Goal: Task Accomplishment & Management: Manage account settings

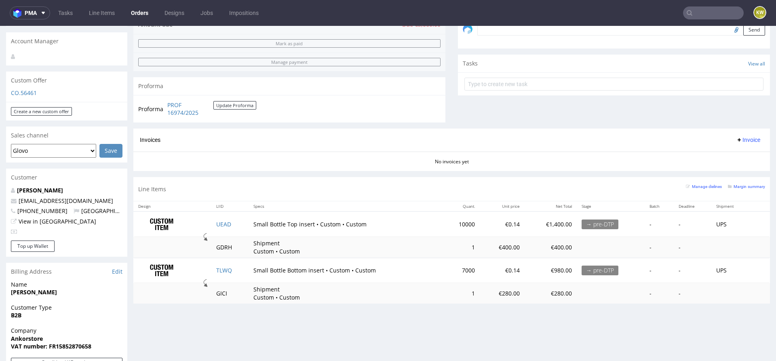
scroll to position [268, 0]
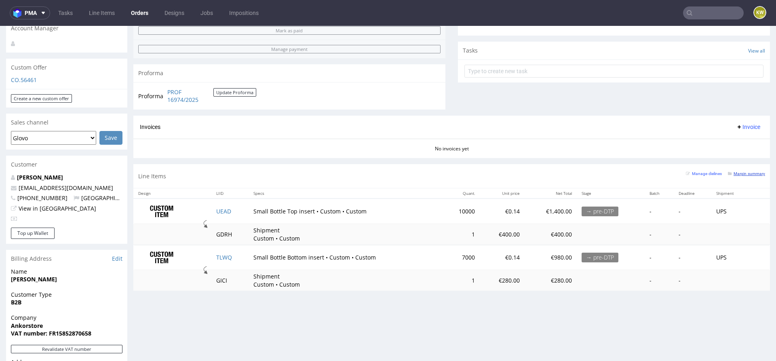
click at [729, 173] on small "Margin summary" at bounding box center [746, 173] width 37 height 4
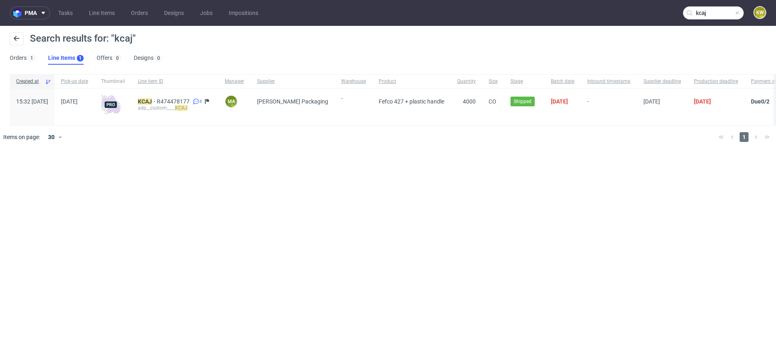
click at [716, 14] on input "kcaj" at bounding box center [713, 12] width 61 height 13
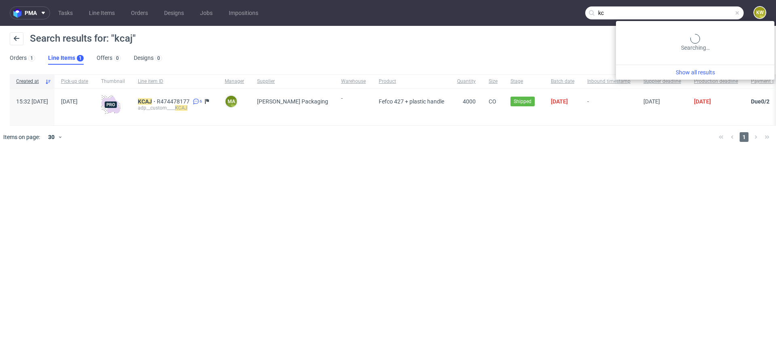
type input "k"
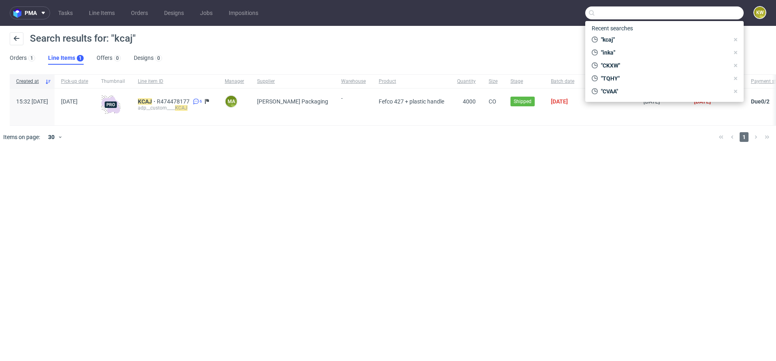
paste input "DJYC"
type input "DJYC"
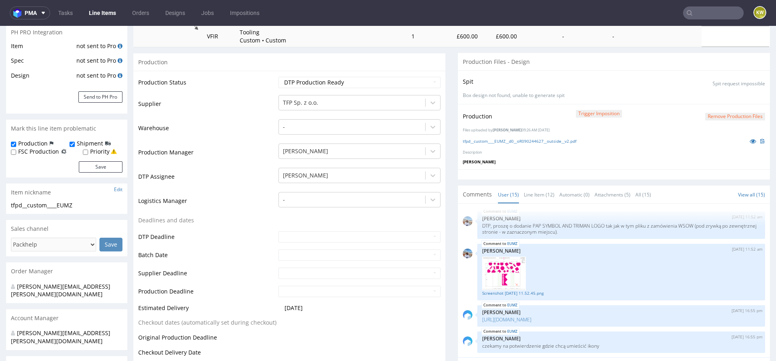
scroll to position [44, 0]
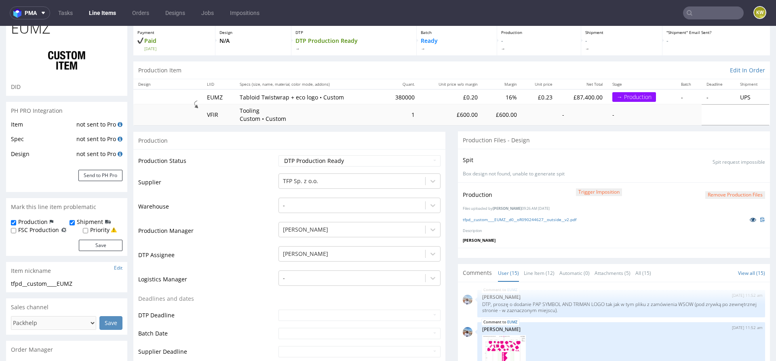
click at [750, 217] on icon at bounding box center [753, 220] width 6 height 6
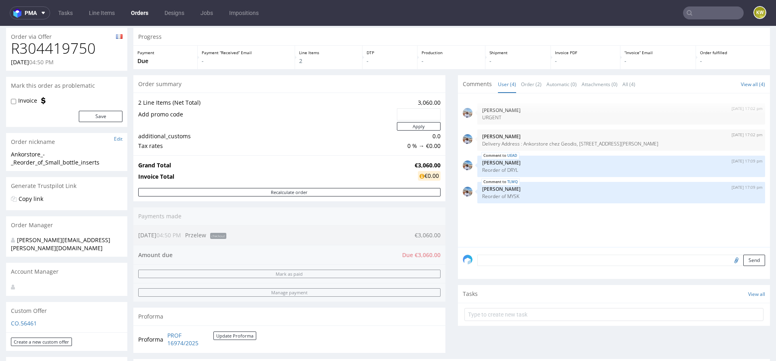
scroll to position [25, 0]
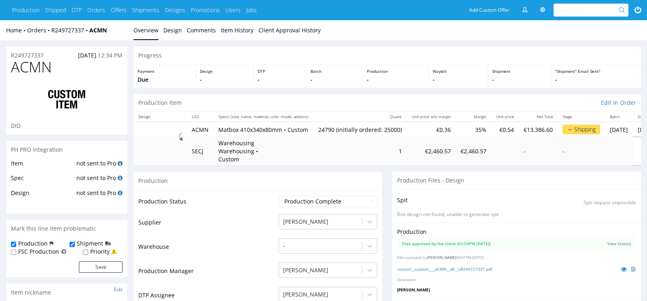
scroll to position [567, 0]
click at [30, 68] on span "ACMN" at bounding box center [31, 67] width 41 height 16
copy span "ACMN"
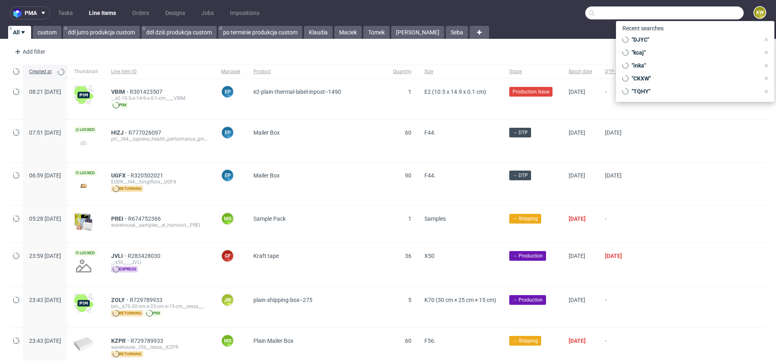
click at [707, 12] on input "text" at bounding box center [664, 12] width 158 height 13
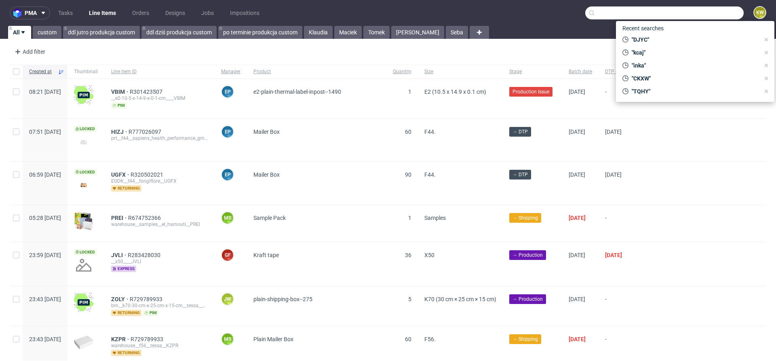
paste input "ACMN"
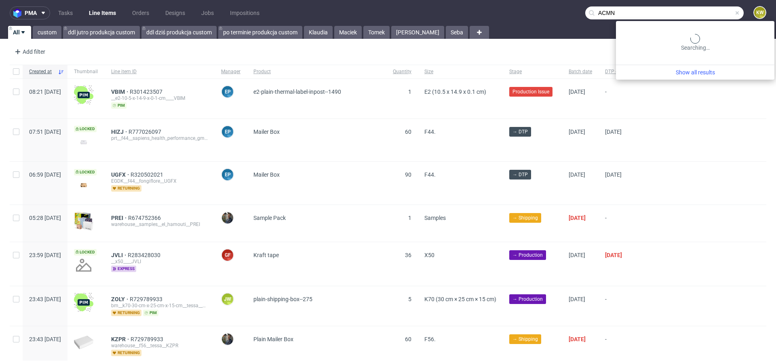
type input "ACMN"
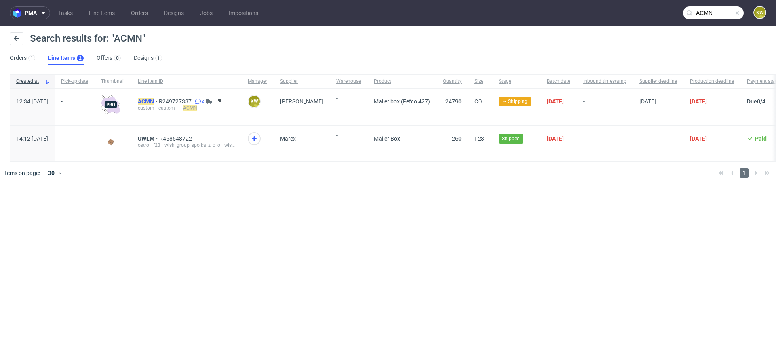
click at [154, 100] on mark "ACMN" at bounding box center [146, 101] width 16 height 6
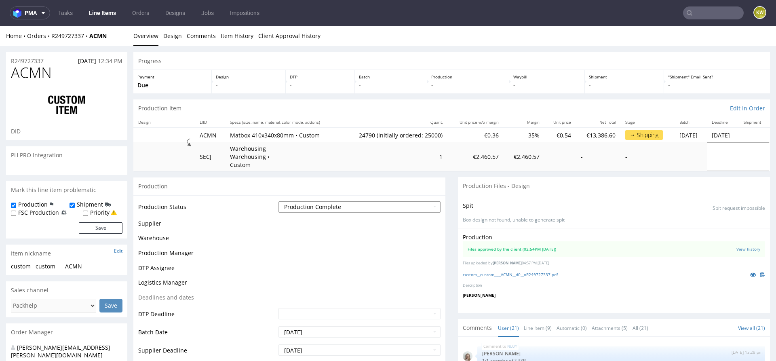
scroll to position [543, 0]
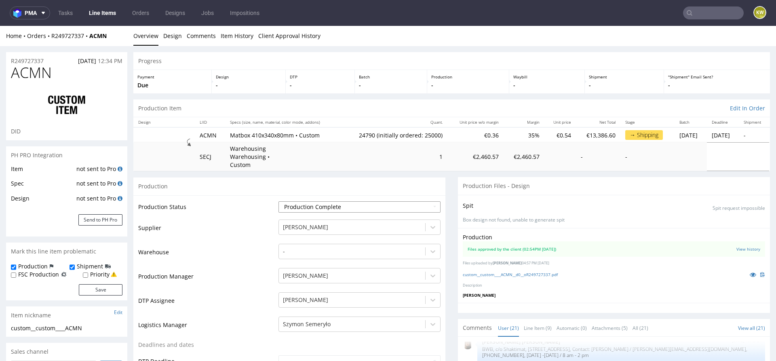
type input "24790"
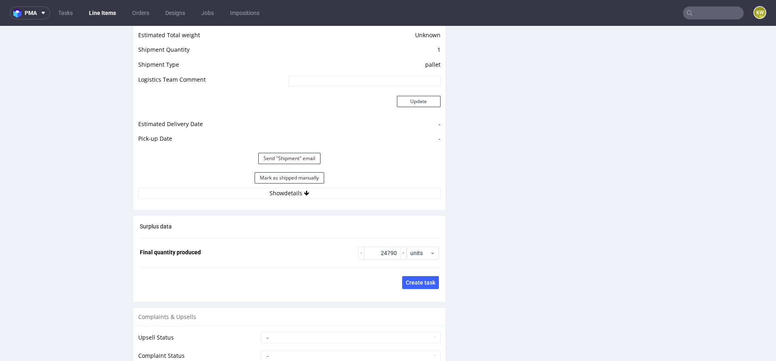
scroll to position [1125, 0]
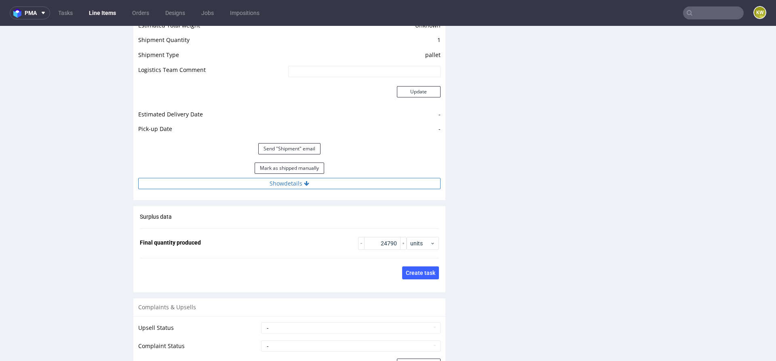
click at [367, 178] on button "Show details" at bounding box center [289, 183] width 302 height 11
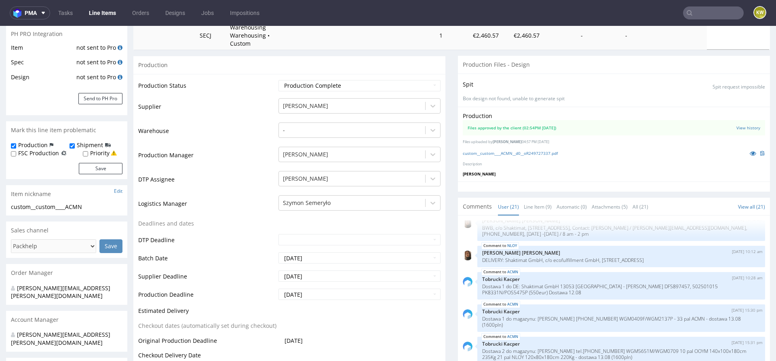
scroll to position [155, 0]
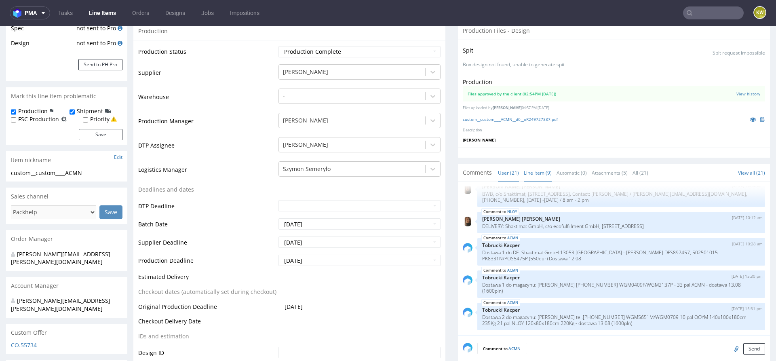
click at [532, 165] on link "Line Item (9)" at bounding box center [538, 172] width 28 height 17
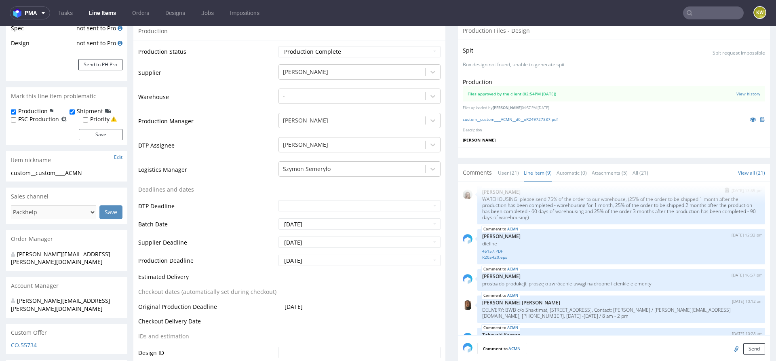
scroll to position [0, 0]
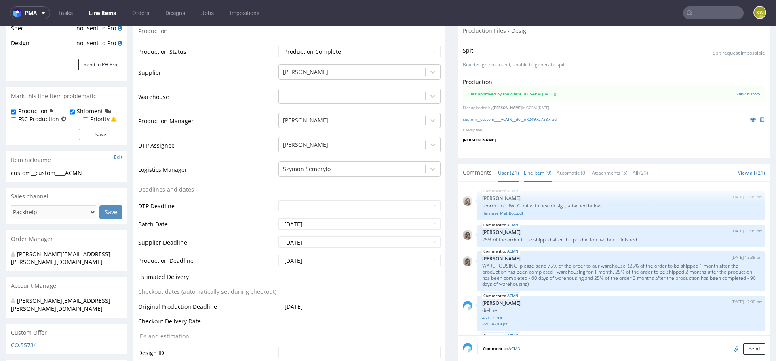
click at [499, 165] on link "User (21)" at bounding box center [508, 172] width 21 height 17
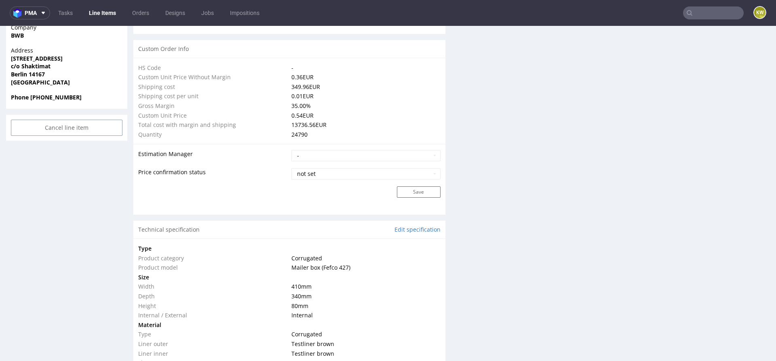
scroll to position [1526, 0]
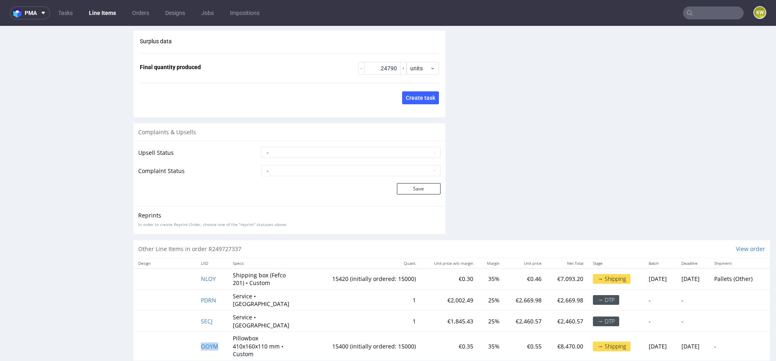
drag, startPoint x: 216, startPoint y: 322, endPoint x: 193, endPoint y: 322, distance: 23.0
click at [192, 332] on tr "OOYM Pillowbox 410x160x110 mm • Custom 15400 (initially ordered: 15000) €0.35 3…" at bounding box center [451, 346] width 637 height 29
copy span "OOYM"
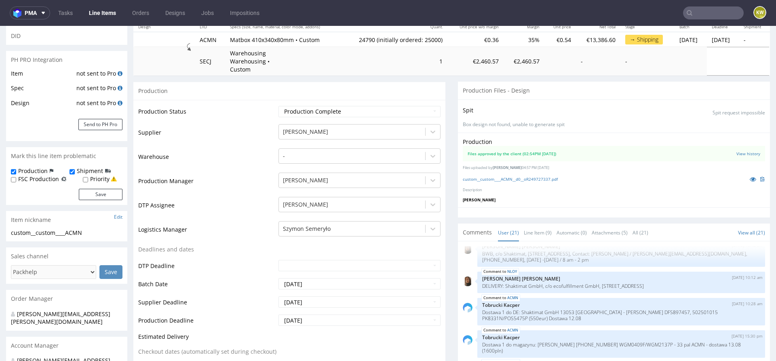
scroll to position [0, 0]
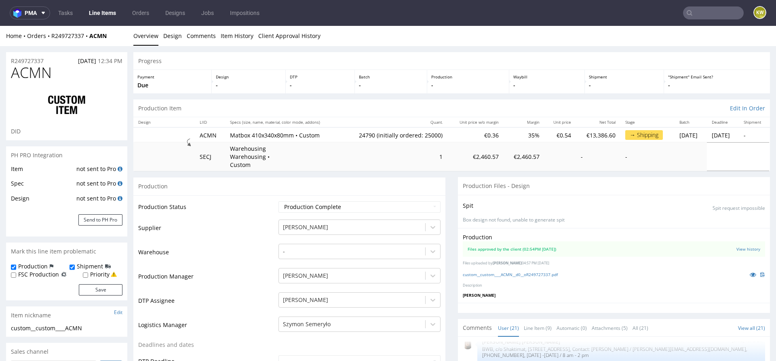
click at [19, 72] on span "ACMN" at bounding box center [31, 73] width 41 height 16
copy span "ACMN"
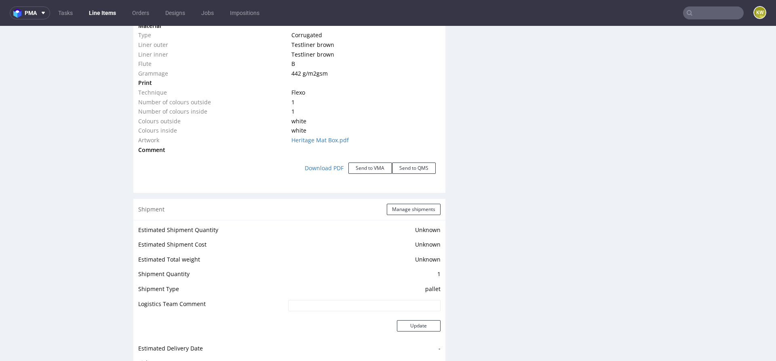
scroll to position [1526, 0]
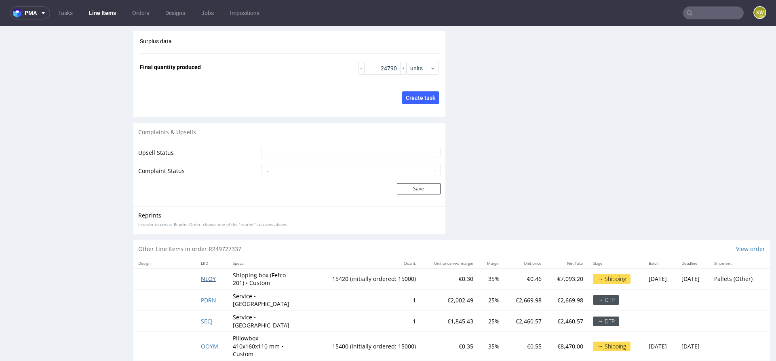
click at [206, 275] on span "NLOY" at bounding box center [208, 279] width 15 height 8
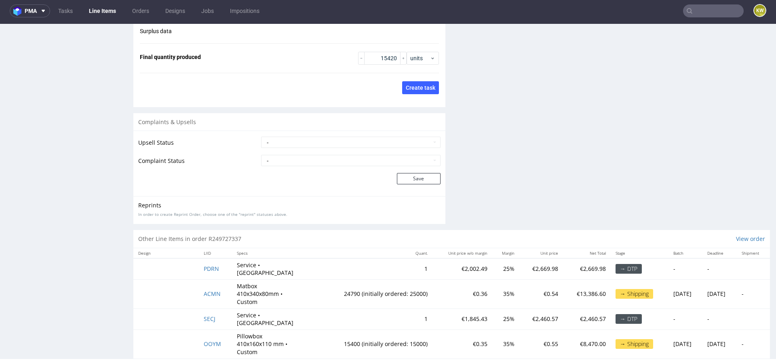
scroll to position [1143, 0]
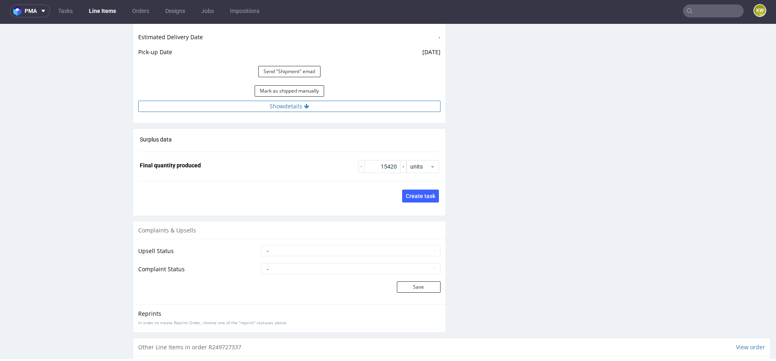
click at [329, 101] on button "Show details" at bounding box center [289, 106] width 302 height 11
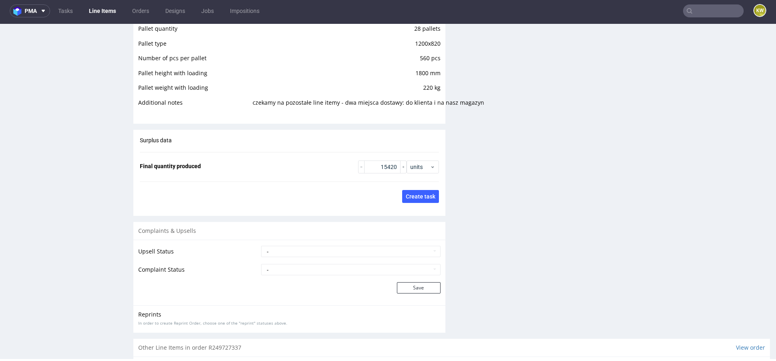
scroll to position [1477, 0]
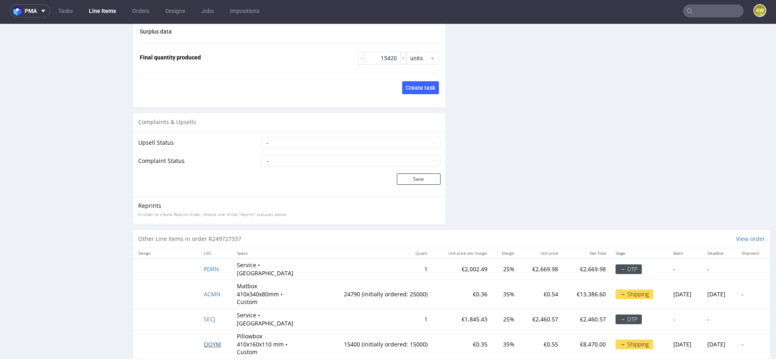
click at [205, 340] on span "OOYM" at bounding box center [212, 344] width 17 height 8
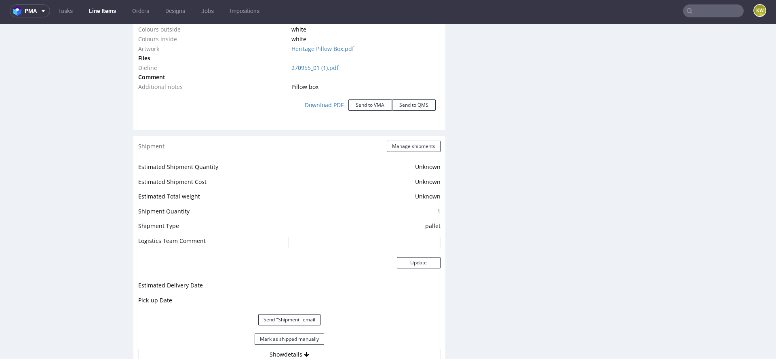
scroll to position [1120, 0]
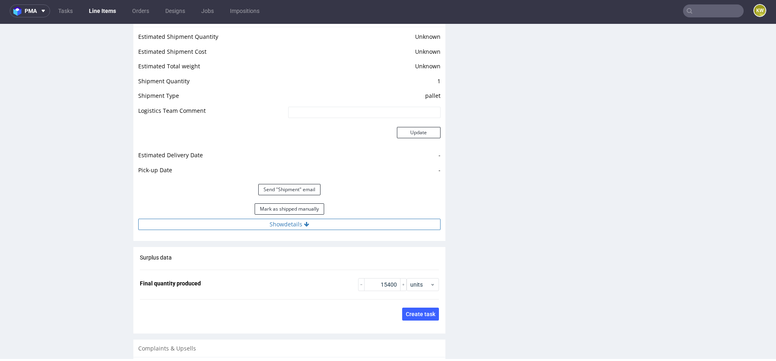
click at [310, 219] on button "Show details" at bounding box center [289, 224] width 302 height 11
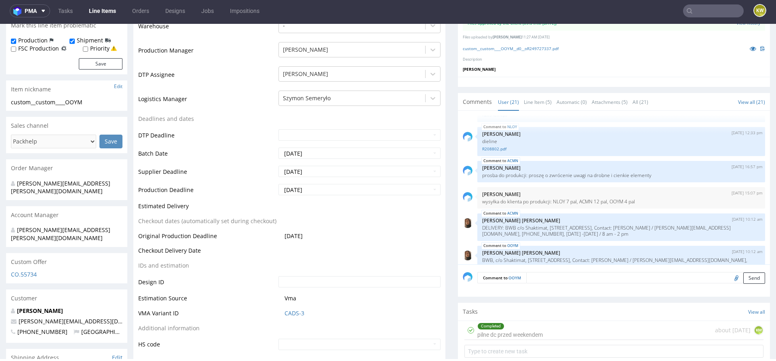
scroll to position [405, 0]
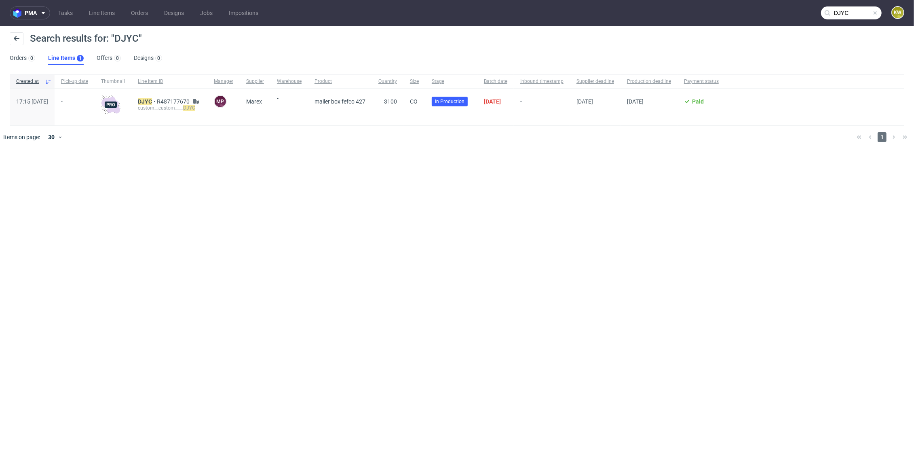
click at [856, 16] on input "DJYC" at bounding box center [851, 12] width 61 height 13
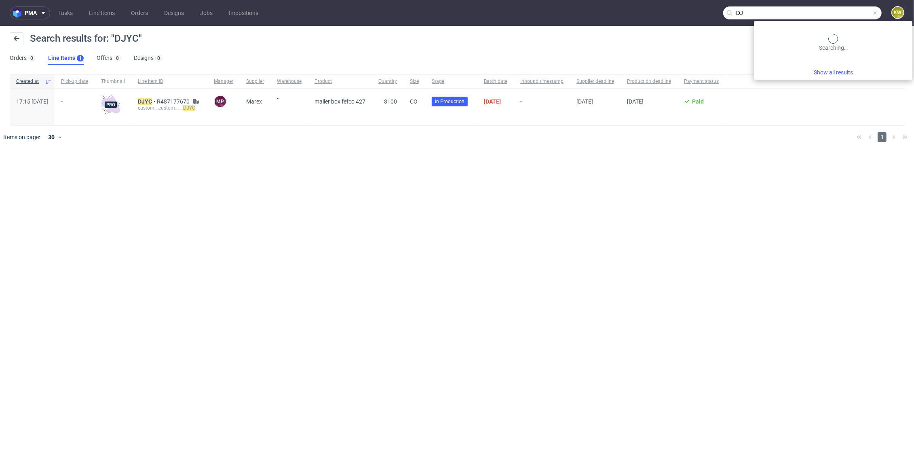
type input "D"
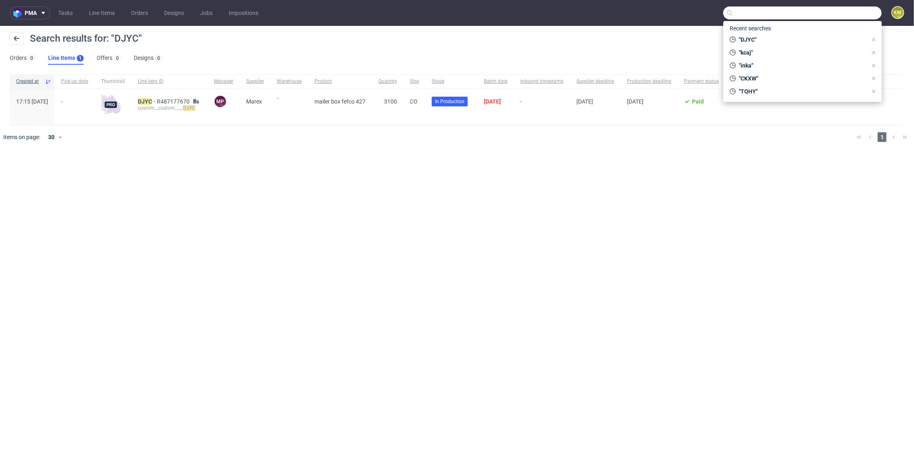
paste input "JRDB"
type input "JRDB"
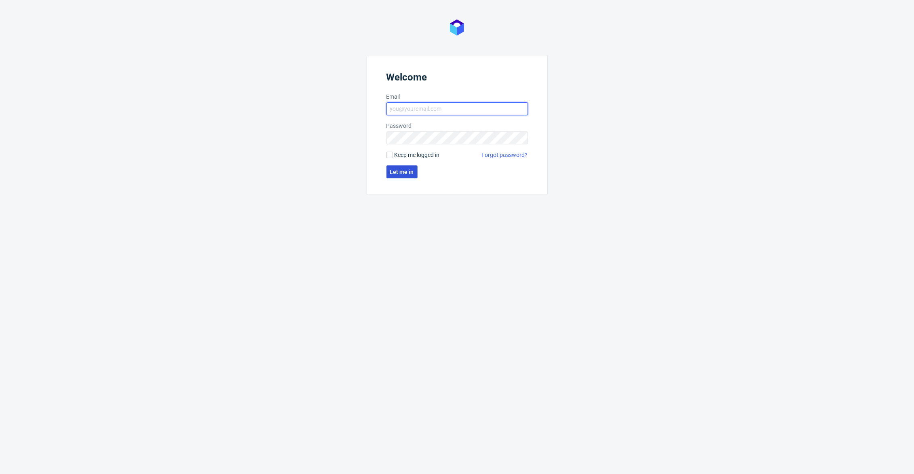
type input "klaudia.wisniewska@packhelp.com"
click at [398, 173] on span "Let me in" at bounding box center [402, 172] width 24 height 6
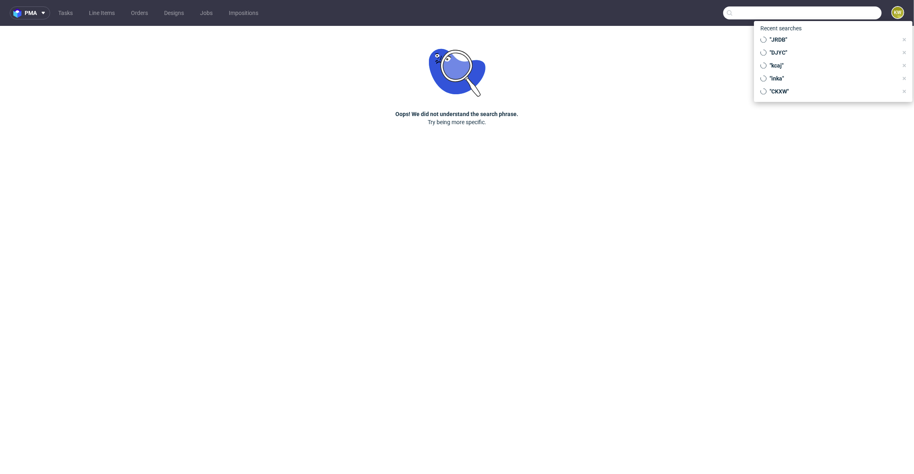
click at [839, 10] on input "text" at bounding box center [802, 12] width 158 height 13
paste input "JRDB"
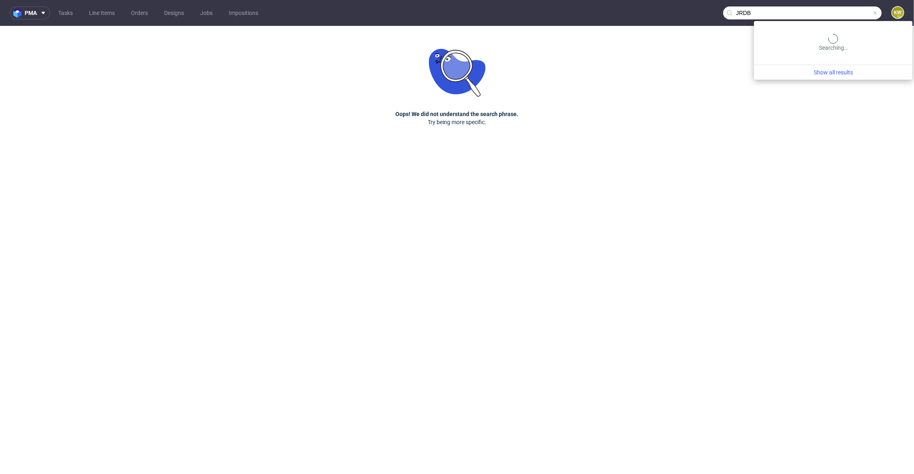
type input "JRDB"
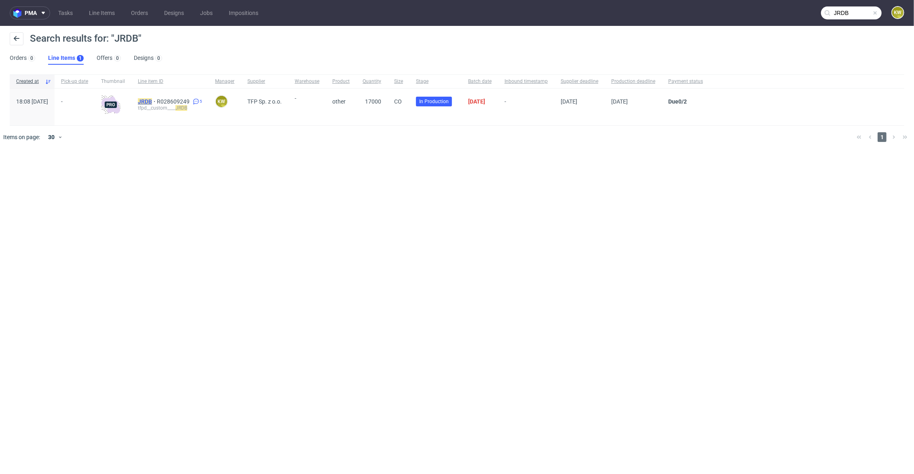
click at [152, 101] on mark "JRDB" at bounding box center [145, 101] width 14 height 6
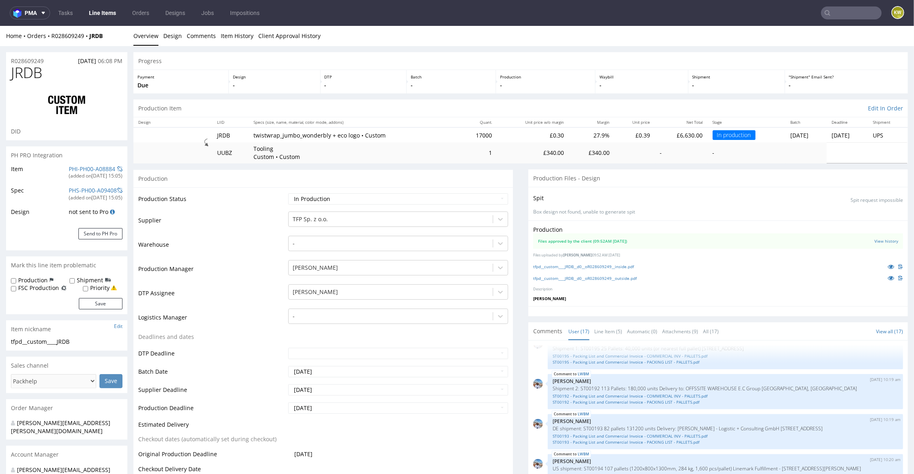
scroll to position [12, 0]
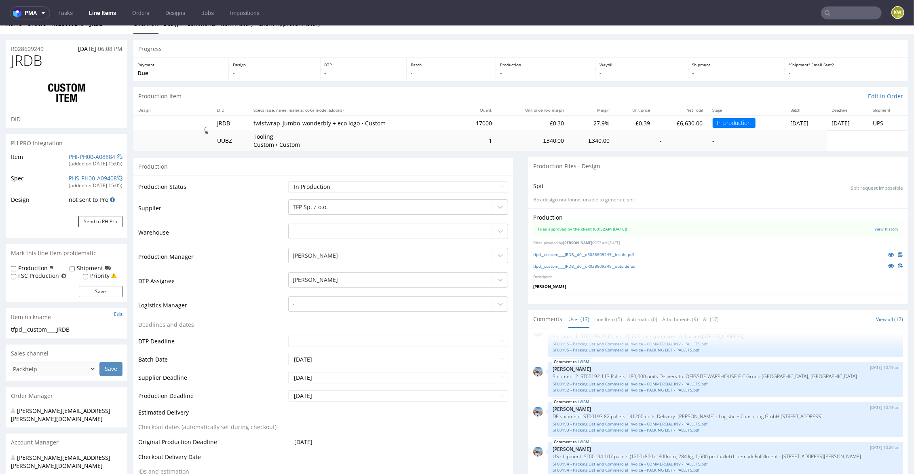
click at [833, 5] on nav "pma Tasks Line Items Orders Designs Jobs Impositions KW" at bounding box center [457, 13] width 914 height 26
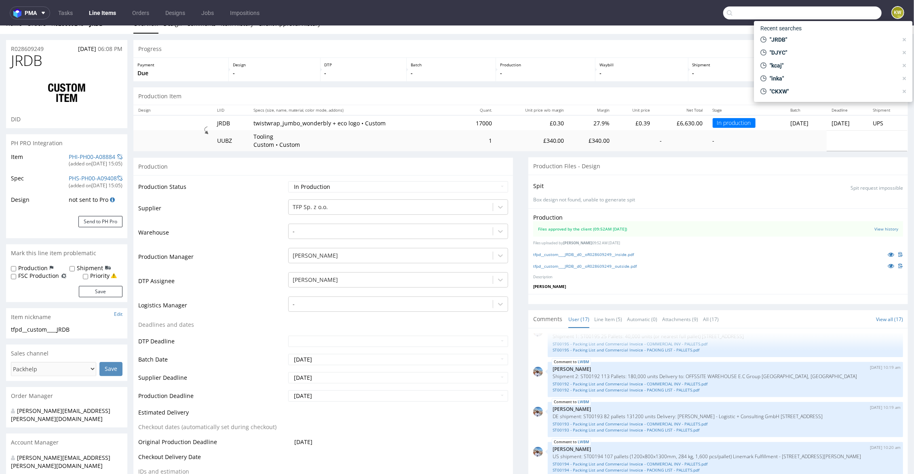
click at [833, 6] on input "text" at bounding box center [802, 12] width 158 height 13
paste input "R248440789"
type input "R248440789"
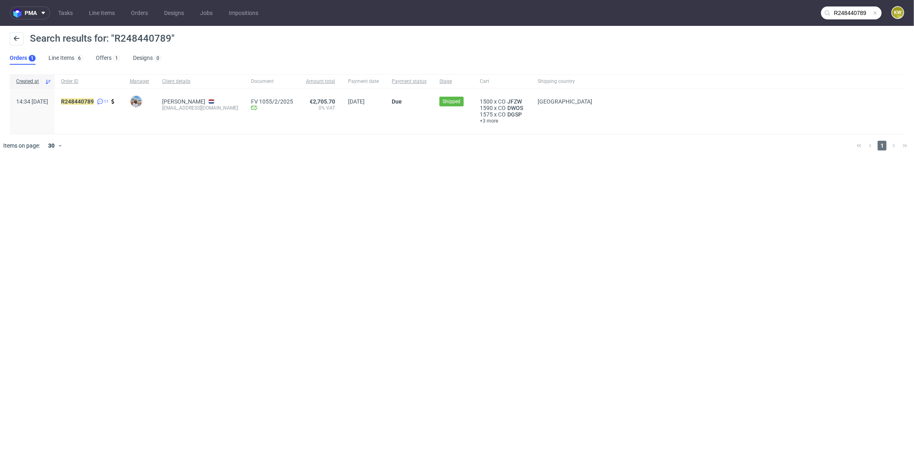
click at [105, 107] on span "R248440789 11" at bounding box center [89, 111] width 56 height 26
click at [94, 102] on mark "R248440789" at bounding box center [77, 101] width 33 height 6
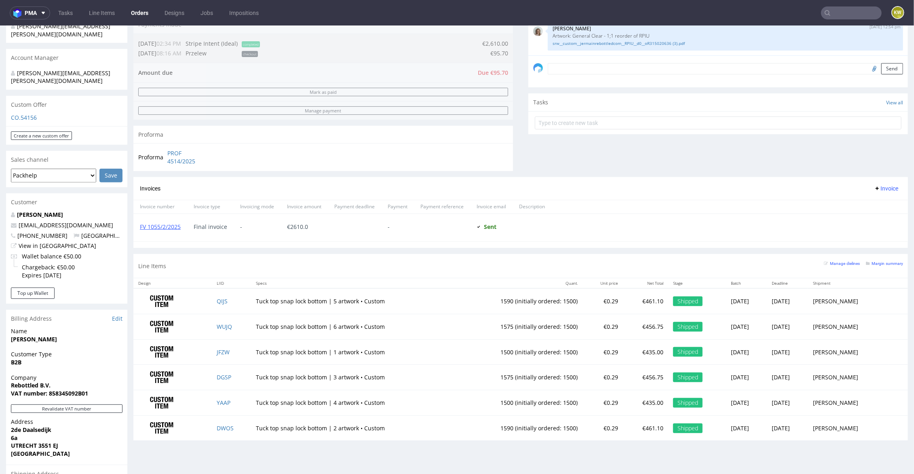
scroll to position [325, 0]
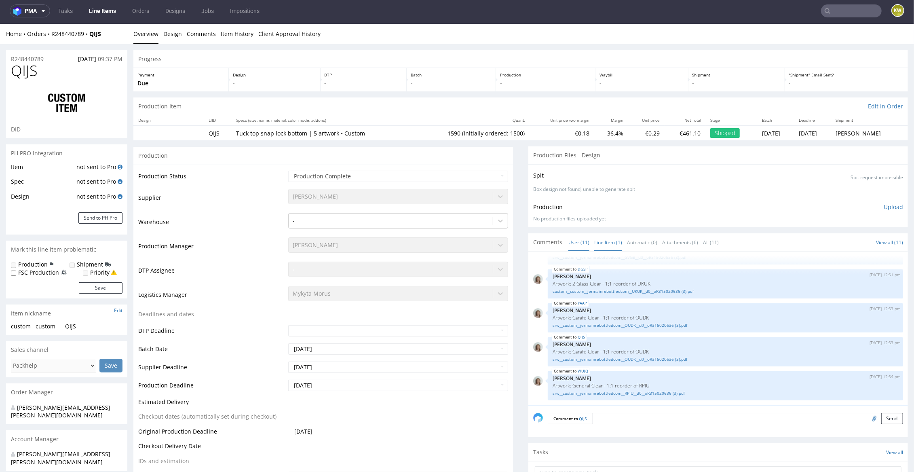
click at [599, 238] on link "Line Item (1)" at bounding box center [608, 241] width 28 height 17
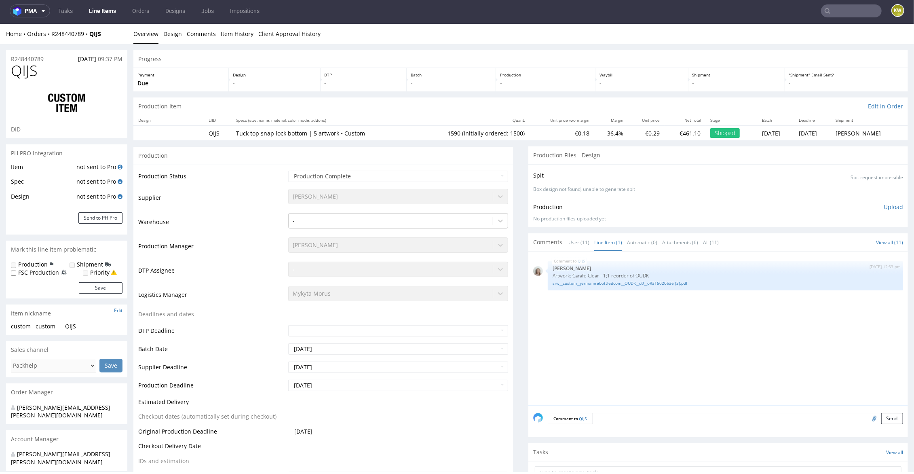
click at [228, 244] on td "Production Manager" at bounding box center [212, 248] width 148 height 24
click at [569, 242] on link "User (11)" at bounding box center [578, 241] width 21 height 17
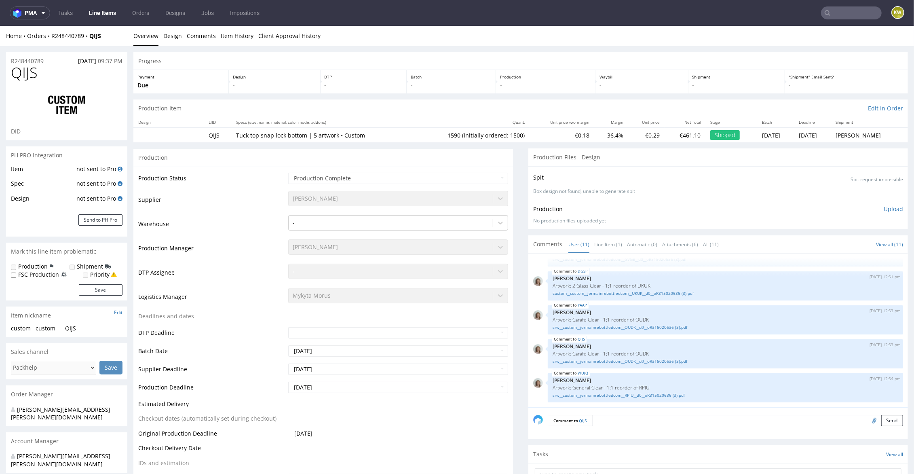
scroll to position [1, 0]
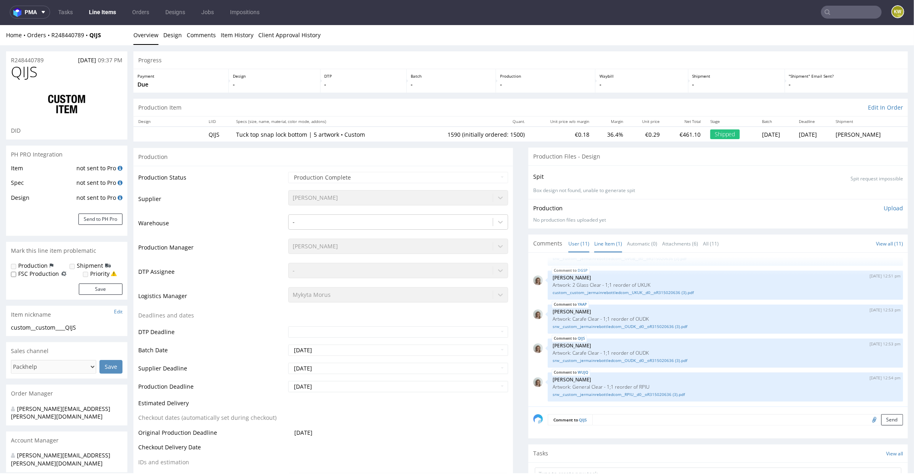
click at [595, 243] on link "Line Item (1)" at bounding box center [608, 242] width 28 height 17
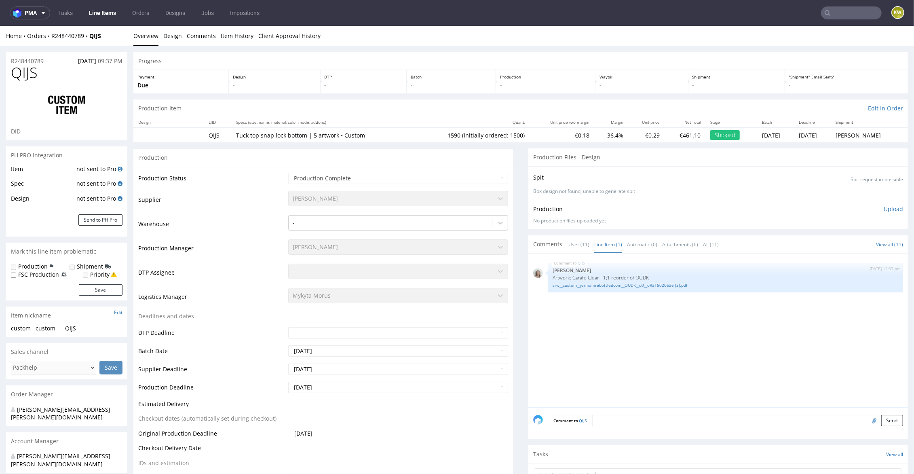
scroll to position [0, 0]
click at [644, 276] on p "Artwork: Carafe Clear - 1;1 reorder of OUDK" at bounding box center [726, 277] width 346 height 6
copy p "OUDK"
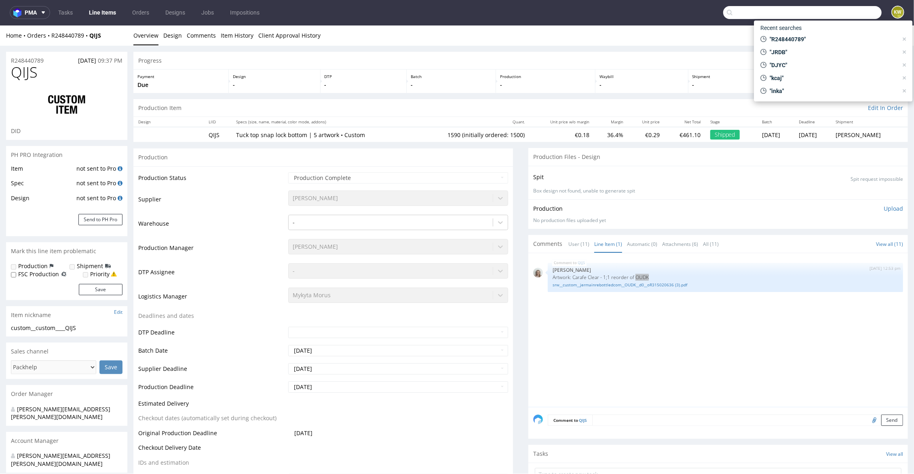
click at [835, 13] on input "text" at bounding box center [802, 12] width 158 height 13
paste input "OUDK"
type input "OUDK"
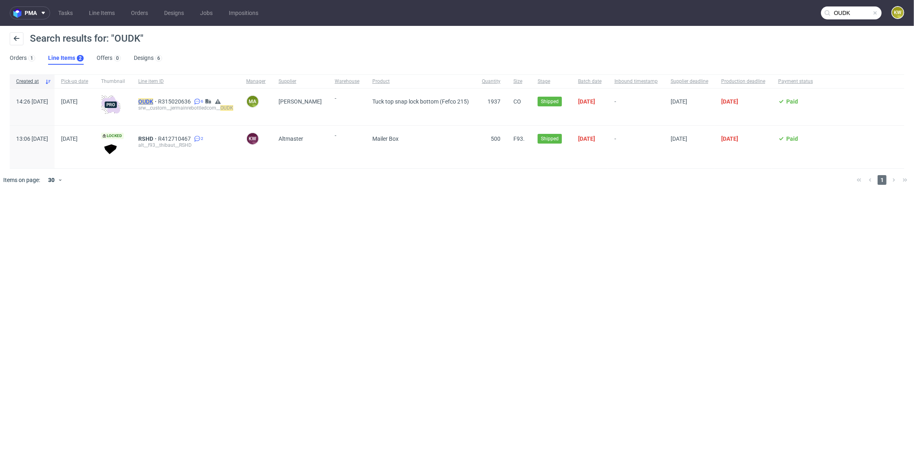
click at [153, 99] on mark "OUDK" at bounding box center [145, 101] width 15 height 6
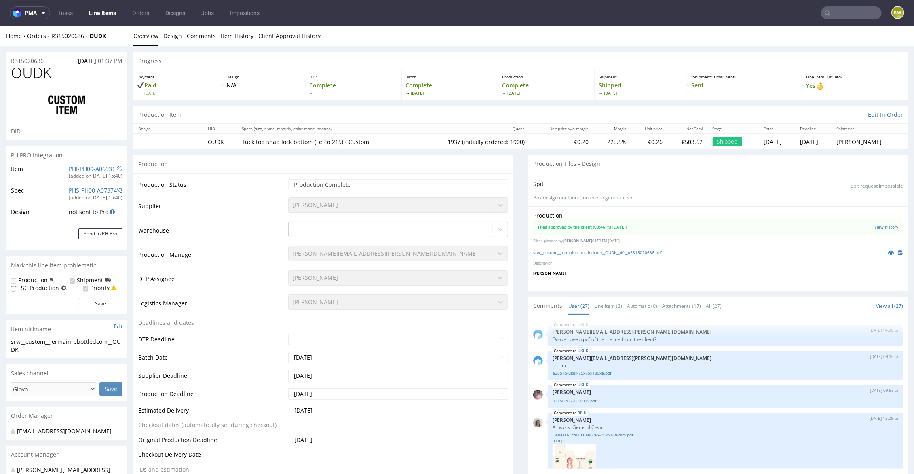
scroll to position [1054, 0]
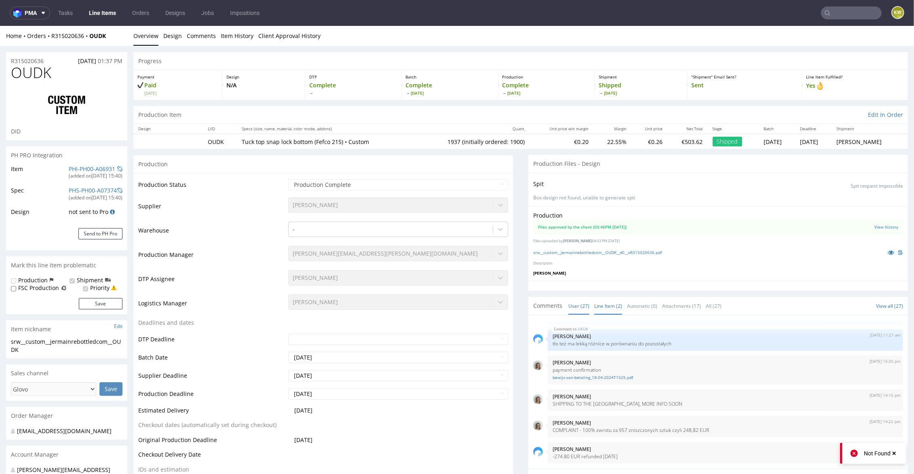
click at [594, 306] on link "Line Item (2)" at bounding box center [608, 305] width 28 height 17
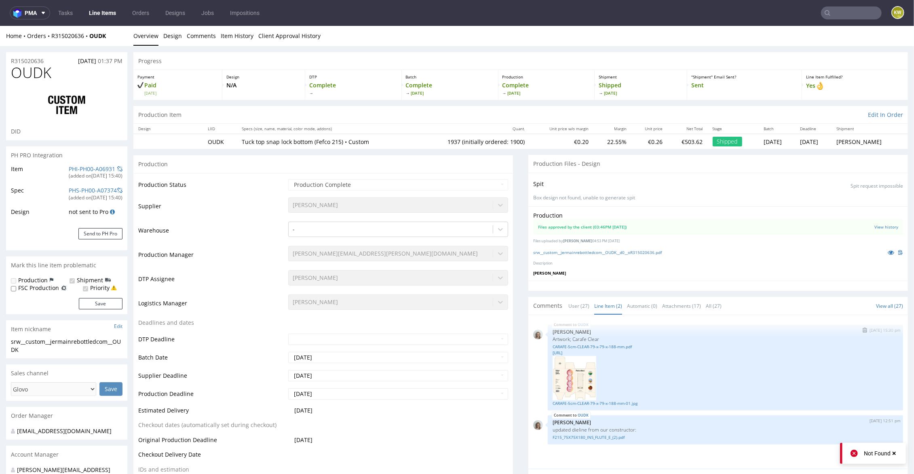
scroll to position [4, 0]
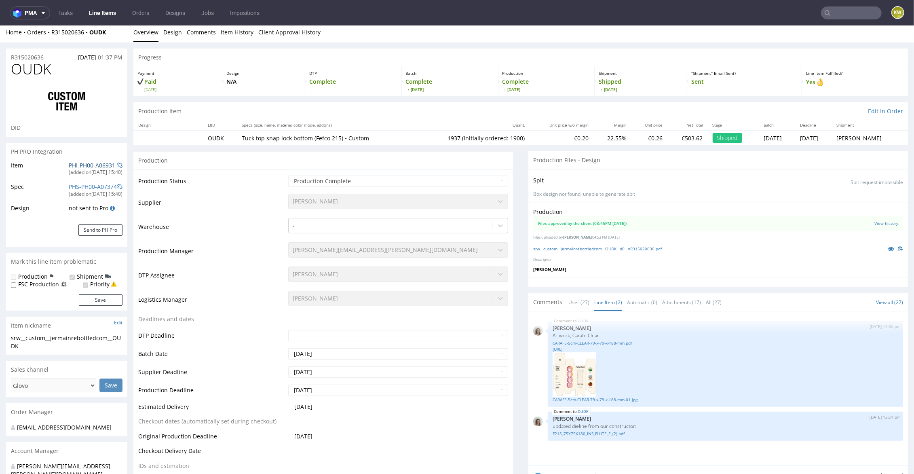
click at [82, 164] on link "PHI-PH00-A06931" at bounding box center [92, 165] width 46 height 8
click at [588, 431] on link "F215_75X75X180_INS_FLUTE_E_(2).pdf" at bounding box center [726, 433] width 346 height 6
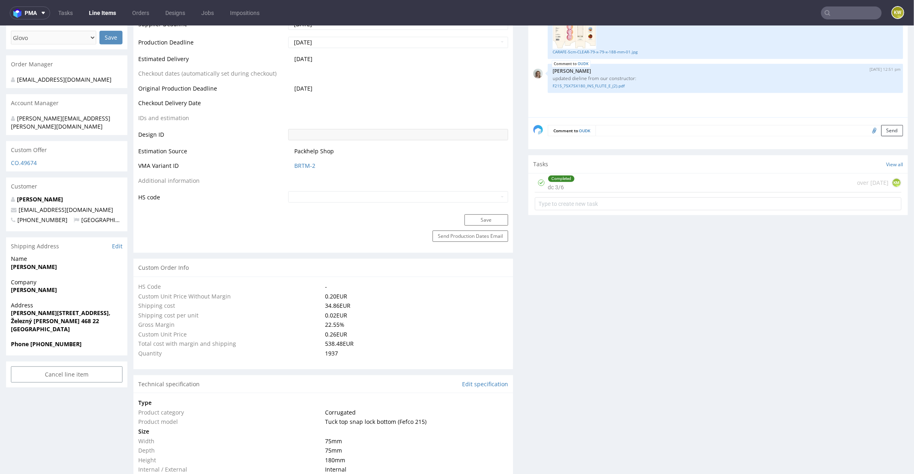
scroll to position [0, 0]
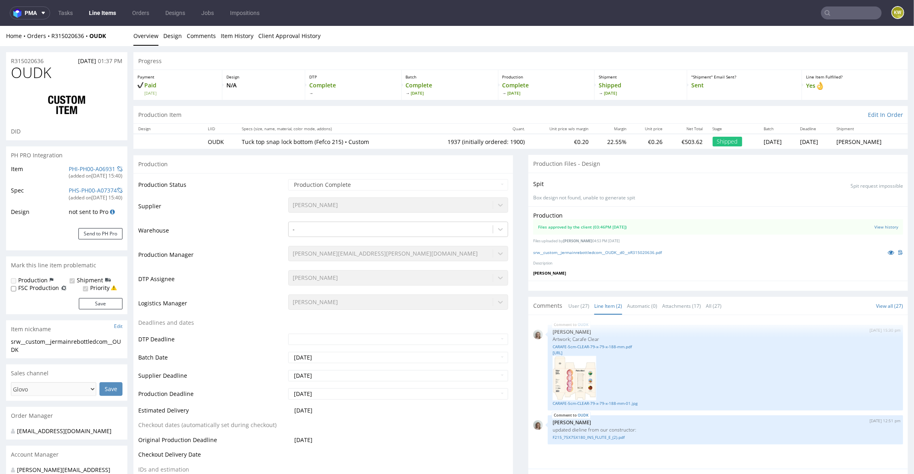
click at [69, 165] on div "PHI-PH00-A06931" at bounding box center [92, 169] width 46 height 8
click at [76, 168] on link "PHI-PH00-A06931" at bounding box center [92, 169] width 46 height 8
click at [888, 249] on icon at bounding box center [891, 252] width 6 height 6
click at [239, 297] on td "Logistics Manager" at bounding box center [212, 305] width 148 height 24
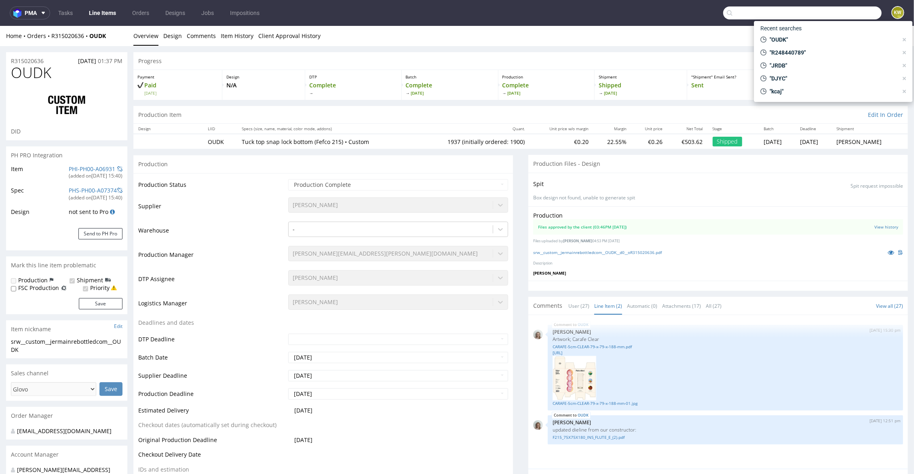
click at [833, 18] on input "text" at bounding box center [802, 12] width 158 height 13
paste input "R248440789"
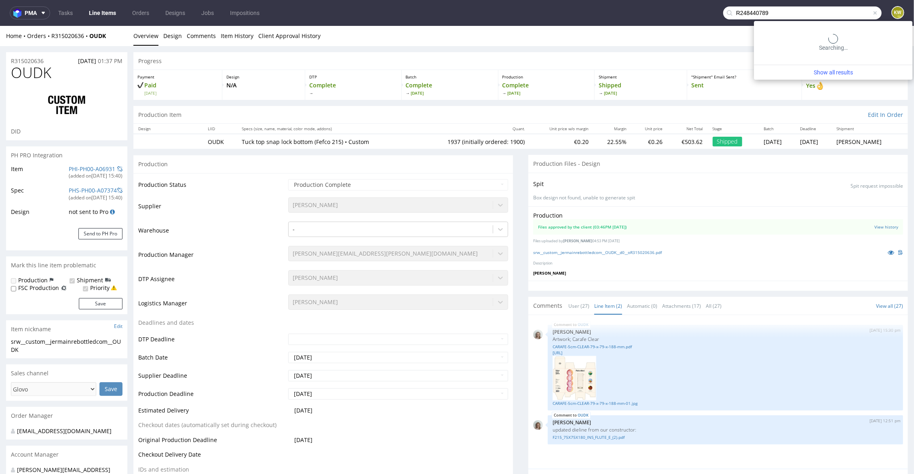
type input "R248440789"
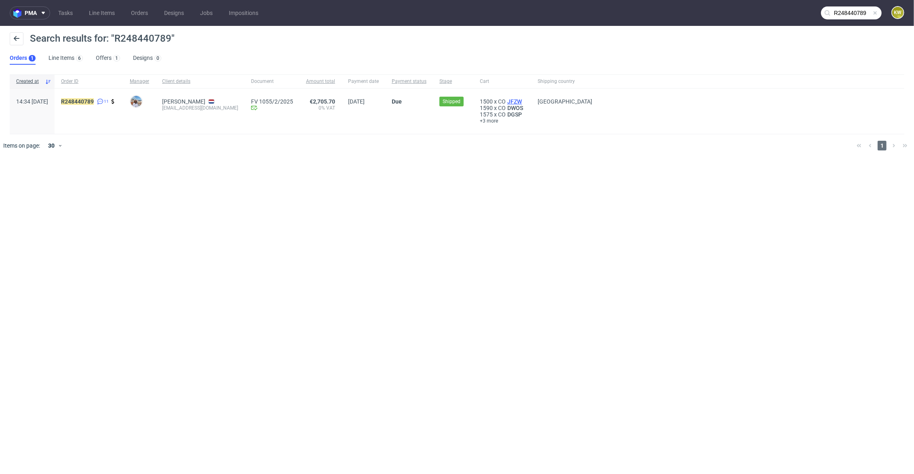
click at [523, 101] on span "JFZW" at bounding box center [515, 101] width 18 height 6
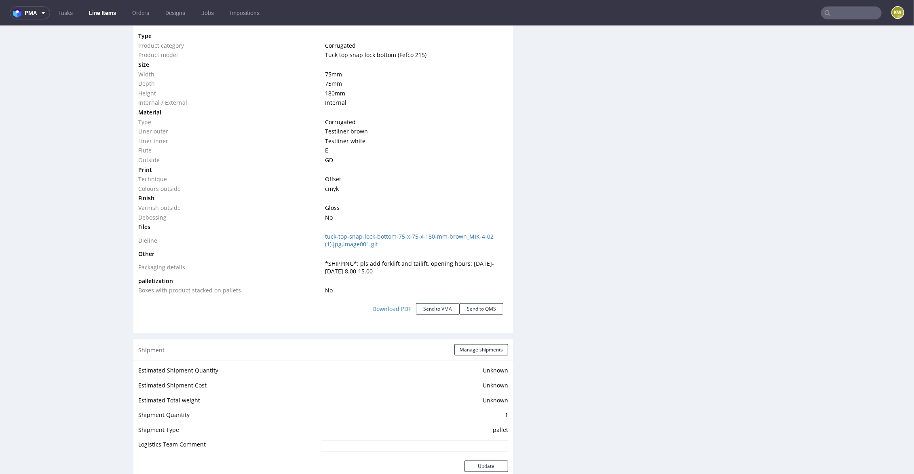
scroll to position [778, 0]
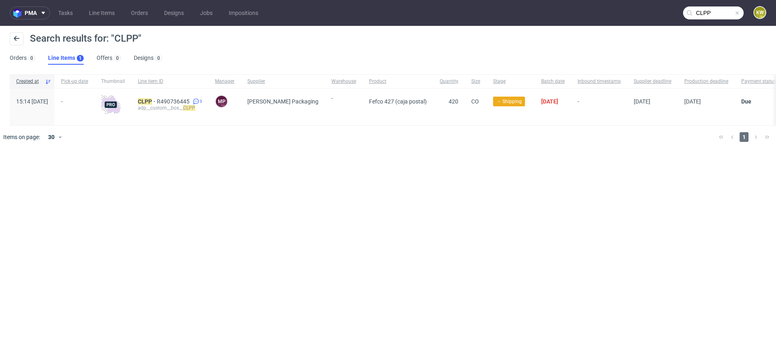
click at [728, 21] on nav "pma Tasks Line Items Orders Designs Jobs Impositions CLPP KW" at bounding box center [388, 13] width 776 height 26
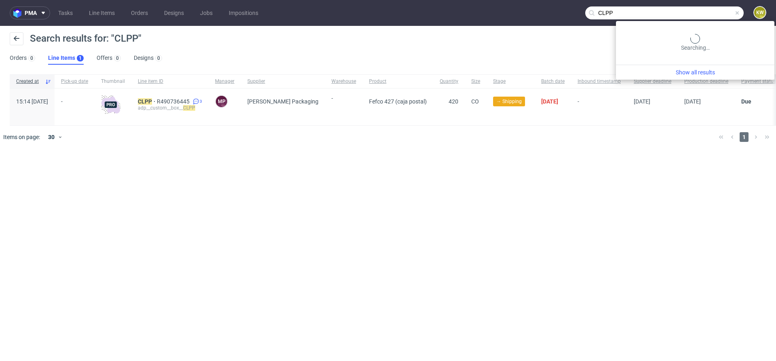
click at [715, 19] on input "CLPP" at bounding box center [664, 12] width 158 height 13
type input "C"
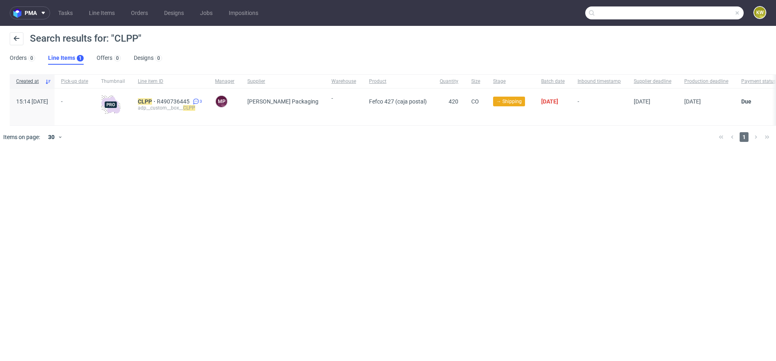
paste input "DXDG"
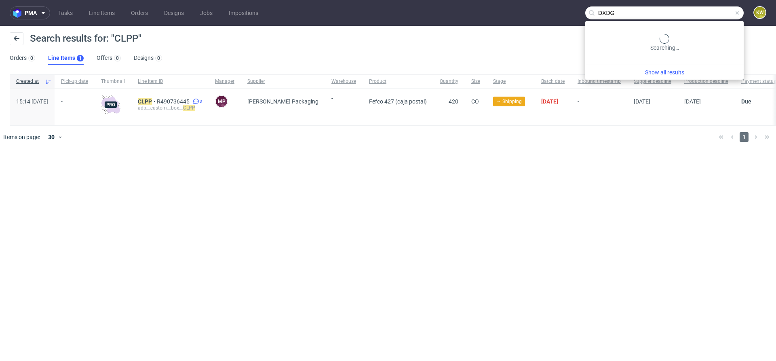
type input "DXDG"
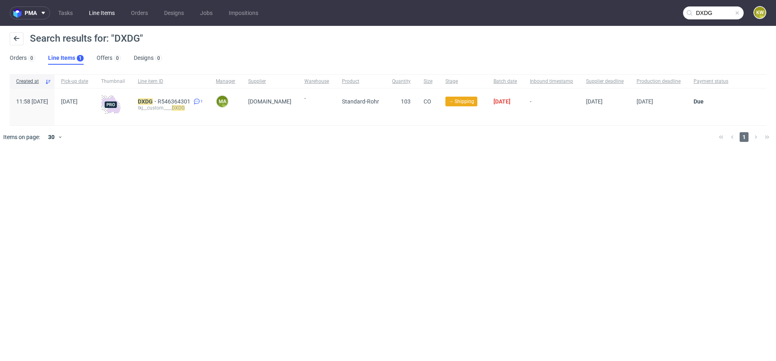
click at [103, 13] on link "Line Items" at bounding box center [102, 12] width 36 height 13
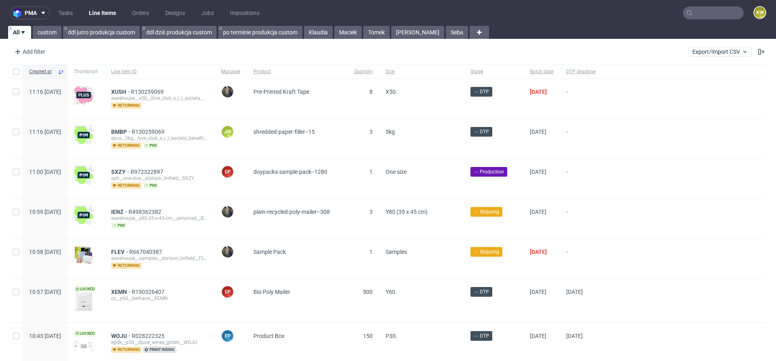
click at [697, 16] on input "text" at bounding box center [713, 12] width 61 height 13
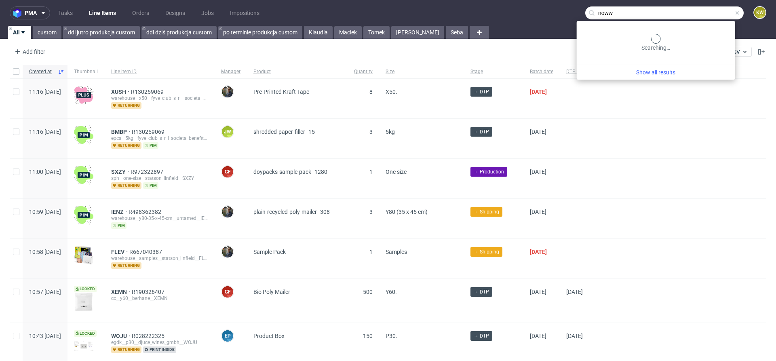
type input "noww"
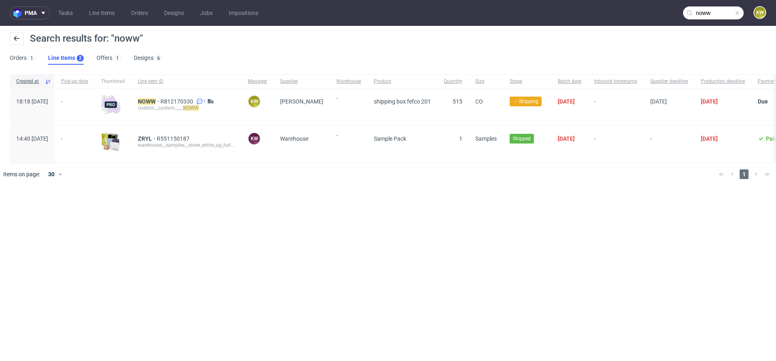
click at [716, 16] on input "noww" at bounding box center [713, 12] width 61 height 13
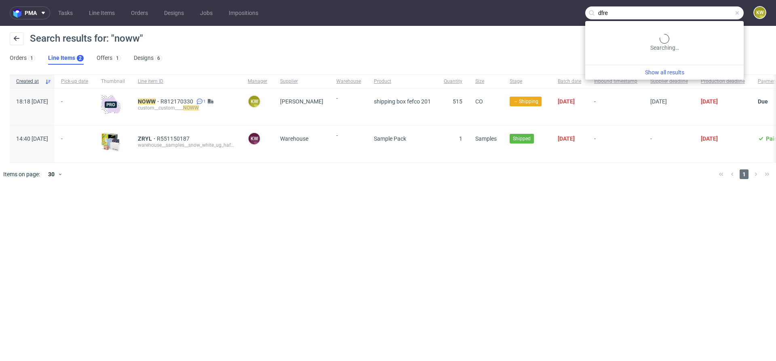
type input "dfre"
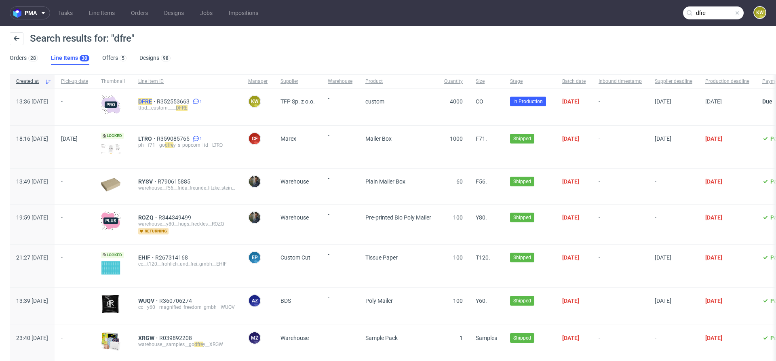
click at [152, 99] on mark "DFRE" at bounding box center [145, 101] width 14 height 6
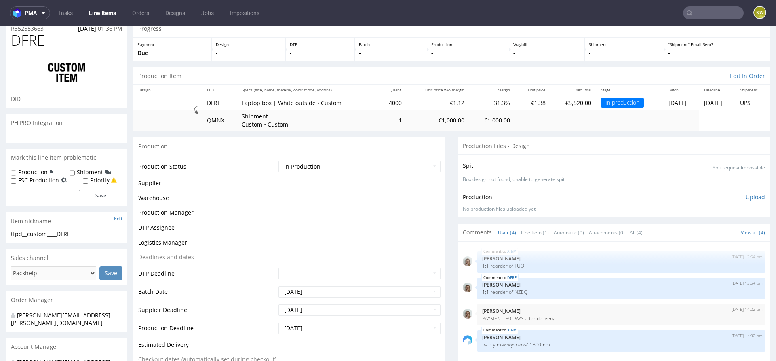
scroll to position [33, 0]
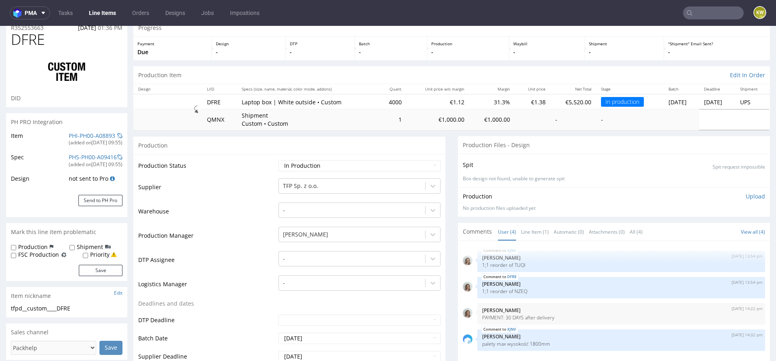
click at [702, 17] on input "text" at bounding box center [713, 12] width 61 height 13
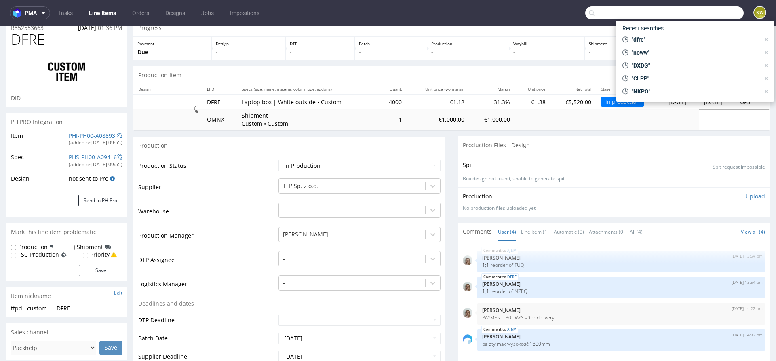
click at [702, 17] on input "text" at bounding box center [664, 12] width 158 height 13
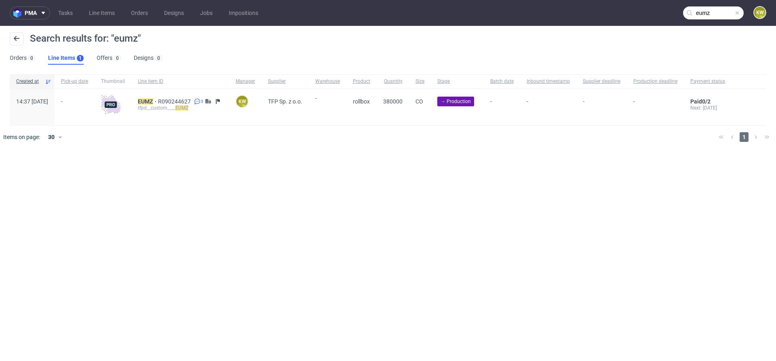
click at [715, 15] on input "eumz" at bounding box center [713, 12] width 61 height 13
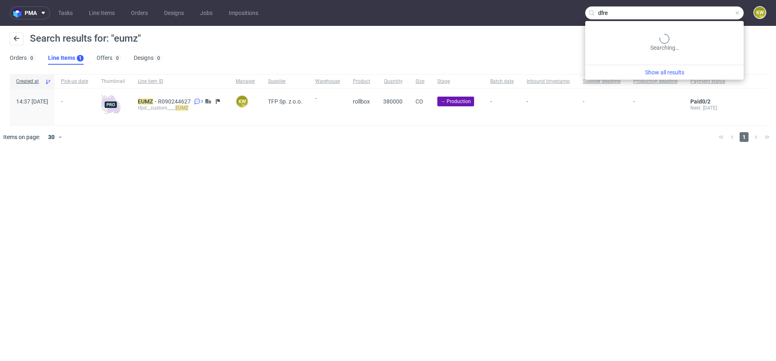
type input "dfre"
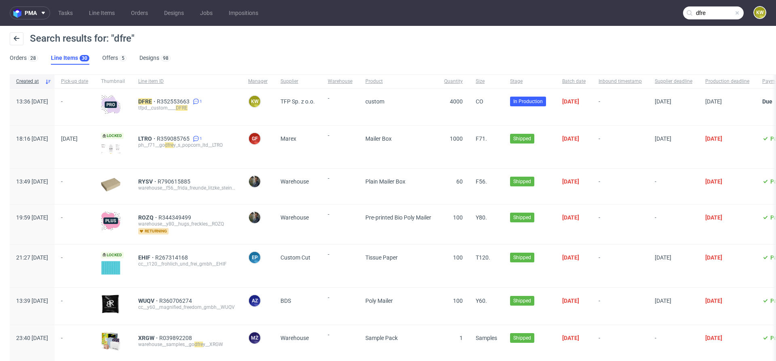
click at [171, 97] on div "DFRE R352553663 1 tfpd__custom____ DFRE" at bounding box center [187, 107] width 110 height 37
click at [152, 101] on mark "DFRE" at bounding box center [145, 101] width 14 height 6
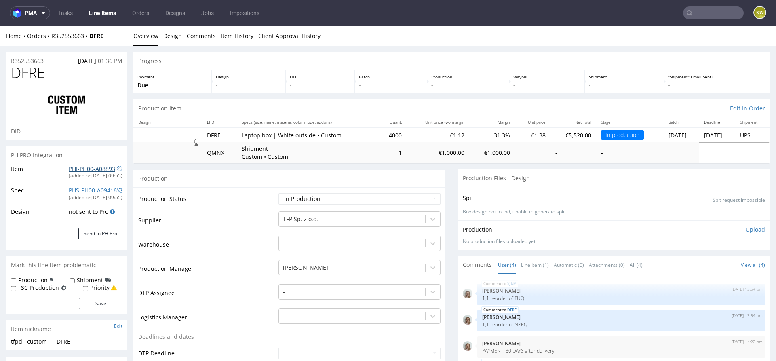
click at [77, 171] on link "PHI-PH00-A08893" at bounding box center [92, 169] width 46 height 8
click at [103, 11] on link "Line Items" at bounding box center [102, 12] width 37 height 13
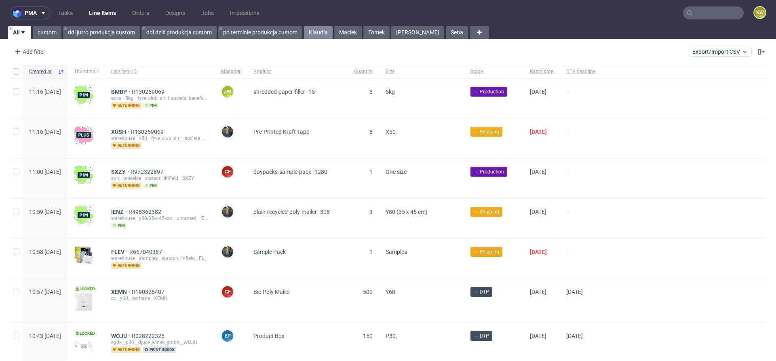
click at [316, 32] on link "Klaudia" at bounding box center [318, 32] width 29 height 13
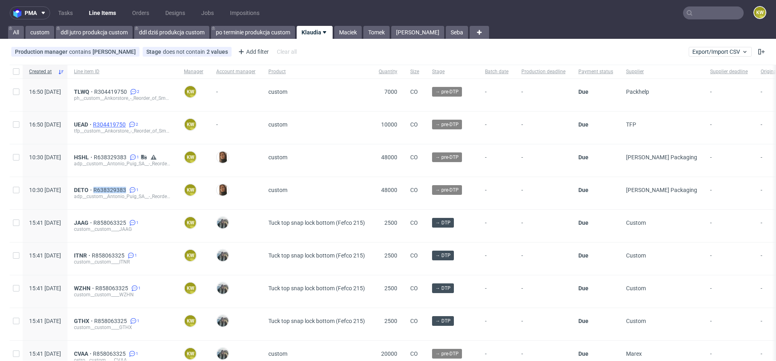
click at [127, 124] on span "R304419750" at bounding box center [110, 124] width 34 height 6
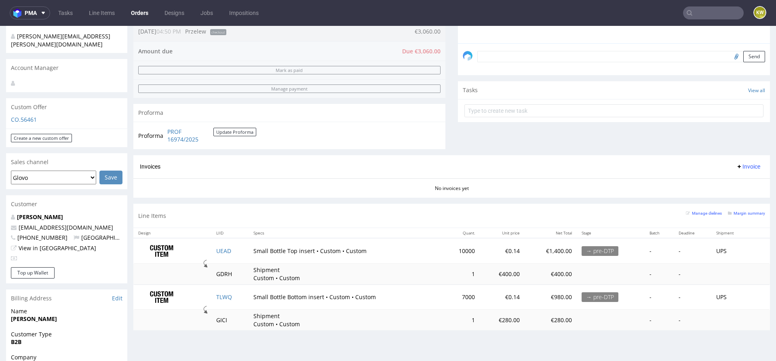
scroll to position [230, 0]
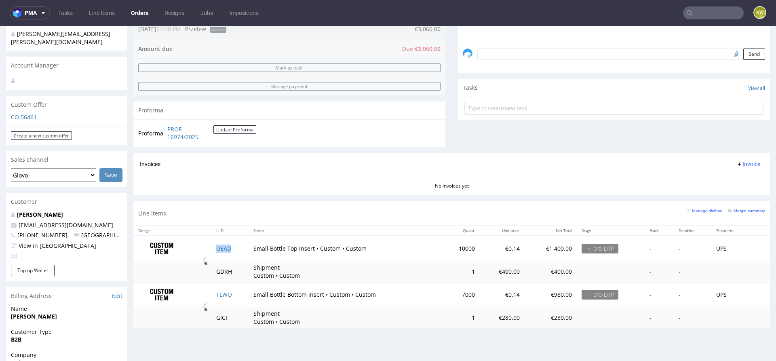
click at [239, 236] on td "UEAD" at bounding box center [229, 248] width 37 height 25
click at [237, 294] on td "TLWQ" at bounding box center [229, 294] width 37 height 25
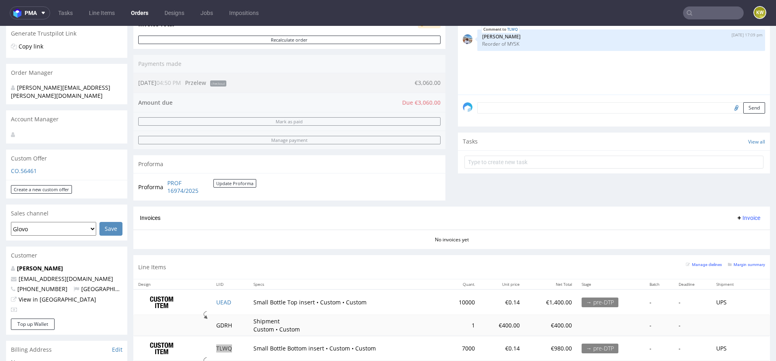
scroll to position [179, 0]
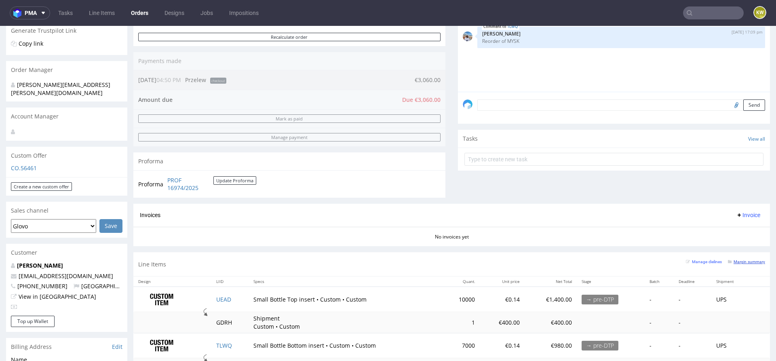
click at [737, 261] on small "Margin summary" at bounding box center [746, 261] width 37 height 4
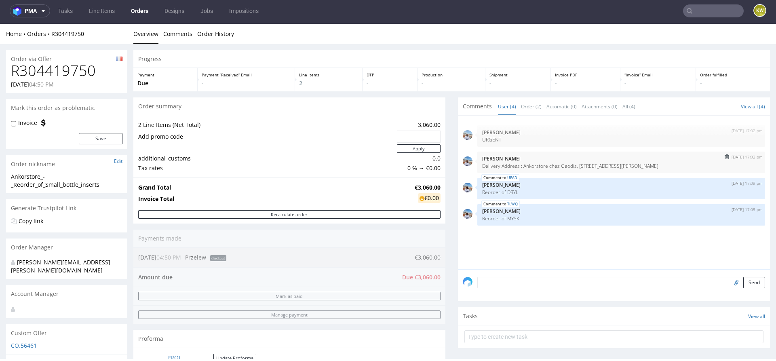
scroll to position [0, 0]
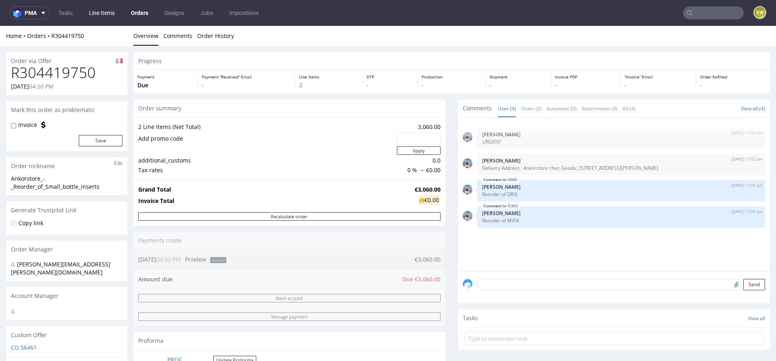
click at [106, 17] on link "Line Items" at bounding box center [102, 12] width 36 height 13
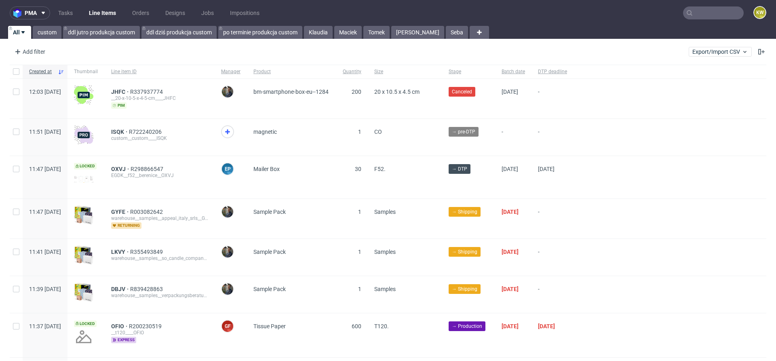
click at [696, 13] on input "text" at bounding box center [713, 12] width 61 height 13
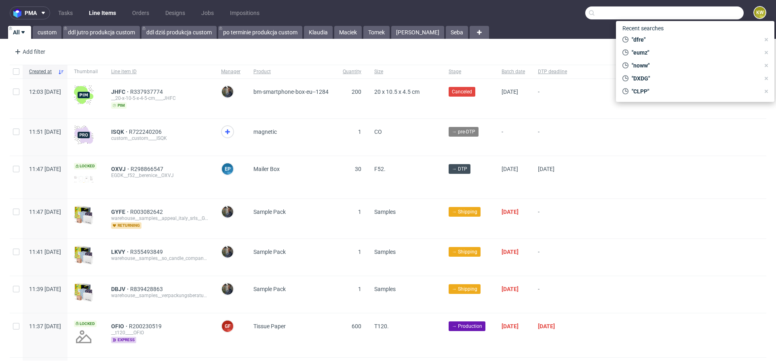
paste input "R964227667"
type input "R964227667"
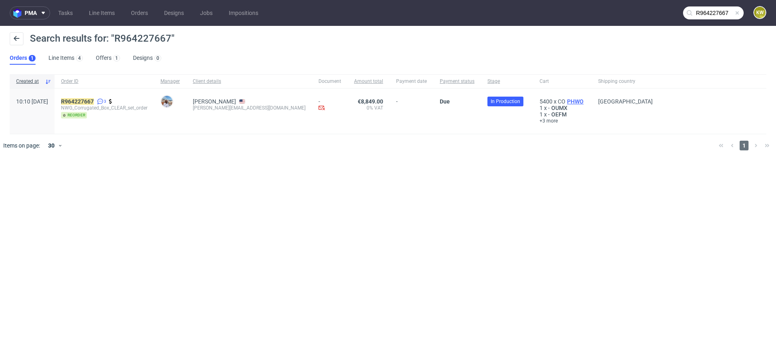
click at [565, 99] on span "PHWO" at bounding box center [575, 101] width 20 height 6
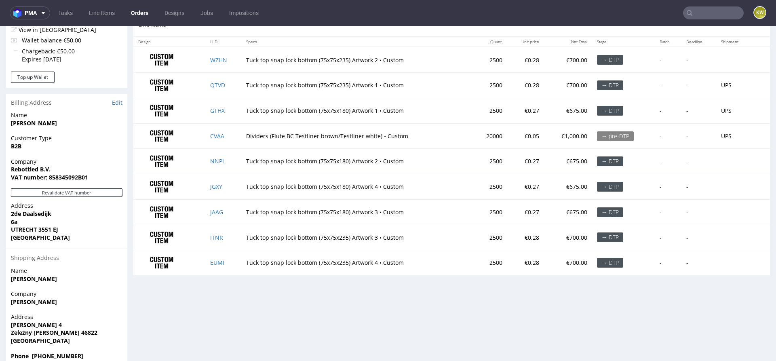
scroll to position [2, 0]
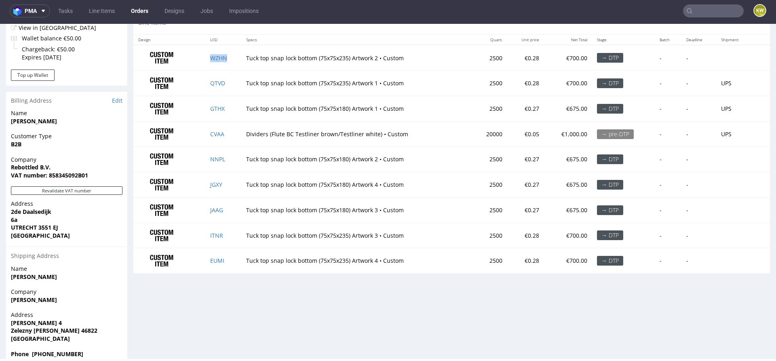
click at [233, 54] on td "WZHN" at bounding box center [223, 57] width 36 height 25
click at [229, 82] on td "QTVD" at bounding box center [223, 83] width 36 height 25
click at [233, 106] on td "GTHX" at bounding box center [223, 108] width 36 height 25
click at [225, 234] on td "ITNR" at bounding box center [223, 235] width 36 height 25
click at [227, 260] on td "EUMI" at bounding box center [223, 260] width 36 height 25
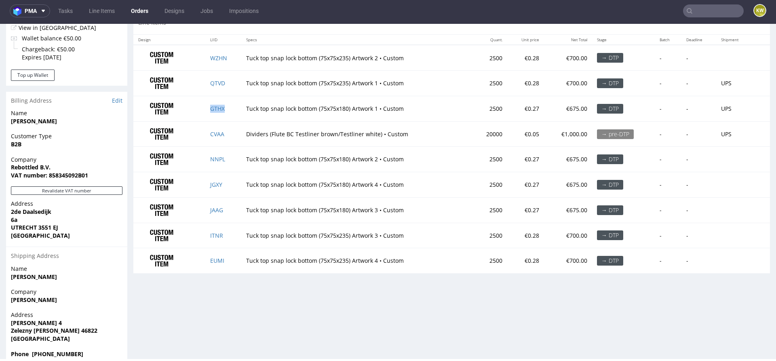
click at [231, 108] on td "GTHX" at bounding box center [223, 108] width 36 height 25
click at [230, 160] on td "NNPL" at bounding box center [223, 159] width 36 height 25
click at [231, 182] on td "JGXY" at bounding box center [223, 184] width 36 height 25
click at [236, 210] on td "JAAG" at bounding box center [223, 209] width 36 height 25
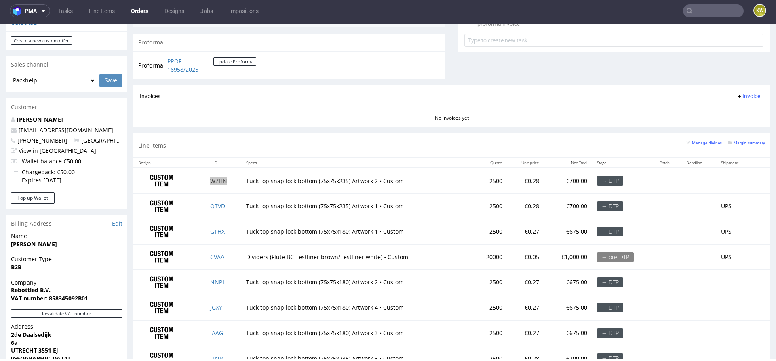
scroll to position [367, 0]
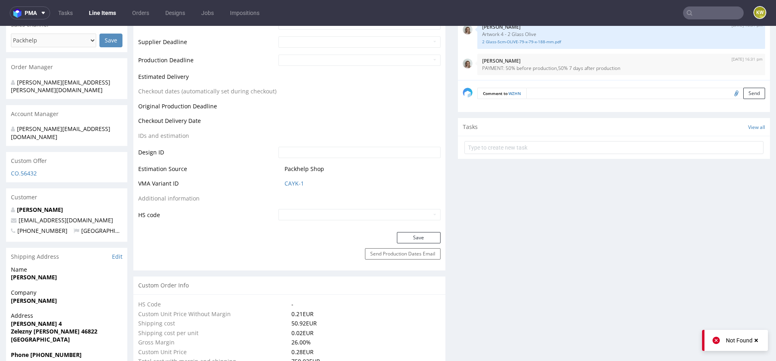
scroll to position [348, 0]
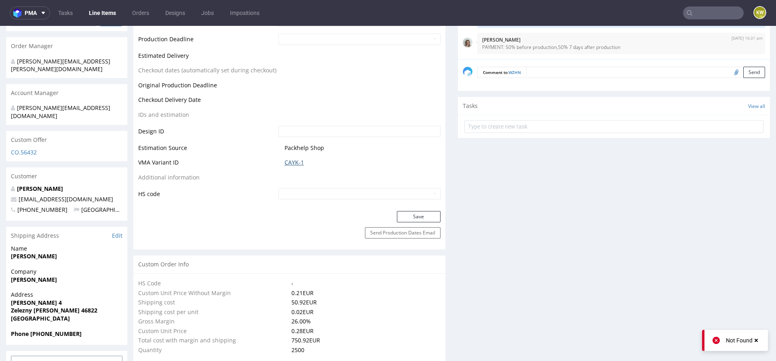
click at [285, 163] on link "CAYK-1" at bounding box center [294, 162] width 19 height 8
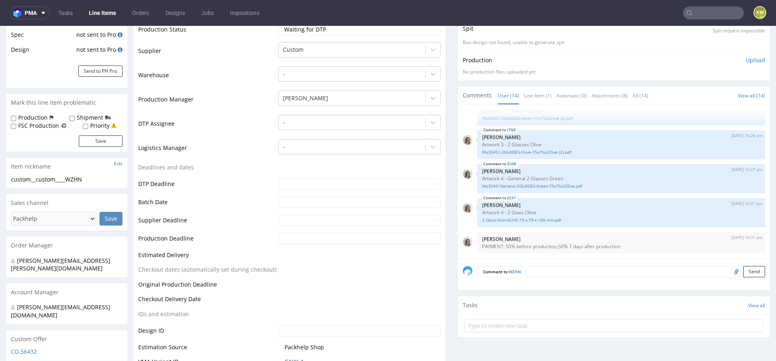
scroll to position [141, 0]
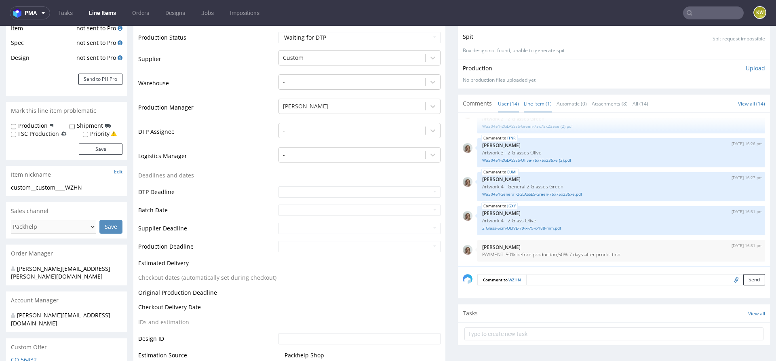
click at [530, 101] on link "Line Item (1)" at bounding box center [538, 103] width 28 height 17
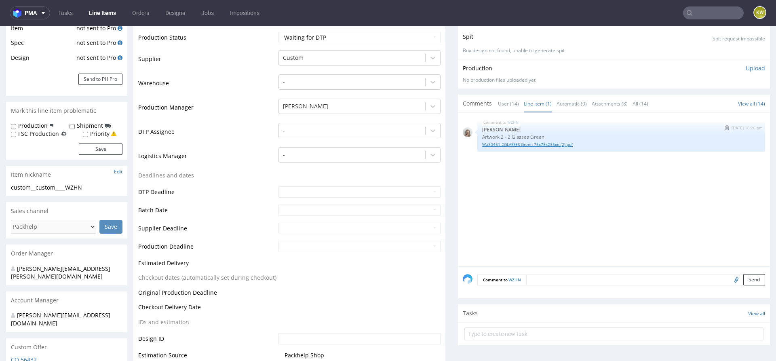
click at [516, 146] on link "Wa30451-2GLASSES-Green-75x75x235xe (2).pdf" at bounding box center [621, 144] width 278 height 6
click at [506, 173] on div "WZHN [DATE] 16:26 pm [PERSON_NAME] Artwork 2 - 2 Glasses Green Wa30451-2GLASSES…" at bounding box center [616, 192] width 307 height 149
click at [505, 99] on link "User (14)" at bounding box center [508, 103] width 21 height 17
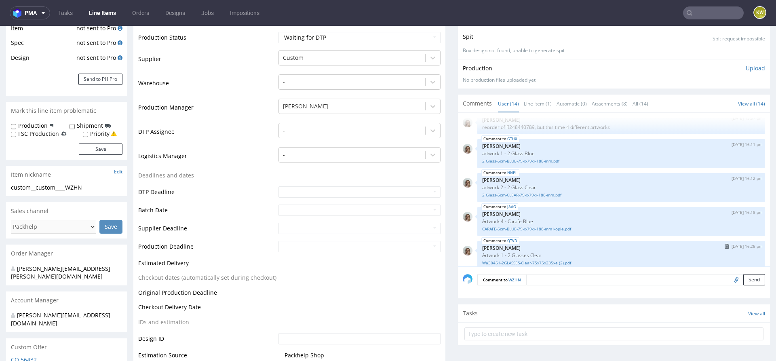
scroll to position [0, 0]
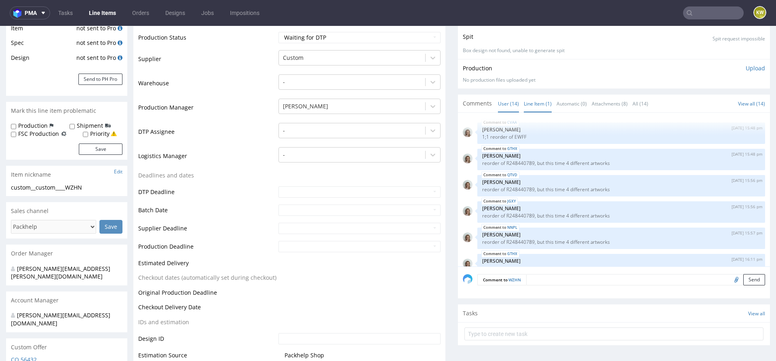
click at [532, 108] on link "Line Item (1)" at bounding box center [538, 103] width 28 height 17
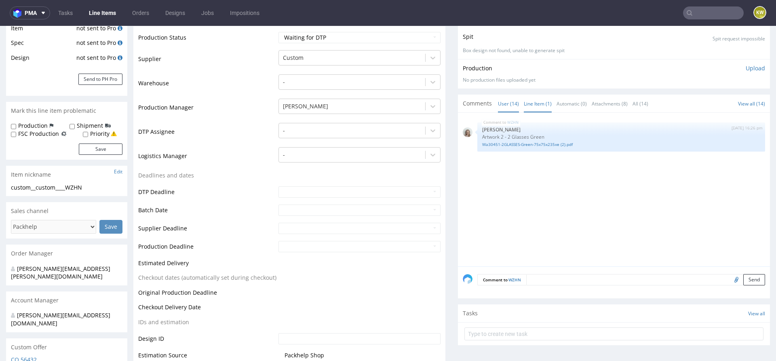
click at [504, 106] on link "User (14)" at bounding box center [508, 103] width 21 height 17
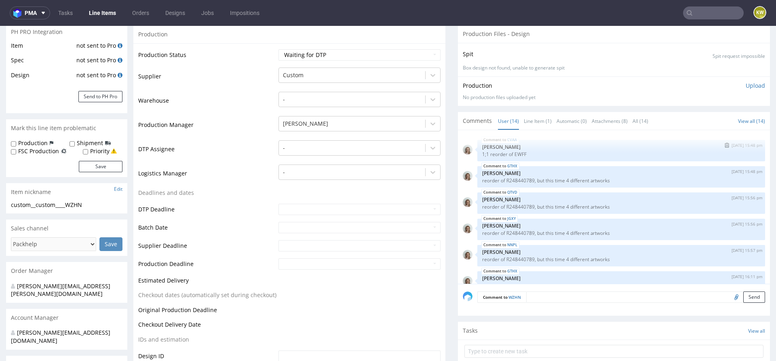
scroll to position [120, 0]
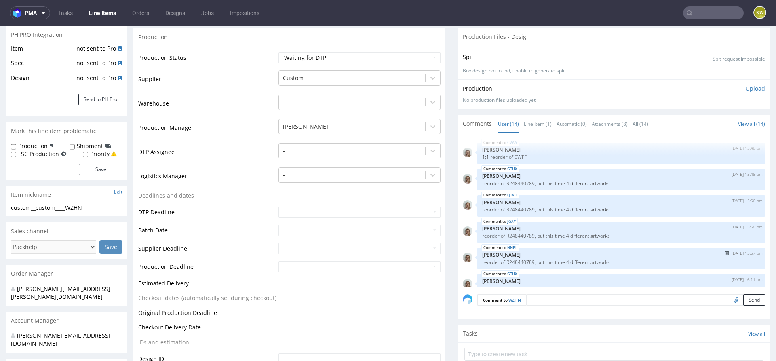
click at [523, 261] on p "reorder of R248440789, but this time 4 different artworks" at bounding box center [621, 262] width 278 height 6
copy p "R248440789"
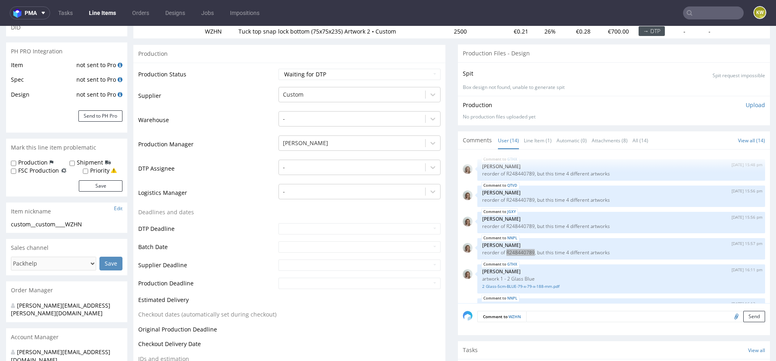
scroll to position [25, 0]
click at [510, 211] on link "JGXY" at bounding box center [511, 213] width 8 height 6
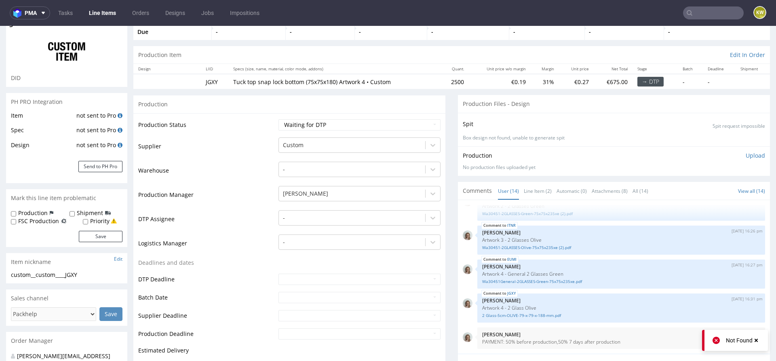
scroll to position [62, 0]
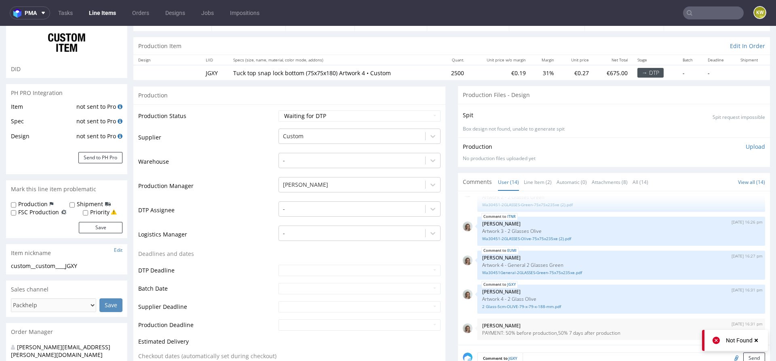
click at [532, 191] on div "CVAA 8th Aug 25 | 15:48 pm Monika Poźniak 1;1 reorder of EWFF GTHX 8th Aug 25 |…" at bounding box center [614, 268] width 312 height 154
click at [532, 184] on link "Line Item (2)" at bounding box center [538, 181] width 28 height 17
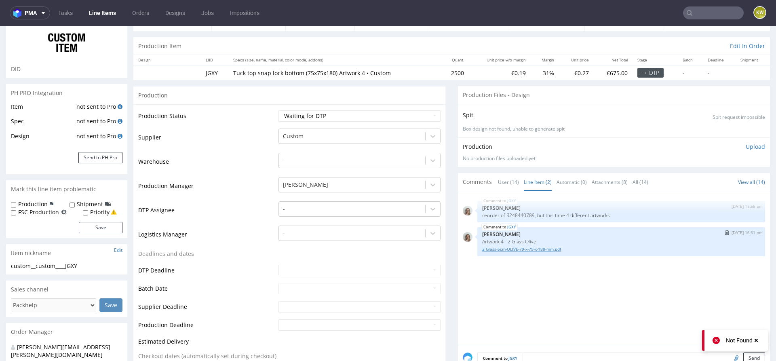
click at [499, 250] on link "2 Glass-5cm-OLIVE-79-x-79-x-188-mm.pdf" at bounding box center [621, 249] width 278 height 6
click at [524, 279] on div "JGXY 8th Aug 25 | 15:56 pm Monika Poźniak reorder of R248440789, but this time …" at bounding box center [616, 270] width 307 height 149
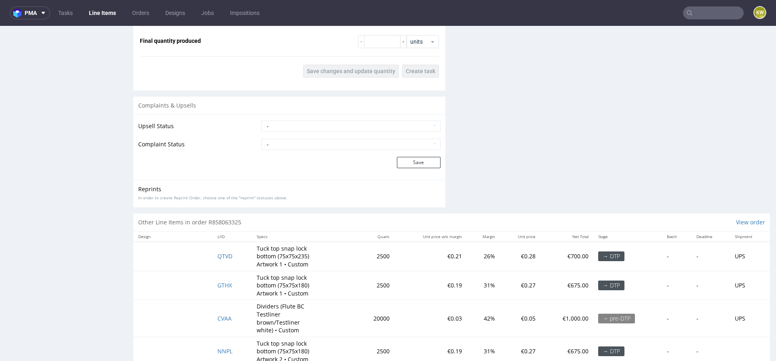
scroll to position [1260, 0]
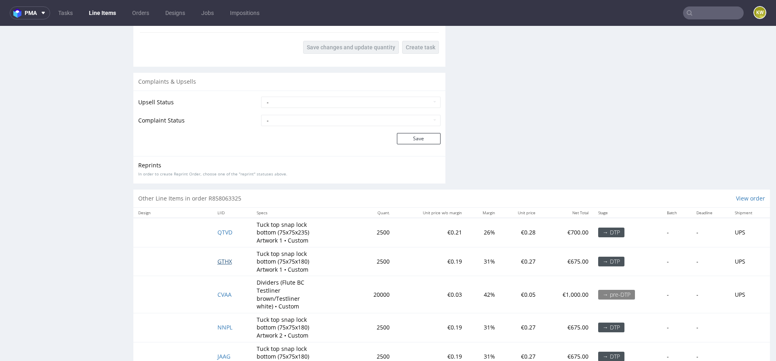
click at [219, 260] on span "GTHX" at bounding box center [224, 261] width 15 height 8
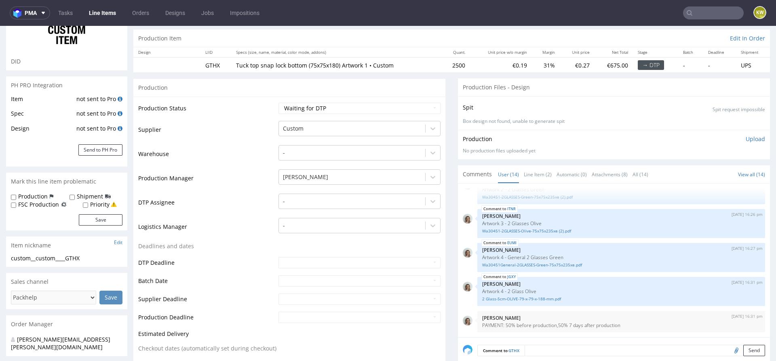
scroll to position [96, 0]
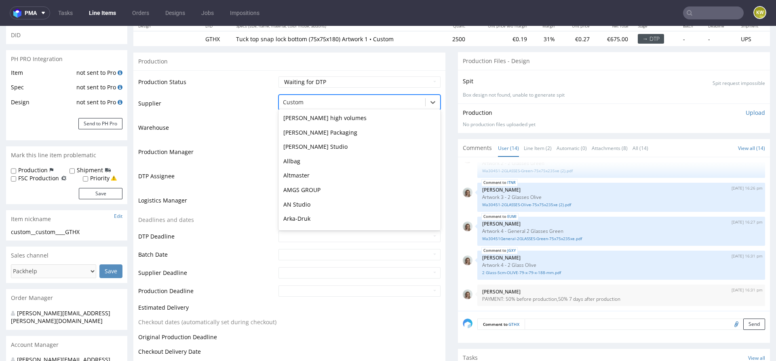
click at [309, 100] on div at bounding box center [352, 102] width 138 height 10
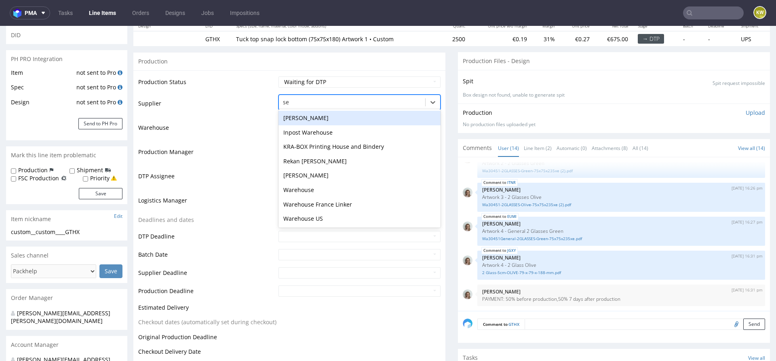
scroll to position [0, 0]
type input "ser"
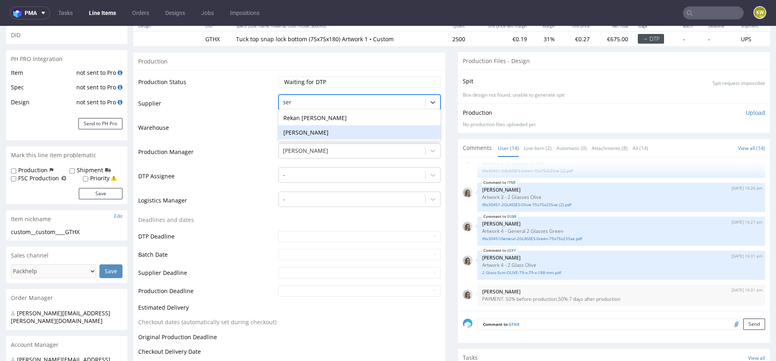
click at [299, 130] on div "Serwach" at bounding box center [359, 132] width 162 height 15
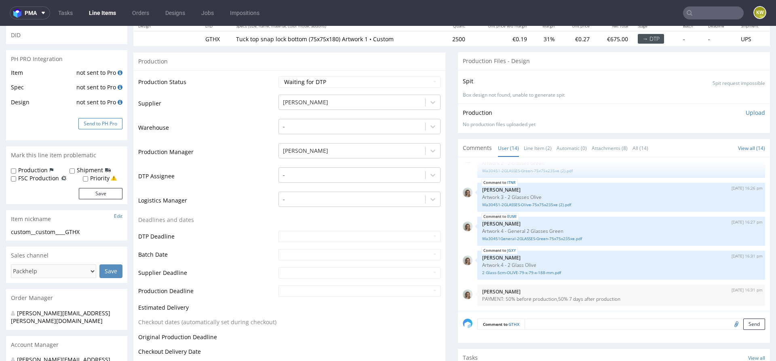
click at [101, 123] on button "Send to PH Pro" at bounding box center [100, 123] width 44 height 11
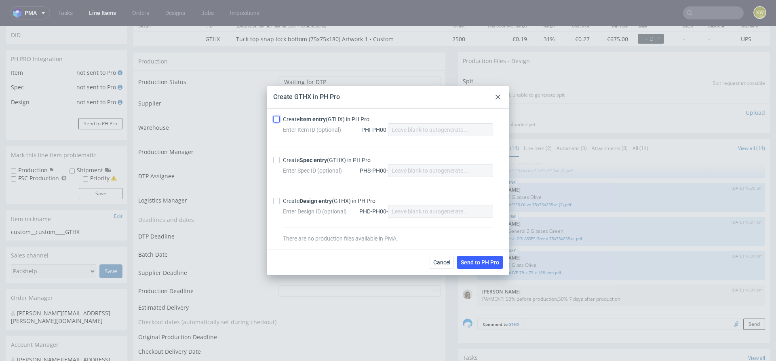
click at [279, 120] on input "Create Item entry (GTHX) in PH Pro" at bounding box center [276, 119] width 6 height 6
checkbox input "true"
click at [492, 90] on div "Create GTHX in PH Pro" at bounding box center [388, 97] width 243 height 23
drag, startPoint x: 494, startPoint y: 101, endPoint x: 402, endPoint y: 200, distance: 135.0
click at [494, 101] on div at bounding box center [498, 97] width 10 height 10
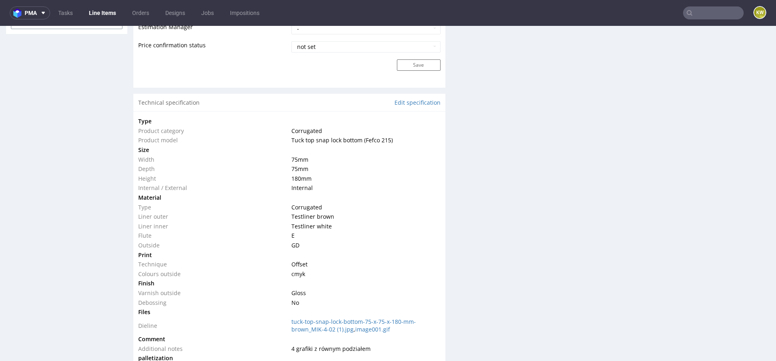
scroll to position [689, 0]
click at [409, 104] on link "Edit specification" at bounding box center [418, 104] width 46 height 8
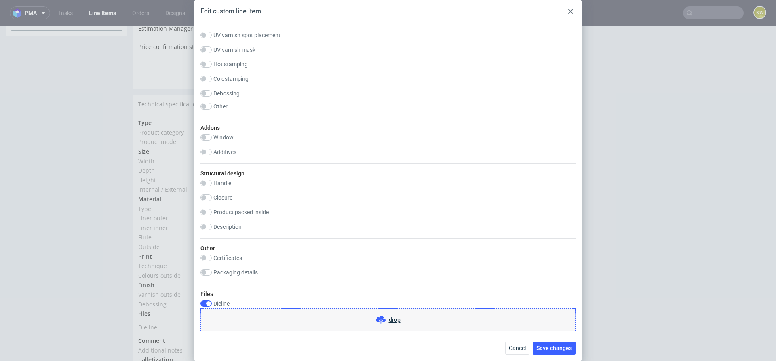
scroll to position [920, 0]
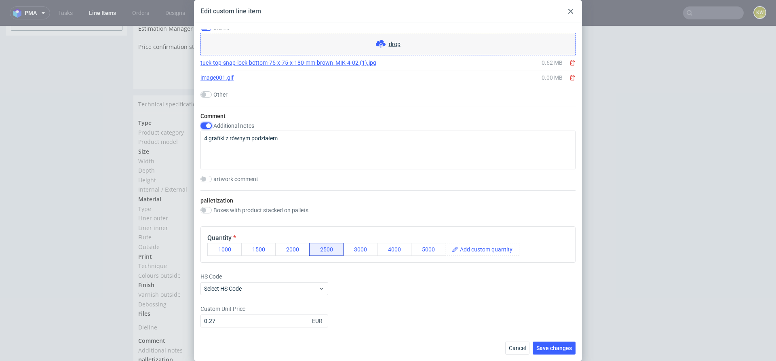
click at [207, 124] on input "checkbox" at bounding box center [205, 125] width 11 height 6
checkbox input "false"
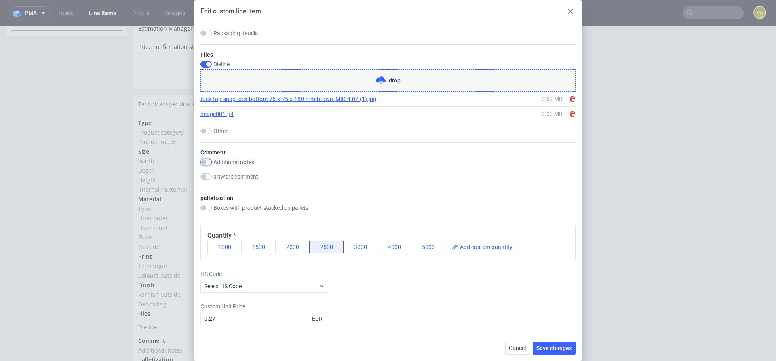
scroll to position [881, 0]
click at [225, 100] on link "tuck-top-snap-lock-bottom-75-x-75-x-180-mm-brown_MIK-4-02 (1).jpg" at bounding box center [288, 101] width 176 height 8
click at [205, 61] on div "Files Dieline drop tuck-top-snap-lock-bottom-75-x-75-x-180-mm-brown_MIK-4-02 (1…" at bounding box center [387, 96] width 375 height 98
click at [212, 65] on div "Dieline" at bounding box center [387, 66] width 375 height 6
click at [207, 64] on input "checkbox" at bounding box center [205, 66] width 11 height 6
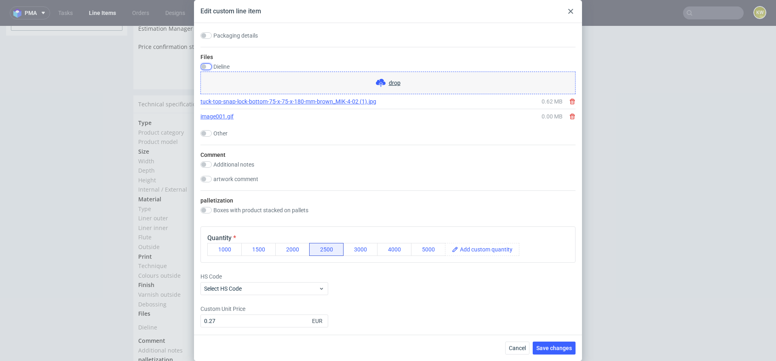
checkbox input "false"
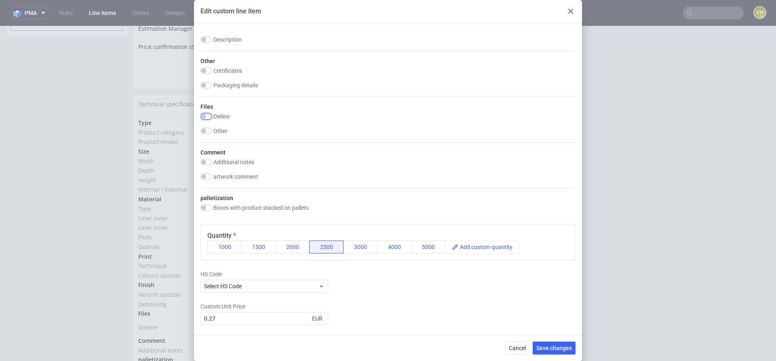
scroll to position [829, 0]
click at [546, 347] on span "Save changes" at bounding box center [554, 348] width 36 height 6
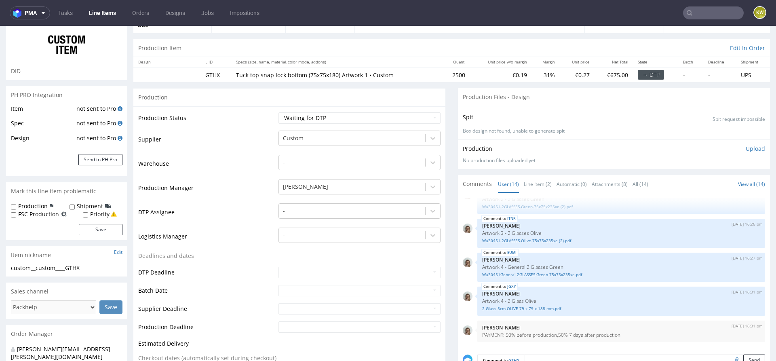
scroll to position [60, 0]
click at [103, 160] on button "Send to PH Pro" at bounding box center [100, 159] width 44 height 11
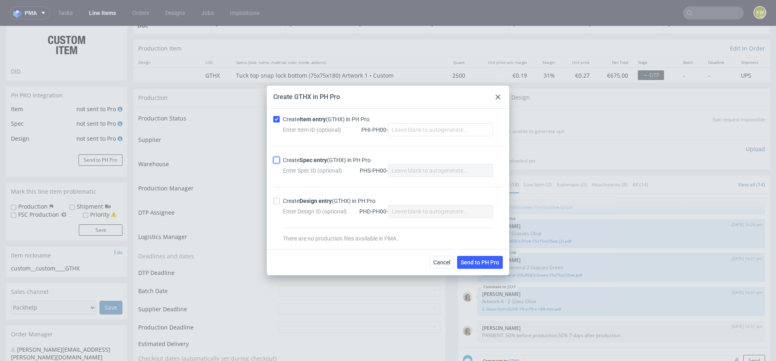
click at [278, 159] on input "Create Spec entry (GTHX) in PH Pro" at bounding box center [276, 160] width 6 height 6
checkbox input "true"
click at [475, 256] on button "Send to PH Pro" at bounding box center [480, 262] width 46 height 13
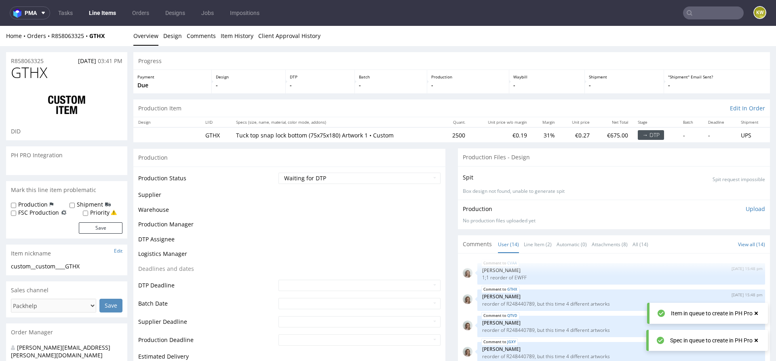
scroll to position [285, 0]
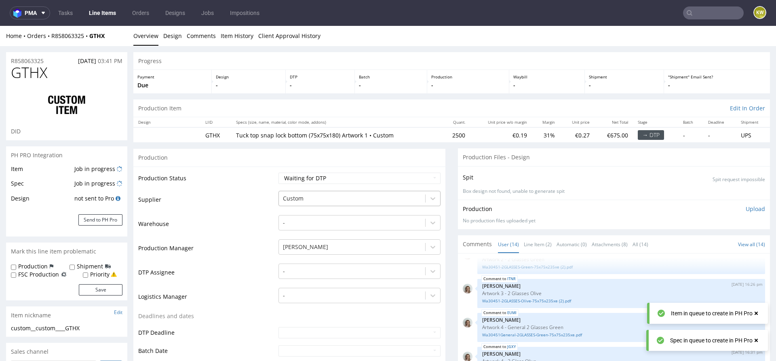
click at [309, 200] on div at bounding box center [352, 199] width 138 height 10
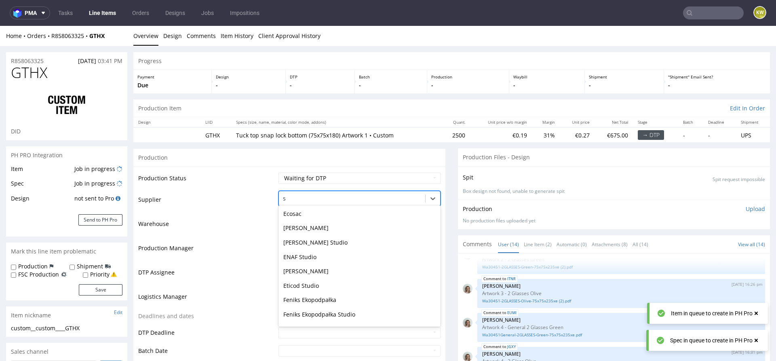
scroll to position [0, 0]
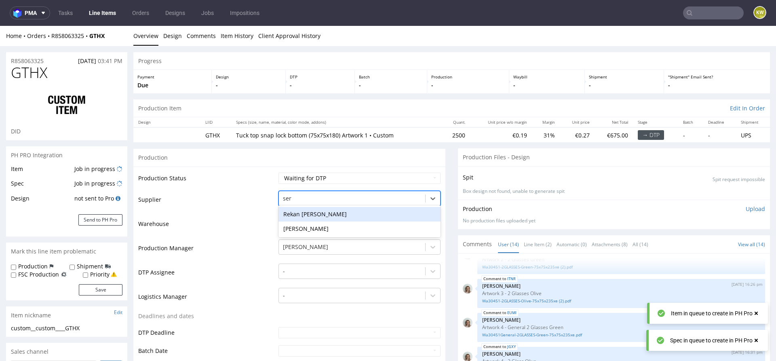
type input "serw"
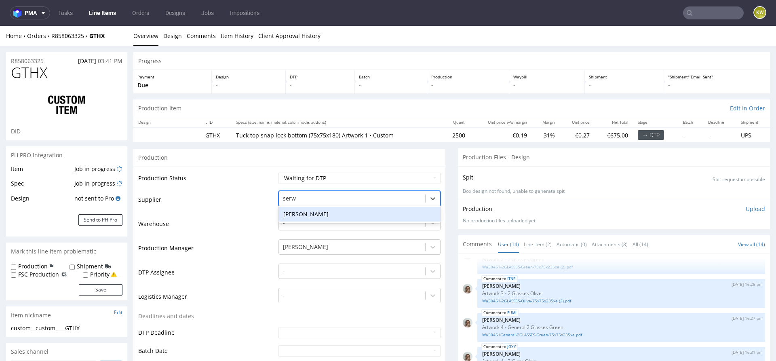
click at [293, 211] on div "Serwach" at bounding box center [359, 214] width 162 height 15
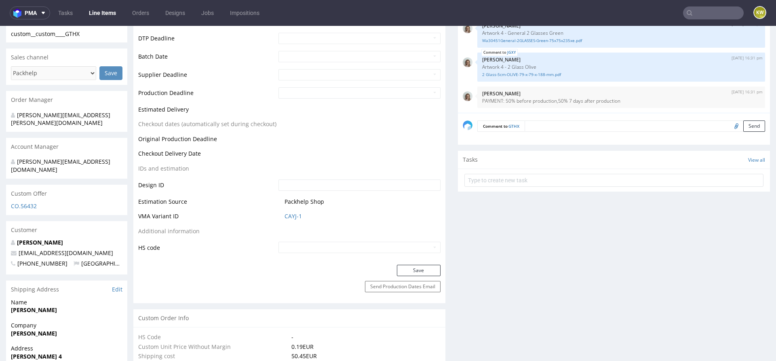
scroll to position [304, 0]
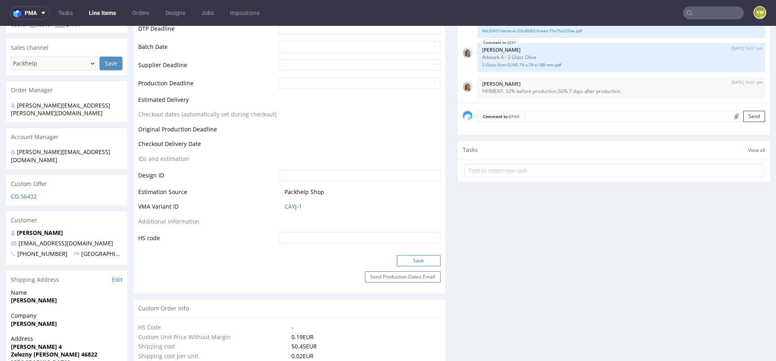
click at [420, 266] on button "Save" at bounding box center [419, 260] width 44 height 11
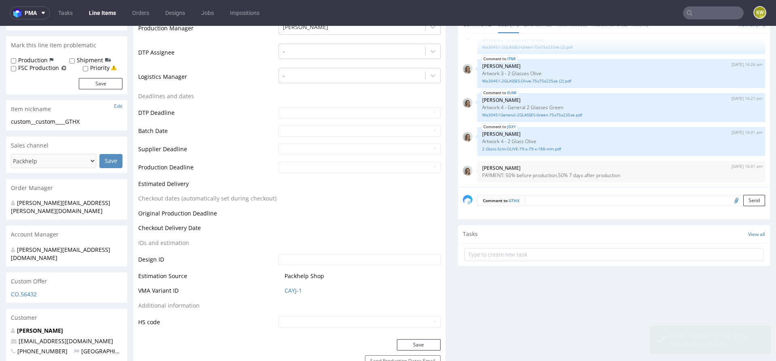
scroll to position [235, 0]
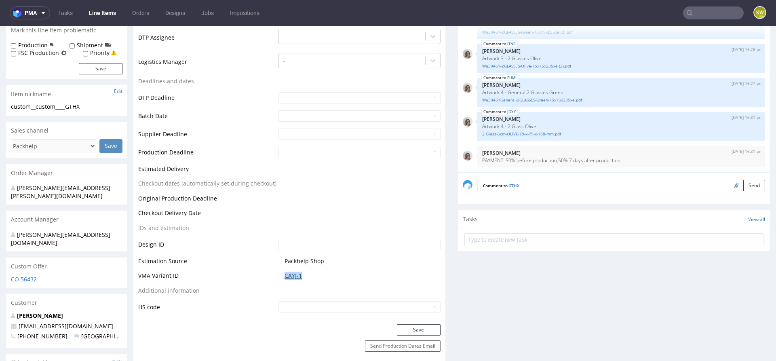
drag, startPoint x: 303, startPoint y: 273, endPoint x: 281, endPoint y: 274, distance: 21.5
click at [285, 274] on span "CAYJ-1" at bounding box center [363, 276] width 156 height 8
copy link "CAYJ-1"
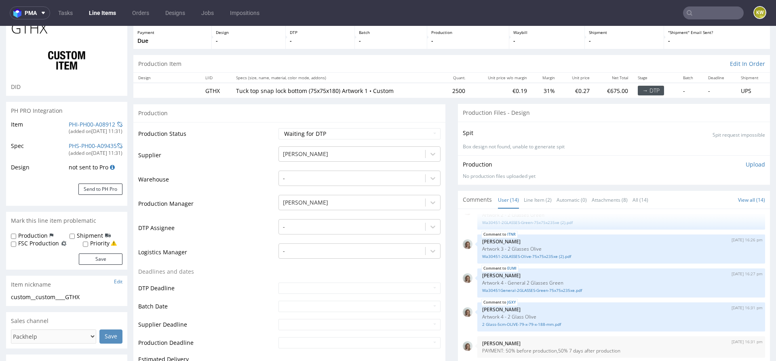
scroll to position [0, 0]
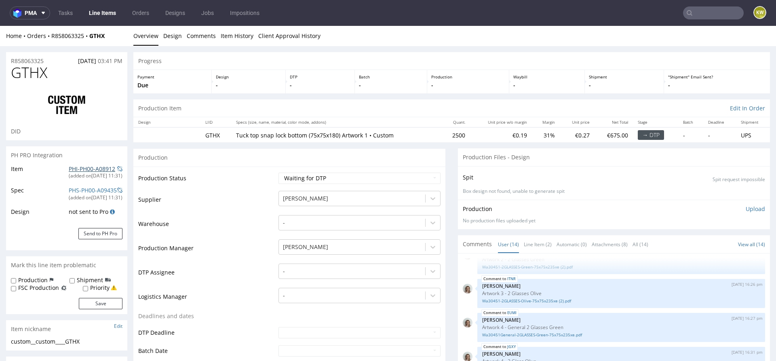
click at [93, 168] on link "PHI-PH00-A08912" at bounding box center [92, 169] width 46 height 8
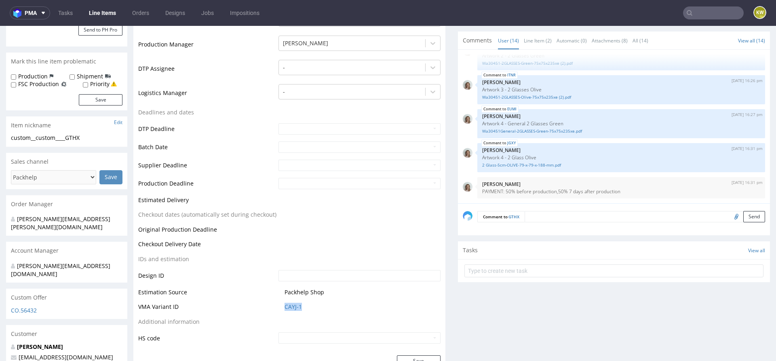
scroll to position [285, 0]
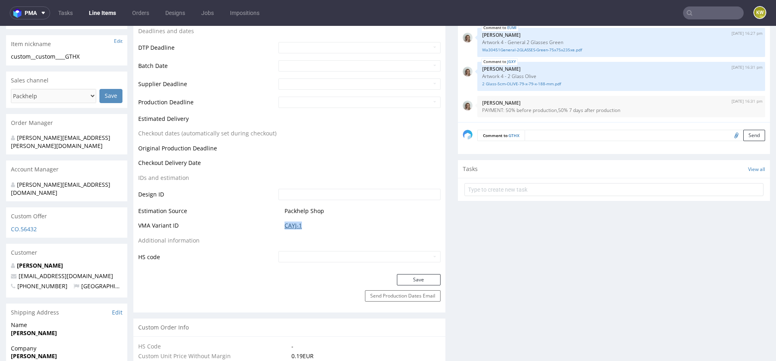
click at [292, 225] on link "CAYJ-1" at bounding box center [293, 226] width 17 height 8
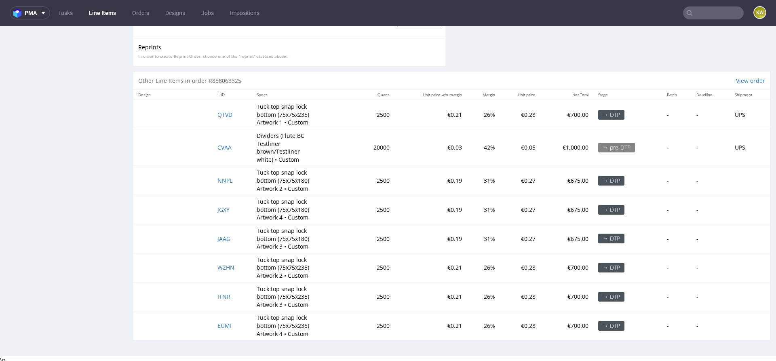
scroll to position [2, 0]
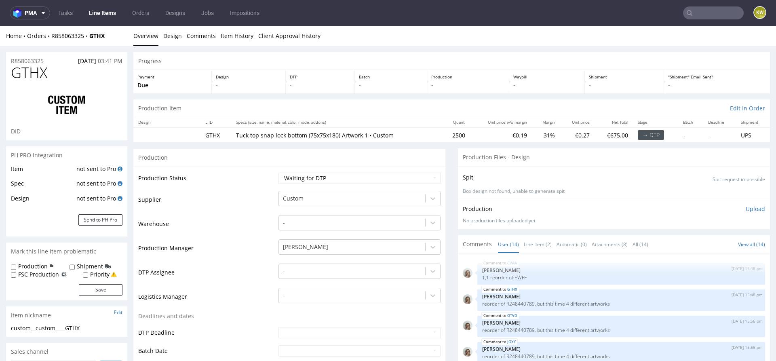
scroll to position [285, 0]
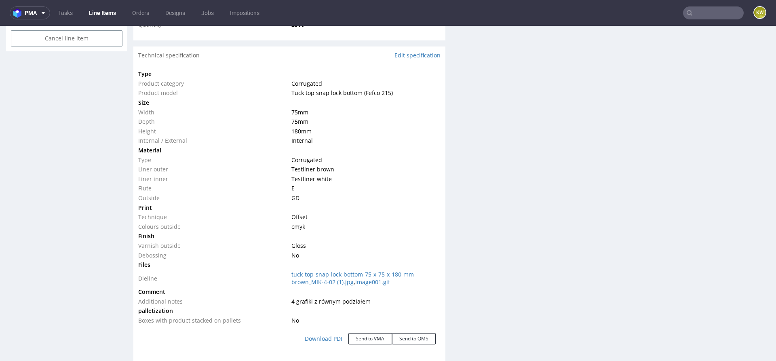
scroll to position [669, 0]
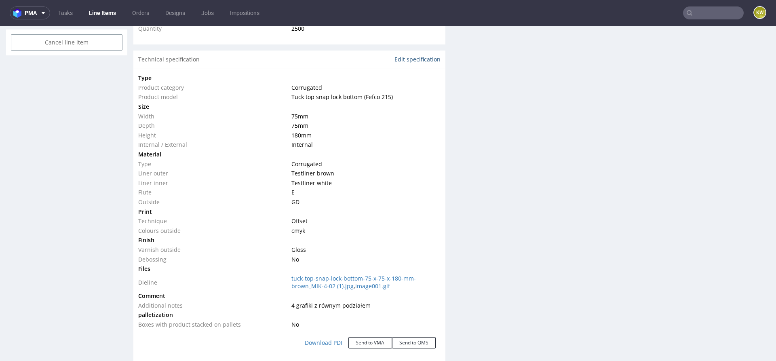
click at [419, 59] on link "Edit specification" at bounding box center [418, 59] width 46 height 8
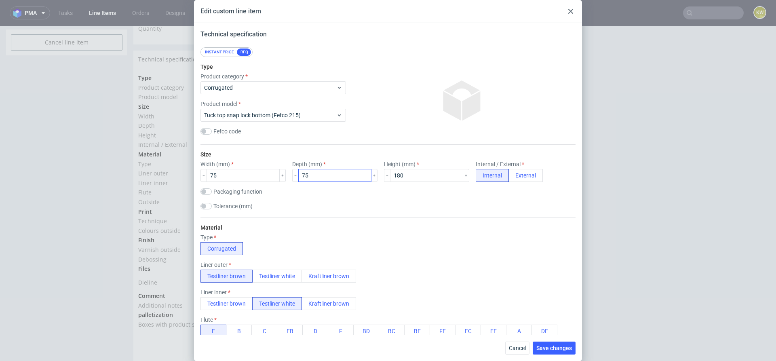
scroll to position [920, 0]
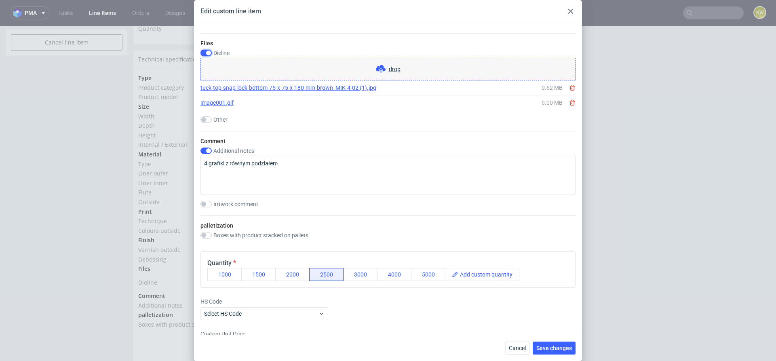
click at [206, 50] on input "checkbox" at bounding box center [205, 53] width 11 height 6
checkbox input "false"
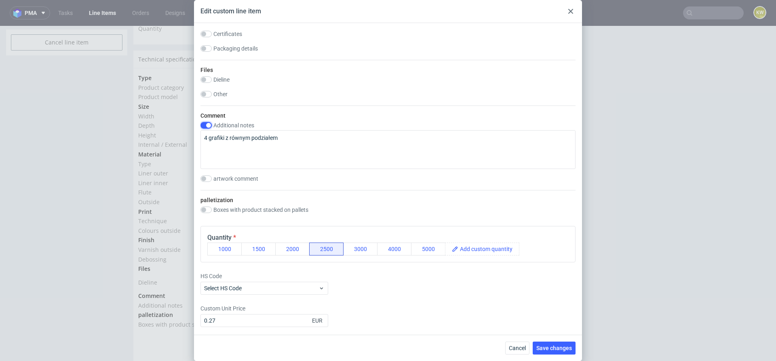
click at [205, 122] on input "checkbox" at bounding box center [205, 125] width 11 height 6
checkbox input "false"
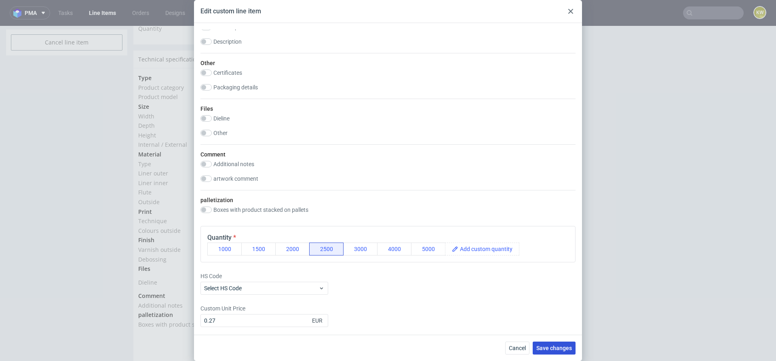
click at [550, 347] on span "Save changes" at bounding box center [554, 348] width 36 height 6
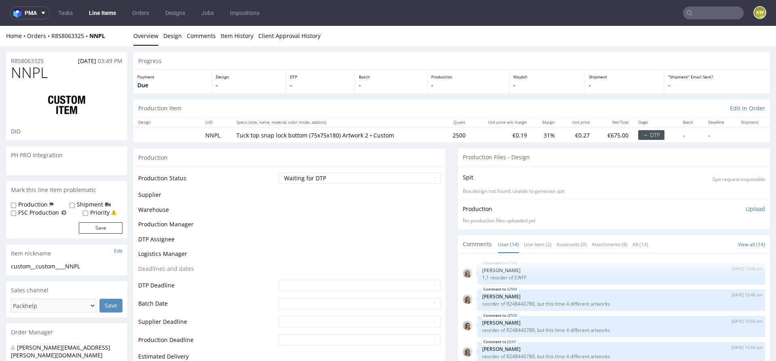
scroll to position [285, 0]
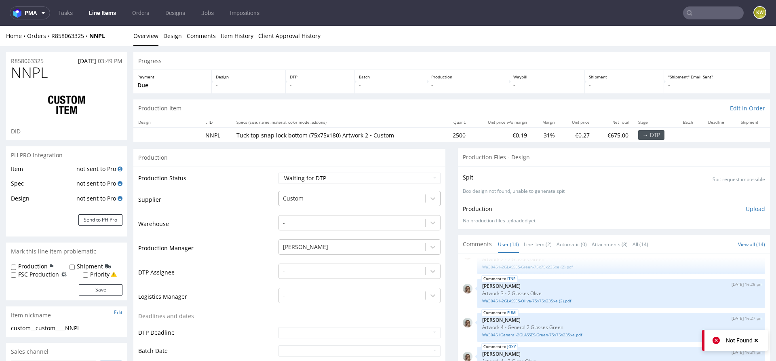
click at [295, 196] on div at bounding box center [352, 199] width 138 height 10
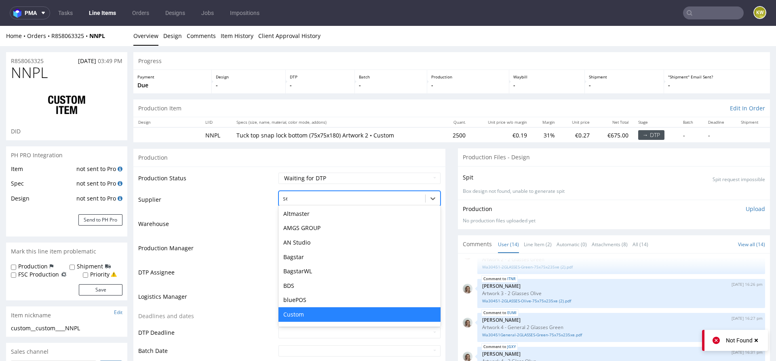
scroll to position [0, 0]
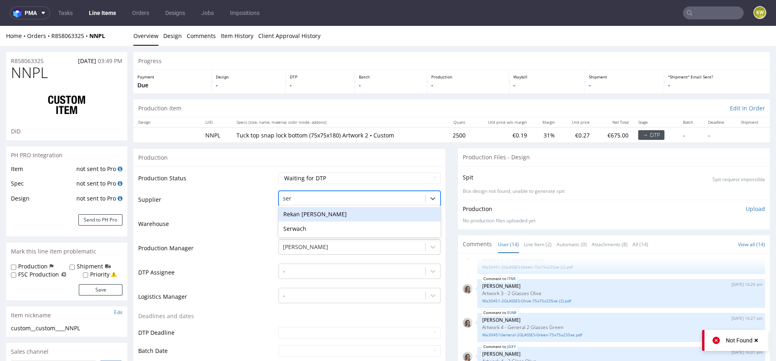
type input "serw"
click at [299, 211] on div "Serwach" at bounding box center [359, 214] width 162 height 15
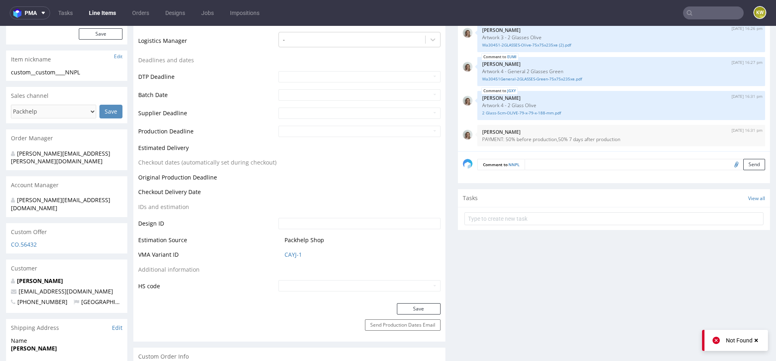
scroll to position [257, 0]
click at [412, 310] on button "Save" at bounding box center [419, 307] width 44 height 11
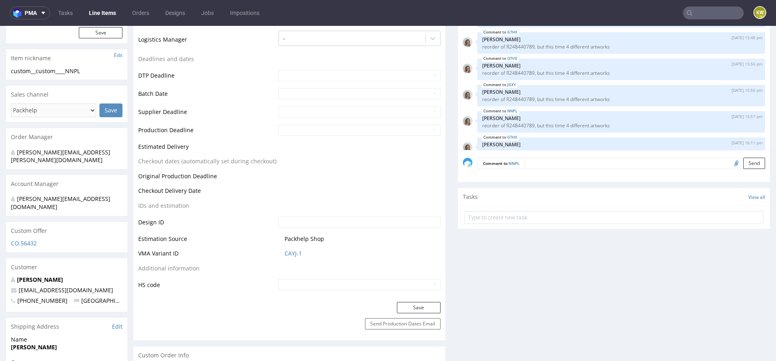
scroll to position [285, 0]
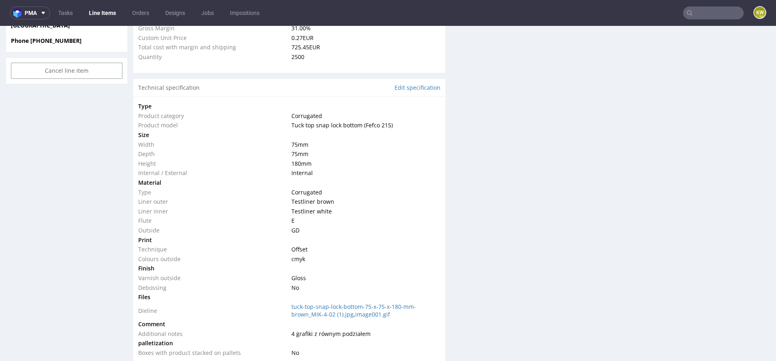
scroll to position [577, 0]
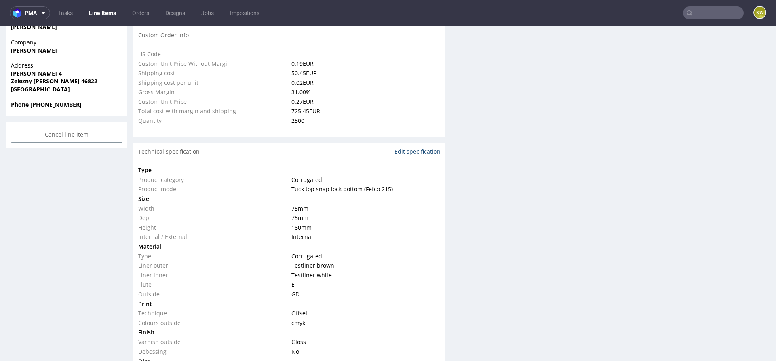
click at [410, 148] on link "Edit specification" at bounding box center [418, 152] width 46 height 8
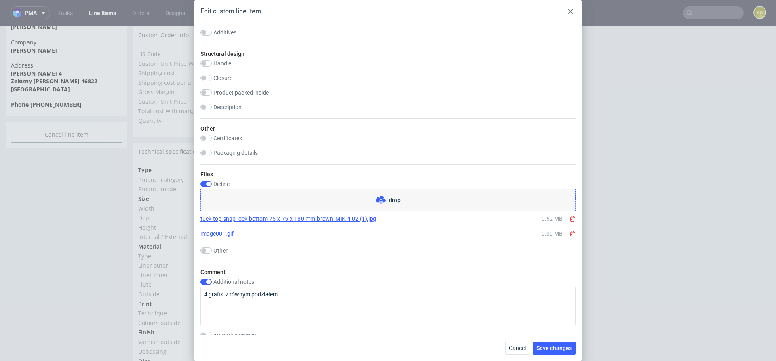
scroll to position [794, 0]
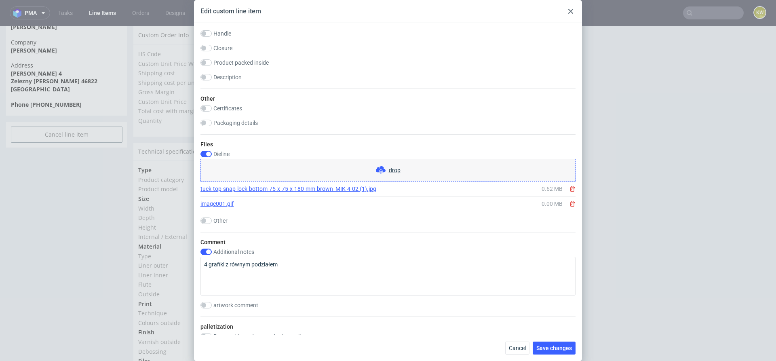
click at [209, 148] on div "Files Dieline drop tuck-top-snap-lock-bottom-75-x-75-x-180-mm-brown_MIK-4-02 (1…" at bounding box center [387, 183] width 375 height 98
click at [212, 155] on div "Dieline" at bounding box center [387, 154] width 375 height 6
click at [209, 155] on input "checkbox" at bounding box center [205, 154] width 11 height 6
checkbox input "false"
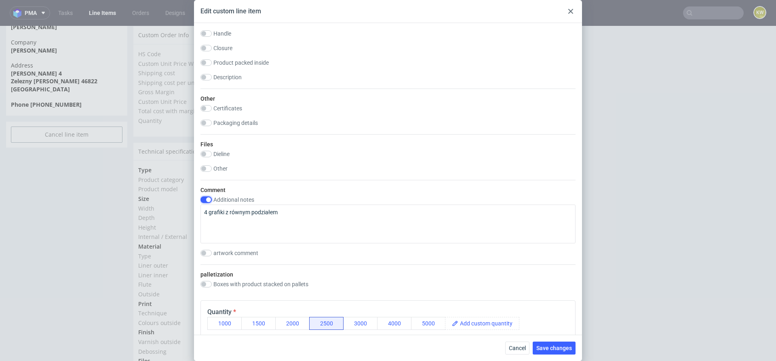
click at [205, 196] on input "checkbox" at bounding box center [205, 199] width 11 height 6
checkbox input "false"
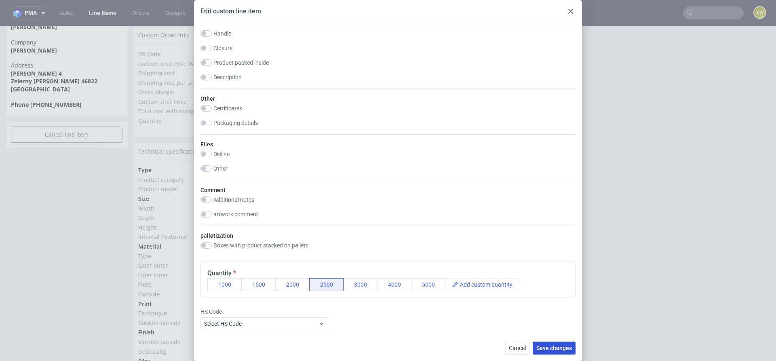
click at [547, 353] on button "Save changes" at bounding box center [554, 348] width 43 height 13
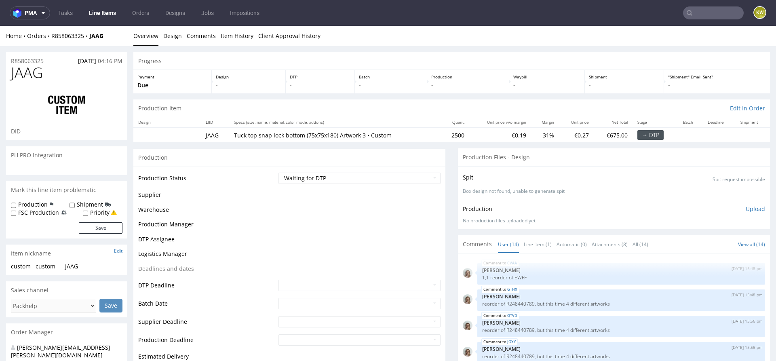
scroll to position [285, 0]
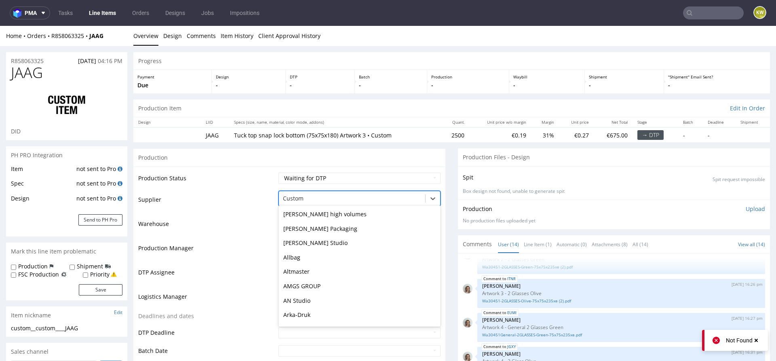
click at [298, 202] on div at bounding box center [352, 199] width 138 height 10
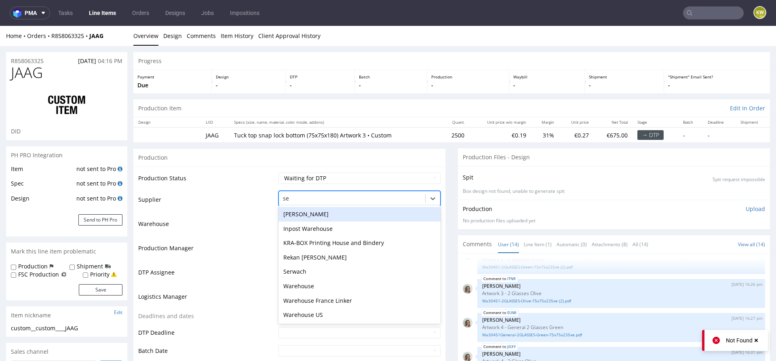
scroll to position [0, 0]
type input "serw"
click at [294, 213] on div "Serwach" at bounding box center [359, 214] width 162 height 15
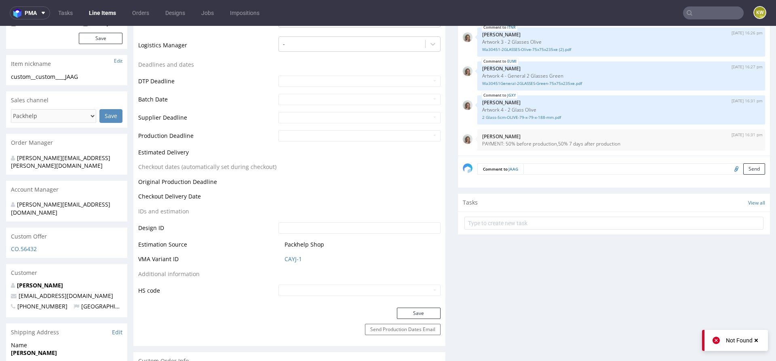
scroll to position [262, 0]
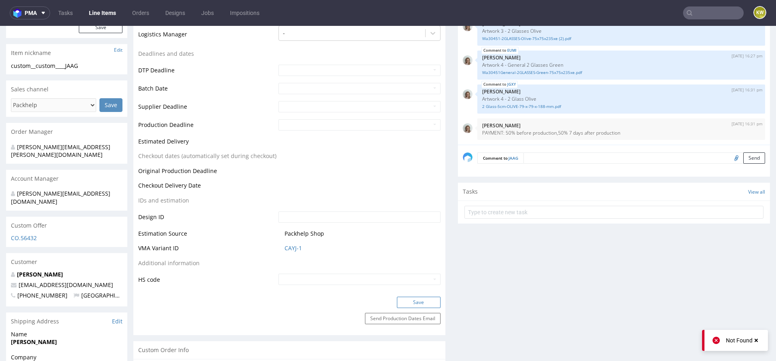
click at [416, 302] on button "Save" at bounding box center [419, 302] width 44 height 11
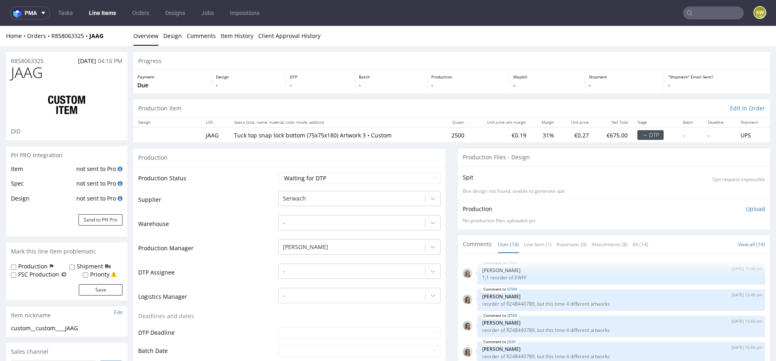
scroll to position [285, 0]
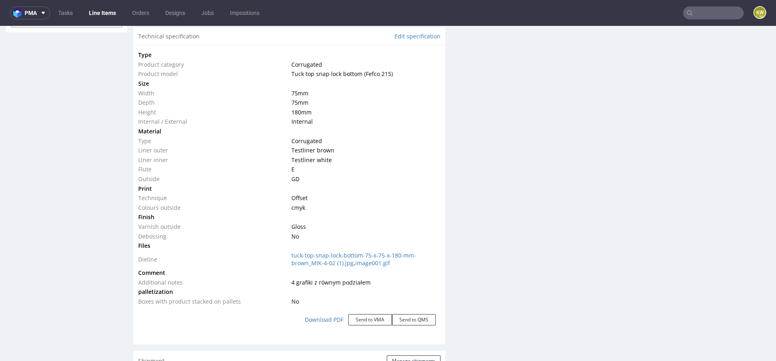
scroll to position [680, 0]
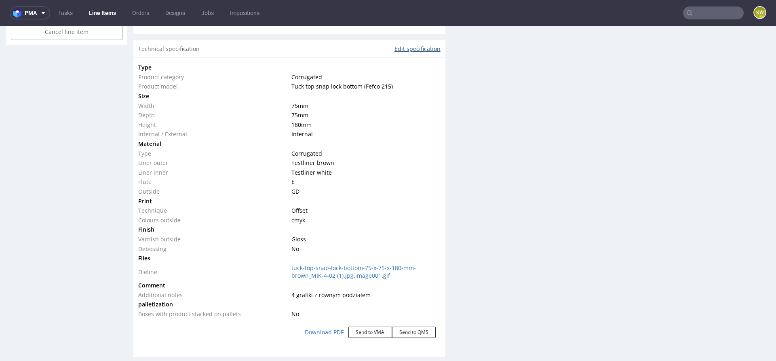
click at [416, 46] on link "Edit specification" at bounding box center [418, 49] width 46 height 8
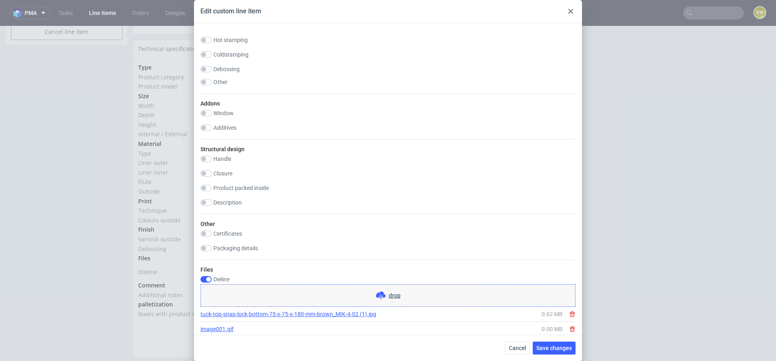
scroll to position [690, 0]
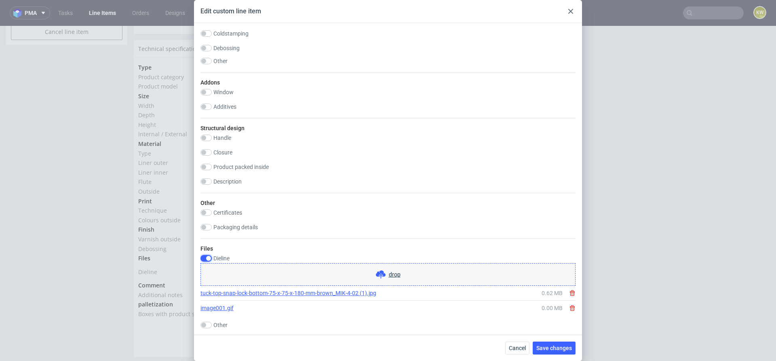
click at [209, 255] on input "checkbox" at bounding box center [205, 258] width 11 height 6
checkbox input "false"
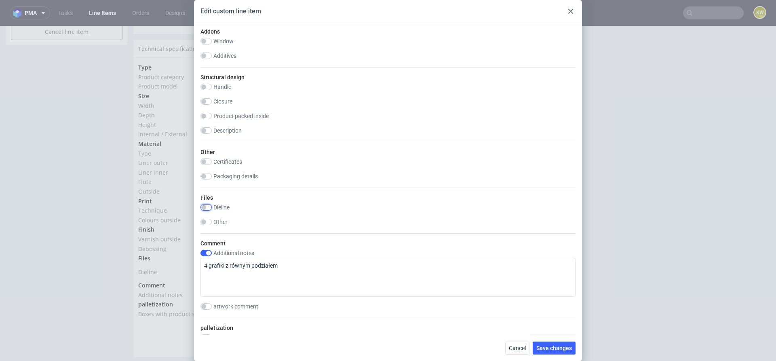
scroll to position [751, 0]
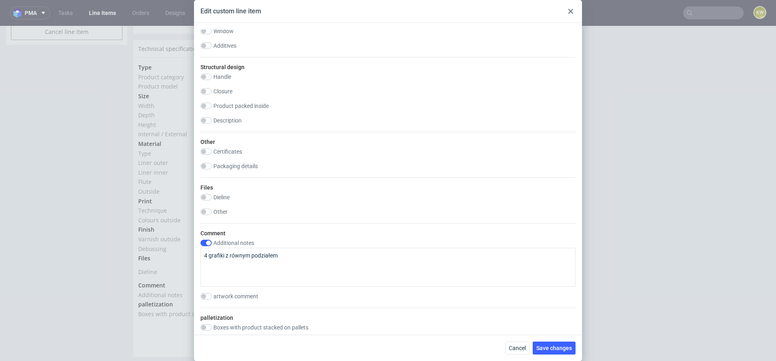
click at [208, 234] on label "Comment" at bounding box center [212, 233] width 25 height 6
click at [208, 240] on input "checkbox" at bounding box center [205, 243] width 11 height 6
checkbox input "false"
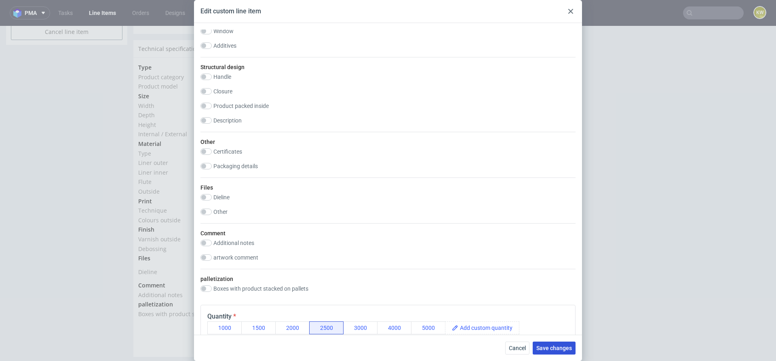
click at [545, 347] on span "Save changes" at bounding box center [554, 348] width 36 height 6
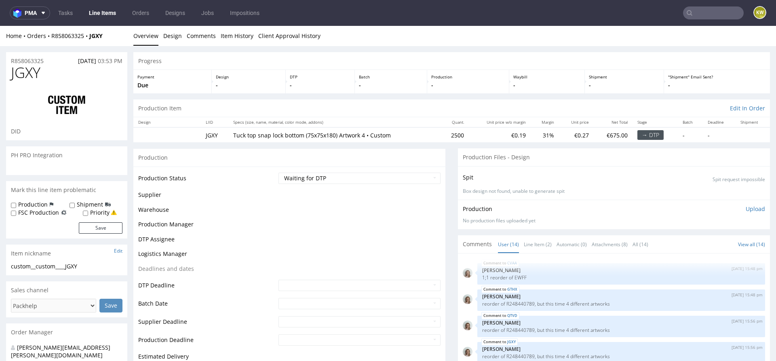
scroll to position [285, 0]
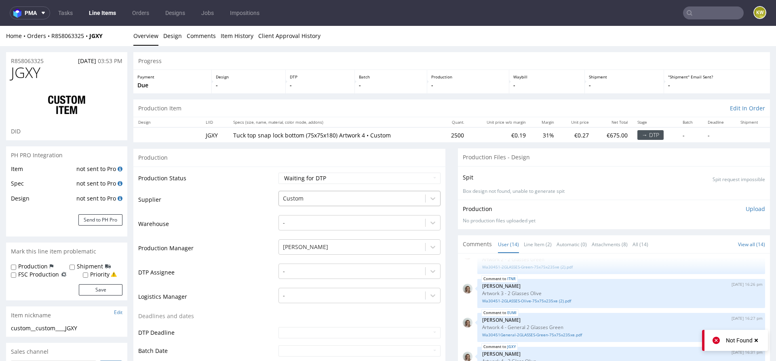
click at [298, 203] on div "Custom" at bounding box center [352, 198] width 146 height 13
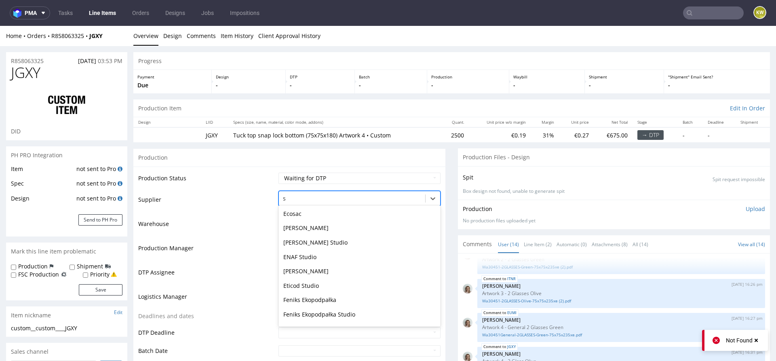
scroll to position [0, 0]
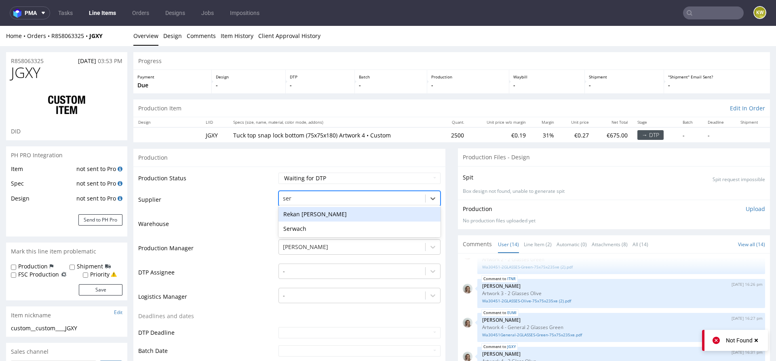
type input "serw"
click at [296, 217] on div "Serwach" at bounding box center [359, 214] width 162 height 15
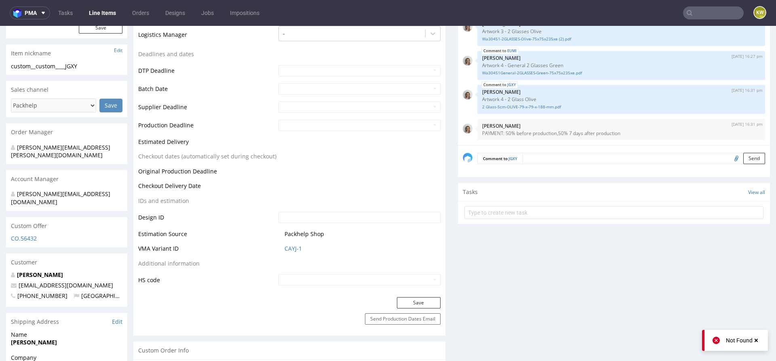
scroll to position [264, 0]
click at [418, 289] on div "Production Status Waiting for Artwork Waiting for Diecut Waiting for Mockup Wai…" at bounding box center [289, 99] width 312 height 392
click at [417, 293] on div "Production Status Waiting for Artwork Waiting for Diecut Waiting for Mockup Wai…" at bounding box center [289, 99] width 312 height 392
click at [415, 294] on div "Production Status Waiting for Artwork Waiting for Diecut Waiting for Mockup Wai…" at bounding box center [289, 99] width 312 height 392
click at [414, 296] on button "Save" at bounding box center [419, 300] width 44 height 11
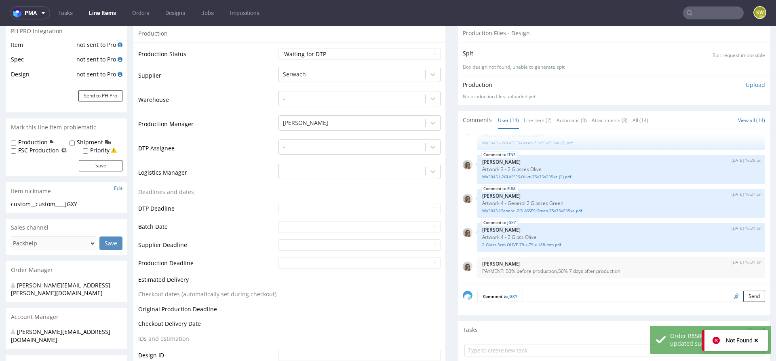
scroll to position [0, 0]
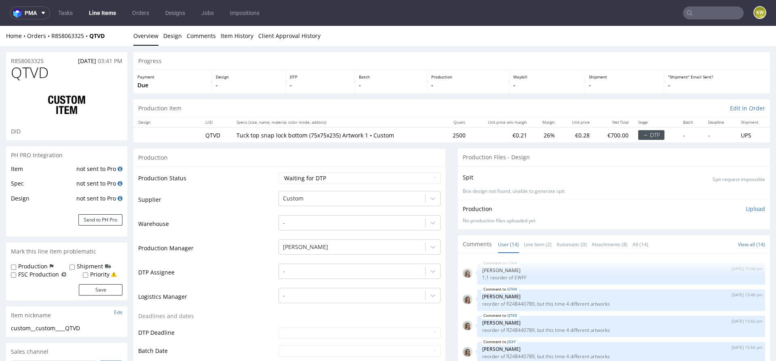
scroll to position [285, 0]
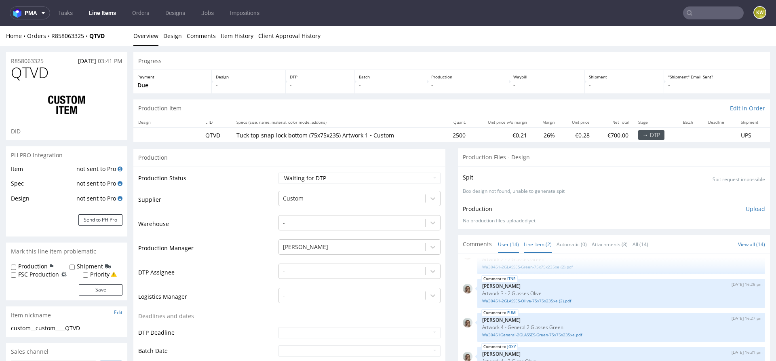
click at [535, 236] on link "Line Item (2)" at bounding box center [538, 244] width 28 height 17
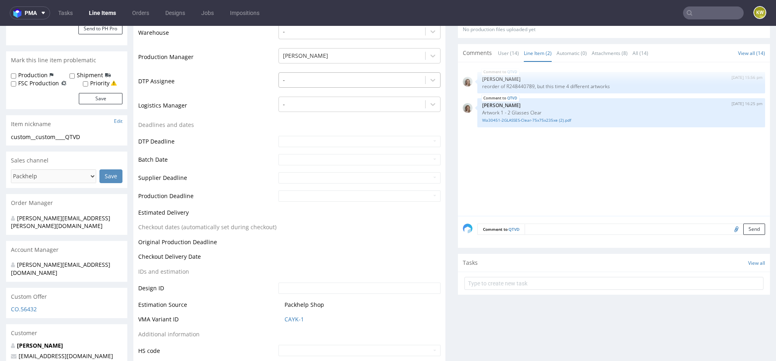
scroll to position [193, 0]
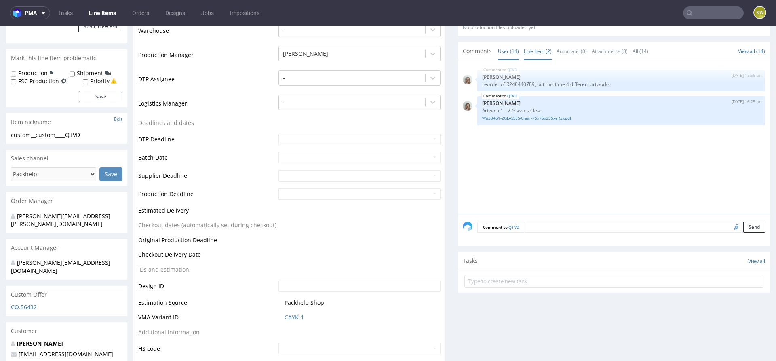
click at [503, 51] on link "User (14)" at bounding box center [508, 50] width 21 height 17
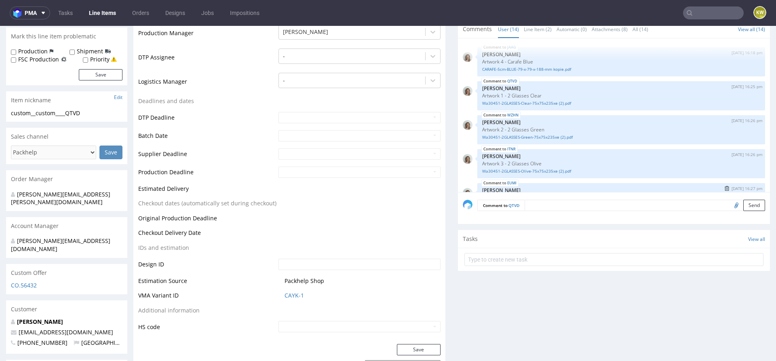
scroll to position [200, 0]
click at [530, 34] on link "Line Item (2)" at bounding box center [538, 29] width 28 height 17
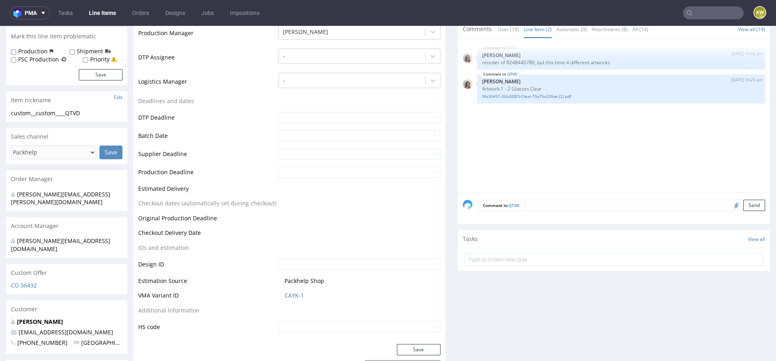
click at [490, 150] on div "QTVD 8th Aug 25 | 15:56 pm Monika Poźniak reorder of R248440789, but this time …" at bounding box center [616, 117] width 307 height 149
click at [506, 98] on link "Wa30451-2GLASSES-Clear-75x75x235xe (2).pdf" at bounding box center [621, 96] width 278 height 6
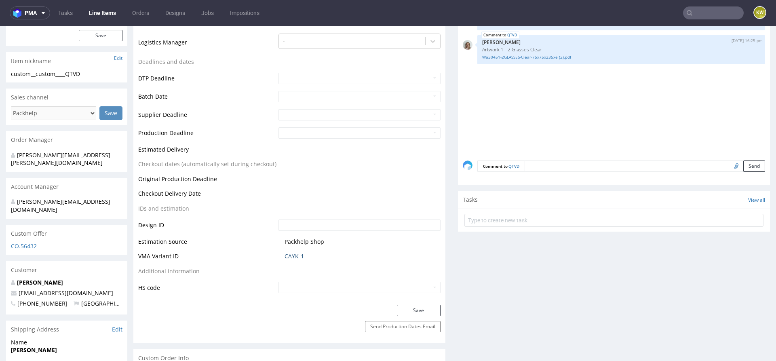
scroll to position [261, 0]
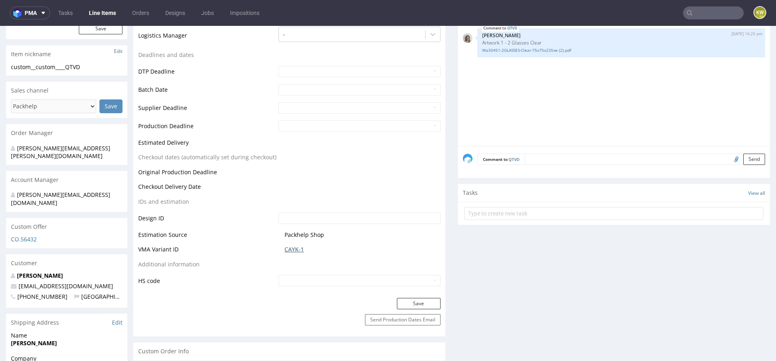
click at [292, 248] on link "CAYK-1" at bounding box center [294, 249] width 19 height 8
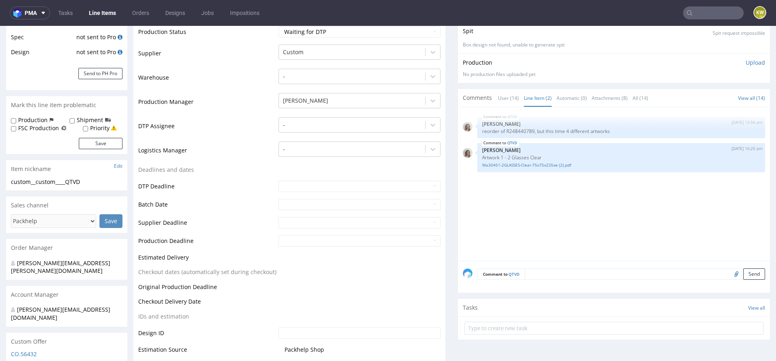
scroll to position [124, 0]
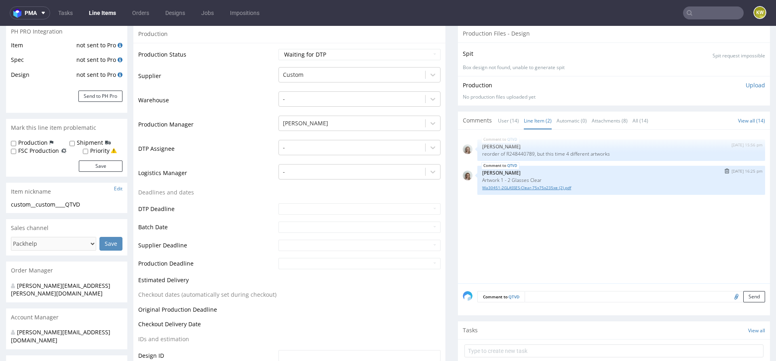
click at [525, 188] on link "Wa30451-2GLASSES-Clear-75x75x235xe (2).pdf" at bounding box center [621, 188] width 278 height 6
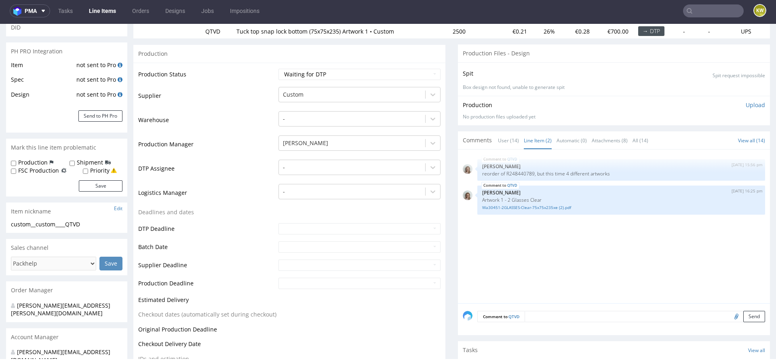
scroll to position [0, 0]
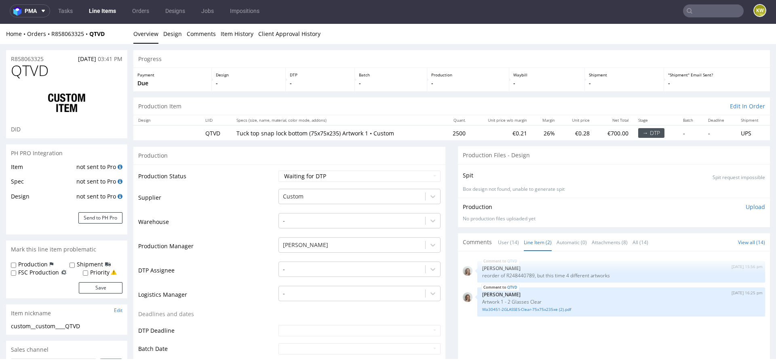
click at [231, 225] on td "Warehouse" at bounding box center [207, 224] width 138 height 24
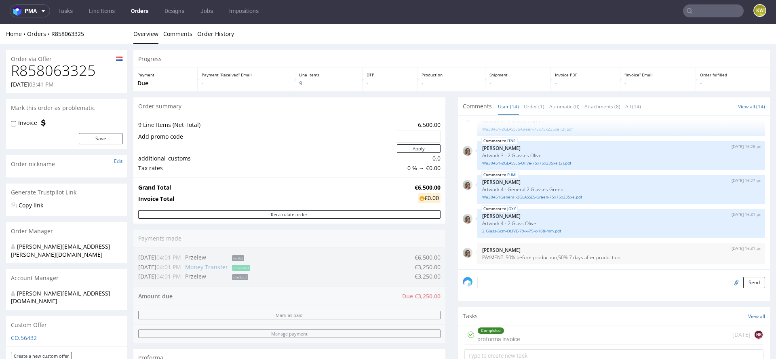
click at [19, 119] on label "Invoice" at bounding box center [27, 123] width 19 height 8
click at [16, 120] on input "Invoice" at bounding box center [13, 123] width 5 height 6
checkbox input "true"
click at [97, 139] on button "Save" at bounding box center [101, 138] width 44 height 11
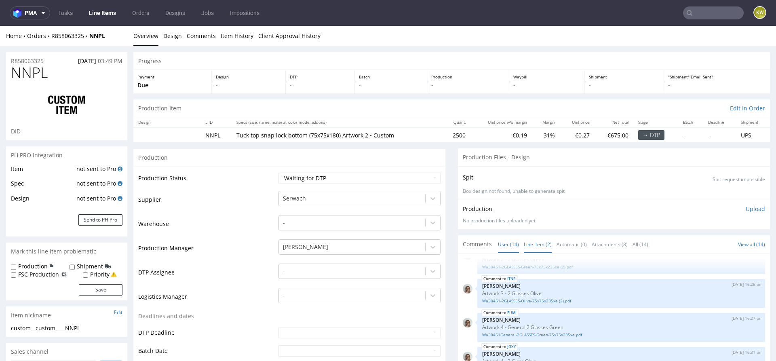
click at [524, 242] on link "Line Item (2)" at bounding box center [538, 244] width 28 height 17
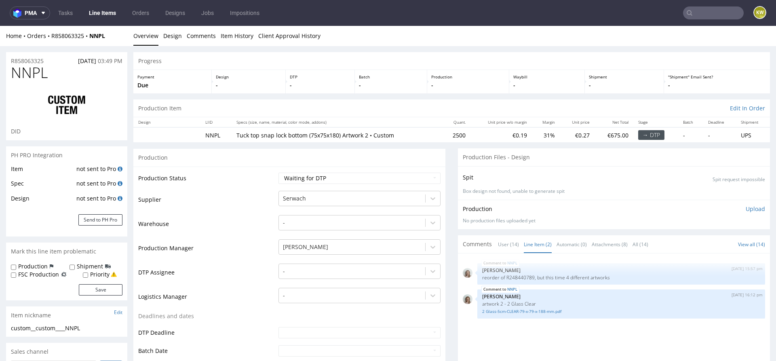
scroll to position [43, 0]
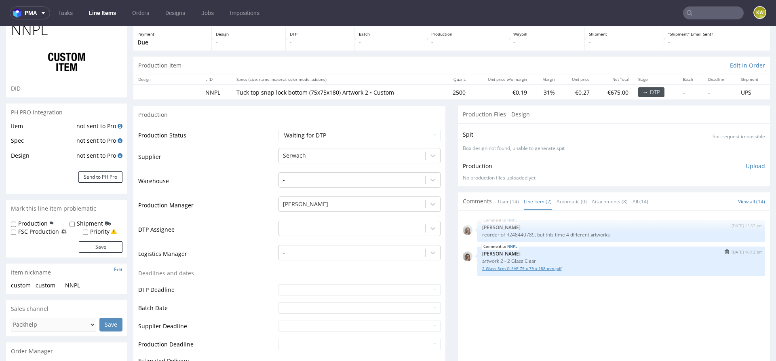
click at [529, 266] on link "2 Glass-5cm-CLEAR-79-x-79-x-188-mm.pdf" at bounding box center [621, 269] width 278 height 6
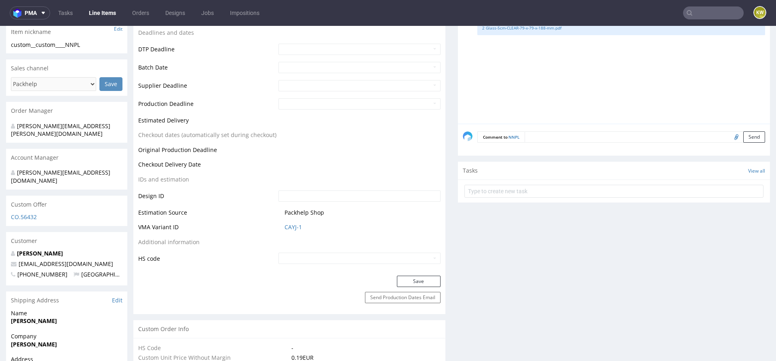
scroll to position [283, 0]
click at [290, 229] on link "CAYJ-1" at bounding box center [293, 227] width 17 height 8
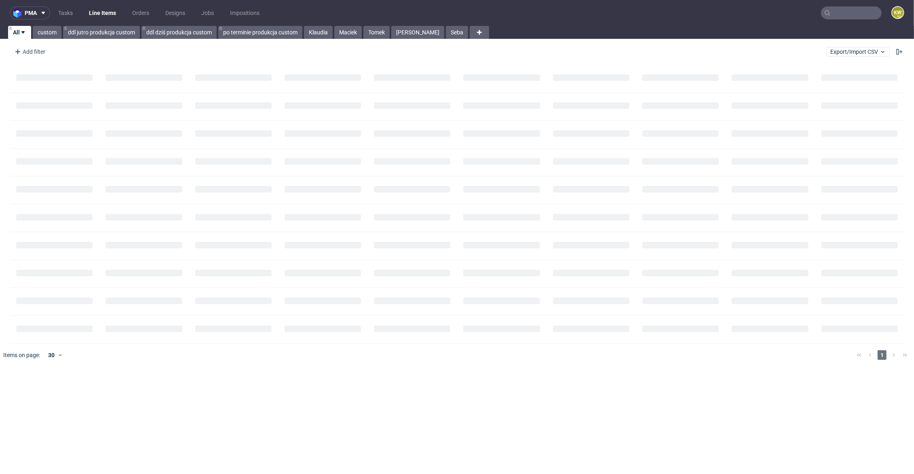
click at [849, 19] on input "text" at bounding box center [851, 12] width 61 height 13
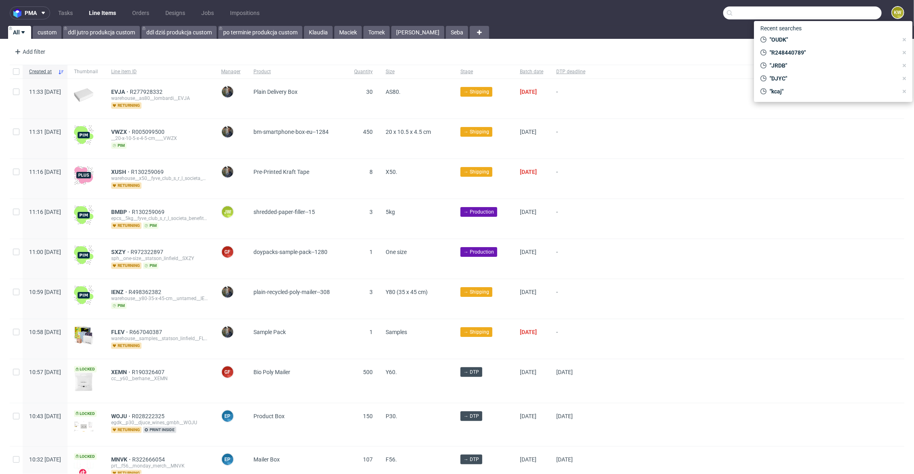
paste input "R248440789"
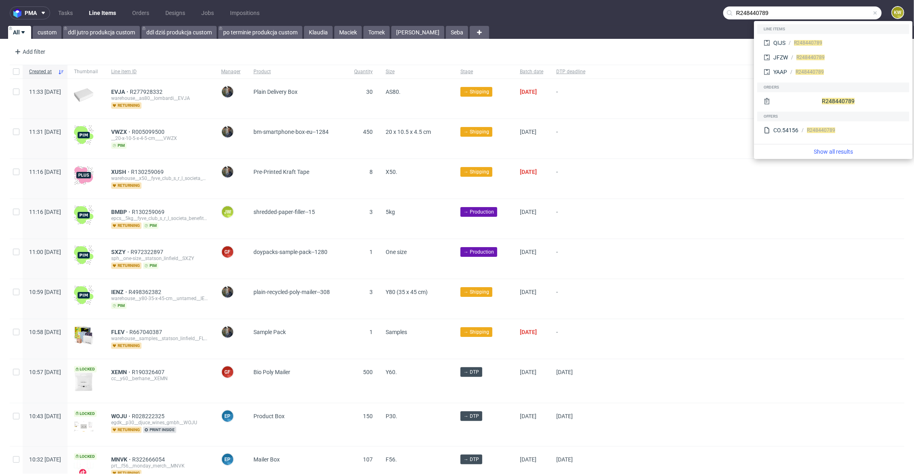
type input "R248440789"
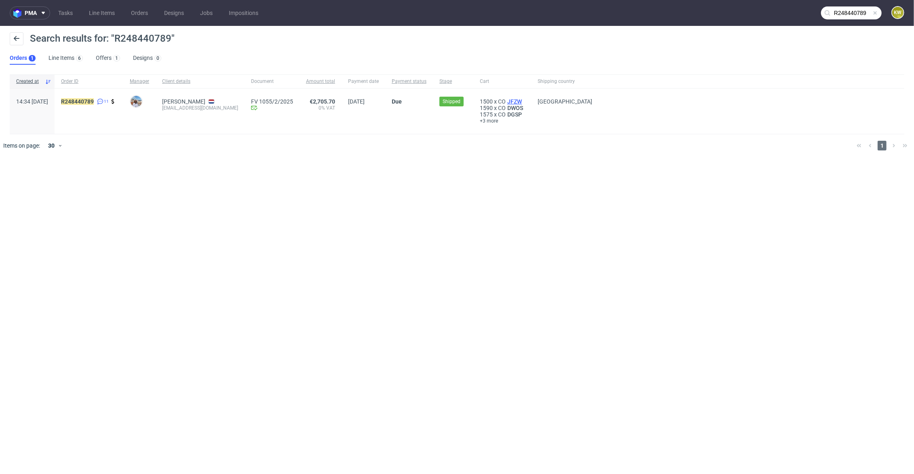
click at [523, 103] on span "JFZW" at bounding box center [515, 101] width 18 height 6
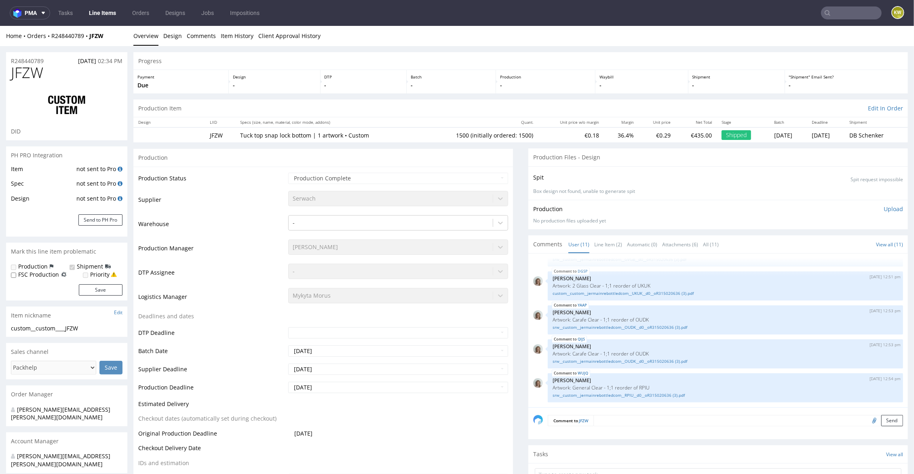
click at [839, 11] on input "text" at bounding box center [851, 12] width 61 height 13
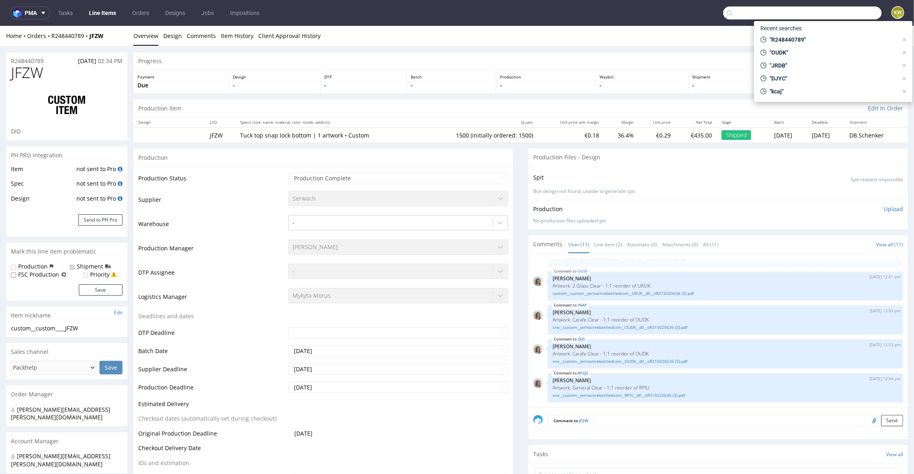
click at [839, 11] on input "text" at bounding box center [802, 12] width 158 height 13
paste input "R279814891"
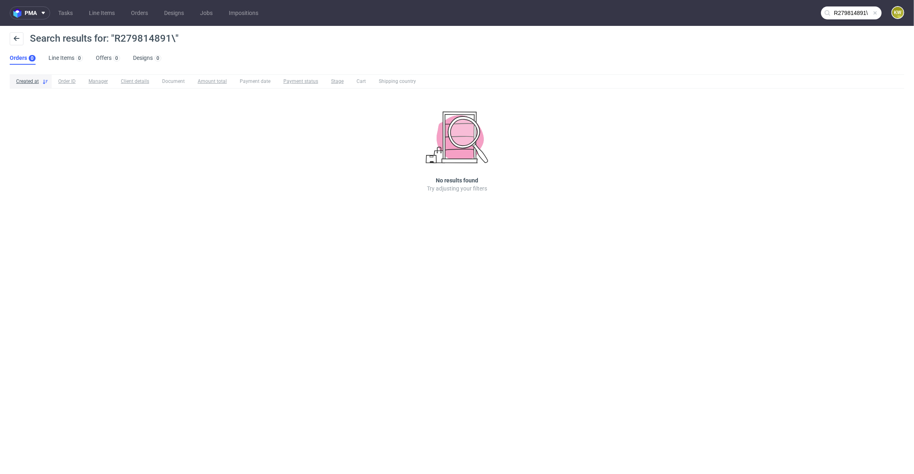
click at [865, 12] on input "R279814891\" at bounding box center [851, 12] width 61 height 13
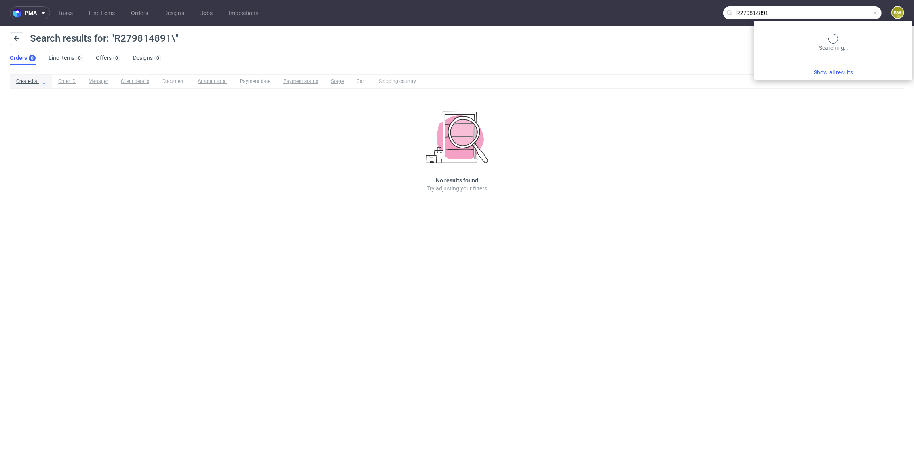
type input "R279814891"
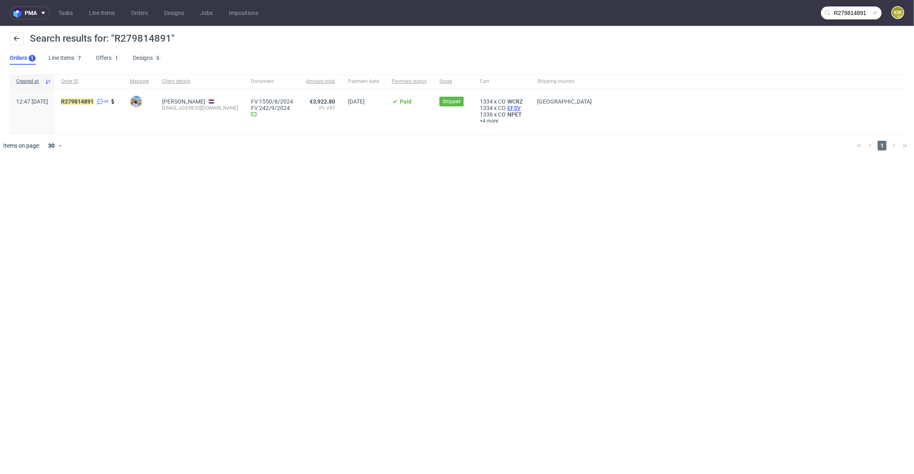
click at [521, 105] on span "EFSV" at bounding box center [514, 108] width 17 height 6
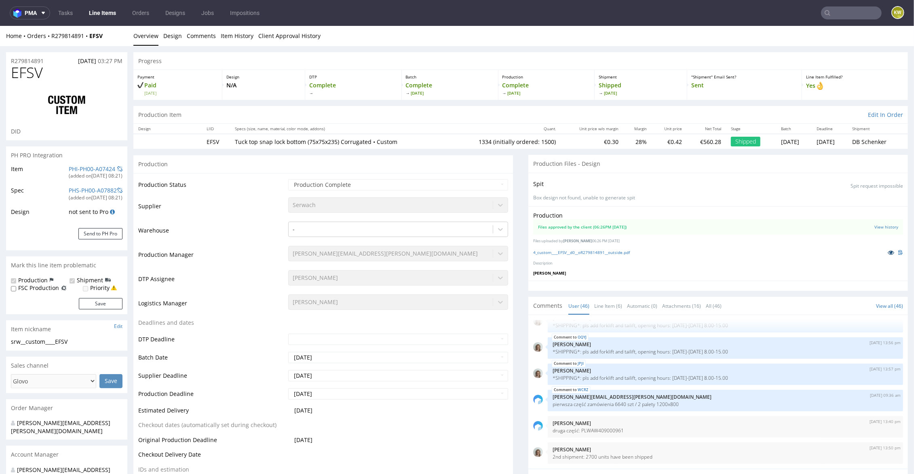
click at [885, 249] on link at bounding box center [891, 251] width 15 height 9
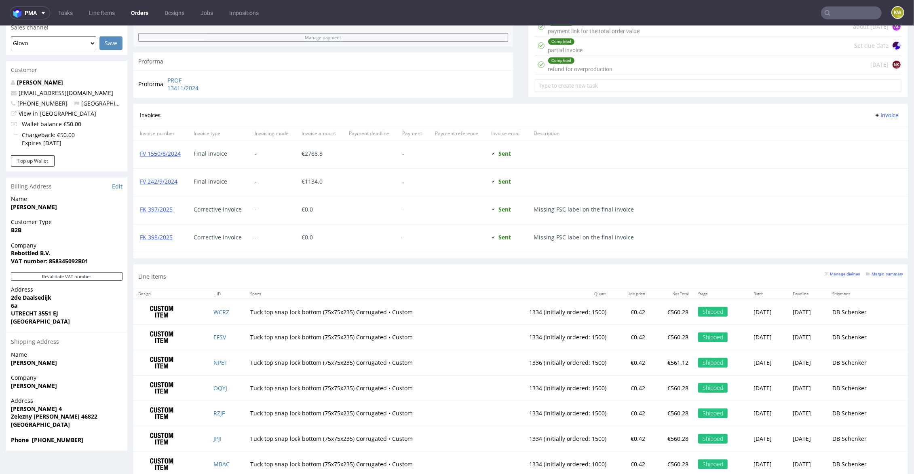
scroll to position [370, 0]
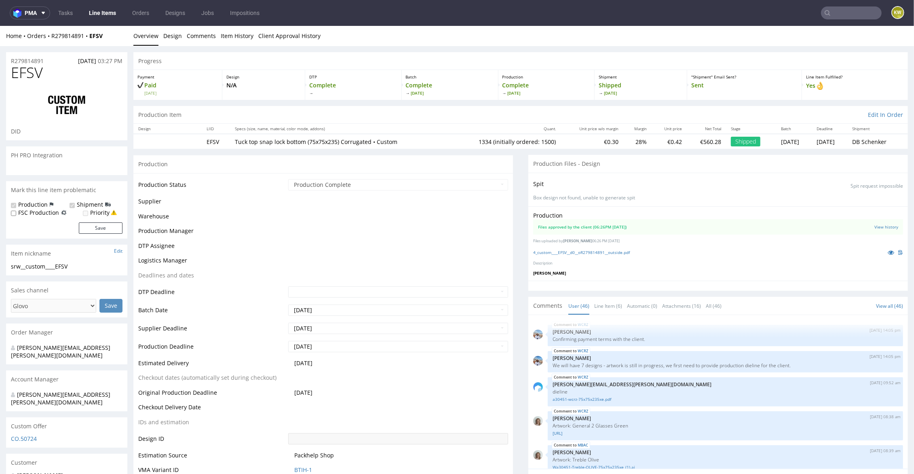
scroll to position [1200, 0]
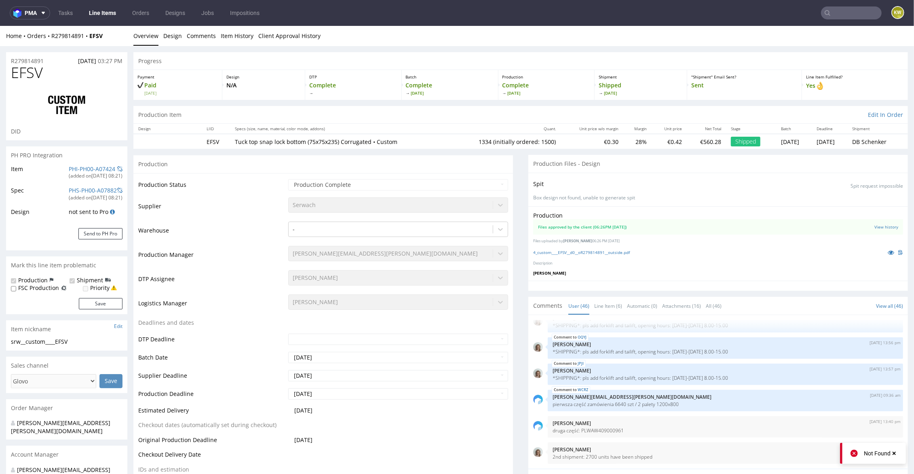
type input "R279814891"
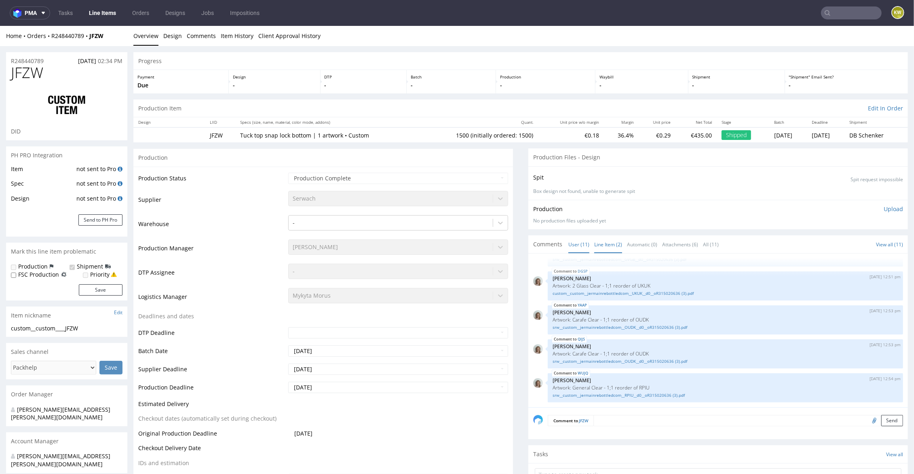
click at [611, 243] on link "Line Item (2)" at bounding box center [608, 243] width 28 height 17
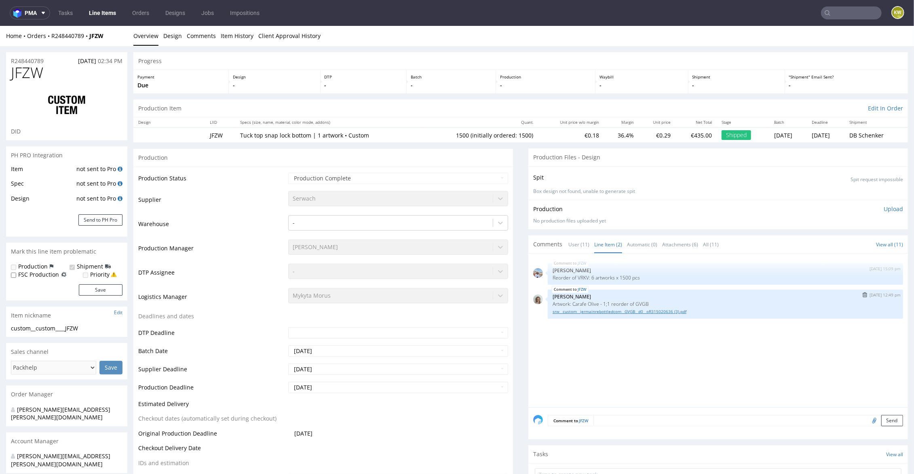
click at [603, 308] on link "srw__custom__jermainrebottledcom__GVGB__d0__oR315020636 (3).pdf" at bounding box center [726, 311] width 346 height 6
click at [828, 15] on input "text" at bounding box center [802, 12] width 158 height 13
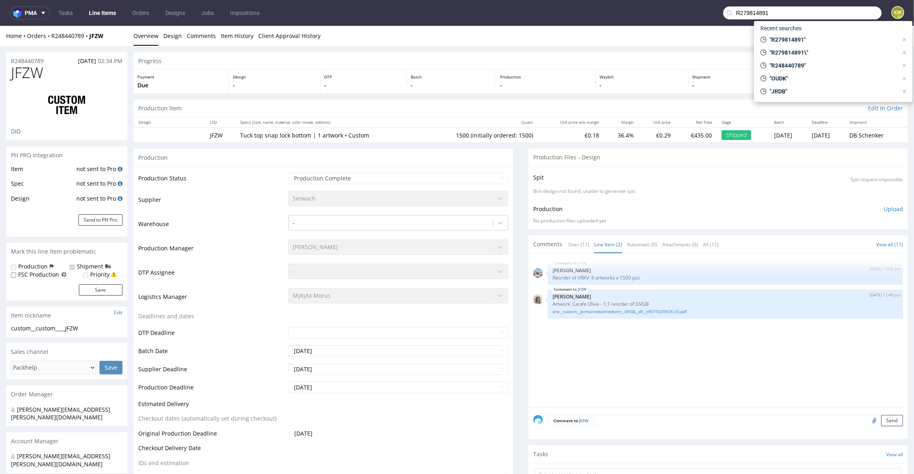
type input "R279814891"
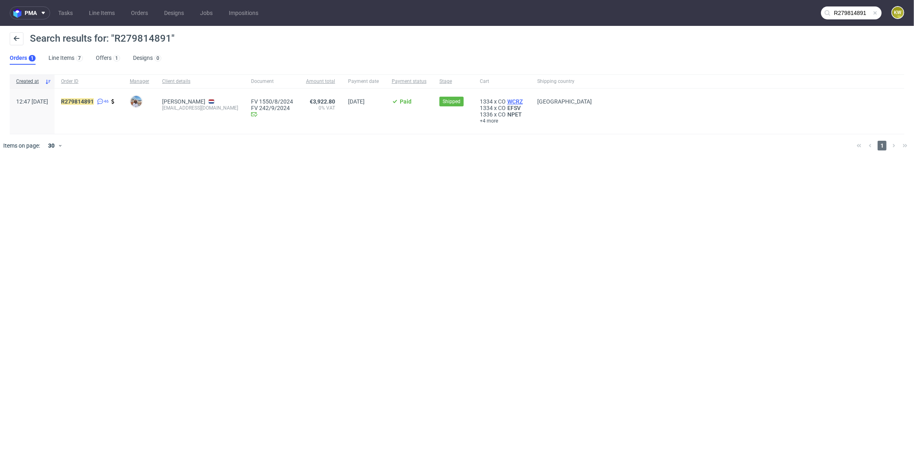
click at [521, 101] on span "WCRZ" at bounding box center [515, 101] width 19 height 6
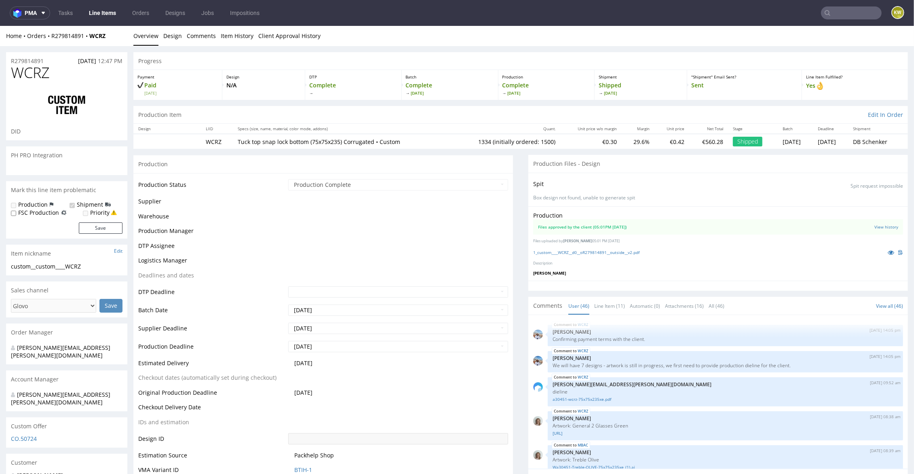
scroll to position [1200, 0]
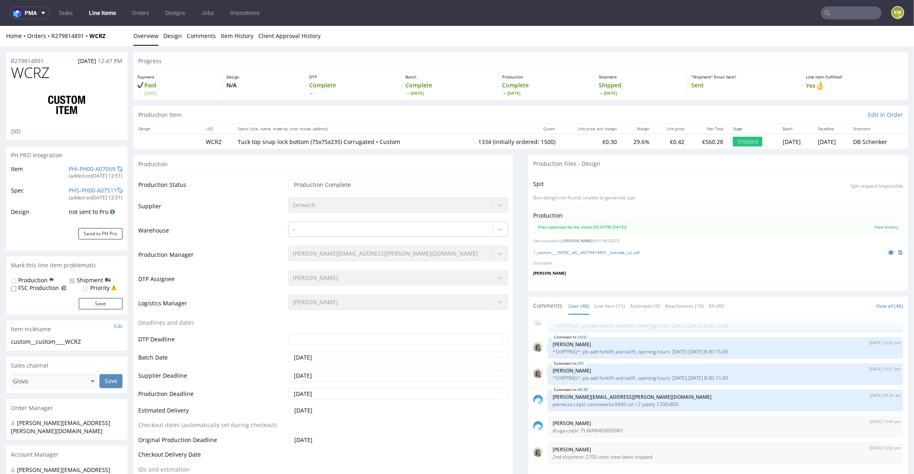
select select "in_progress"
click at [884, 250] on link at bounding box center [891, 251] width 15 height 9
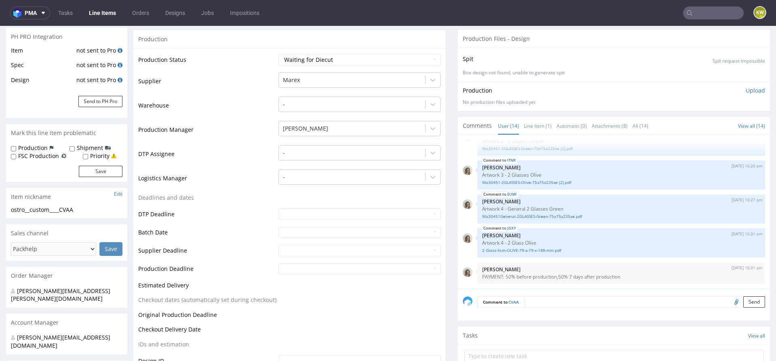
scroll to position [14, 0]
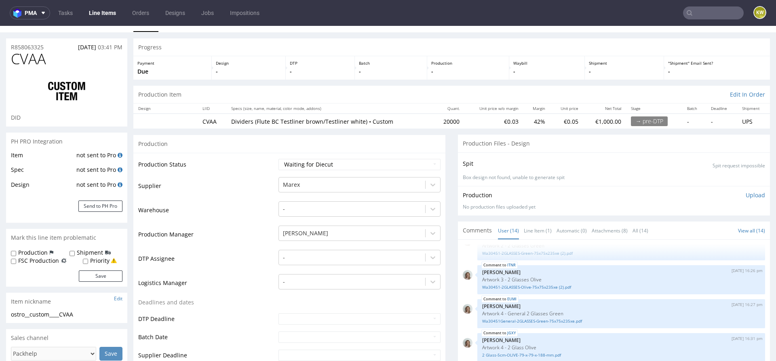
click at [25, 59] on span "CVAA" at bounding box center [28, 59] width 35 height 16
copy span "CVAA"
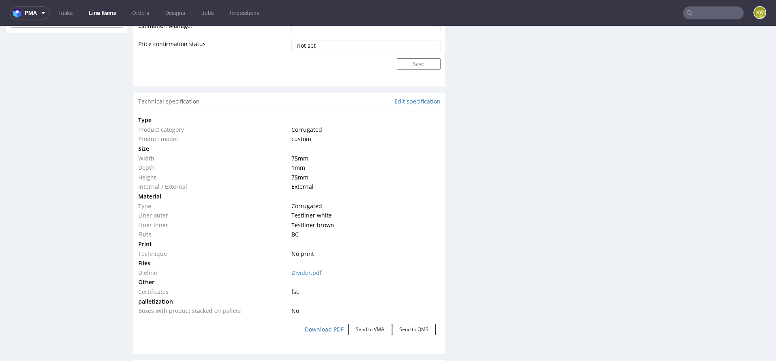
scroll to position [1347, 0]
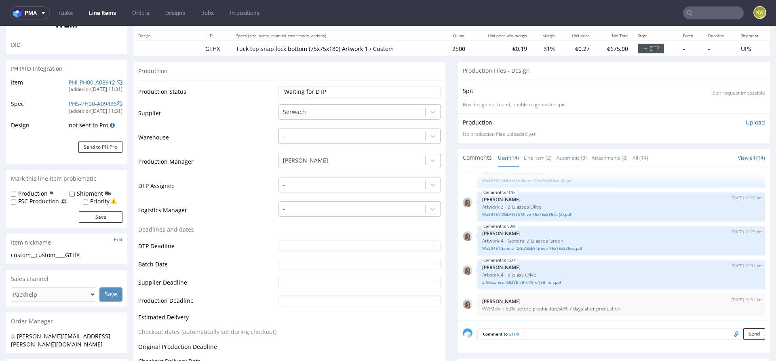
scroll to position [83, 0]
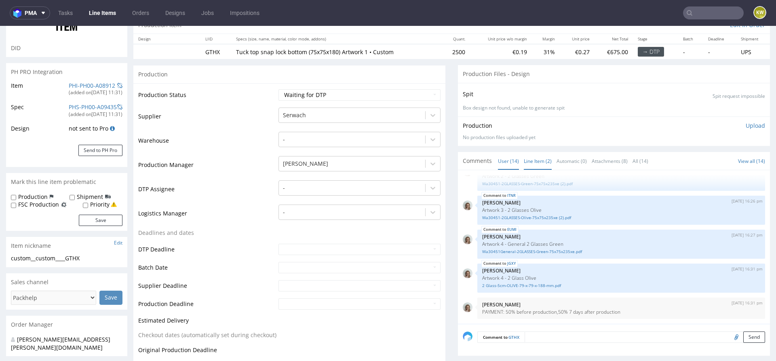
click at [537, 165] on link "Line Item (2)" at bounding box center [538, 160] width 28 height 17
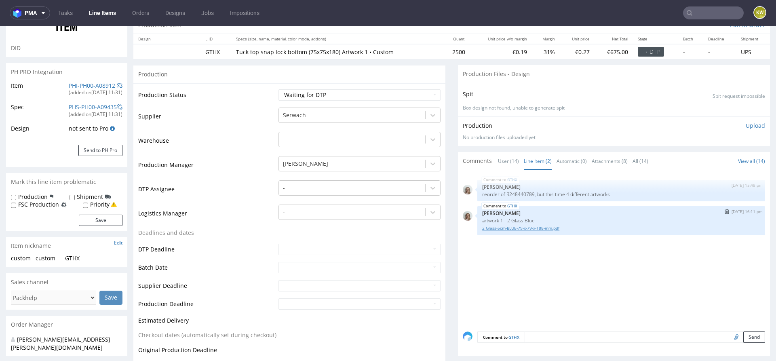
click at [523, 225] on link "2 Glass-5cm-BLUE-79-x-79-x-188-mm.pdf" at bounding box center [621, 228] width 278 height 6
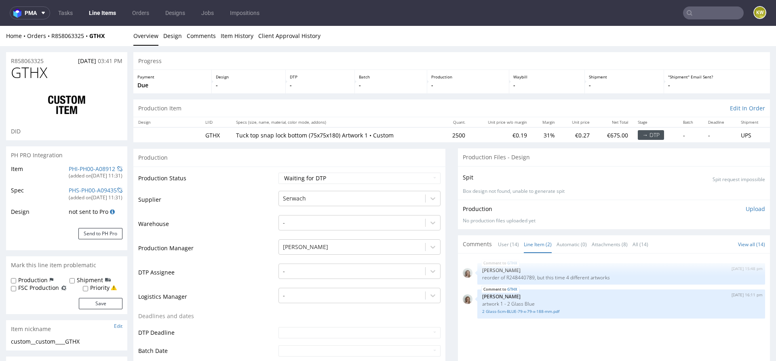
scroll to position [1, 0]
click at [515, 278] on p "reorder of R248440789, but this time 4 different artworks" at bounding box center [621, 277] width 278 height 6
click at [525, 276] on p "reorder of R248440789, but this time 4 different artworks" at bounding box center [621, 277] width 278 height 6
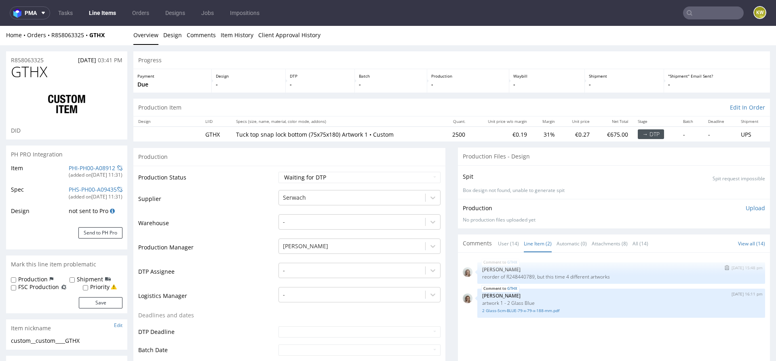
click at [517, 276] on p "reorder of R248440789, but this time 4 different artworks" at bounding box center [621, 277] width 278 height 6
copy p "R248440789"
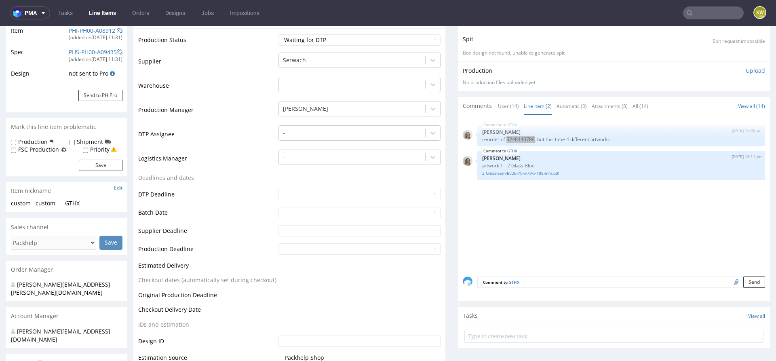
scroll to position [0, 0]
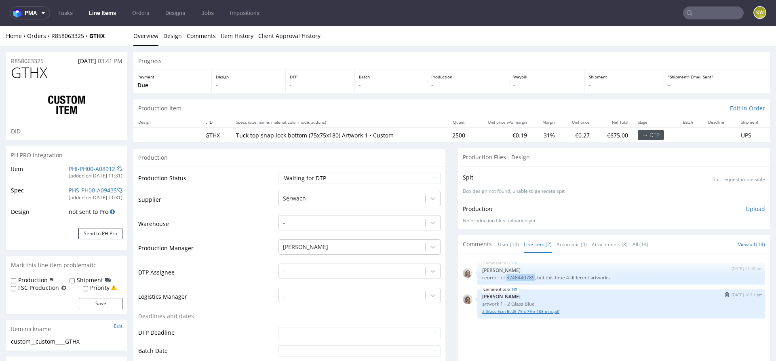
click at [535, 312] on link "2 Glass-5cm-BLUE-79-x-79-x-188-mm.pdf" at bounding box center [621, 311] width 278 height 6
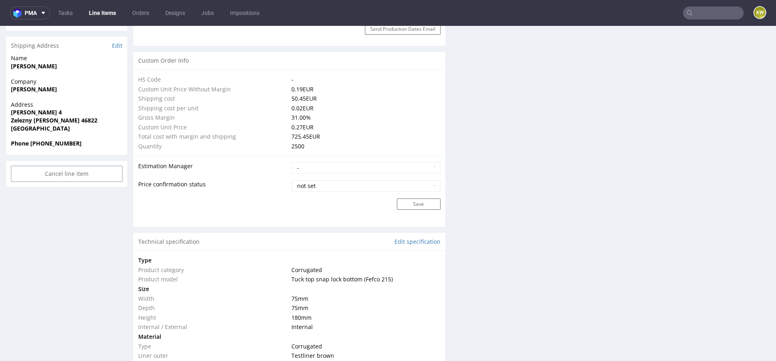
scroll to position [1364, 0]
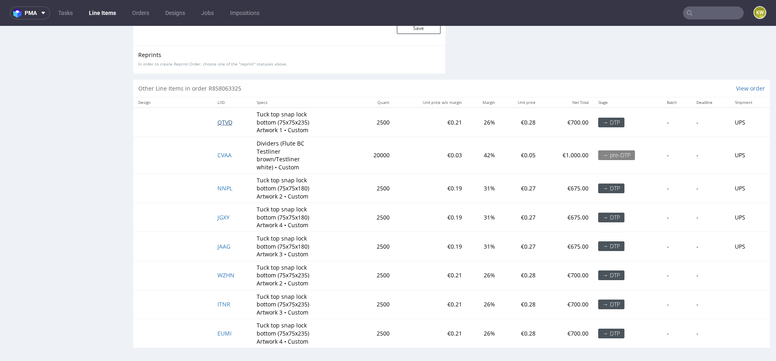
click at [222, 122] on span "QTVD" at bounding box center [224, 122] width 15 height 8
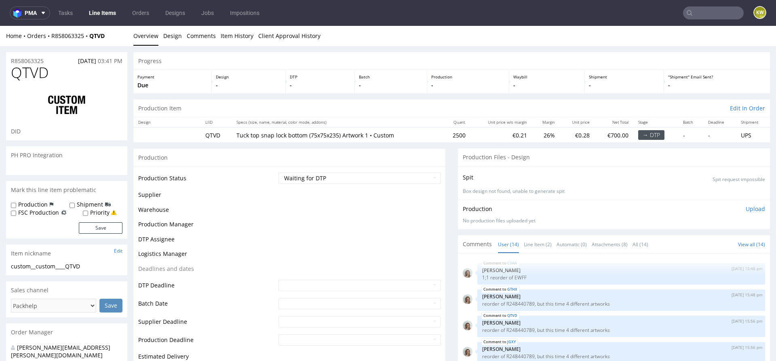
scroll to position [285, 0]
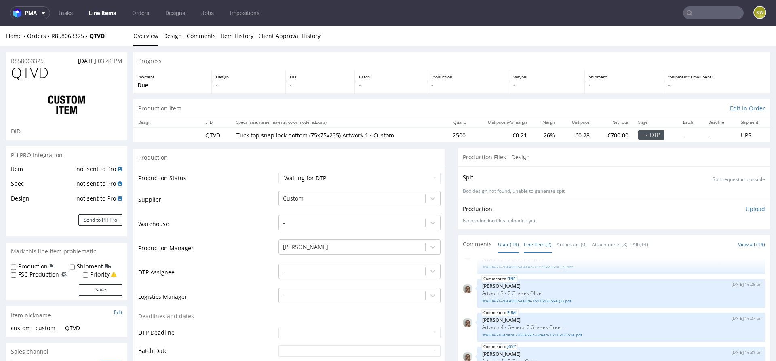
click at [538, 250] on link "Line Item (2)" at bounding box center [538, 244] width 28 height 17
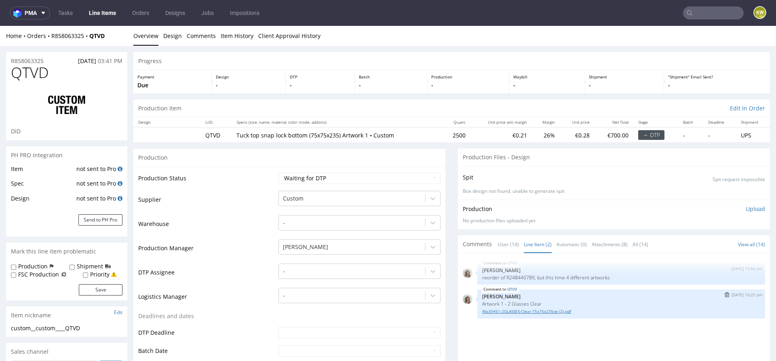
click at [516, 310] on link "Wa30451-2GLASSES-Clear-75x75x235xe (2).pdf" at bounding box center [621, 311] width 278 height 6
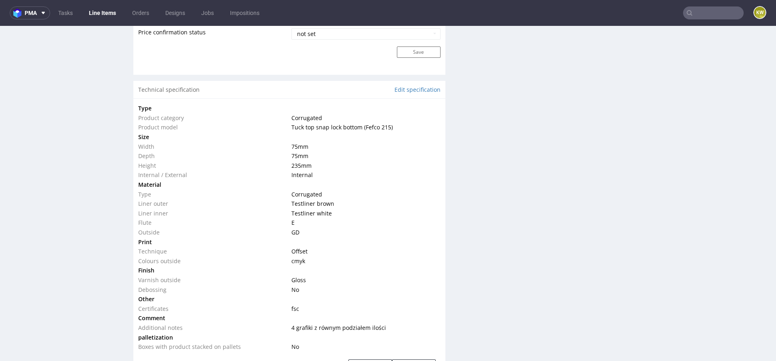
scroll to position [746, 0]
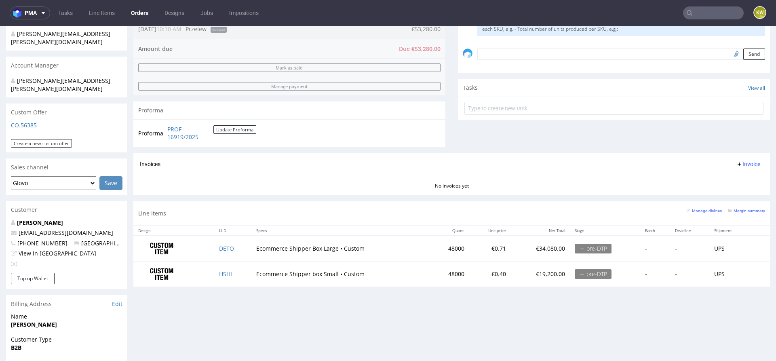
scroll to position [427, 0]
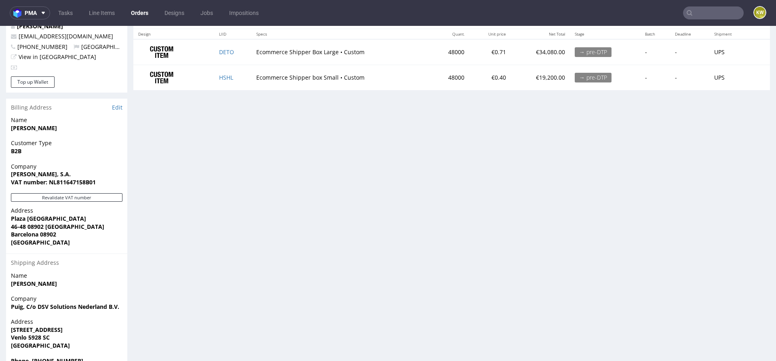
click at [243, 53] on td "DETO" at bounding box center [232, 51] width 37 height 25
click at [251, 78] on td "Ecommerce Shipper box Small • Custom" at bounding box center [340, 77] width 179 height 25
click at [243, 78] on td "HSHL" at bounding box center [232, 77] width 37 height 25
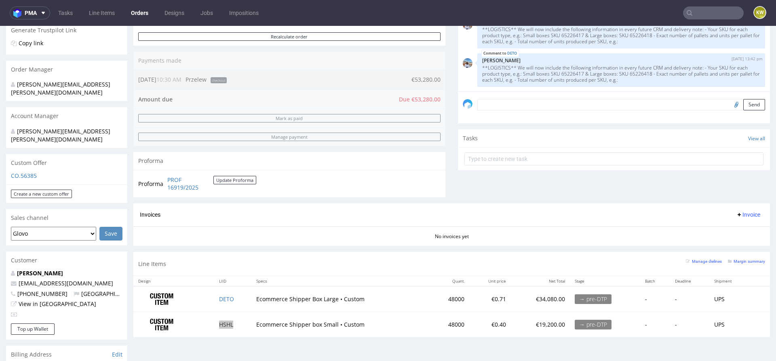
scroll to position [213, 0]
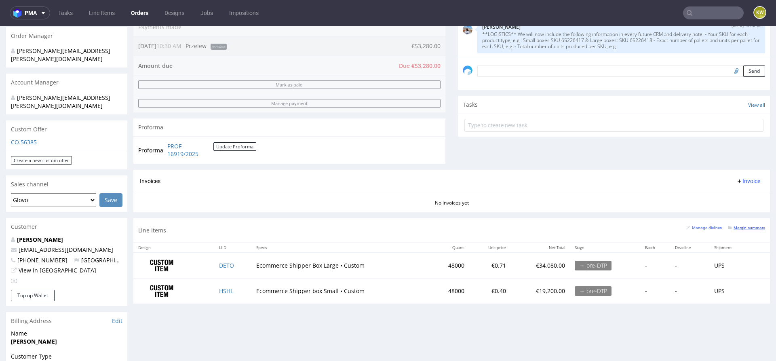
click at [744, 228] on small "Margin summary" at bounding box center [746, 228] width 37 height 4
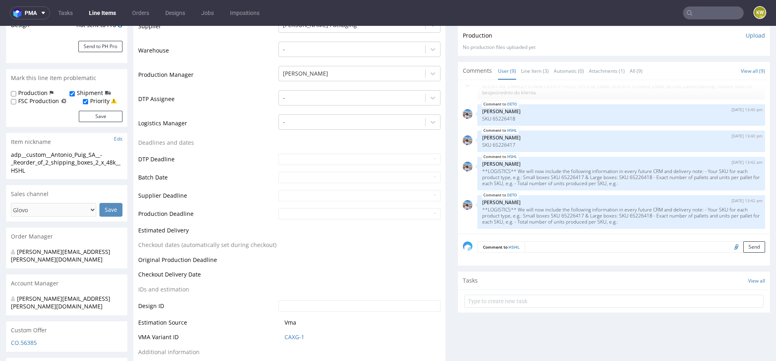
scroll to position [206, 0]
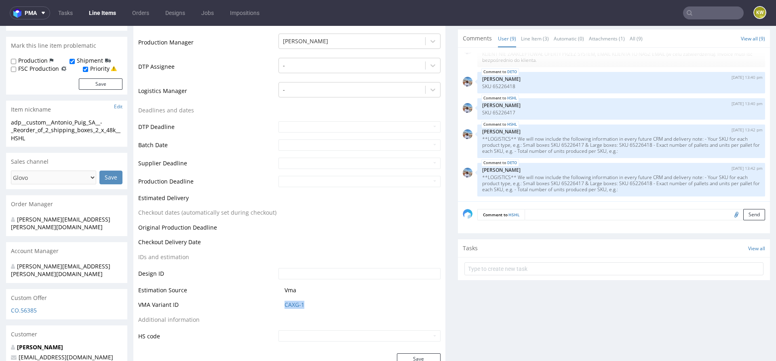
drag, startPoint x: 307, startPoint y: 306, endPoint x: 276, endPoint y: 306, distance: 31.1
click at [276, 306] on td "CAXG-1" at bounding box center [358, 307] width 164 height 15
copy link "CAXG-1"
click at [285, 304] on link "CAXG-1" at bounding box center [295, 305] width 20 height 8
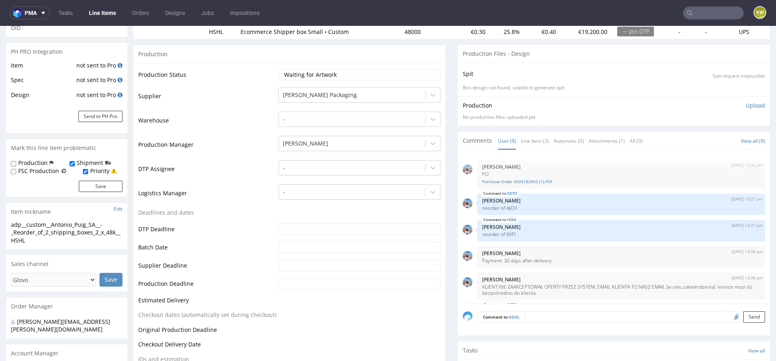
scroll to position [84, 0]
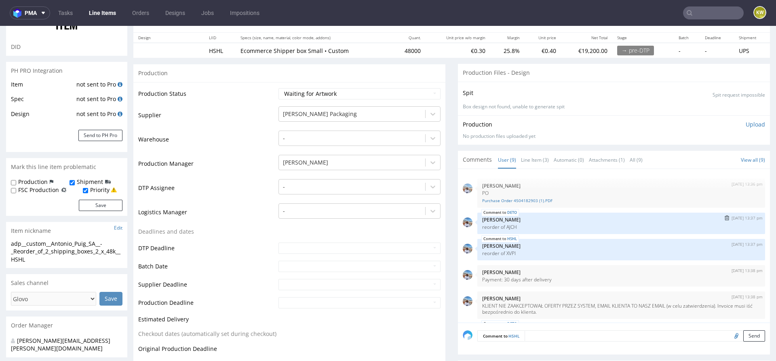
click at [510, 224] on p "reorder of AJCH" at bounding box center [621, 227] width 278 height 6
copy p "AJCH"
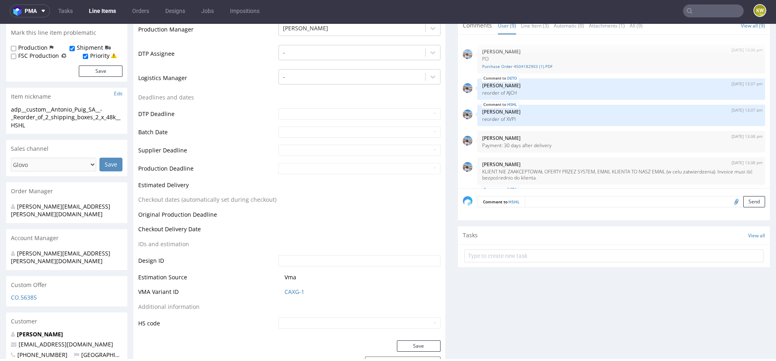
scroll to position [363, 0]
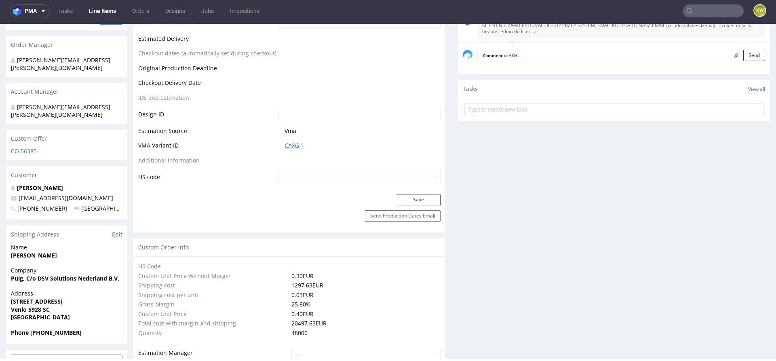
click at [285, 143] on link "CAXG-1" at bounding box center [295, 145] width 20 height 8
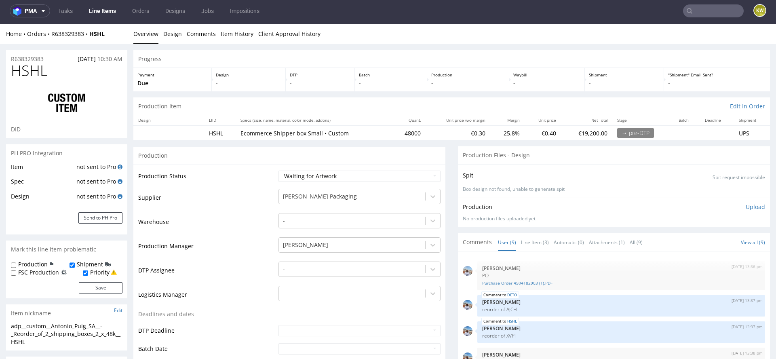
click at [36, 72] on span "HSHL" at bounding box center [29, 71] width 36 height 16
click at [35, 72] on span "HSHL" at bounding box center [29, 71] width 36 height 16
copy span "HSHL"
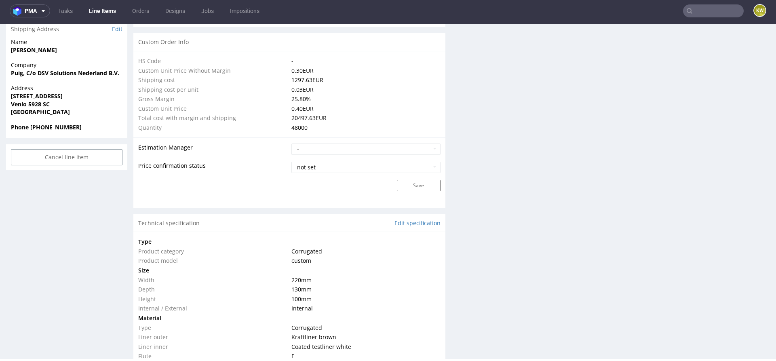
scroll to position [1192, 0]
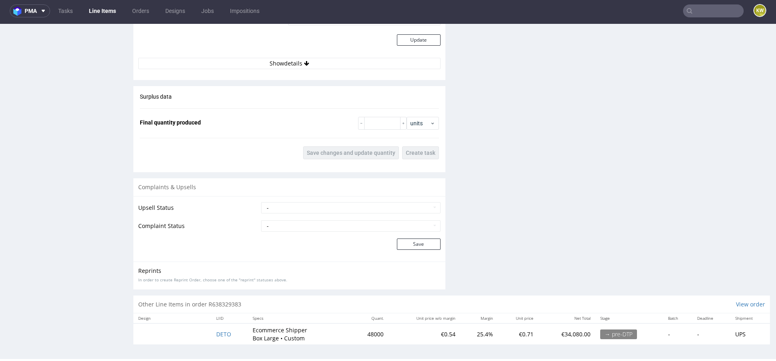
click at [234, 331] on td "DETO" at bounding box center [229, 333] width 36 height 21
drag, startPoint x: 234, startPoint y: 331, endPoint x: 204, endPoint y: 331, distance: 29.5
click at [203, 331] on tr "DETO Ecommerce Shipper Box Large • Custom 48000 €0.54 25.4% €0.71 €34,080.00 → …" at bounding box center [451, 333] width 637 height 21
copy span "DETO"
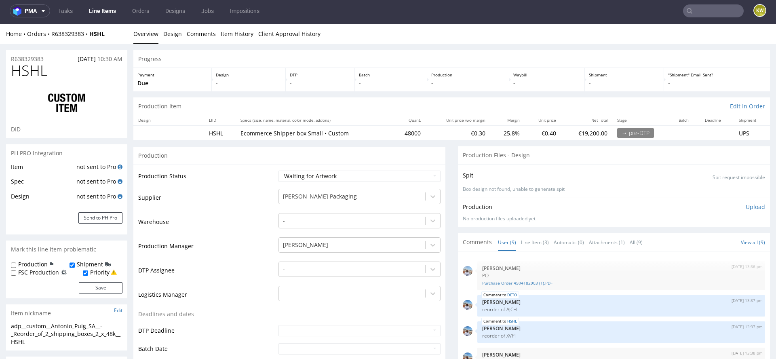
scroll to position [60, 0]
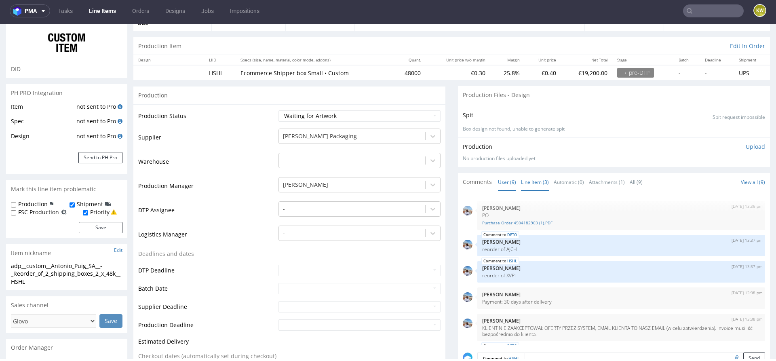
click at [540, 174] on link "Line Item (3)" at bounding box center [535, 181] width 28 height 17
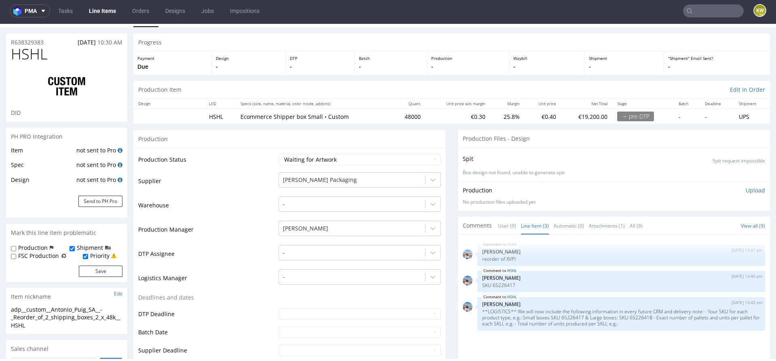
scroll to position [17, 0]
click at [504, 258] on p "reorder of XVPI" at bounding box center [621, 258] width 278 height 6
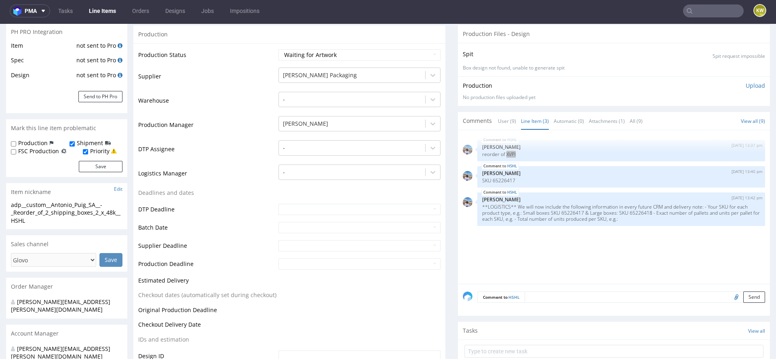
scroll to position [0, 0]
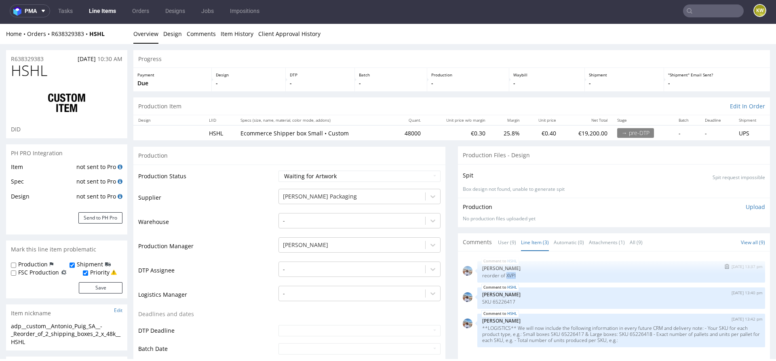
click at [507, 276] on p "reorder of XVPI" at bounding box center [621, 275] width 278 height 6
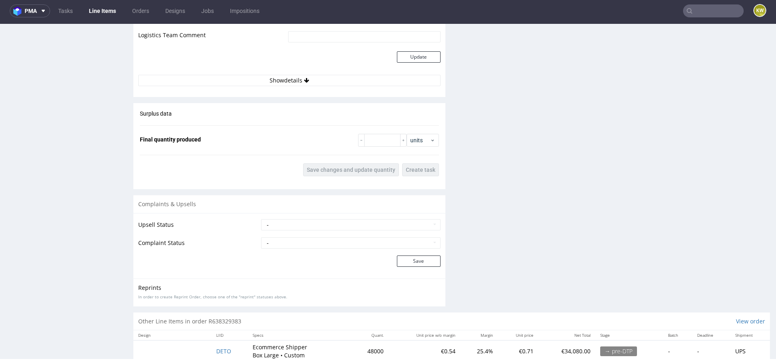
scroll to position [1192, 0]
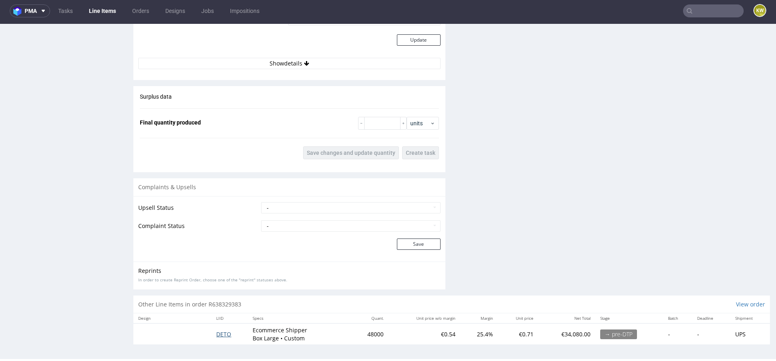
click at [221, 335] on span "DETO" at bounding box center [223, 334] width 15 height 8
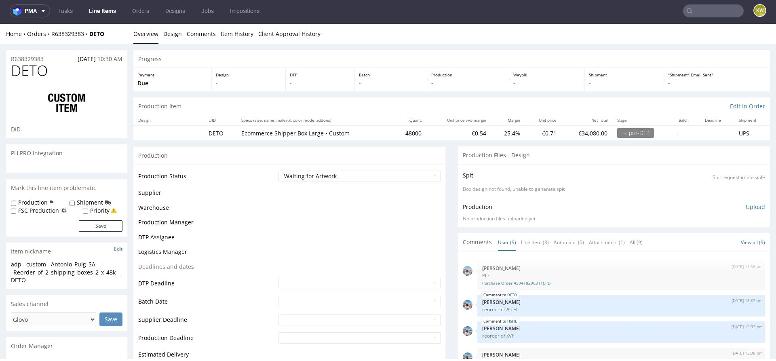
scroll to position [131, 0]
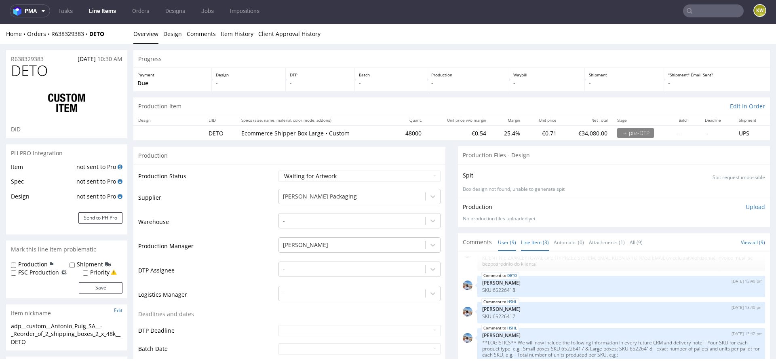
click at [530, 238] on link "Line Item (3)" at bounding box center [535, 242] width 28 height 17
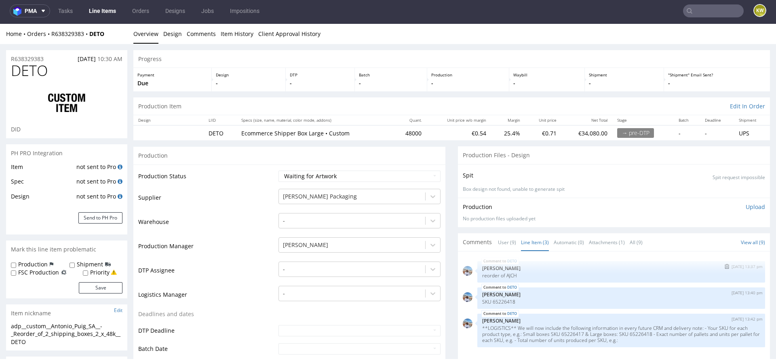
click at [509, 274] on p "reorder of AJCH" at bounding box center [621, 275] width 278 height 6
copy p "AJCH"
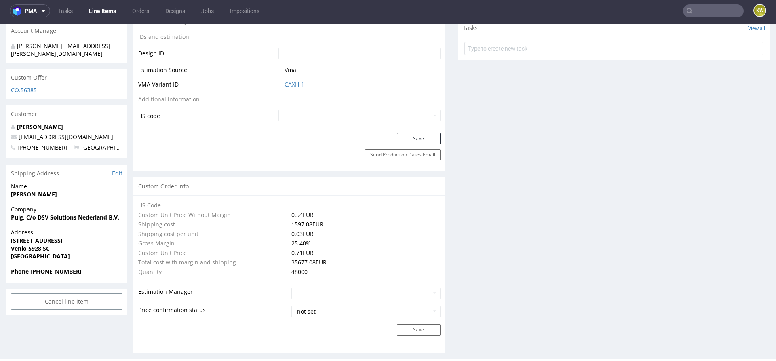
scroll to position [414, 0]
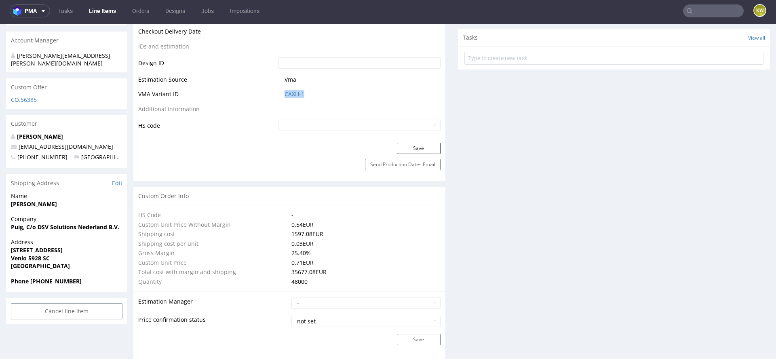
drag, startPoint x: 306, startPoint y: 93, endPoint x: 278, endPoint y: 93, distance: 28.7
click at [276, 93] on td "CAXH-1" at bounding box center [358, 96] width 164 height 15
copy link "CAXH-1"
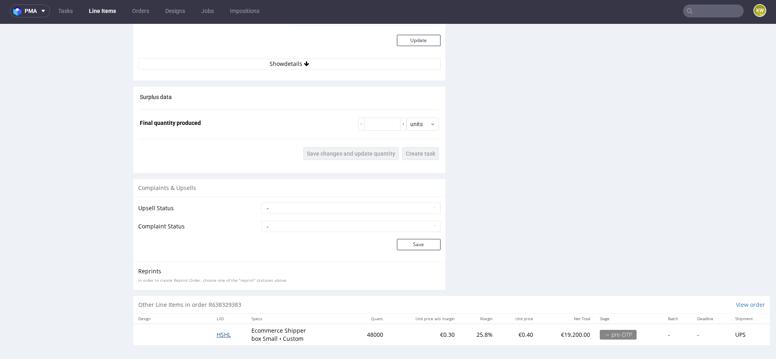
click at [221, 331] on span "HSHL" at bounding box center [224, 335] width 14 height 8
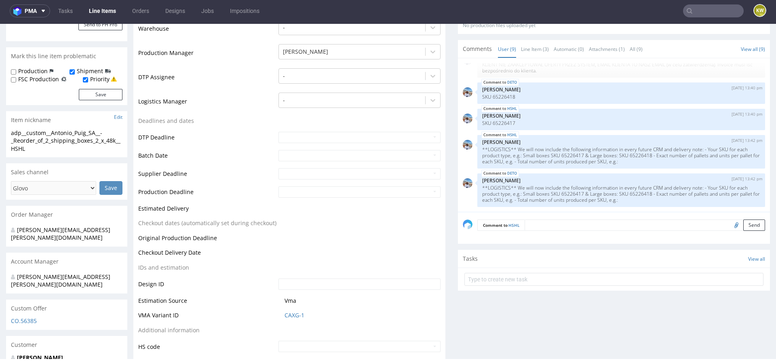
scroll to position [232, 0]
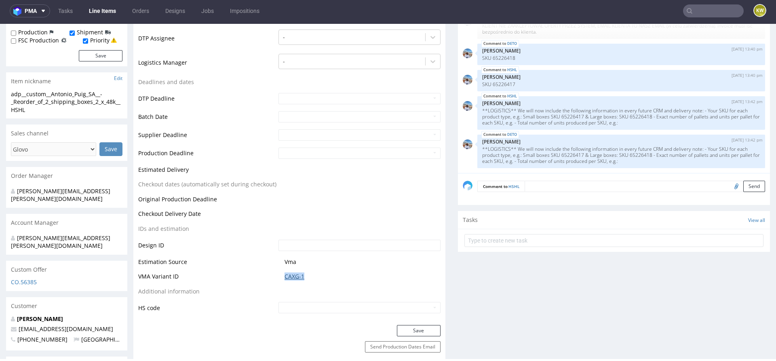
drag, startPoint x: 307, startPoint y: 276, endPoint x: 283, endPoint y: 275, distance: 23.5
click at [285, 276] on span "CAXG-1" at bounding box center [363, 276] width 156 height 8
copy link "CAXG-1"
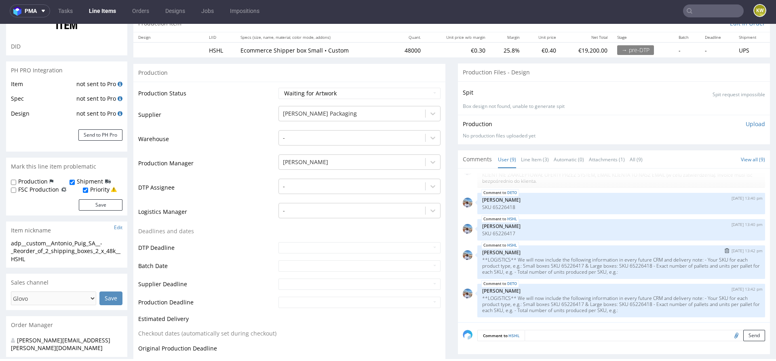
scroll to position [0, 0]
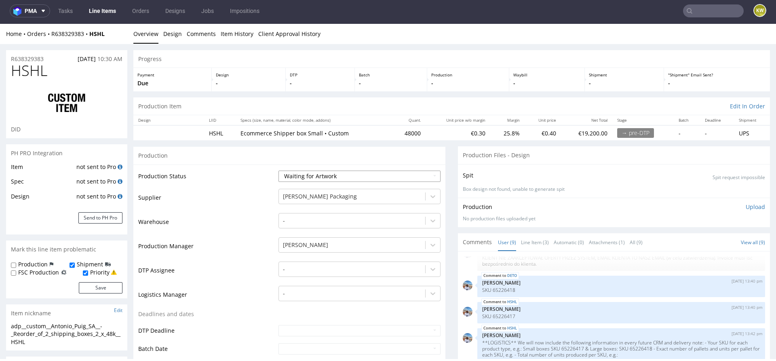
click at [316, 178] on select "Waiting for Artwork Waiting for Diecut Waiting for Mockup Waiting for DTP Waiti…" at bounding box center [359, 176] width 162 height 11
click at [309, 177] on select "Waiting for Artwork Waiting for Diecut Waiting for Mockup Waiting for DTP Waiti…" at bounding box center [359, 176] width 162 height 11
select select "production_in_process"
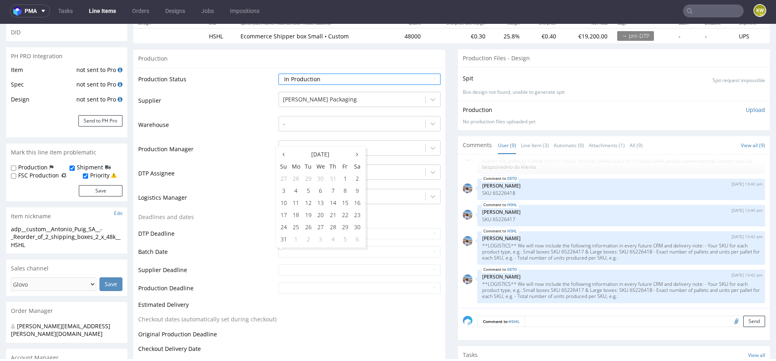
scroll to position [99, 0]
click at [243, 270] on td "Supplier Deadline" at bounding box center [207, 271] width 138 height 18
click at [293, 249] on input "text" at bounding box center [359, 250] width 162 height 11
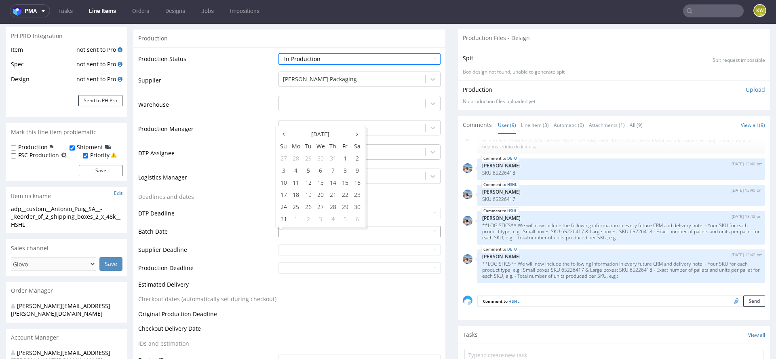
scroll to position [119, 0]
click at [310, 188] on td "19" at bounding box center [308, 193] width 12 height 12
click at [301, 226] on input "2025-08-19" at bounding box center [359, 229] width 162 height 11
click at [305, 182] on td "12" at bounding box center [308, 181] width 12 height 12
type input "2025-08-12"
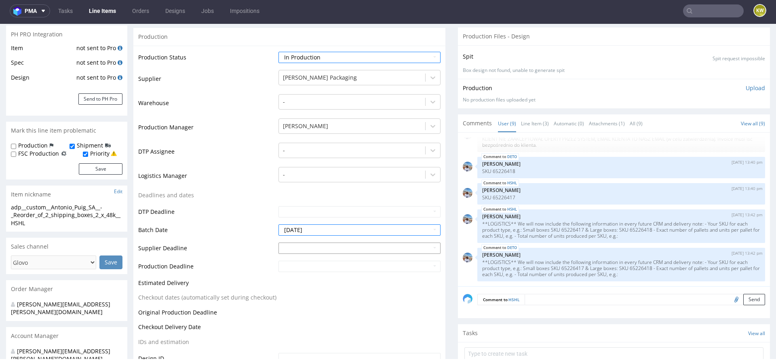
scroll to position [229, 0]
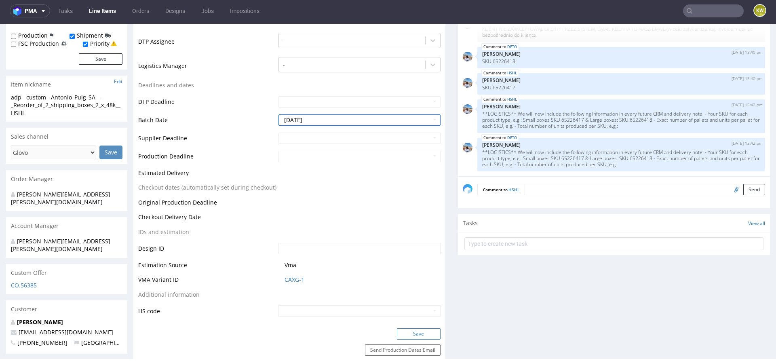
click at [412, 335] on button "Save" at bounding box center [419, 333] width 44 height 11
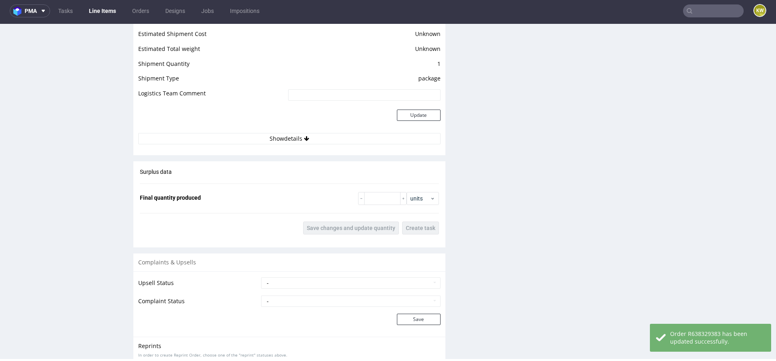
scroll to position [1200, 0]
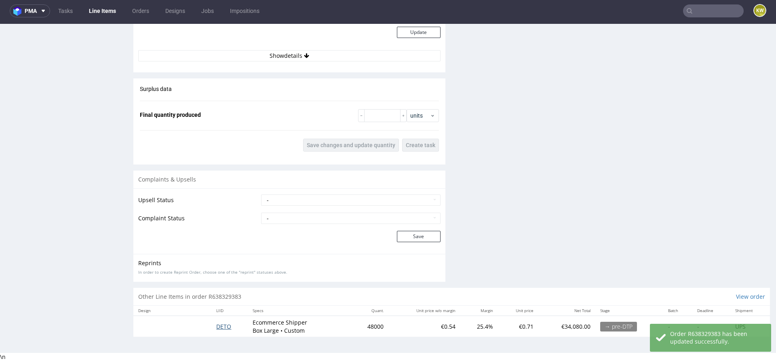
click at [220, 323] on span "DETO" at bounding box center [223, 327] width 15 height 8
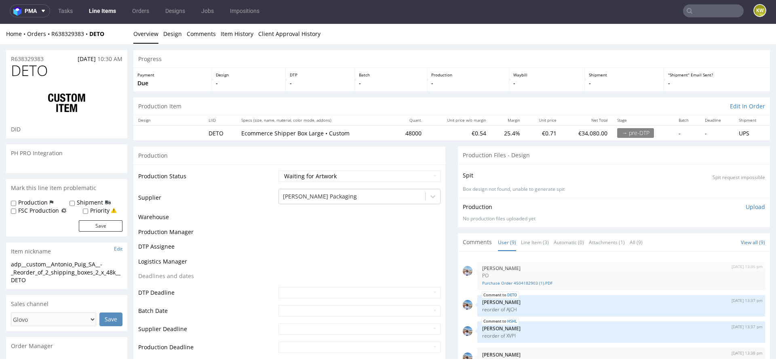
scroll to position [131, 0]
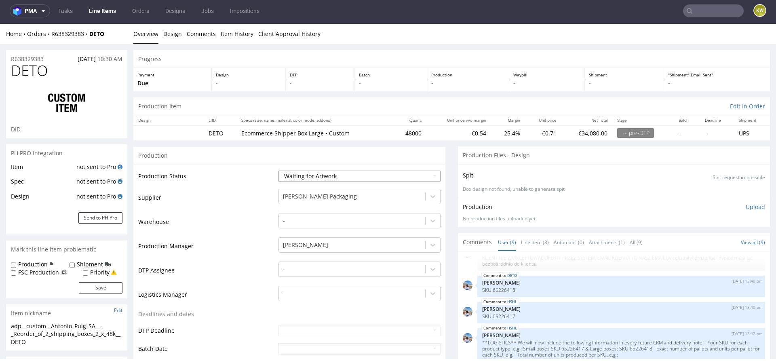
click at [291, 175] on select "Waiting for Artwork Waiting for Diecut Waiting for Mockup Waiting for DTP Waiti…" at bounding box center [359, 176] width 162 height 11
select select "production_in_process"
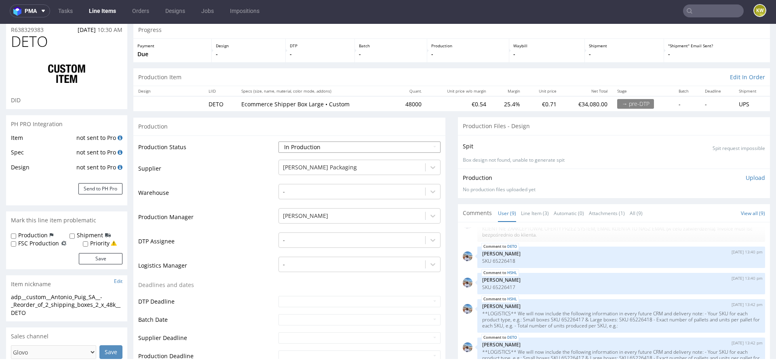
scroll to position [30, 0]
click at [283, 318] on input "text" at bounding box center [359, 319] width 162 height 11
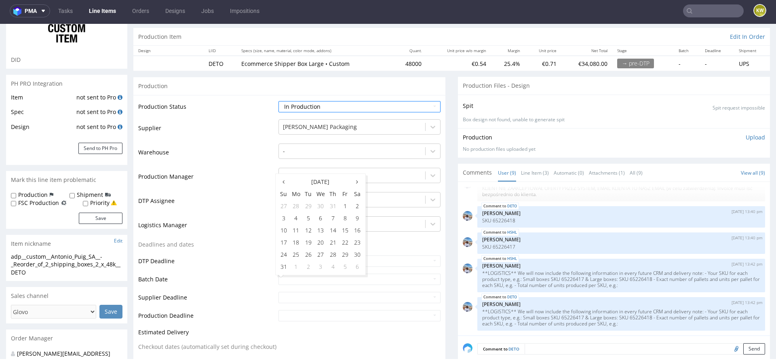
scroll to position [72, 0]
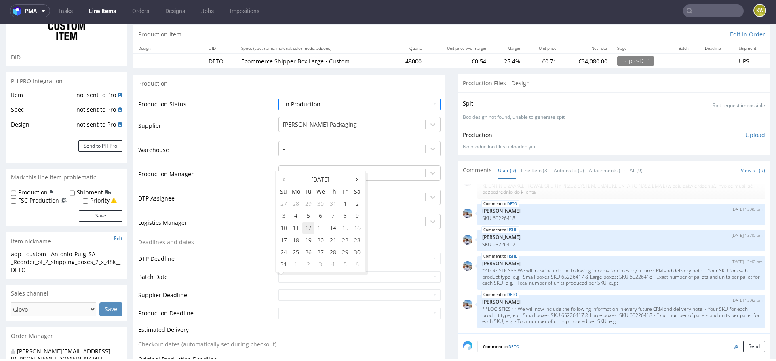
click at [310, 231] on td "12" at bounding box center [308, 228] width 12 height 12
type input "2025-08-12"
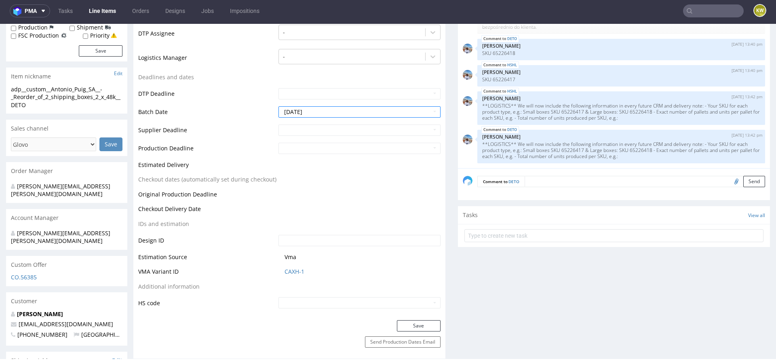
scroll to position [262, 0]
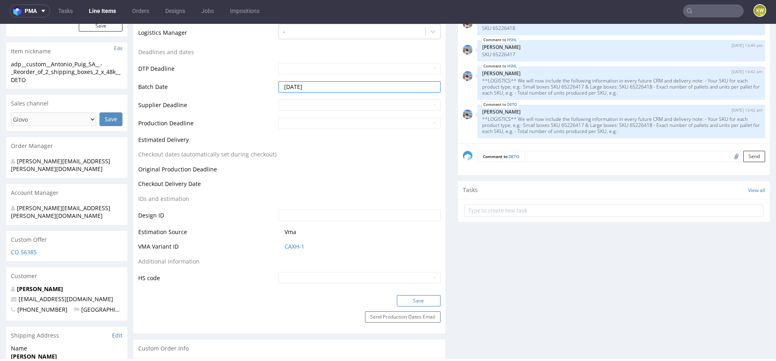
click at [412, 296] on button "Save" at bounding box center [419, 300] width 44 height 11
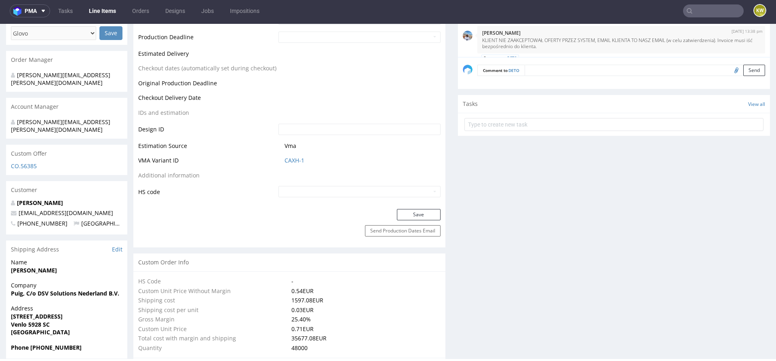
scroll to position [0, 0]
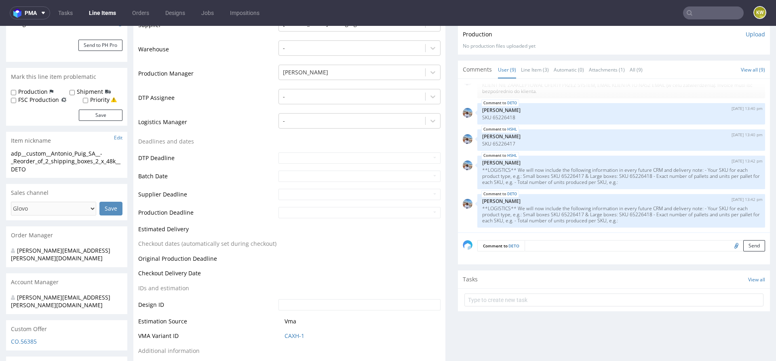
scroll to position [262, 0]
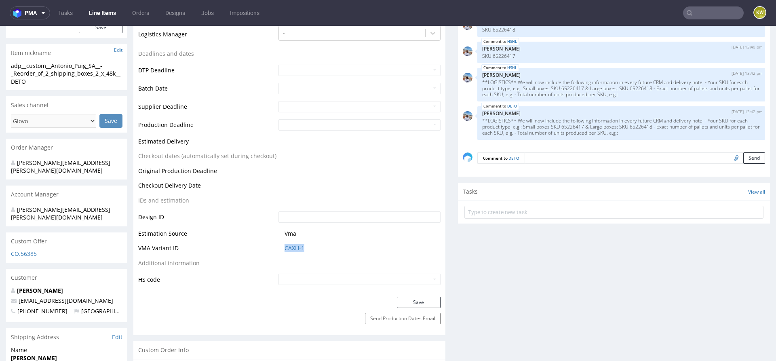
drag, startPoint x: 308, startPoint y: 251, endPoint x: 274, endPoint y: 249, distance: 34.8
click at [272, 251] on tr "VMA Variant ID CAXH-1" at bounding box center [289, 250] width 302 height 15
copy tr "CAXH-1"
click at [281, 247] on td "CAXH-1" at bounding box center [358, 250] width 164 height 15
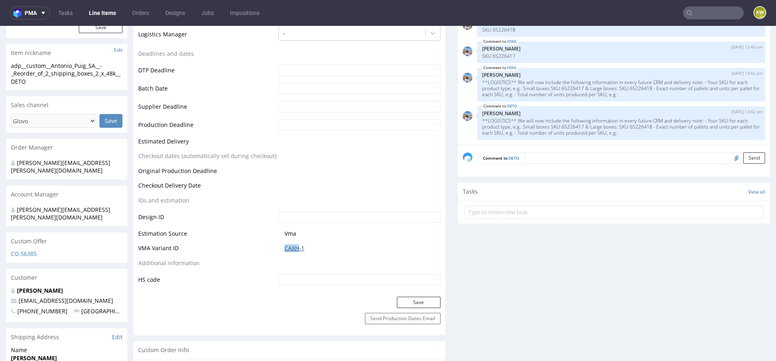
click at [295, 247] on link "CAXH-1" at bounding box center [295, 248] width 20 height 8
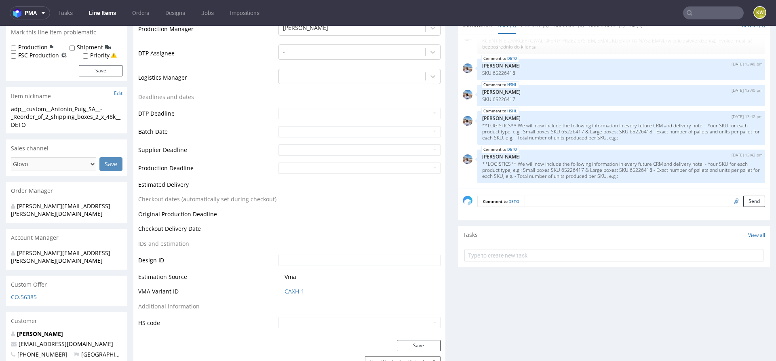
scroll to position [251, 0]
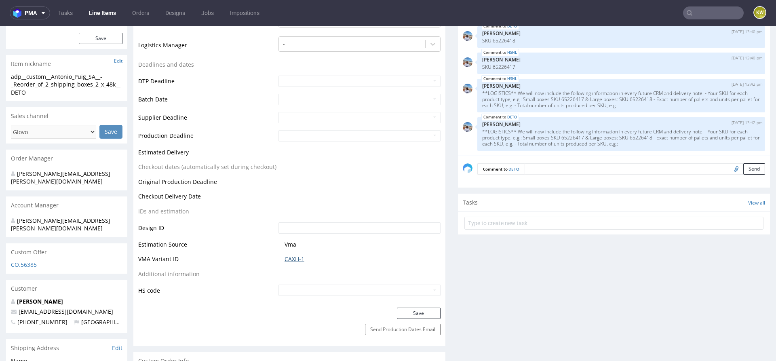
click at [299, 260] on link "CAXH-1" at bounding box center [295, 259] width 20 height 8
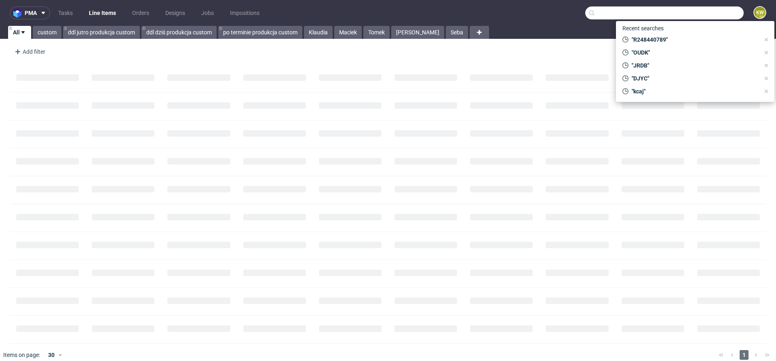
click at [701, 17] on input "text" at bounding box center [664, 12] width 158 height 13
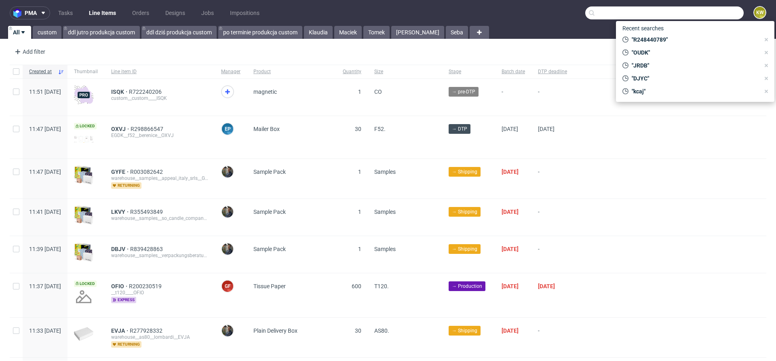
paste input "XVPI"
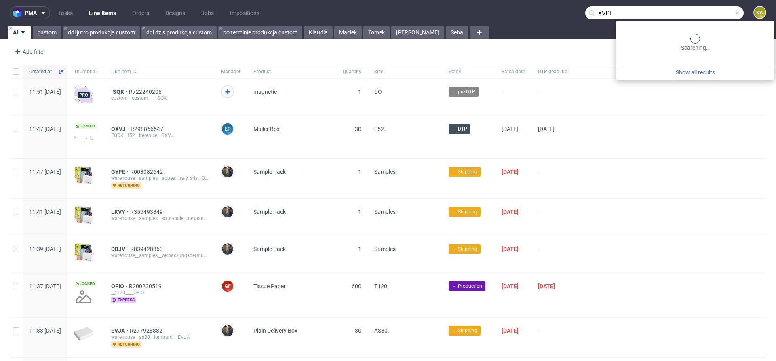
type input "XVPI"
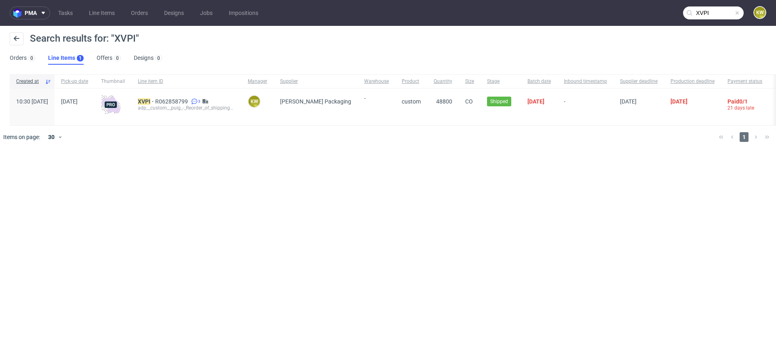
click at [193, 105] on div "adp__custom__puig_-_Reorder_of_shipping_boxes__2_x_48_000_units__ XVPI" at bounding box center [186, 108] width 97 height 6
click at [193, 95] on div "XVPI R062858799 3 adp__custom__puig_-_Reorder_of_shipping_boxes__2_x_48_000_uni…" at bounding box center [186, 107] width 110 height 37
click at [190, 101] on span "R062858799" at bounding box center [172, 101] width 34 height 6
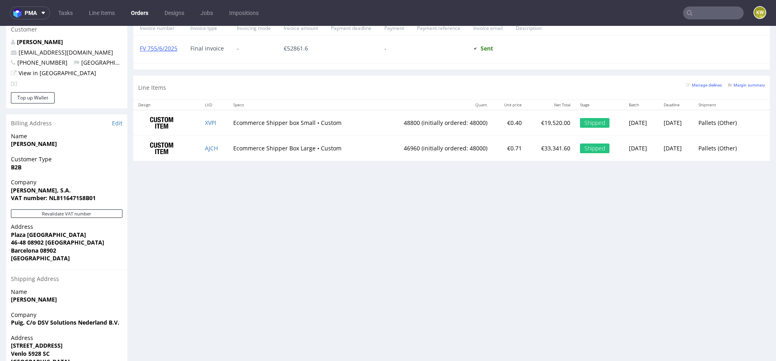
scroll to position [418, 0]
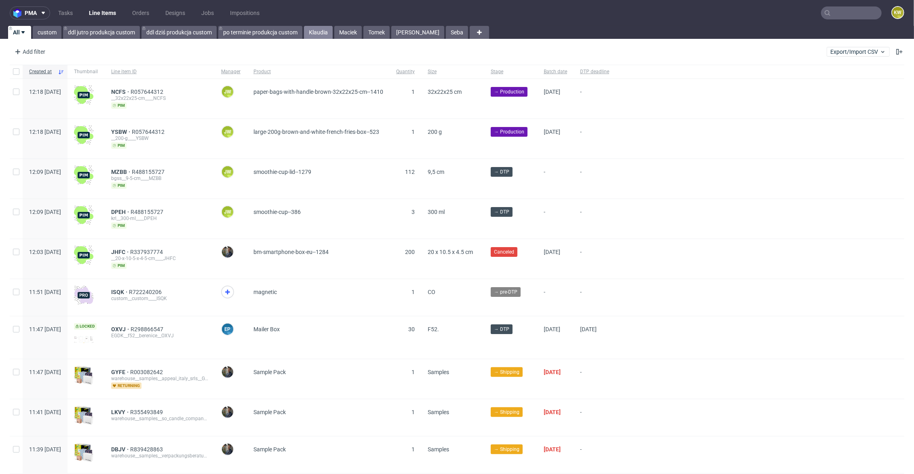
click at [317, 30] on link "Klaudia" at bounding box center [318, 32] width 29 height 13
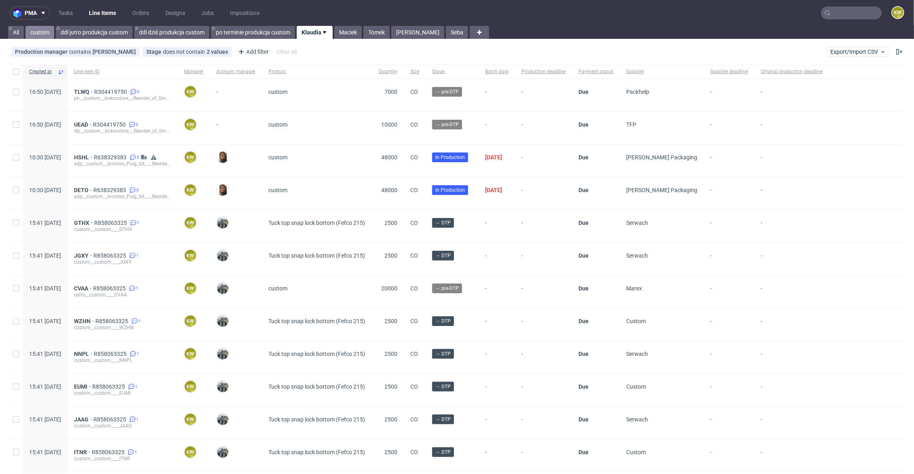
click at [40, 32] on link "custom" at bounding box center [39, 32] width 29 height 13
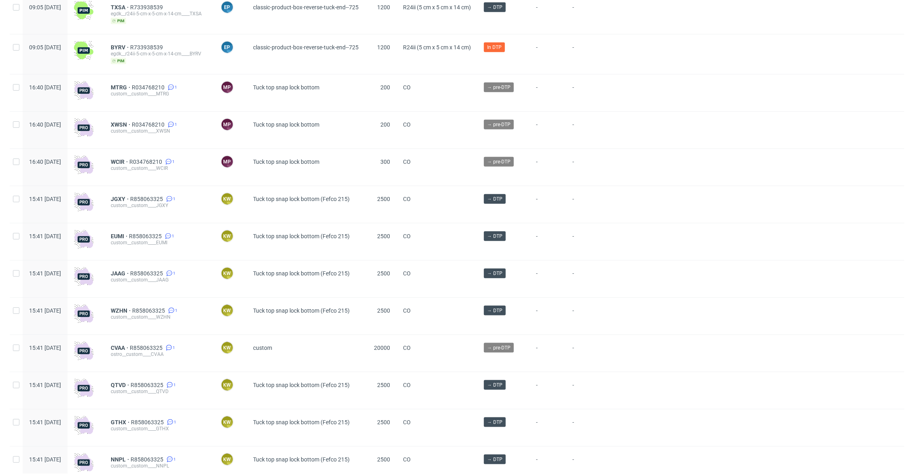
scroll to position [775, 0]
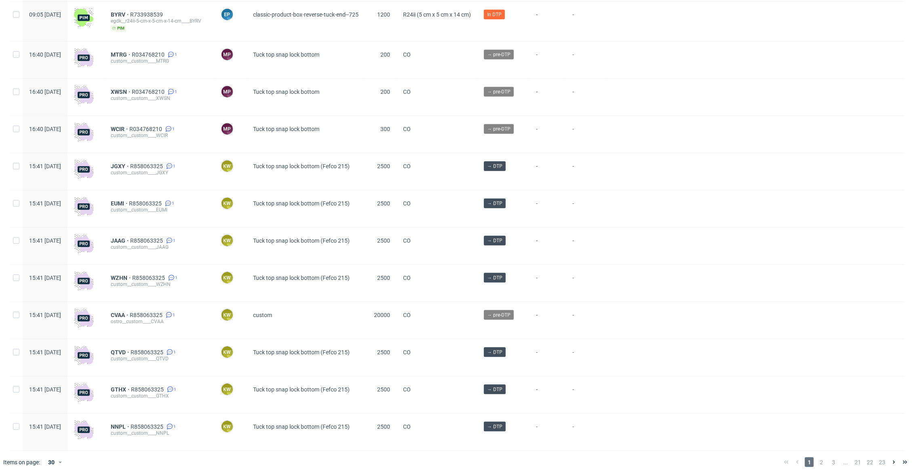
click at [776, 361] on span "1" at bounding box center [809, 462] width 9 height 10
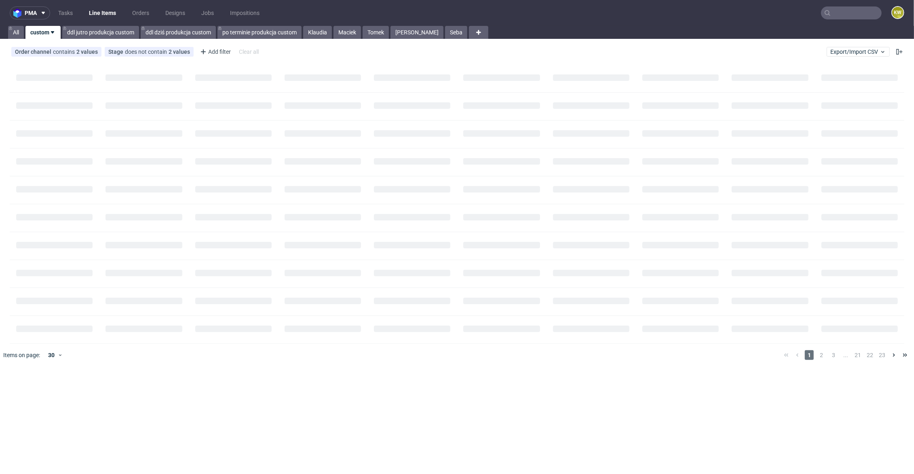
click at [776, 361] on div "pma Tasks Line Items Orders Designs Jobs Impositions KW All custom ddl jutro pr…" at bounding box center [457, 237] width 914 height 474
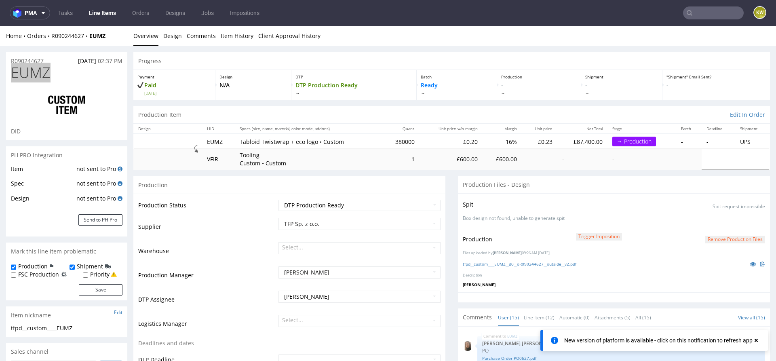
scroll to position [358, 0]
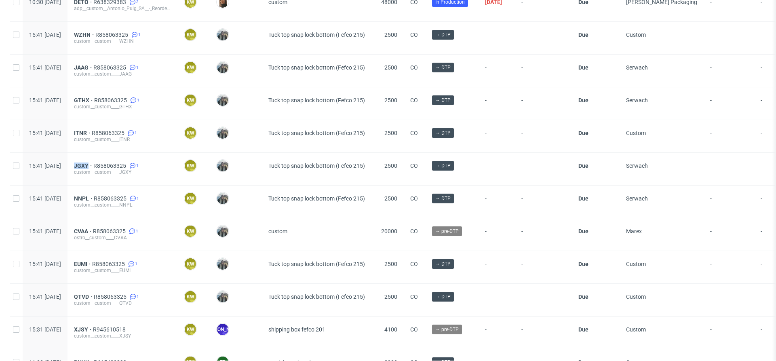
scroll to position [180, 0]
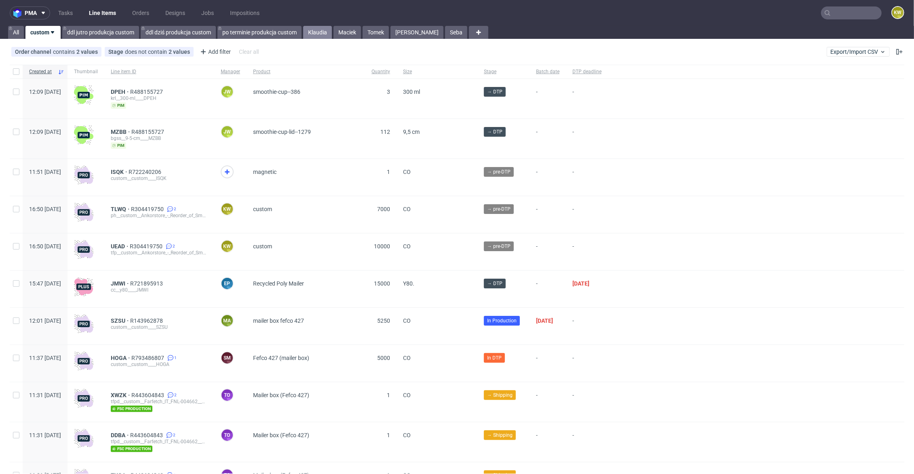
click at [317, 38] on link "Klaudia" at bounding box center [317, 32] width 29 height 13
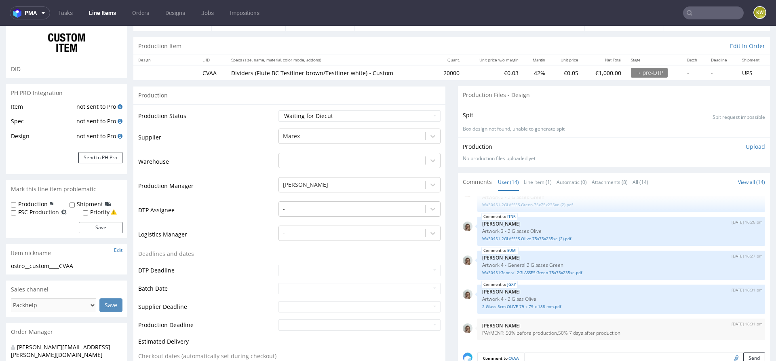
scroll to position [75, 0]
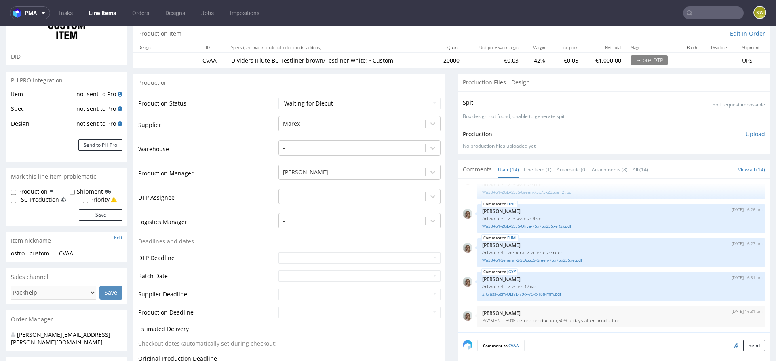
click at [20, 202] on label "FSC Production" at bounding box center [38, 200] width 41 height 8
click at [16, 202] on input "FSC Production" at bounding box center [13, 200] width 5 height 6
checkbox input "true"
click at [88, 214] on button "Save" at bounding box center [101, 214] width 44 height 11
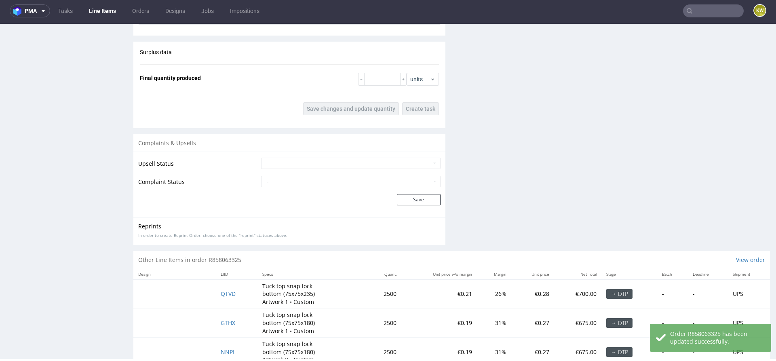
scroll to position [1354, 0]
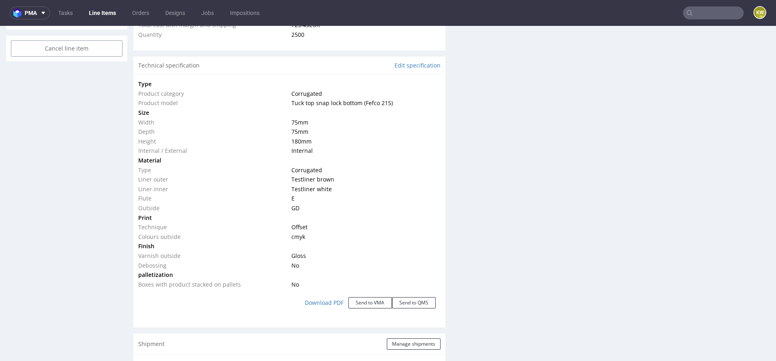
scroll to position [662, 0]
click link "Edit specification"
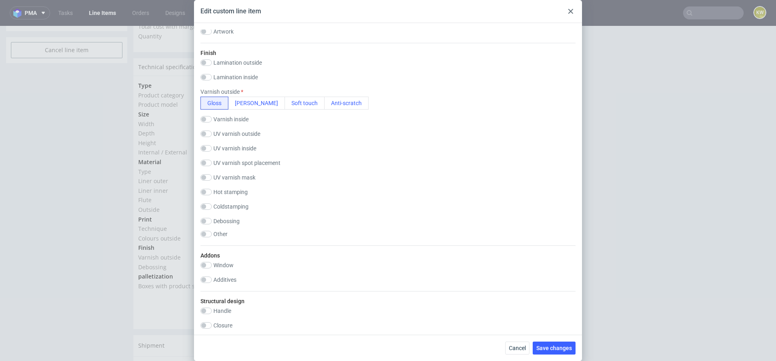
scroll to position [592, 0]
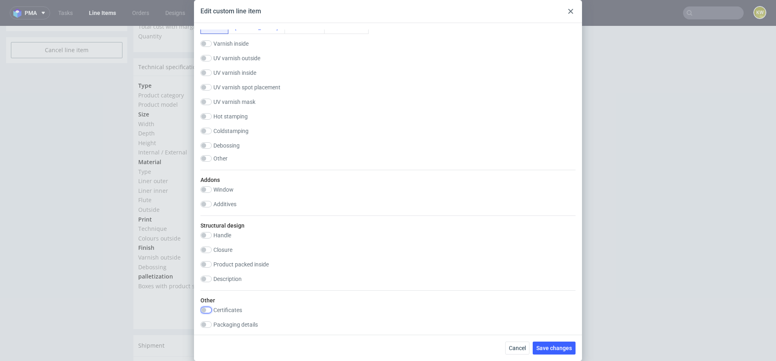
click at [207, 307] on input "checkbox" at bounding box center [205, 310] width 11 height 6
checkbox input "true"
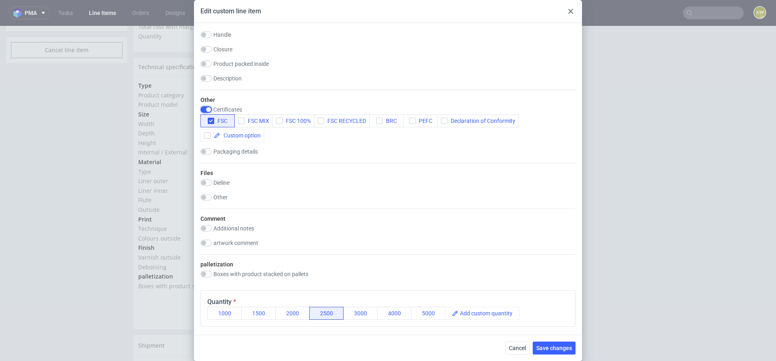
scroll to position [857, 0]
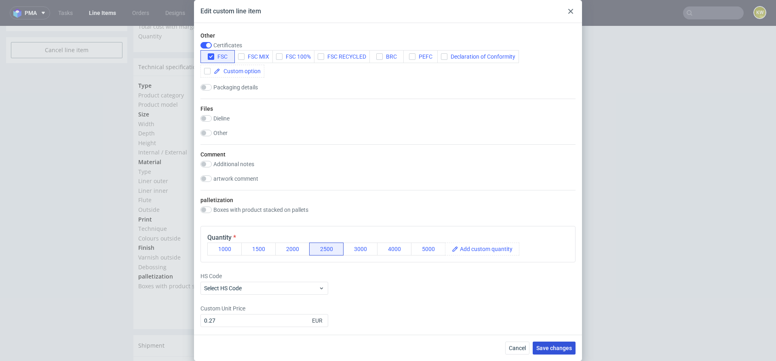
click at [565, 345] on span "Save changes" at bounding box center [554, 348] width 36 height 6
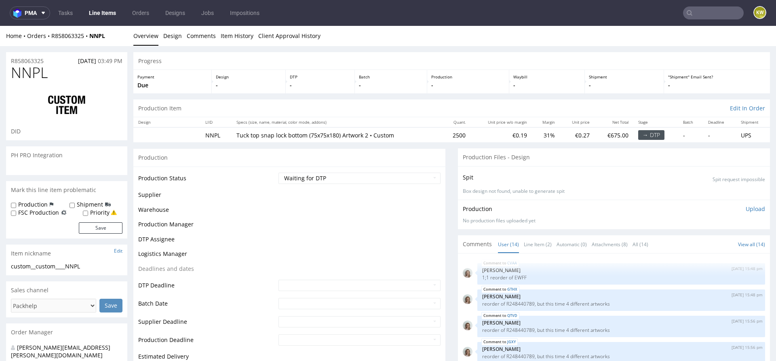
scroll to position [285, 0]
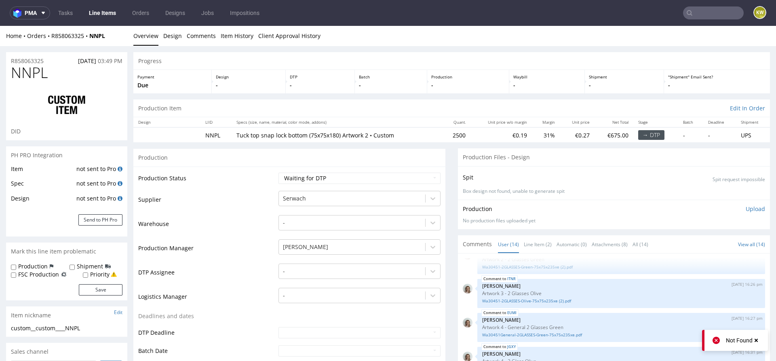
click at [29, 278] on form "Production Shipment FSC Production Priority Save" at bounding box center [67, 278] width 112 height 33
click at [49, 275] on label "FSC Production" at bounding box center [38, 274] width 41 height 8
click at [16, 275] on input "FSC Production" at bounding box center [13, 275] width 5 height 6
checkbox input "true"
click at [99, 288] on button "Save" at bounding box center [101, 289] width 44 height 11
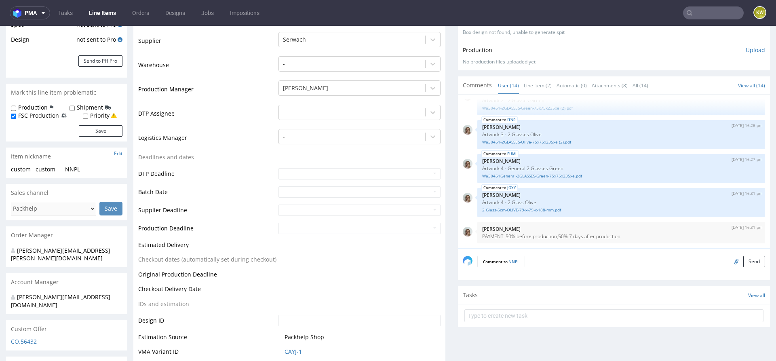
scroll to position [171, 0]
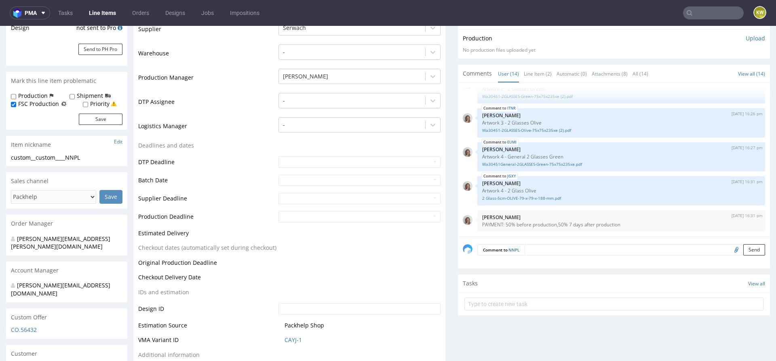
click at [730, 253] on input "file" at bounding box center [735, 249] width 11 height 11
type input "C:\fakepath\a42980-gthx-75x75x181xe.pdf"
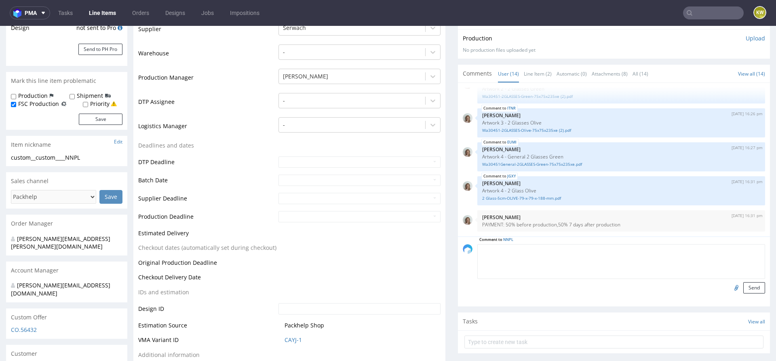
click at [589, 244] on textarea at bounding box center [621, 261] width 288 height 35
type textarea "dieline"
click at [743, 285] on button "Send" at bounding box center [754, 287] width 22 height 11
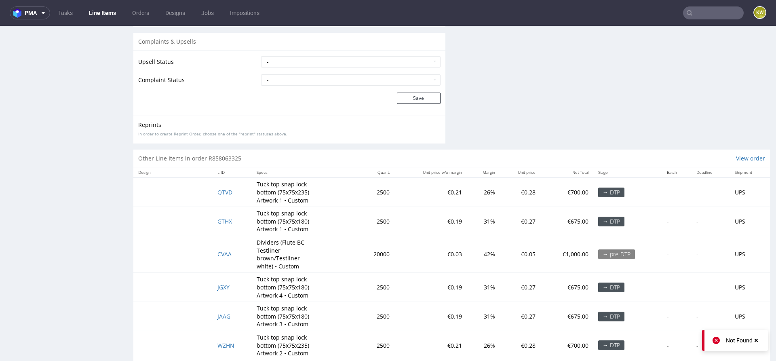
scroll to position [1319, 0]
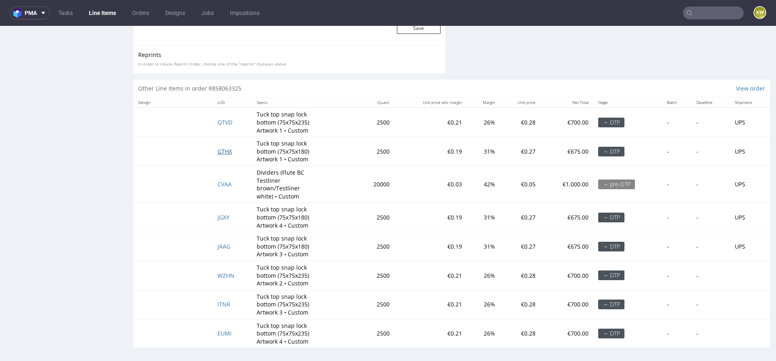
click at [226, 149] on span "GTHX" at bounding box center [224, 152] width 15 height 8
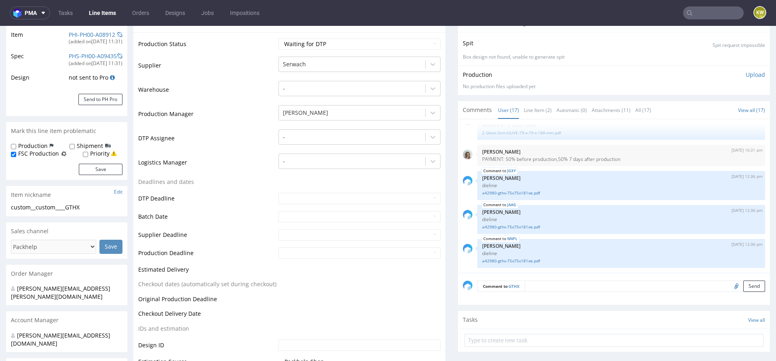
scroll to position [139, 0]
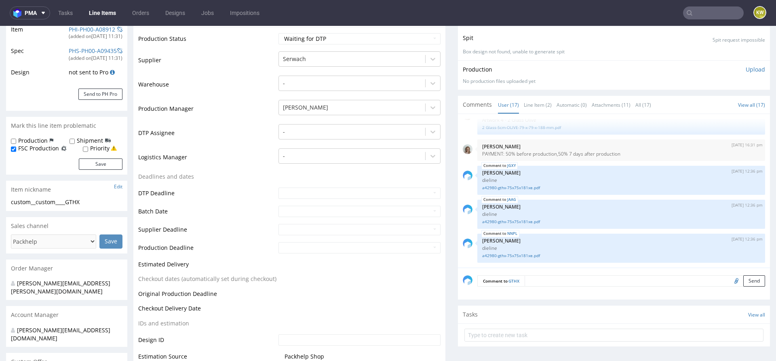
click at [730, 281] on input "file" at bounding box center [735, 280] width 11 height 11
type input "C:\fakepath\a42980-gthx-75x75x181xe.pdf"
click at [538, 284] on textarea at bounding box center [645, 280] width 241 height 11
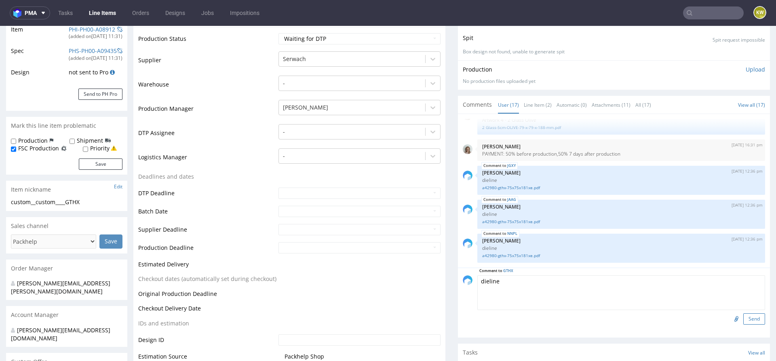
type textarea "dieline"
click at [743, 314] on button "Send" at bounding box center [754, 318] width 22 height 11
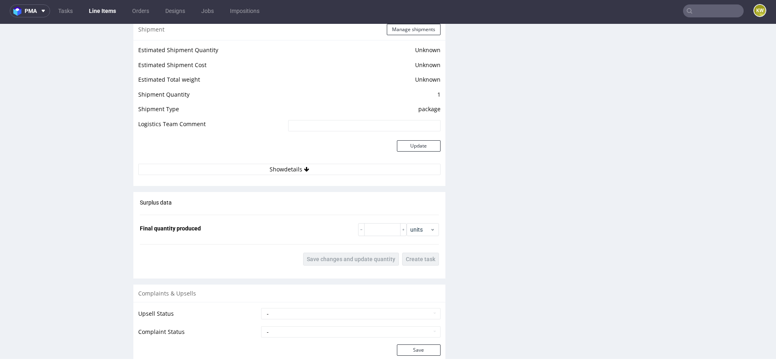
scroll to position [1383, 0]
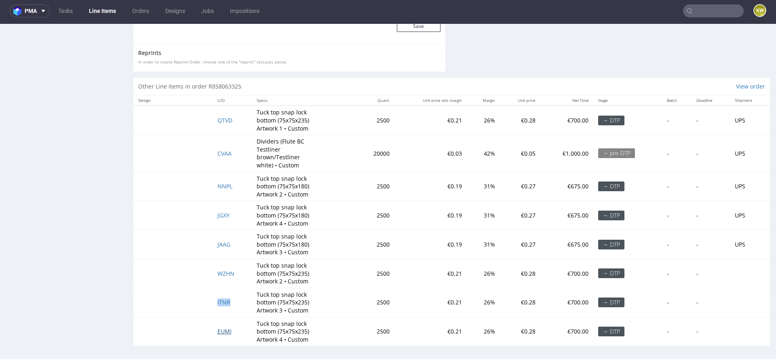
click at [222, 327] on span "EUMI" at bounding box center [224, 331] width 14 height 8
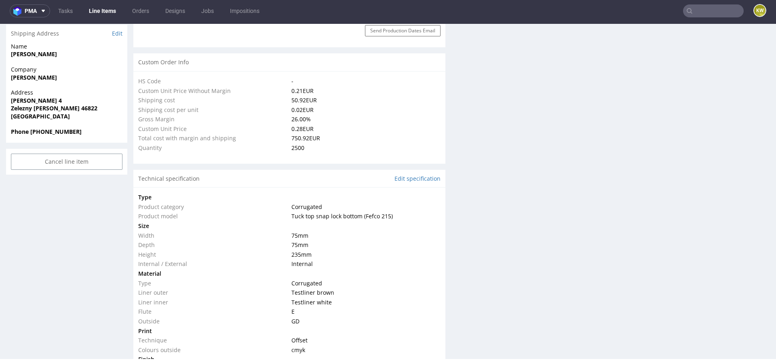
scroll to position [547, 0]
click at [419, 181] on link "Edit specification" at bounding box center [418, 179] width 46 height 8
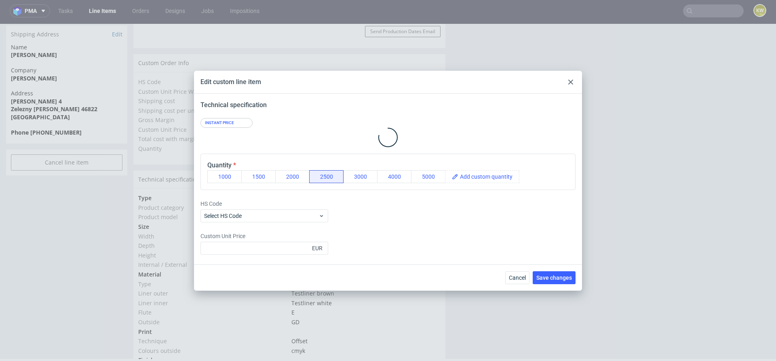
type input "0.28"
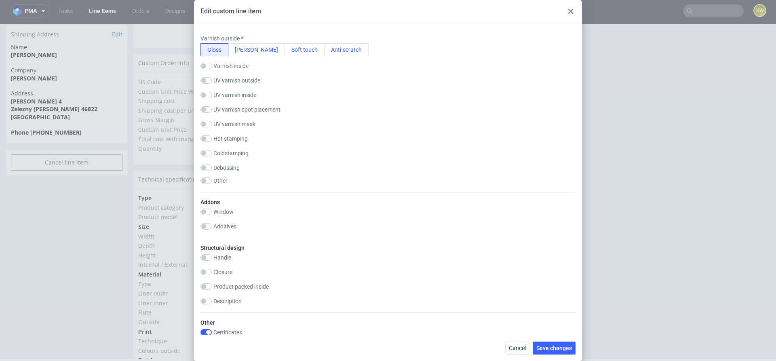
scroll to position [737, 0]
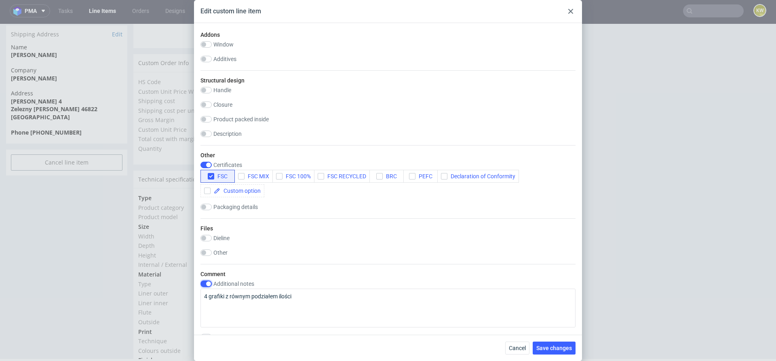
click at [209, 283] on input "checkbox" at bounding box center [205, 284] width 11 height 6
checkbox input "false"
click at [562, 346] on span "Save changes" at bounding box center [554, 348] width 36 height 6
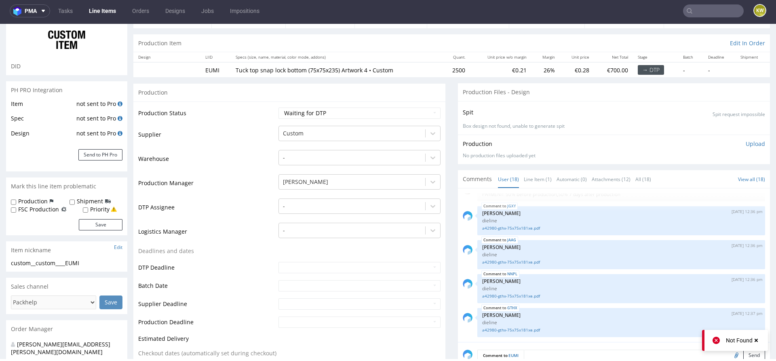
scroll to position [68, 0]
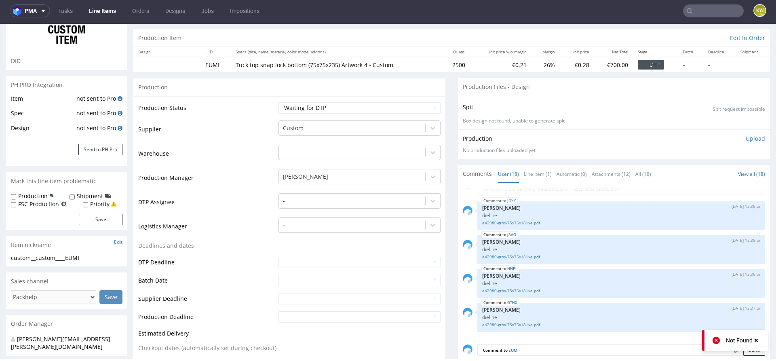
click at [34, 208] on form "Production Shipment FSC Production Priority Save" at bounding box center [67, 208] width 112 height 33
click at [40, 205] on label "FSC Production" at bounding box center [38, 204] width 41 height 8
click at [16, 205] on input "FSC Production" at bounding box center [13, 205] width 5 height 6
checkbox input "true"
click at [92, 217] on button "Save" at bounding box center [101, 219] width 44 height 11
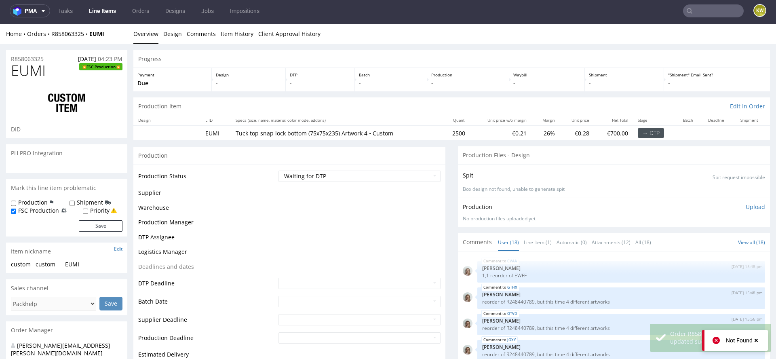
scroll to position [421, 0]
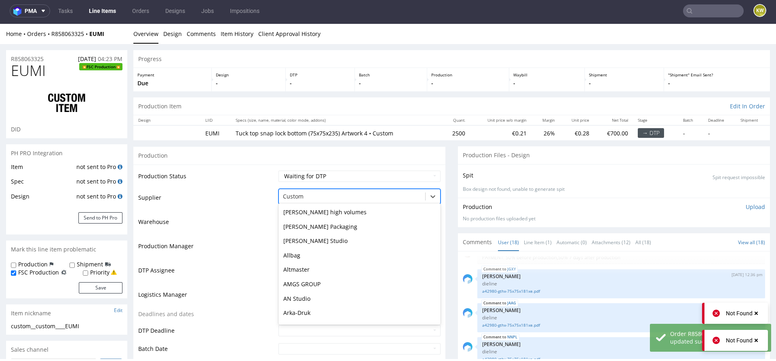
click at [310, 196] on div at bounding box center [352, 197] width 138 height 10
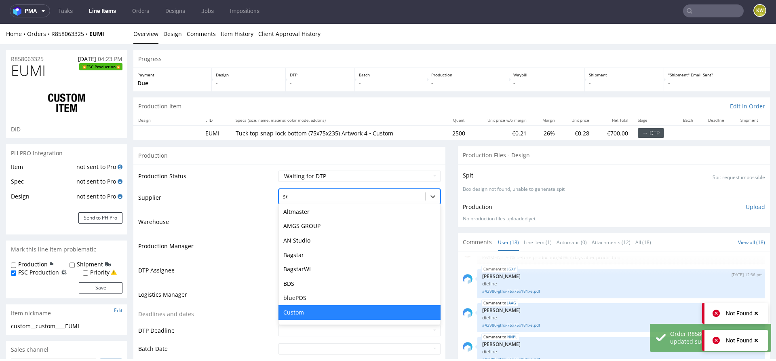
scroll to position [0, 0]
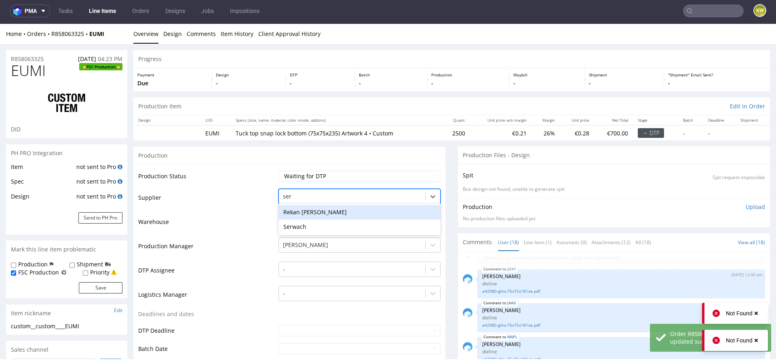
type input "serw"
click at [300, 212] on div "Serwach" at bounding box center [359, 212] width 162 height 15
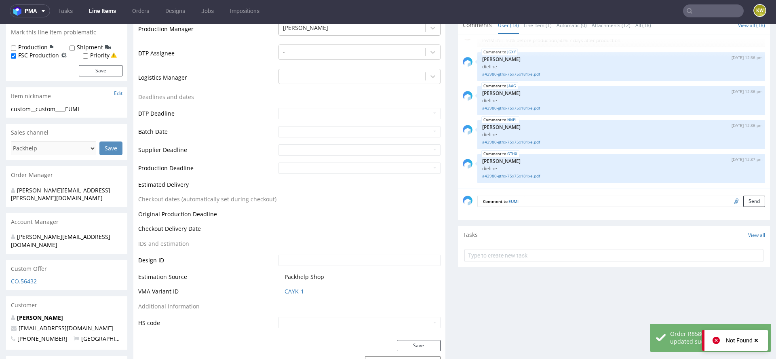
scroll to position [217, 0]
click at [413, 344] on button "Save" at bounding box center [419, 345] width 44 height 11
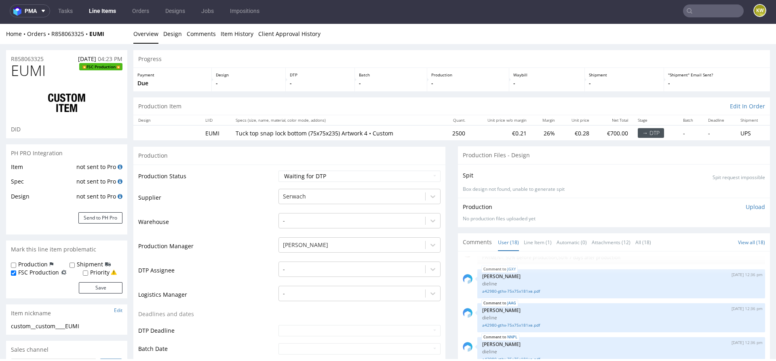
scroll to position [0, 0]
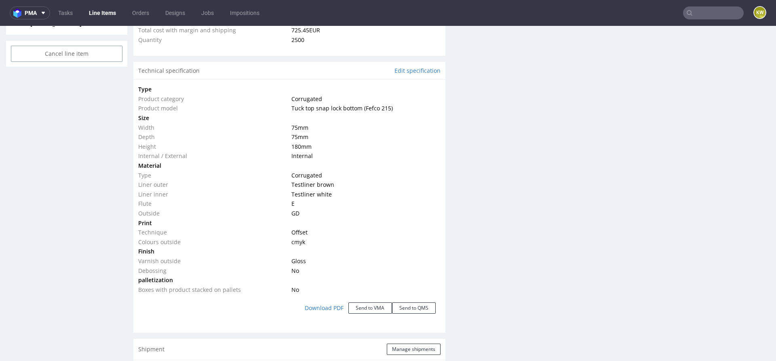
scroll to position [655, 0]
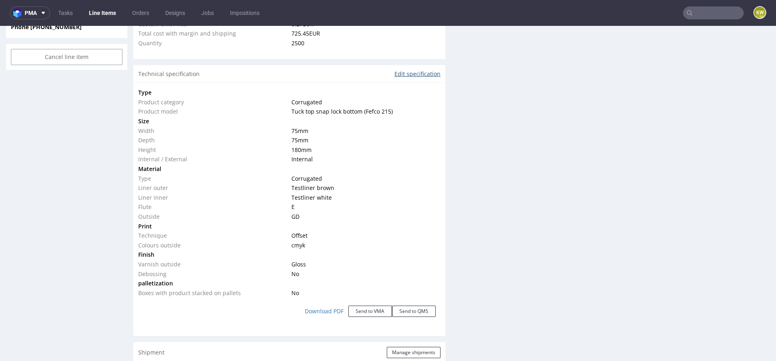
click link "Edit specification"
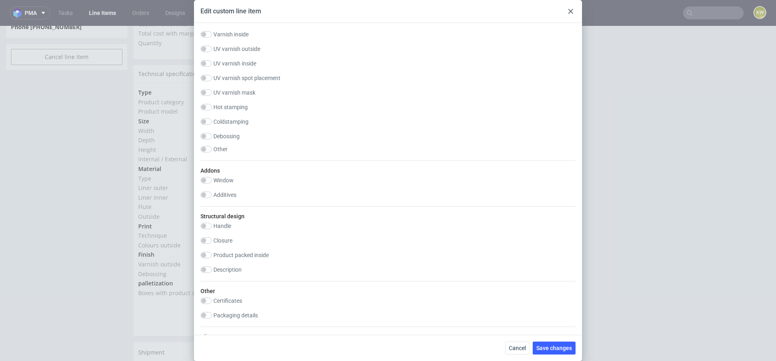
scroll to position [601, 0]
click at [209, 297] on input "checkbox" at bounding box center [205, 300] width 11 height 6
checkbox input "true"
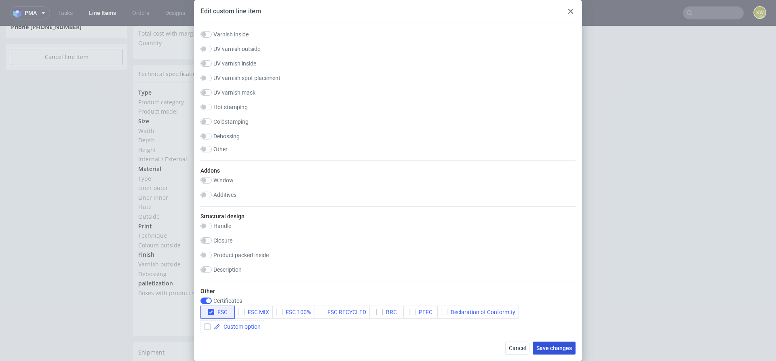
click at [546, 348] on span "Save changes" at bounding box center [554, 348] width 36 height 6
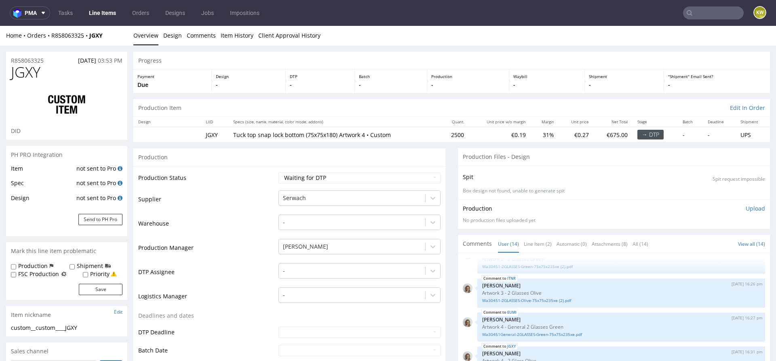
scroll to position [42, 0]
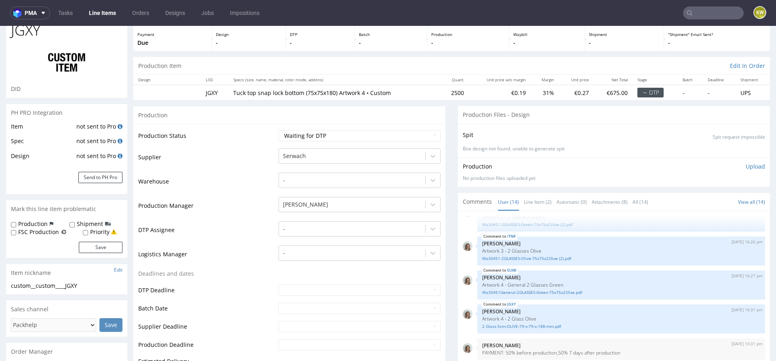
click at [18, 233] on label "FSC Production" at bounding box center [38, 232] width 41 height 8
click at [16, 233] on input "FSC Production" at bounding box center [13, 233] width 5 height 6
checkbox input "true"
click at [93, 251] on button "Save" at bounding box center [101, 247] width 44 height 11
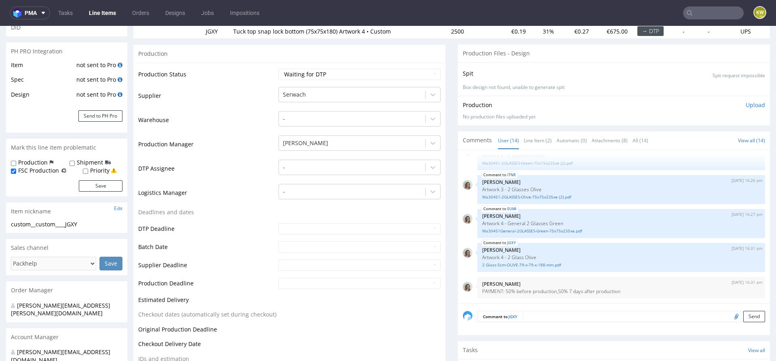
scroll to position [120, 0]
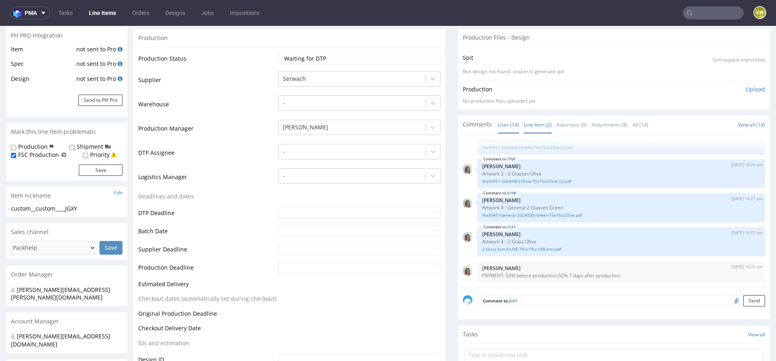
click at [534, 122] on link "Line Item (2)" at bounding box center [538, 124] width 28 height 17
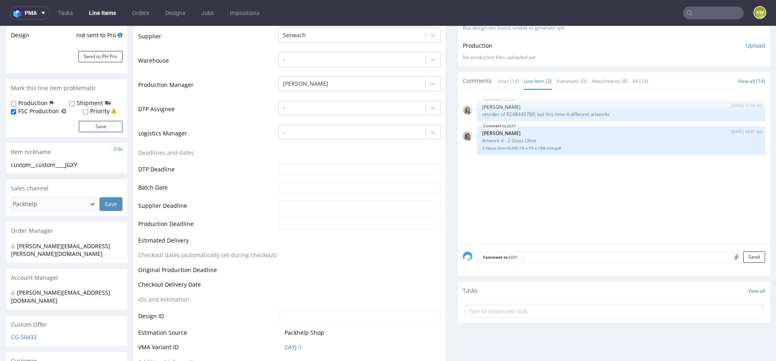
scroll to position [122, 0]
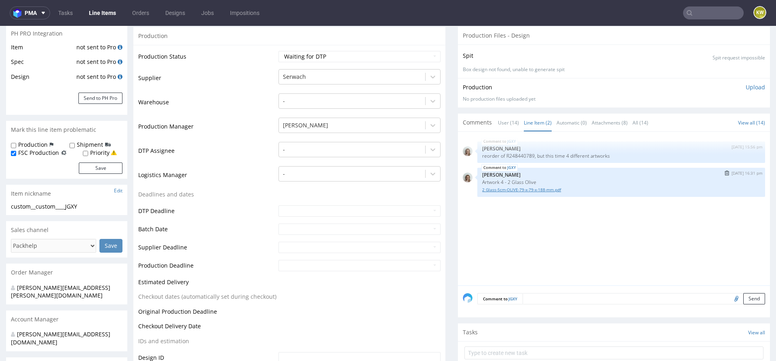
click at [532, 188] on link "2 Glass-5cm-OLIVE-79-x-79-x-188-mm.pdf" at bounding box center [621, 190] width 278 height 6
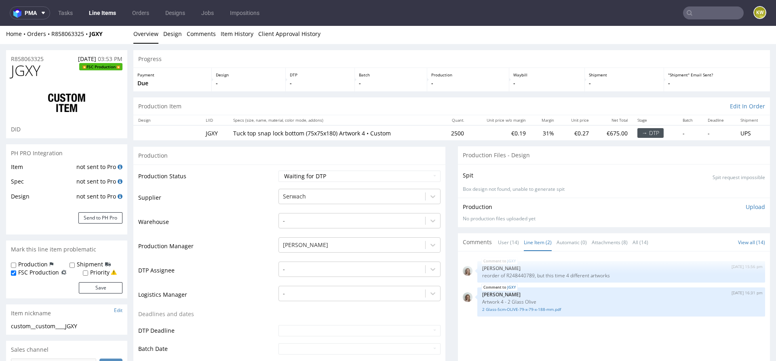
scroll to position [0, 0]
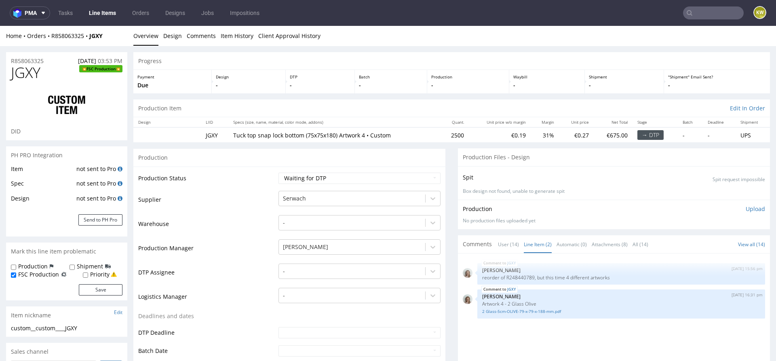
click at [36, 78] on span "JGXY" at bounding box center [26, 73] width 30 height 16
copy span "JGXY"
click at [513, 275] on p "reorder of R248440789, but this time 4 different artworks" at bounding box center [621, 277] width 278 height 6
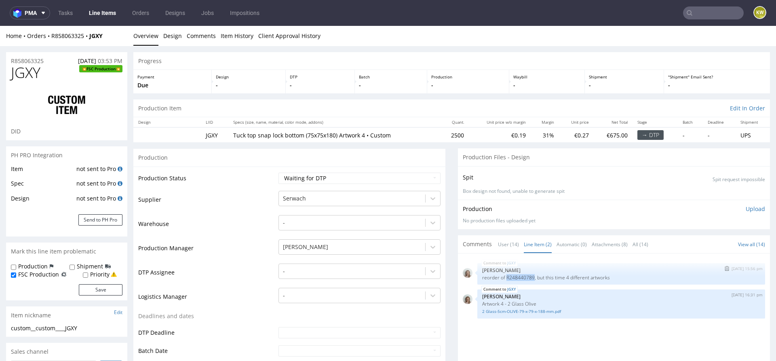
copy p "R248440789"
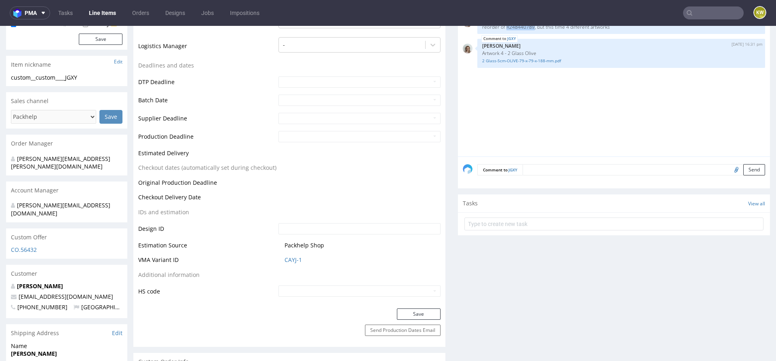
click at [730, 170] on input "file" at bounding box center [735, 169] width 11 height 11
type input "C:\fakepath\a42980-gthx-75x75x181xe.pdf"
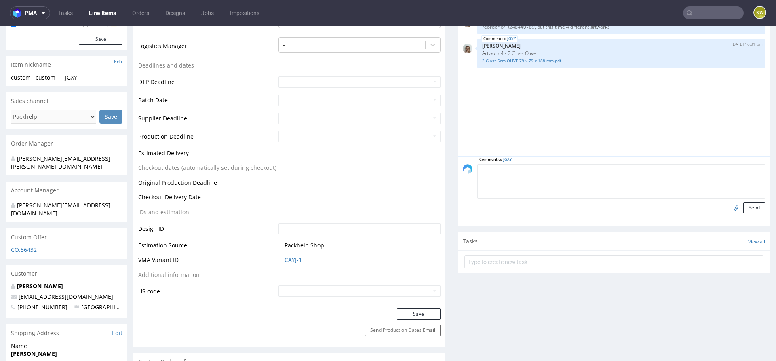
click at [538, 171] on textarea at bounding box center [621, 181] width 288 height 35
type textarea "dieline"
click at [747, 211] on button "Send" at bounding box center [754, 207] width 22 height 11
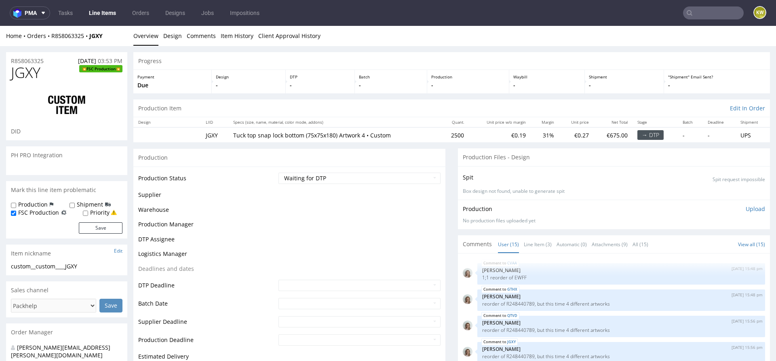
scroll to position [319, 0]
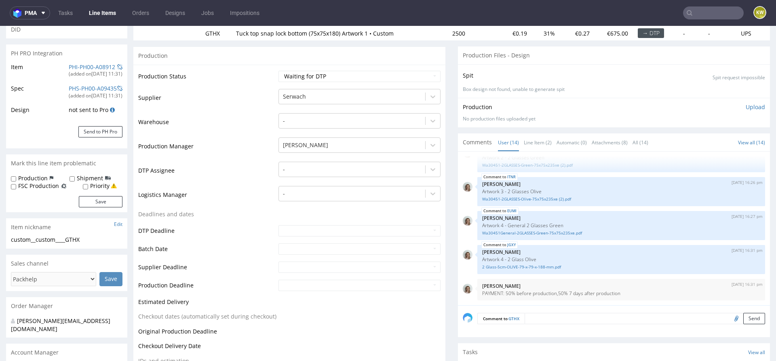
scroll to position [57, 0]
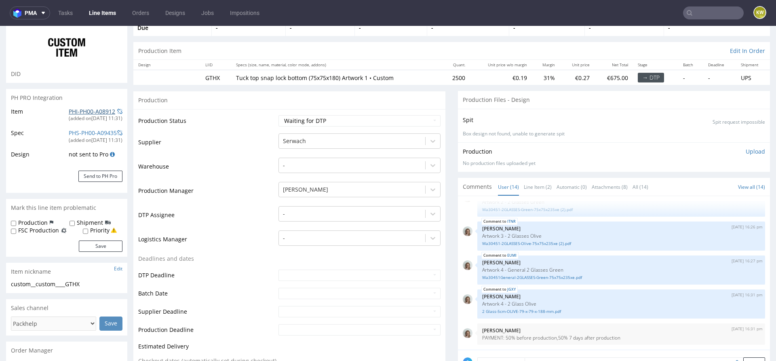
click at [82, 110] on link "PHI-PH00-A08912" at bounding box center [92, 112] width 46 height 8
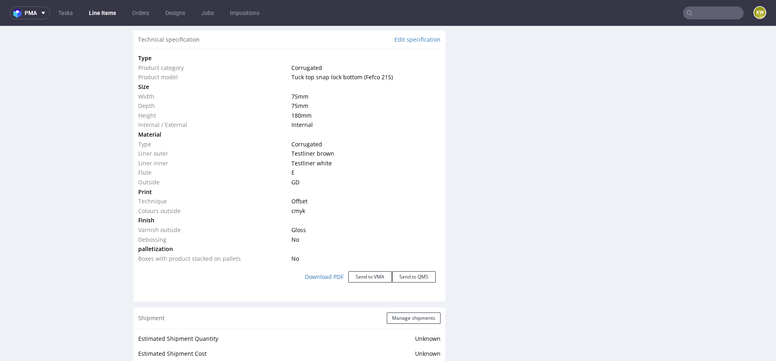
scroll to position [743, 0]
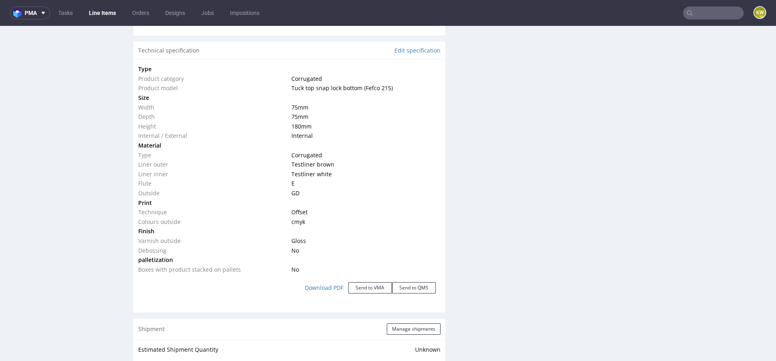
click div "Technical specification Edit specification"
click link "Edit specification"
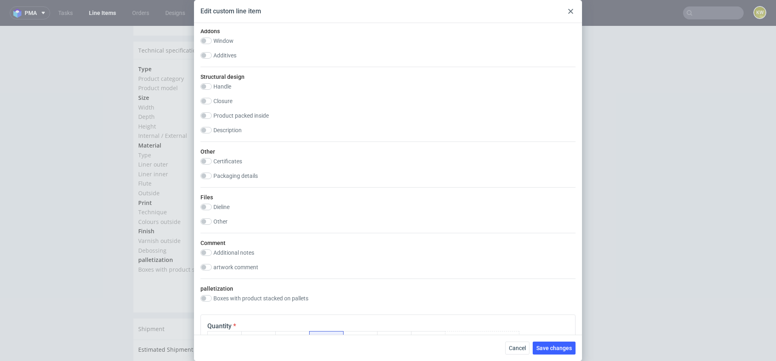
scroll to position [829, 0]
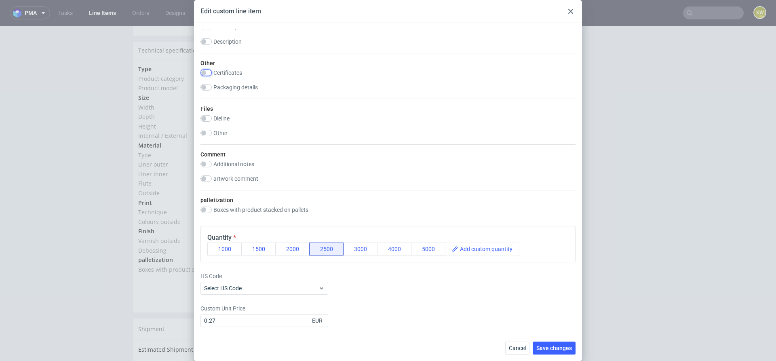
click at [207, 74] on input "checkbox" at bounding box center [205, 73] width 11 height 6
checkbox input "true"
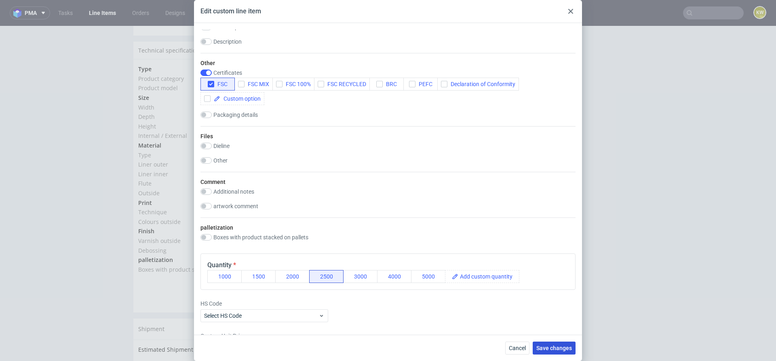
click at [553, 350] on span "Save changes" at bounding box center [554, 348] width 36 height 6
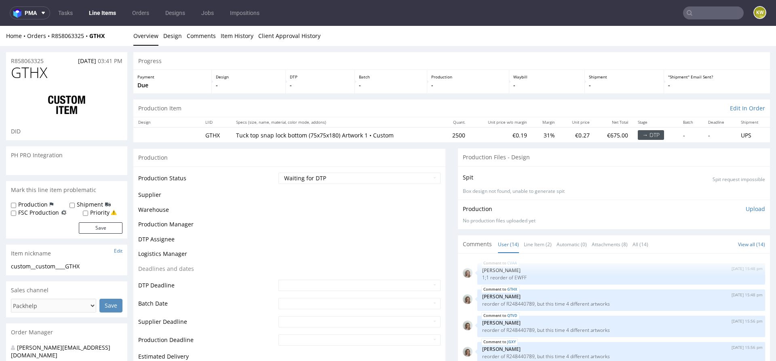
scroll to position [285, 0]
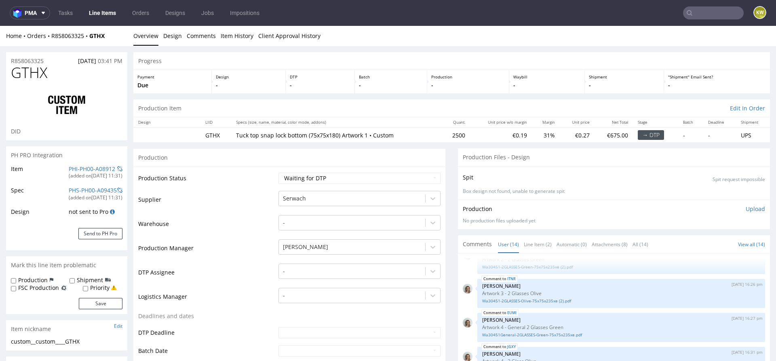
click at [40, 285] on label "FSC Production" at bounding box center [38, 288] width 41 height 8
click at [16, 285] on input "FSC Production" at bounding box center [13, 288] width 5 height 6
checkbox input "true"
click at [99, 305] on button "Save" at bounding box center [101, 303] width 44 height 11
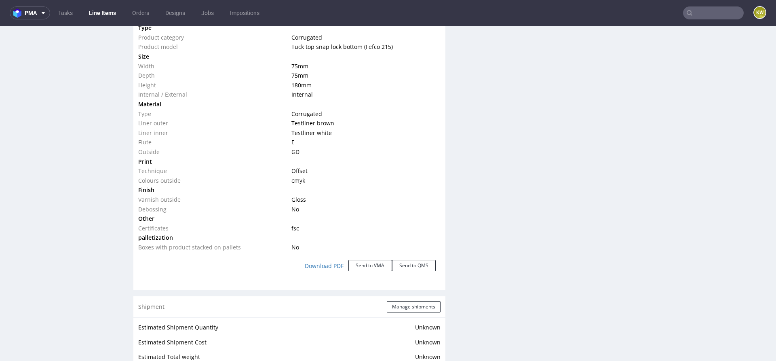
scroll to position [795, 0]
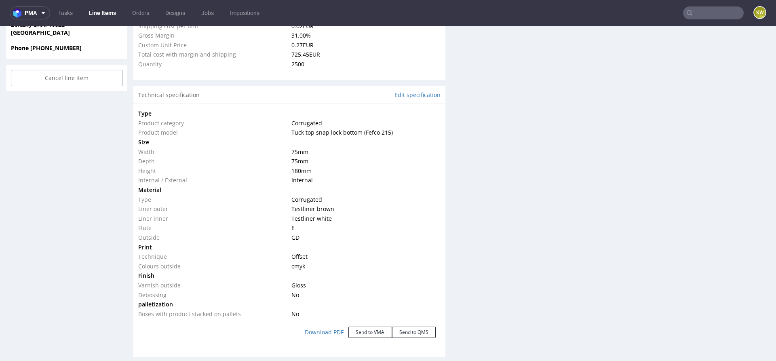
scroll to position [627, 0]
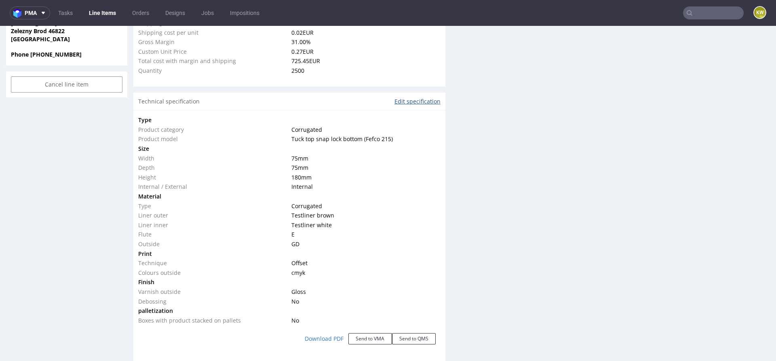
click link "Edit specification"
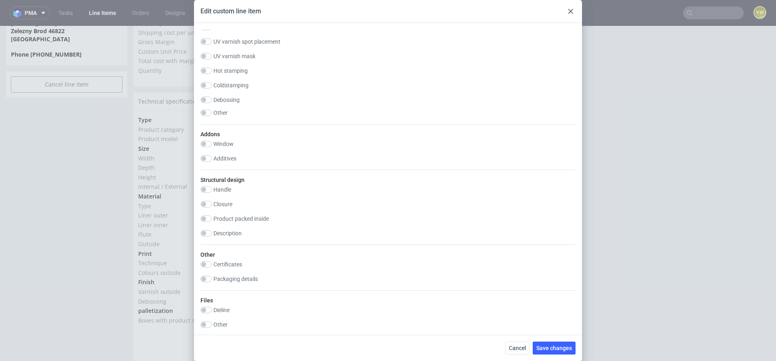
scroll to position [652, 0]
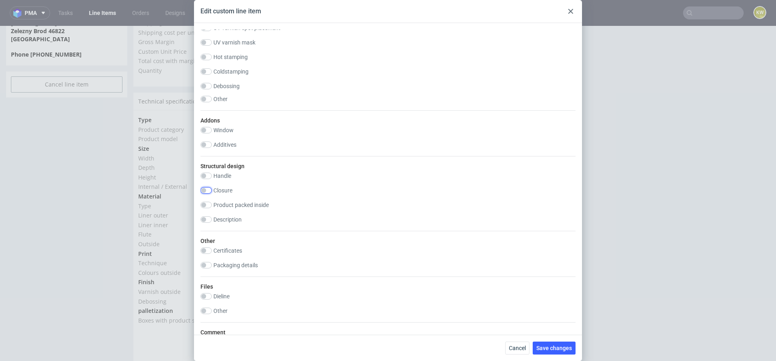
click at [204, 188] on input "checkbox" at bounding box center [205, 190] width 11 height 6
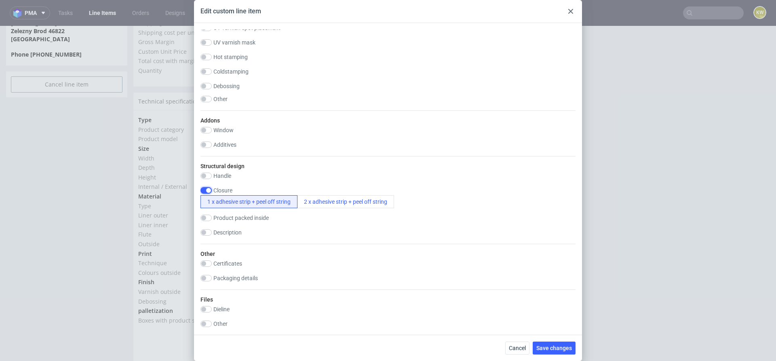
click at [204, 188] on input "checkbox" at bounding box center [205, 190] width 11 height 6
checkbox input "false"
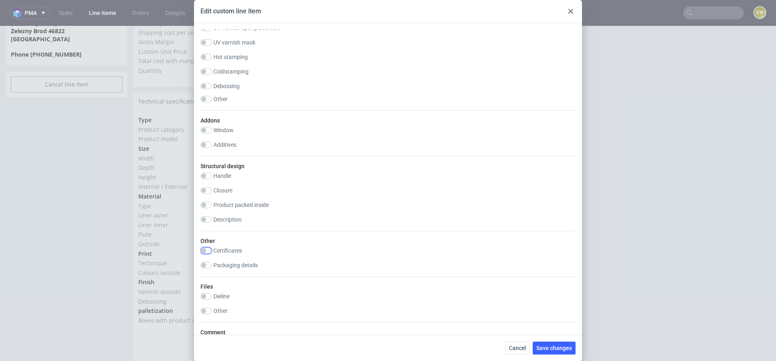
click at [207, 249] on input "checkbox" at bounding box center [205, 250] width 11 height 6
checkbox input "true"
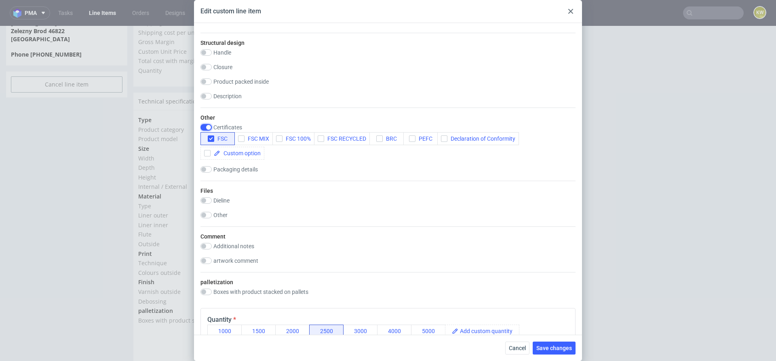
scroll to position [806, 0]
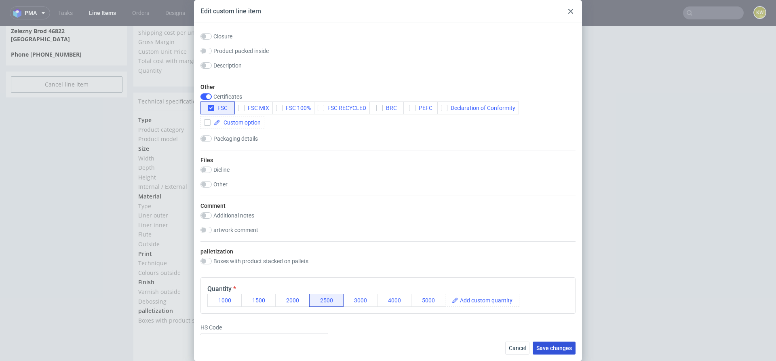
click at [560, 342] on button "Save changes" at bounding box center [554, 348] width 43 height 13
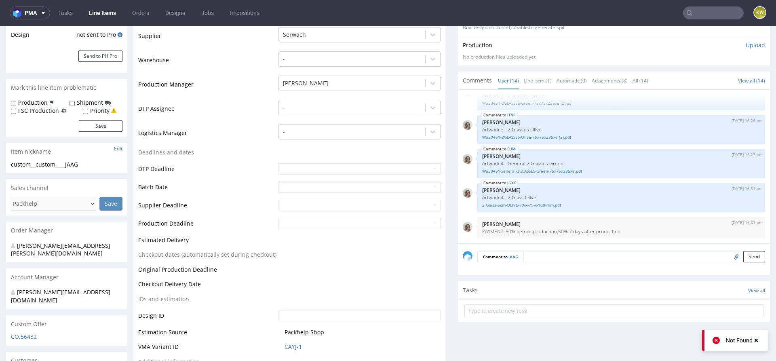
scroll to position [162, 0]
click at [54, 111] on label "FSC Production" at bounding box center [38, 112] width 41 height 8
click at [16, 111] on input "FSC Production" at bounding box center [13, 113] width 5 height 6
checkbox input "true"
click at [94, 132] on button "Save" at bounding box center [101, 127] width 44 height 11
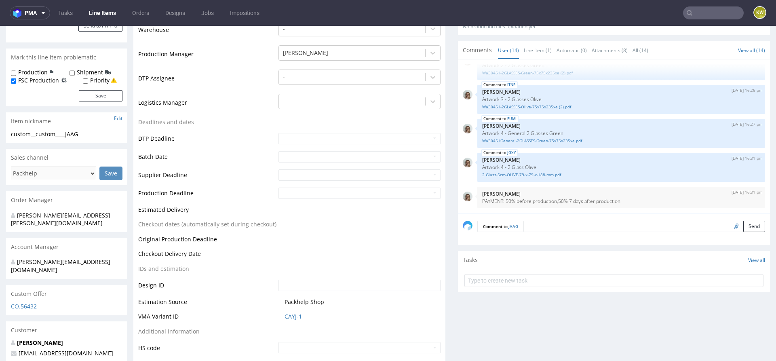
scroll to position [217, 0]
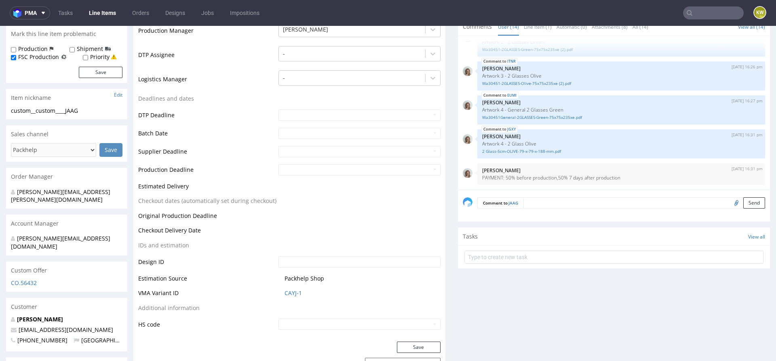
click at [730, 202] on input "file" at bounding box center [735, 202] width 11 height 11
type input "C:\fakepath\a42980-gthx-75x75x181xe.pdf"
click at [552, 198] on textarea at bounding box center [644, 202] width 242 height 11
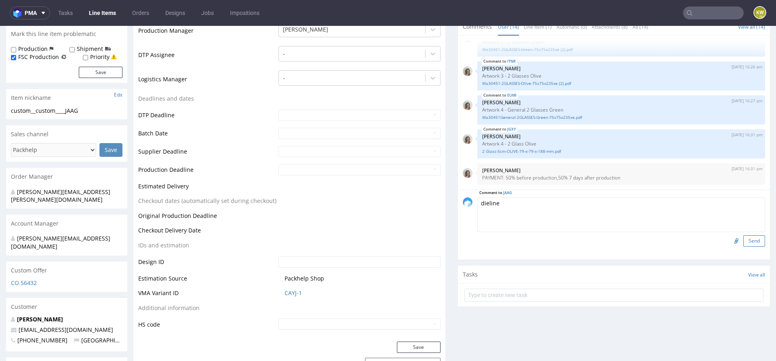
type textarea "dieline"
click at [748, 241] on button "Send" at bounding box center [754, 240] width 22 height 11
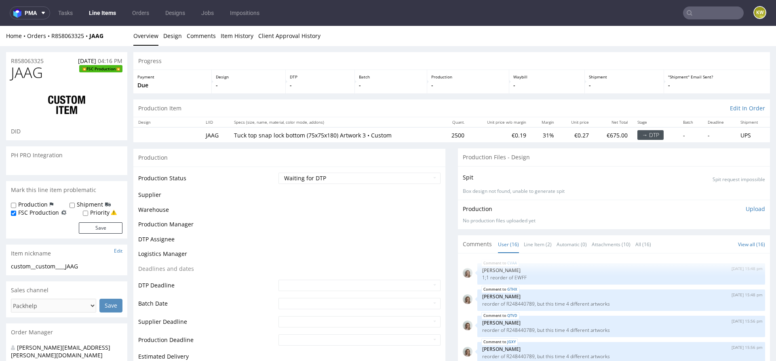
scroll to position [353, 0]
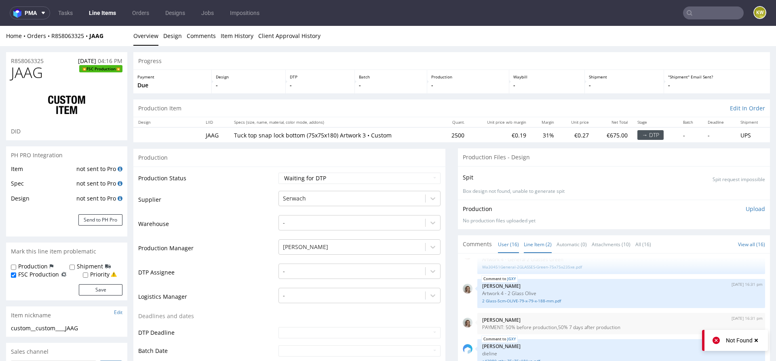
click at [527, 239] on link "Line Item (2)" at bounding box center [538, 244] width 28 height 17
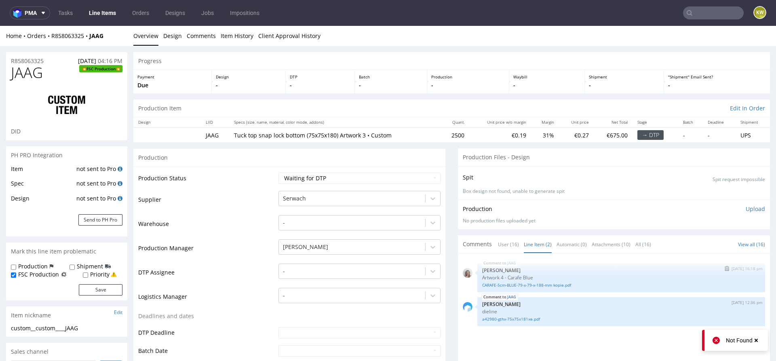
scroll to position [30, 0]
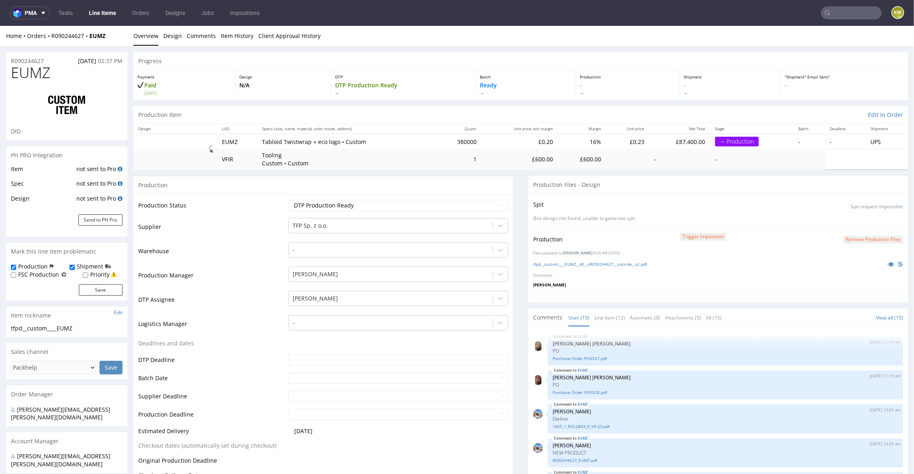
scroll to position [346, 0]
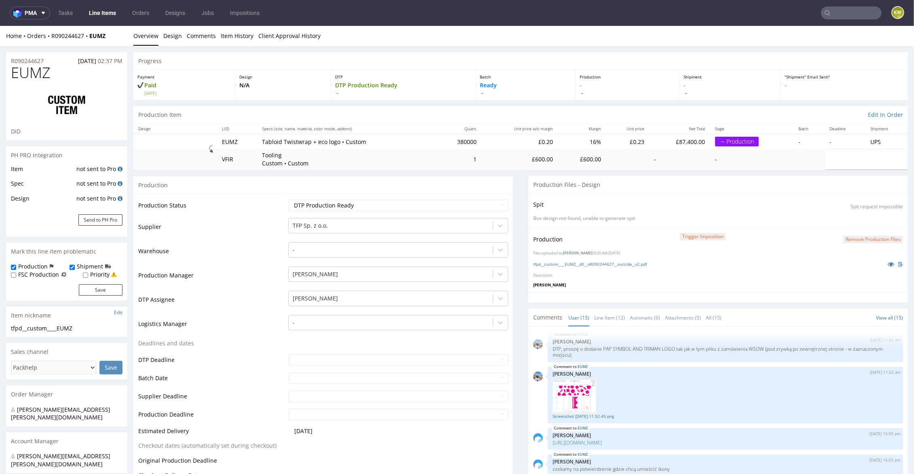
click at [238, 281] on td "Production Manager" at bounding box center [212, 277] width 148 height 24
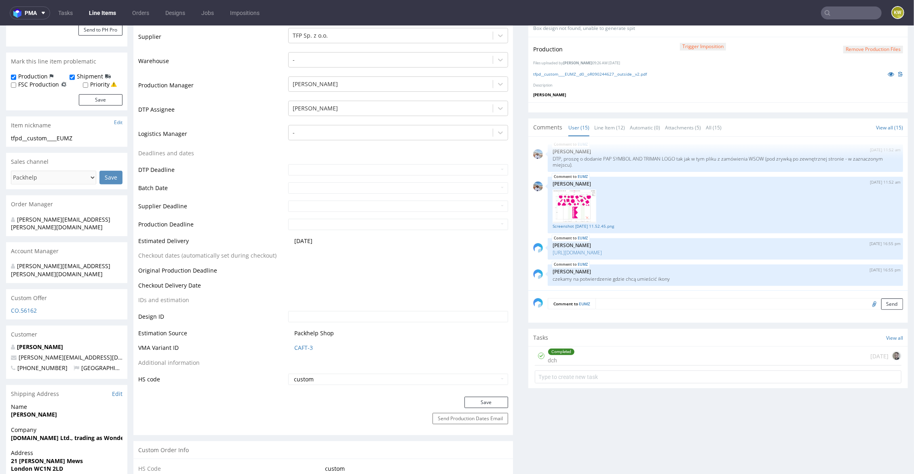
scroll to position [0, 0]
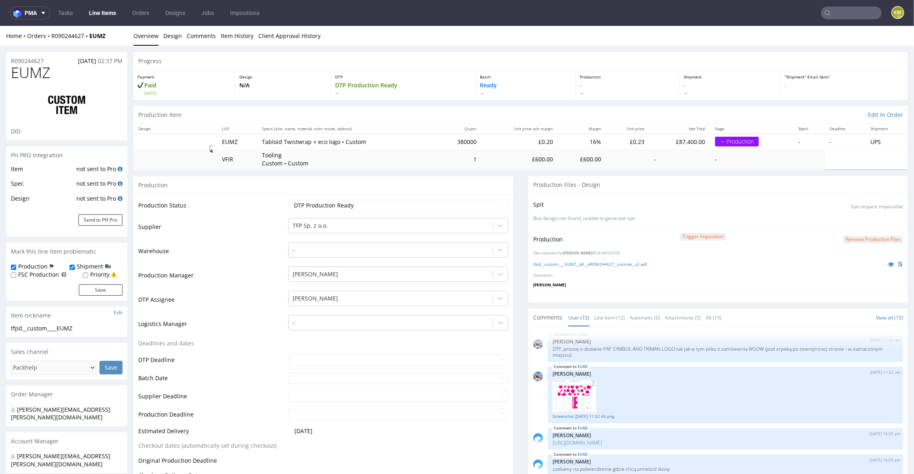
click at [33, 72] on span "EUMZ" at bounding box center [31, 72] width 40 height 16
copy span "EUMZ"
click at [835, 15] on input "text" at bounding box center [851, 12] width 61 height 13
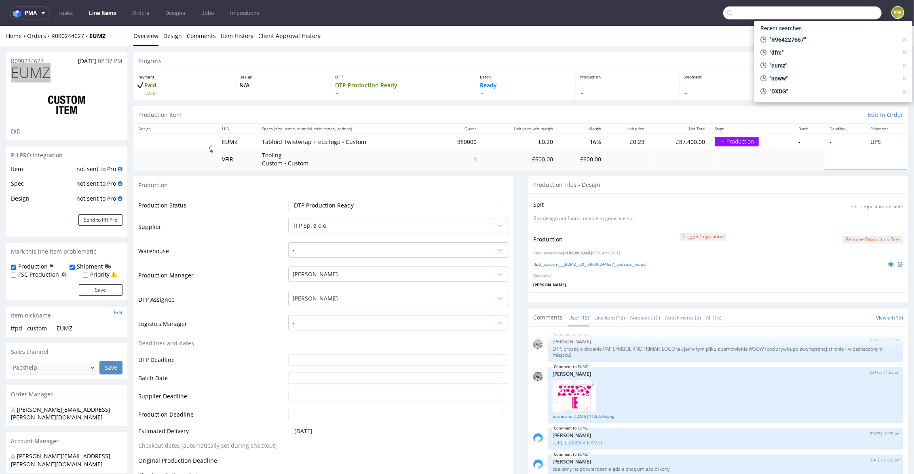
paste input "R248440789"
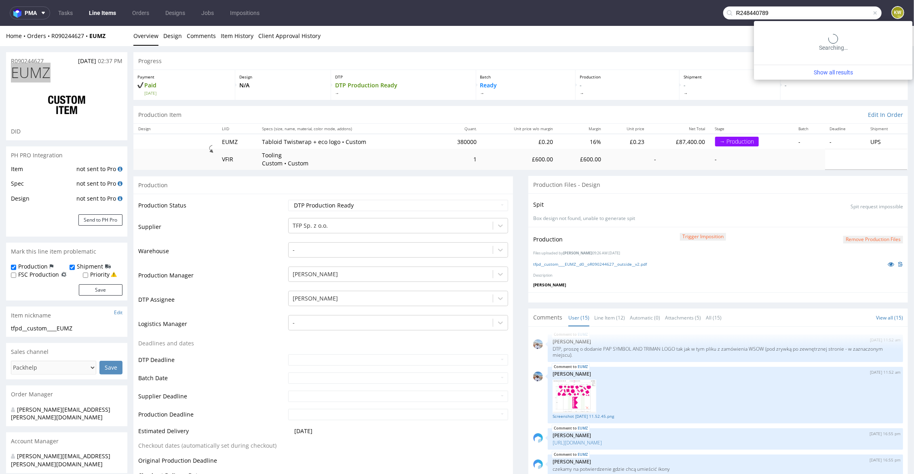
type input "R248440789"
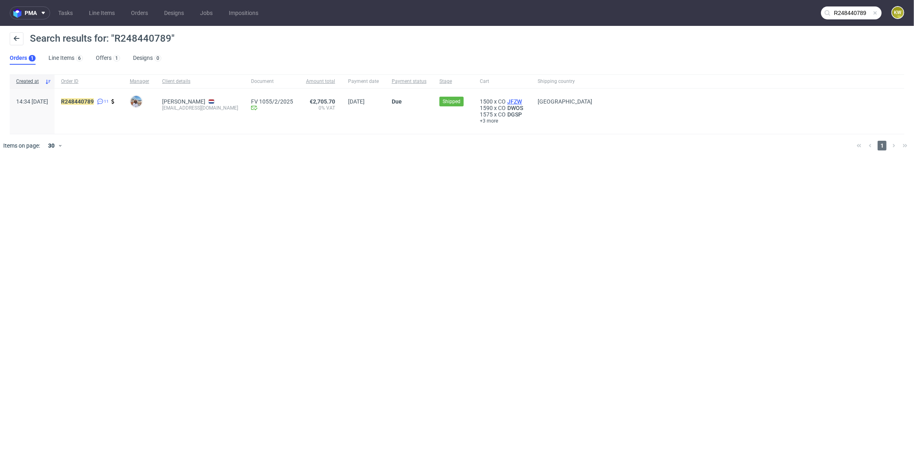
click at [523, 101] on span "JFZW" at bounding box center [515, 101] width 18 height 6
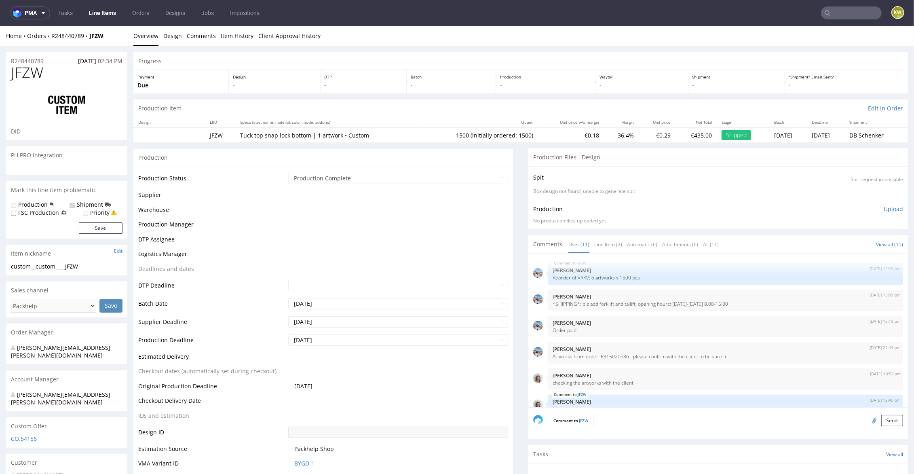
scroll to position [191, 0]
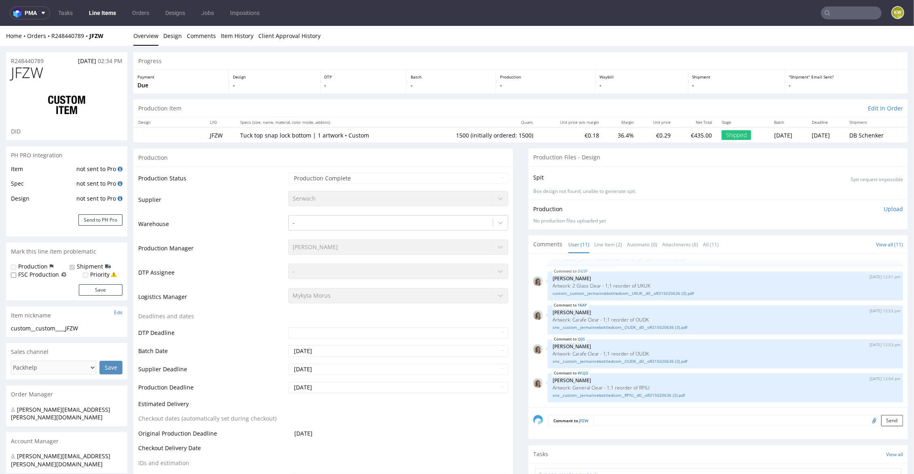
click at [32, 77] on span "JFZW" at bounding box center [27, 72] width 32 height 16
copy span "JFZW"
click at [608, 249] on link "Line Item (2)" at bounding box center [608, 243] width 28 height 17
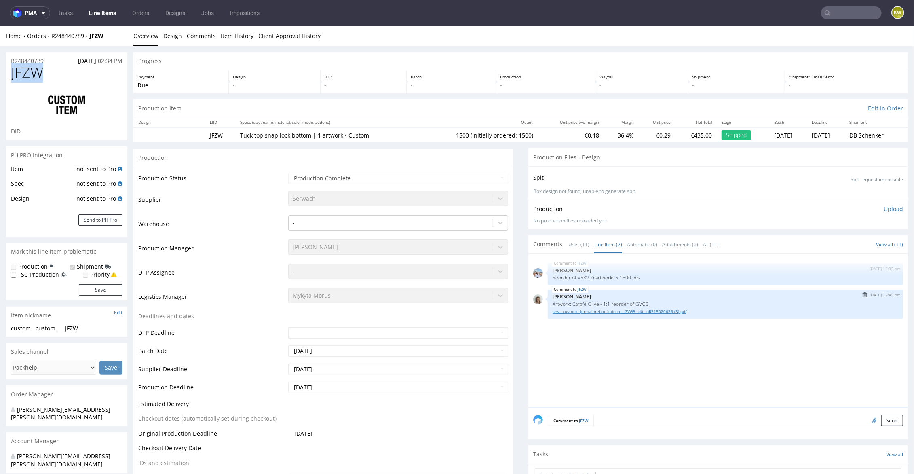
click at [627, 309] on link "srw__custom__jermainrebottledcom__GVGB__d0__oR315020636 (3).pdf" at bounding box center [726, 311] width 346 height 6
click at [842, 15] on input "text" at bounding box center [851, 12] width 61 height 13
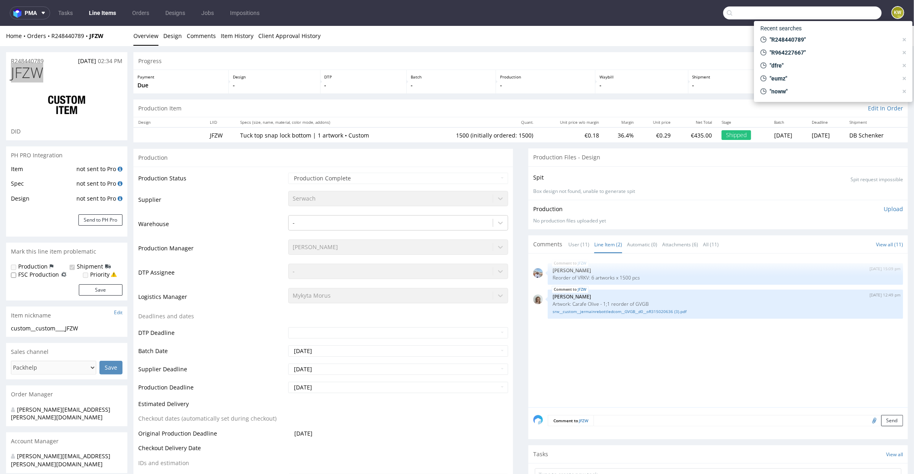
paste input "R248440789"
type input "R248440789"
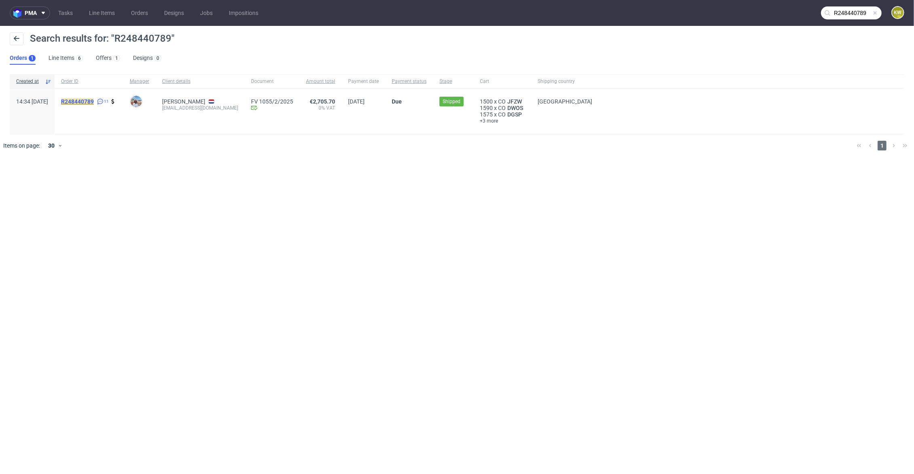
click at [94, 102] on mark "R248440789" at bounding box center [77, 101] width 33 height 6
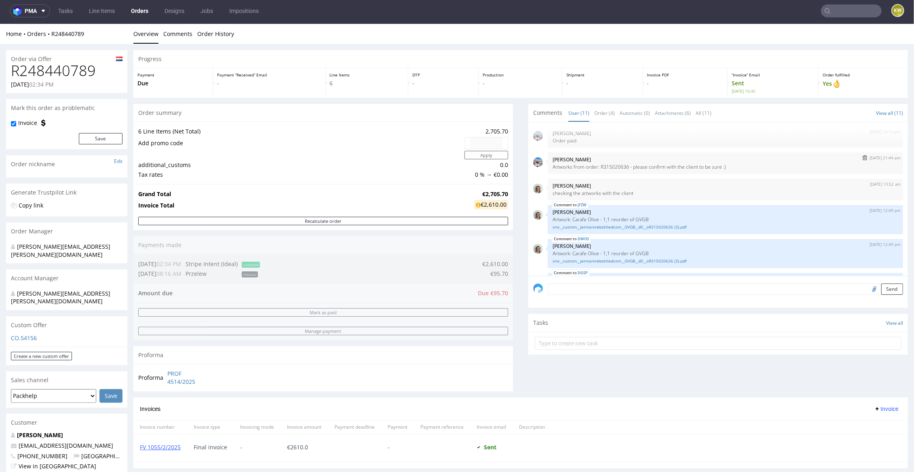
scroll to position [59, 0]
click at [637, 219] on p "Artwork: Carafe Olive - 1;1 reorder of GVGB" at bounding box center [726, 218] width 346 height 6
copy p "GVGB"
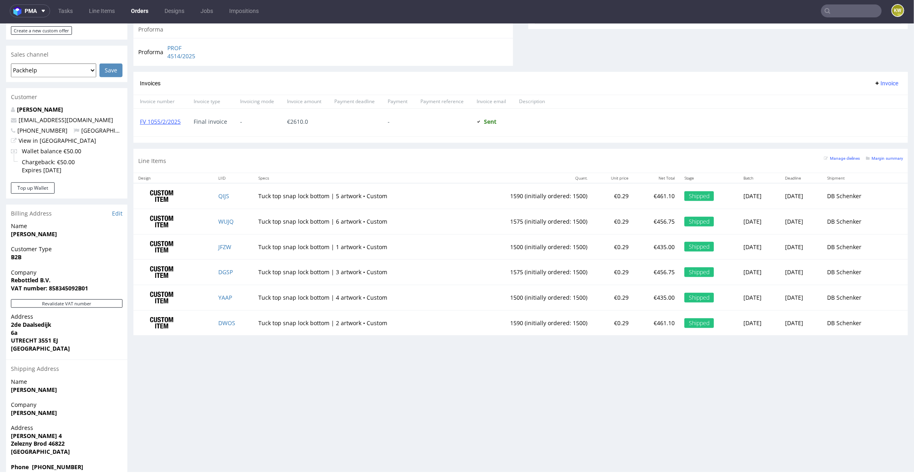
scroll to position [301, 0]
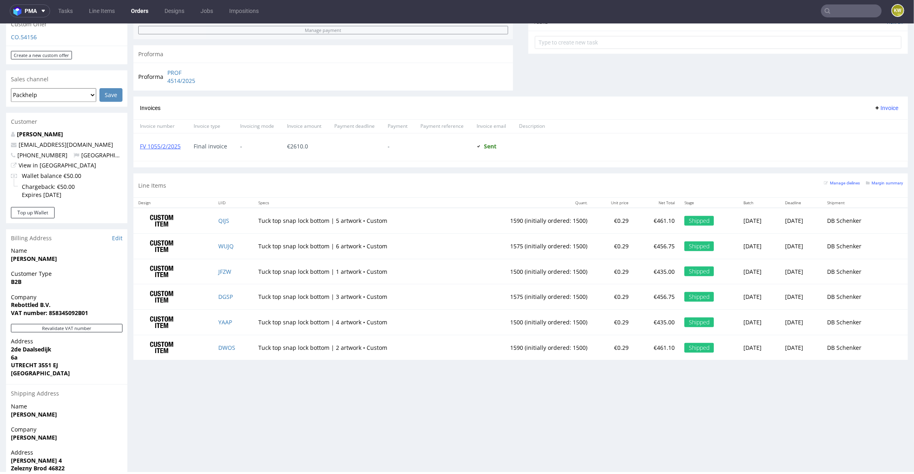
click at [847, 17] on nav "pma Tasks Line Items Orders Designs Jobs Impositions KW" at bounding box center [457, 11] width 914 height 26
click at [838, 13] on input "text" at bounding box center [851, 10] width 61 height 13
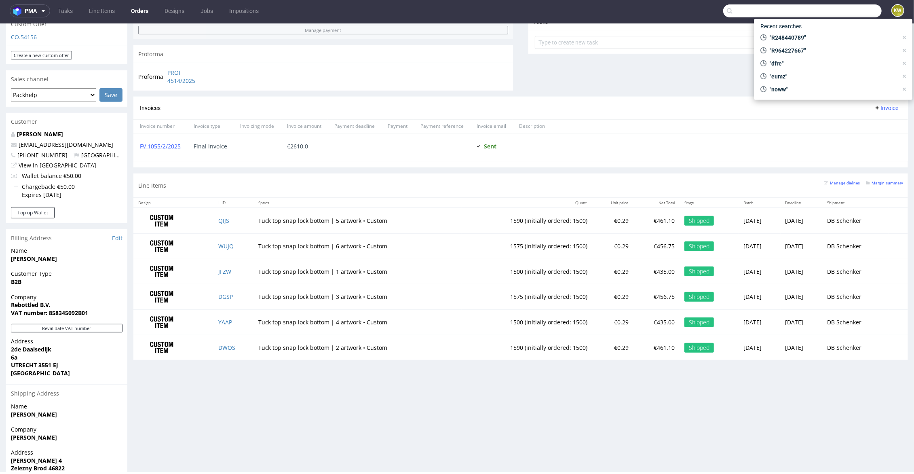
paste input "GVGB"
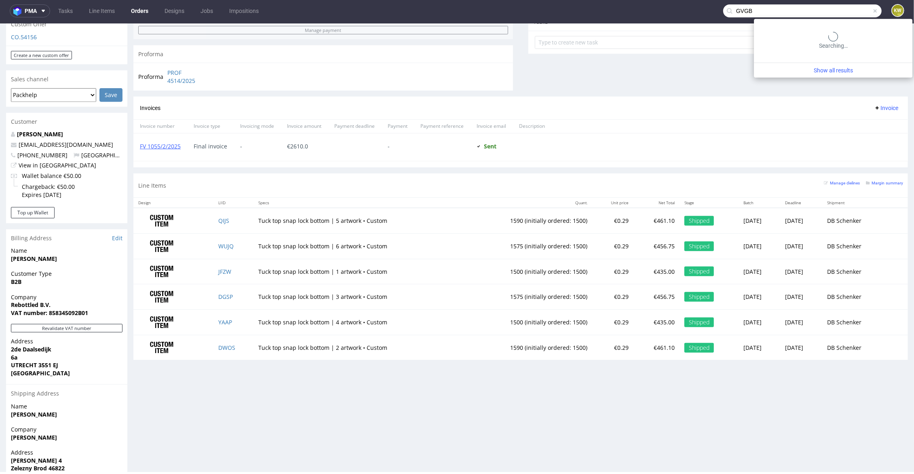
type input "GVGB"
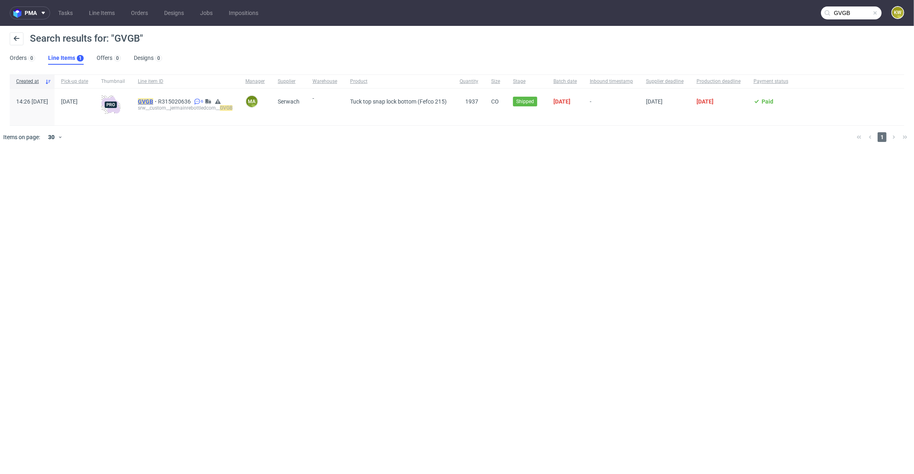
click at [153, 100] on mark "GVGB" at bounding box center [145, 101] width 15 height 6
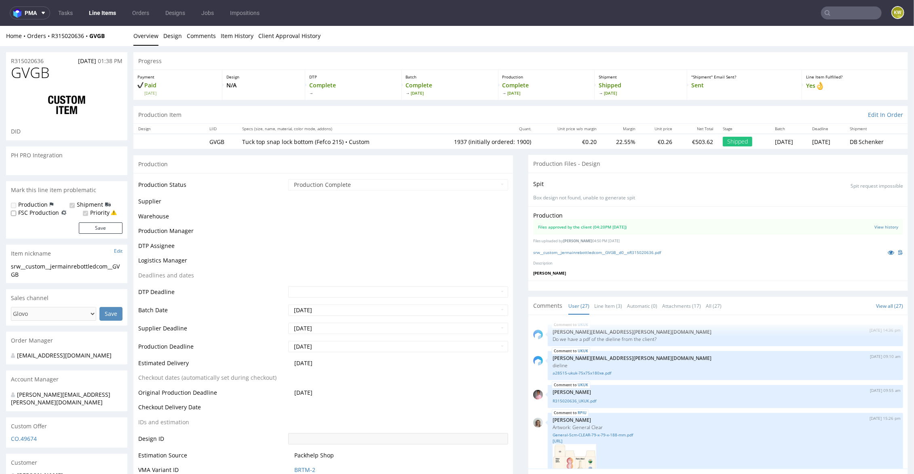
scroll to position [1054, 0]
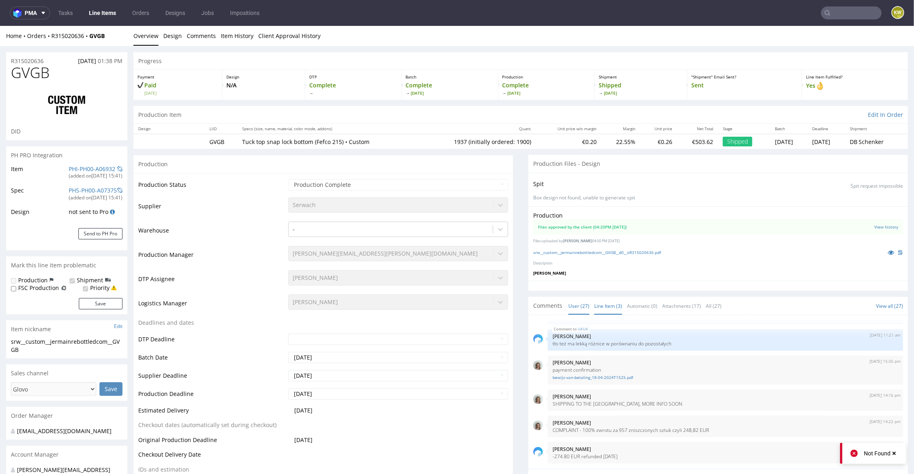
click at [598, 307] on link "Line Item (3)" at bounding box center [608, 305] width 28 height 17
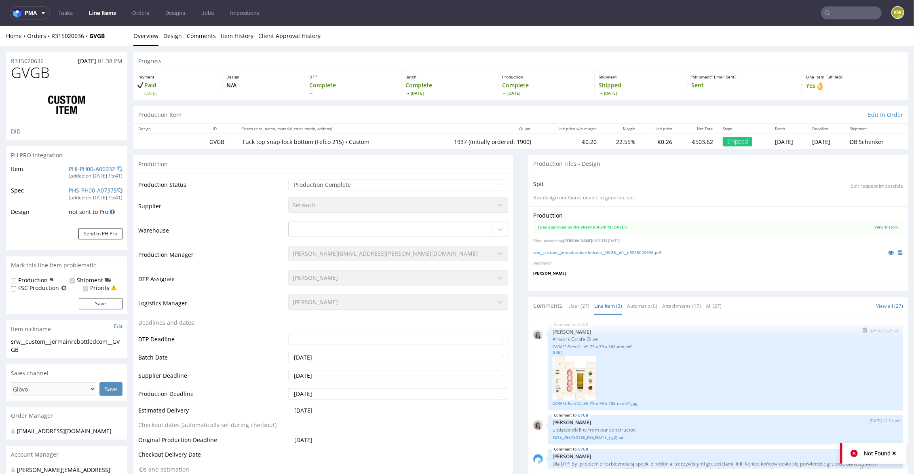
scroll to position [25, 0]
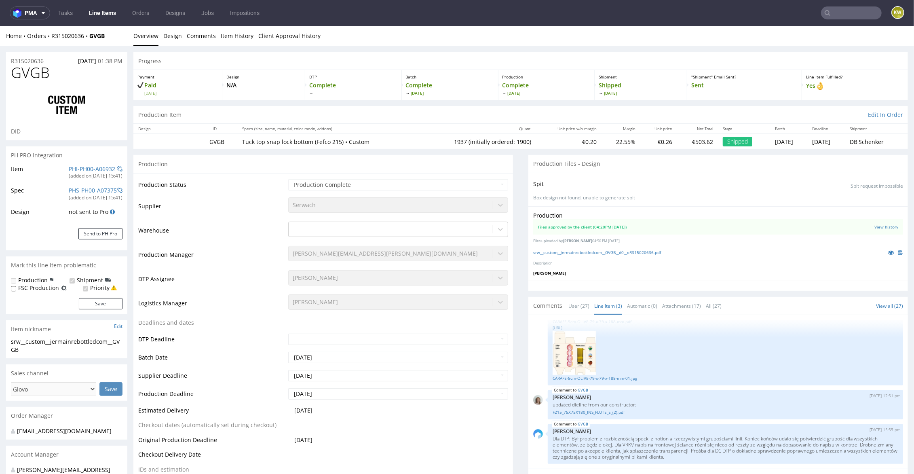
click at [831, 12] on input "text" at bounding box center [851, 12] width 61 height 13
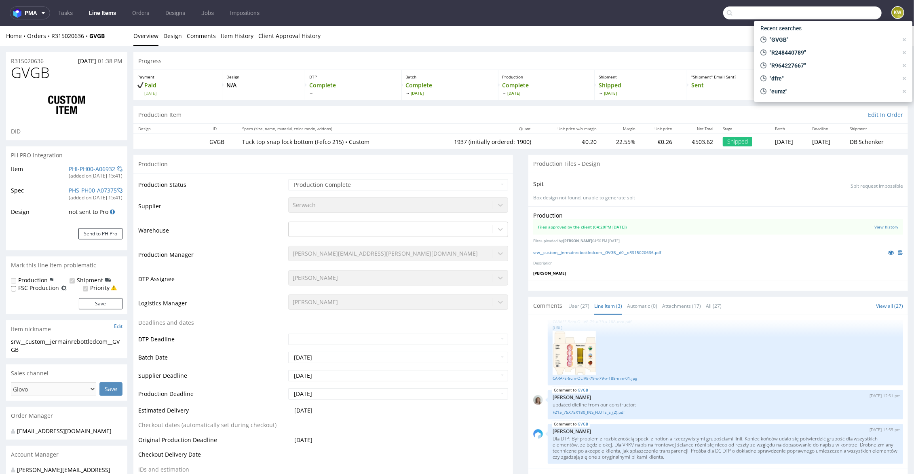
paste input "R279814891"
type input "R279814891"
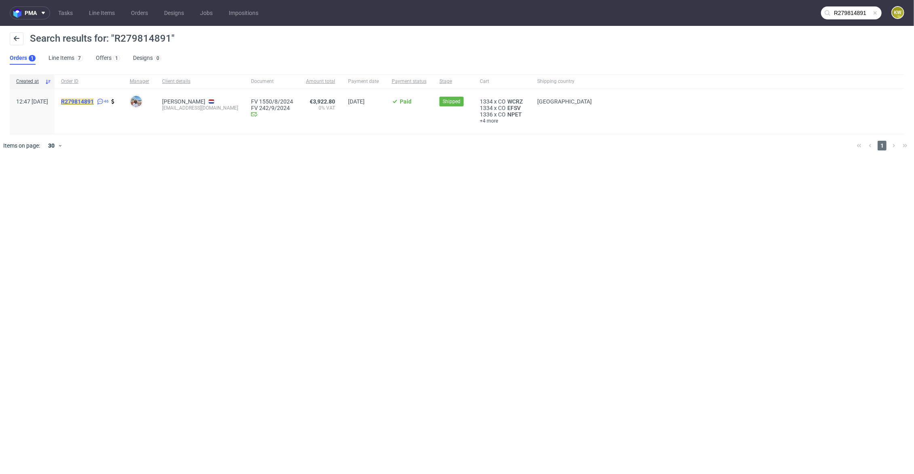
click at [94, 100] on mark "R279814891" at bounding box center [77, 101] width 33 height 6
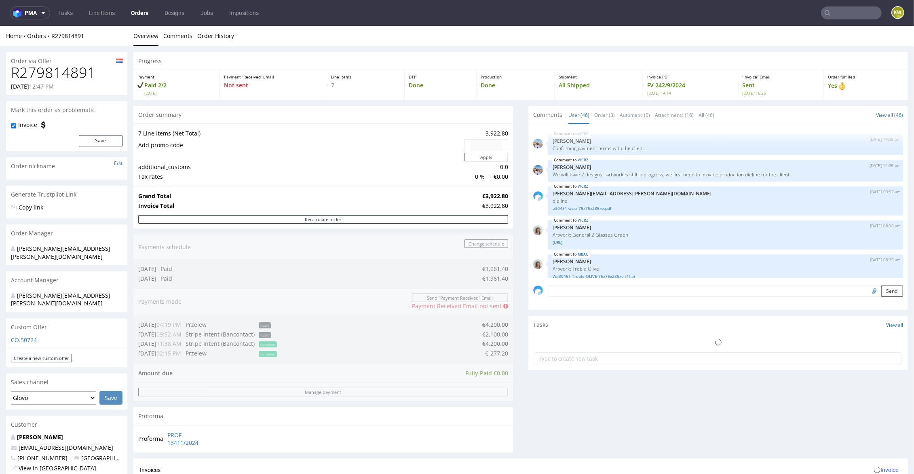
scroll to position [1200, 0]
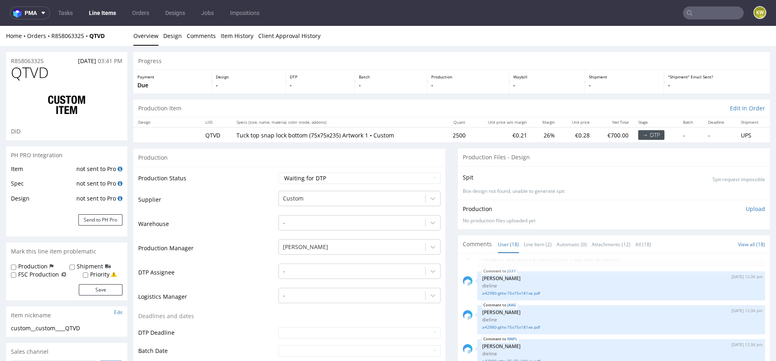
scroll to position [97, 0]
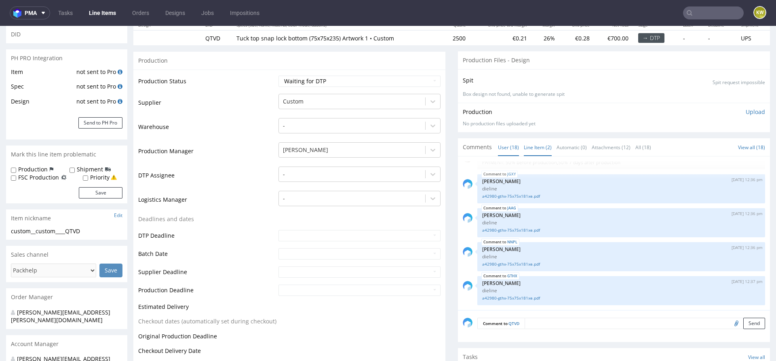
click at [529, 146] on link "Line Item (2)" at bounding box center [538, 147] width 28 height 17
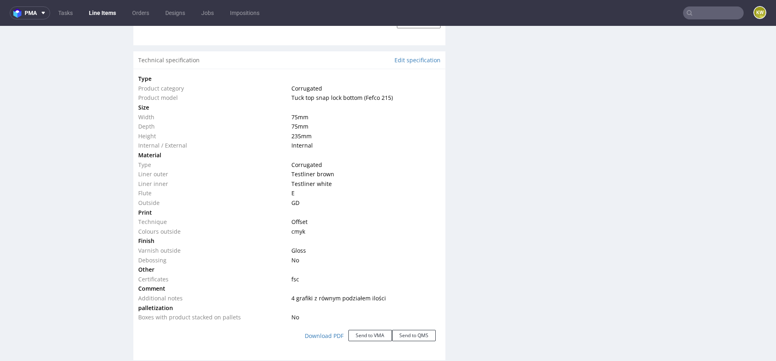
scroll to position [722, 0]
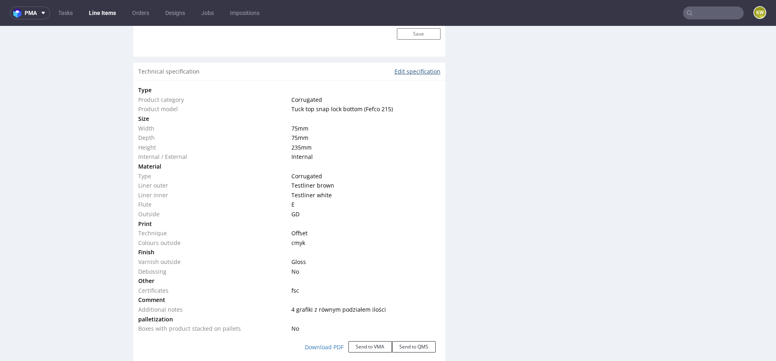
click at [421, 70] on link "Edit specification" at bounding box center [418, 72] width 46 height 8
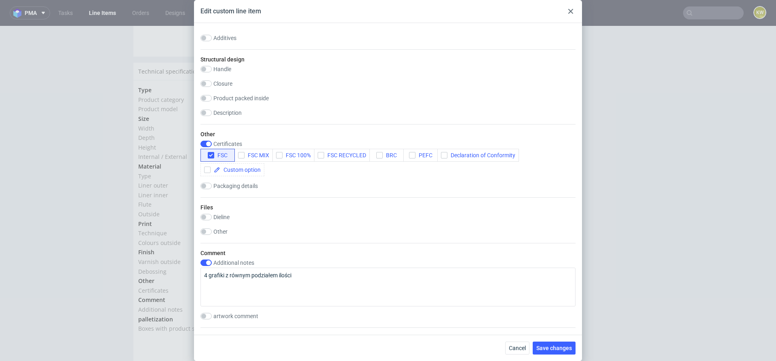
scroll to position [759, 0]
click at [205, 255] on div "Comment Additional notes 4 grafiki z równym podziałem ilości artwork comment" at bounding box center [387, 285] width 375 height 84
click at [205, 259] on input "checkbox" at bounding box center [205, 262] width 11 height 6
checkbox input "false"
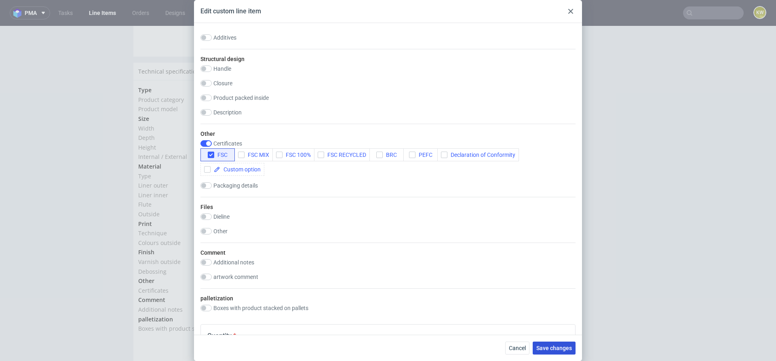
click at [553, 344] on button "Save changes" at bounding box center [554, 348] width 43 height 13
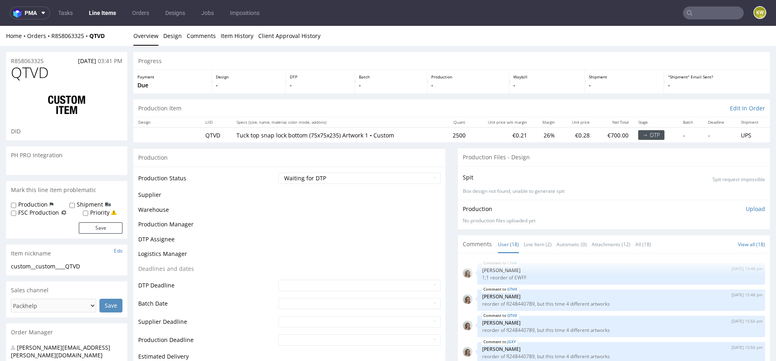
scroll to position [421, 0]
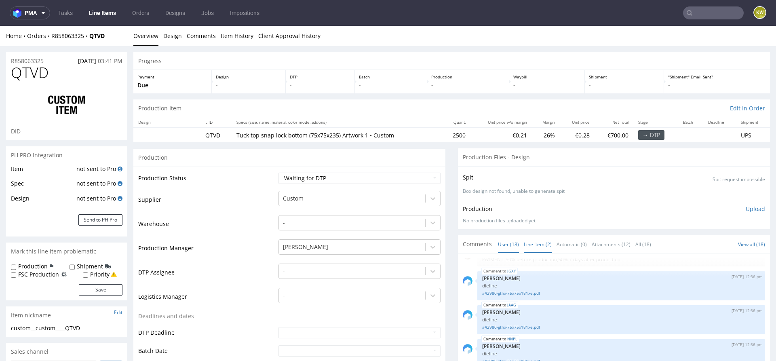
click at [530, 241] on link "Line Item (2)" at bounding box center [538, 244] width 28 height 17
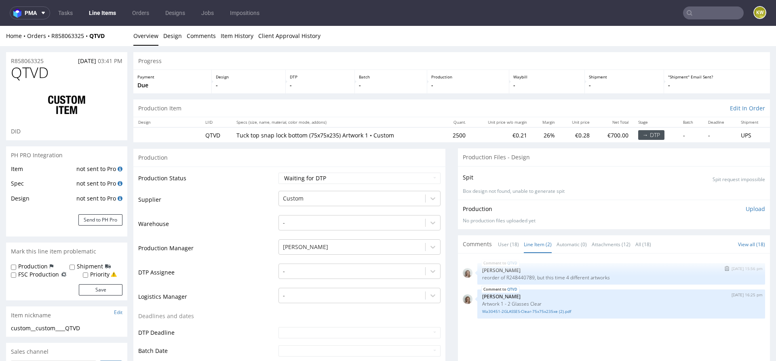
click at [519, 276] on p "reorder of R248440789, but this time 4 different artworks" at bounding box center [621, 277] width 278 height 6
copy p "R248440789"
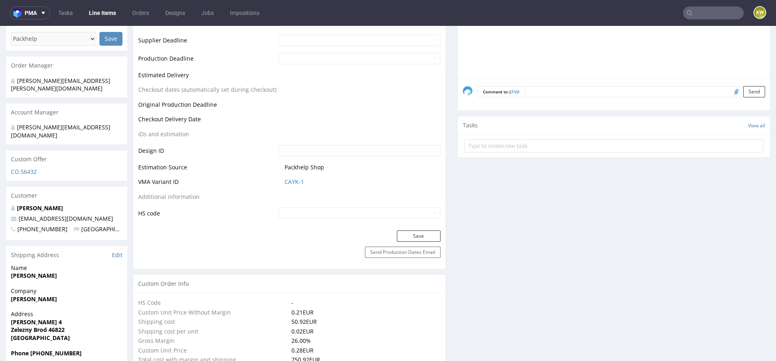
scroll to position [0, 0]
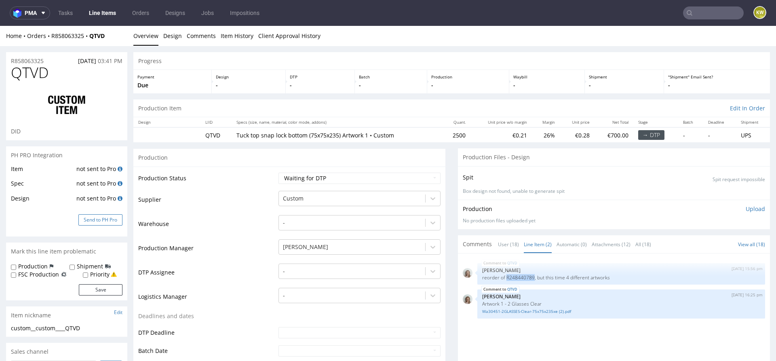
click at [108, 217] on button "Send to PH Pro" at bounding box center [100, 219] width 44 height 11
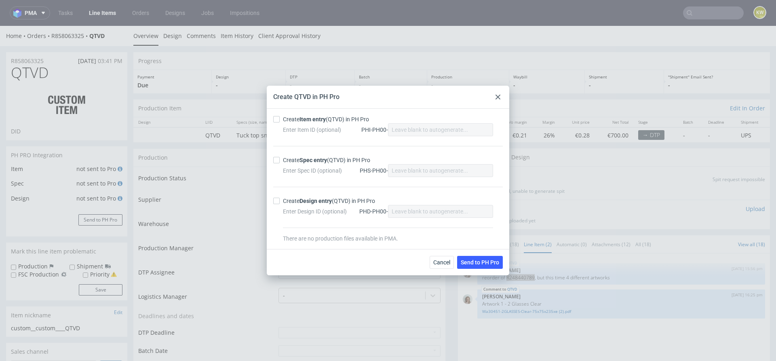
click at [270, 127] on div "Create Item entry (QTVD) in PH Pro Enter Item ID (optional) PHI-PH00- Create Sp…" at bounding box center [388, 179] width 243 height 140
click at [274, 121] on input "Create Item entry (QTVD) in PH Pro" at bounding box center [276, 119] width 6 height 6
checkbox input "true"
click at [274, 152] on div "Create Spec entry (QTVD) in PH Pro Enter Spec ID (optional) PHS-PH00-" at bounding box center [388, 166] width 230 height 41
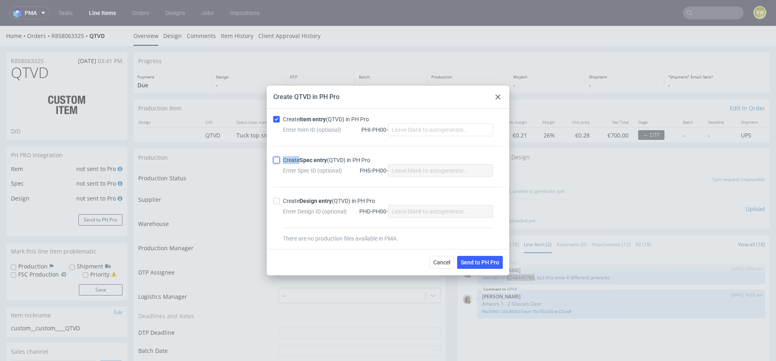
click at [274, 157] on input "Create Spec entry (QTVD) in PH Pro" at bounding box center [276, 160] width 6 height 6
checkbox input "true"
click at [465, 259] on span "Send to PH Pro" at bounding box center [480, 262] width 38 height 6
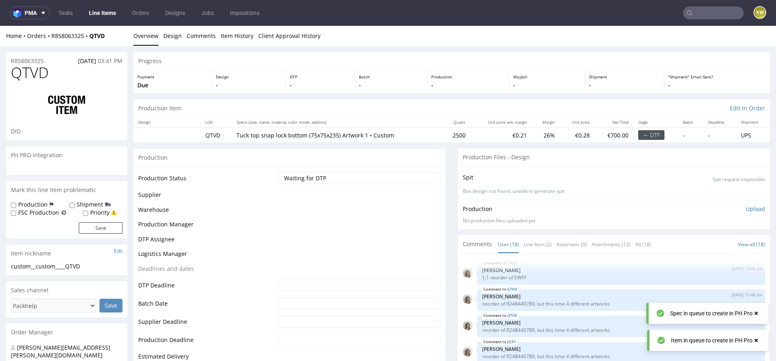
scroll to position [421, 0]
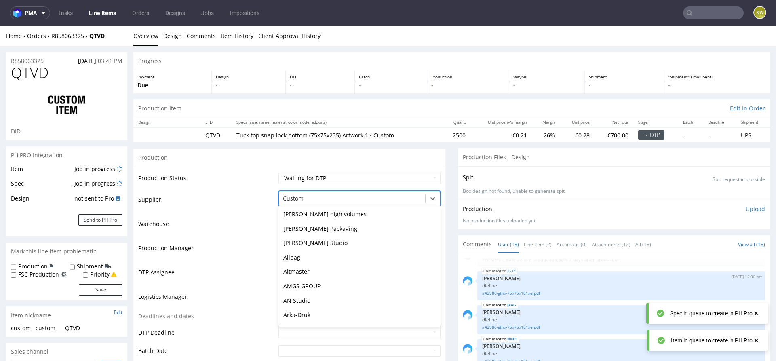
click at [298, 199] on div at bounding box center [352, 199] width 138 height 10
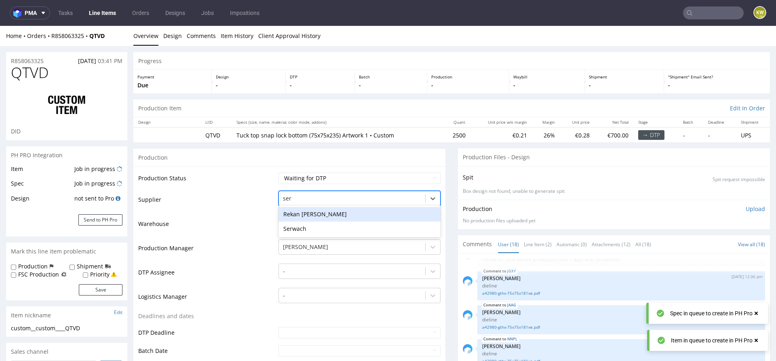
type input "serw"
click at [293, 213] on div "Serwach" at bounding box center [359, 214] width 162 height 15
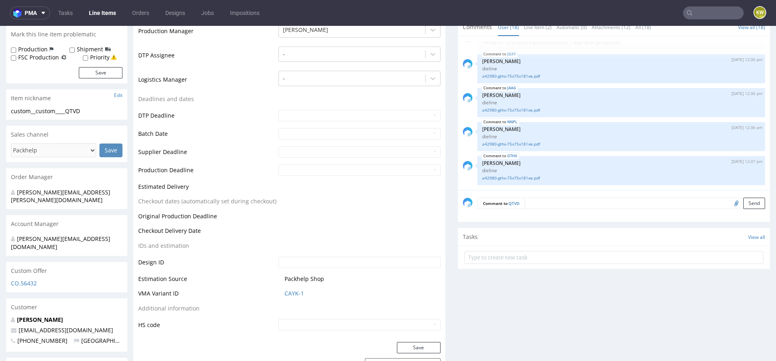
scroll to position [221, 0]
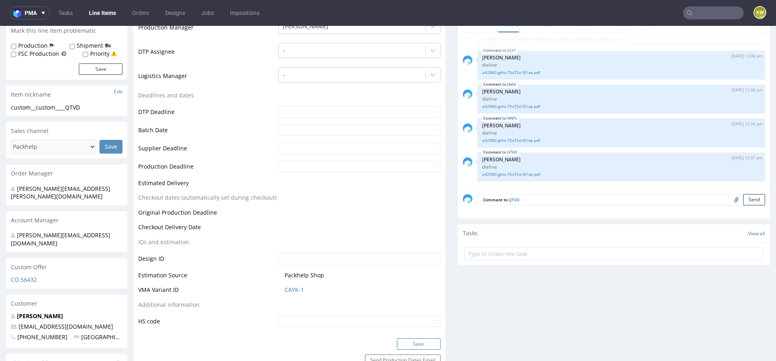
click at [414, 343] on button "Save" at bounding box center [419, 343] width 44 height 11
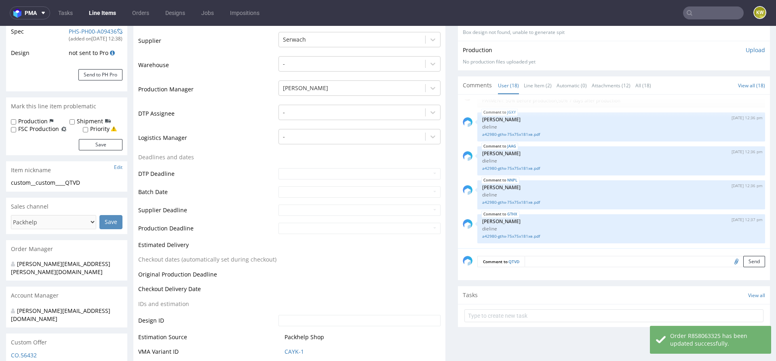
scroll to position [200, 0]
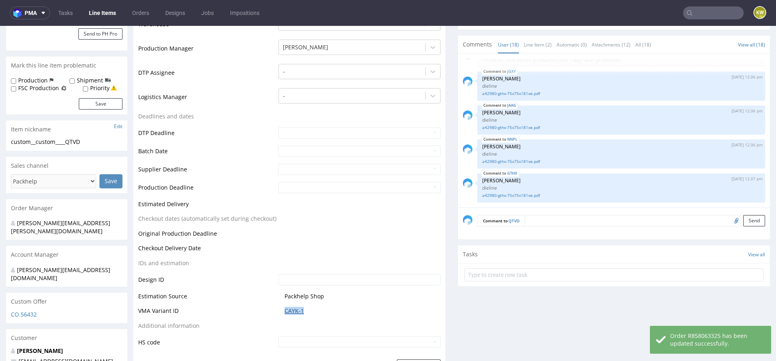
drag, startPoint x: 306, startPoint y: 315, endPoint x: 282, endPoint y: 308, distance: 25.2
click at [280, 310] on td "CAYK-1" at bounding box center [358, 313] width 164 height 15
copy link "CAYK-1"
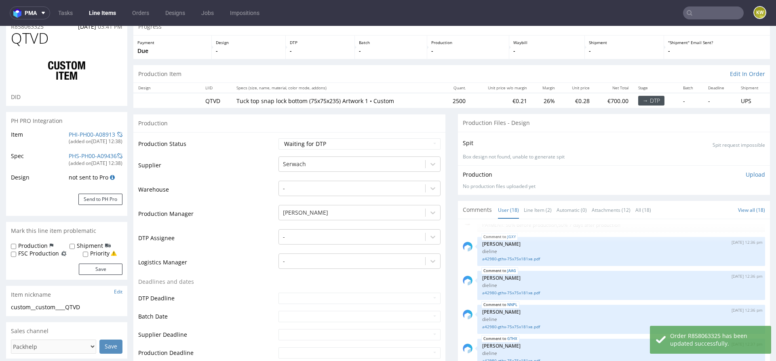
scroll to position [0, 0]
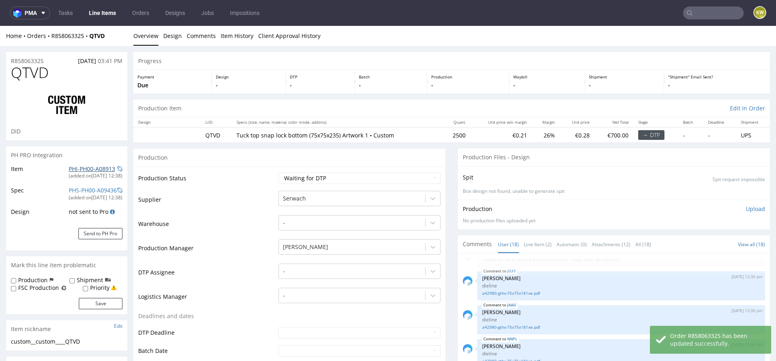
click at [74, 169] on link "PHI-PH00-A08913" at bounding box center [92, 169] width 46 height 8
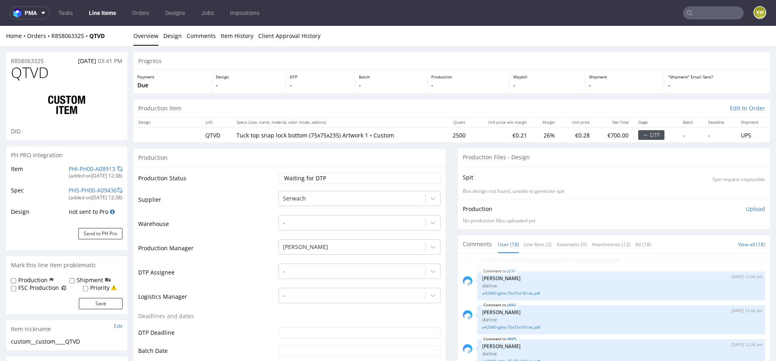
click at [29, 289] on label "FSC Production" at bounding box center [38, 288] width 41 height 8
click at [16, 289] on input "FSC Production" at bounding box center [13, 288] width 5 height 6
checkbox input "true"
click at [86, 303] on button "Save" at bounding box center [101, 303] width 44 height 11
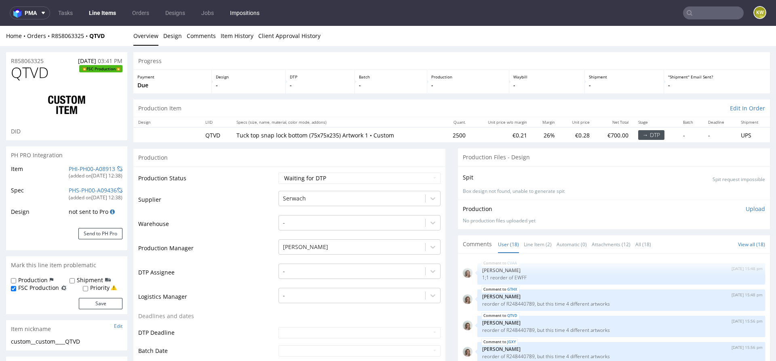
scroll to position [421, 0]
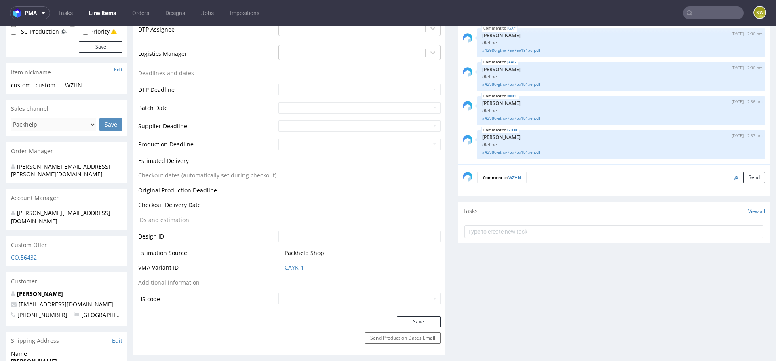
scroll to position [243, 0]
click at [287, 264] on link "CAYK-1" at bounding box center [294, 267] width 19 height 8
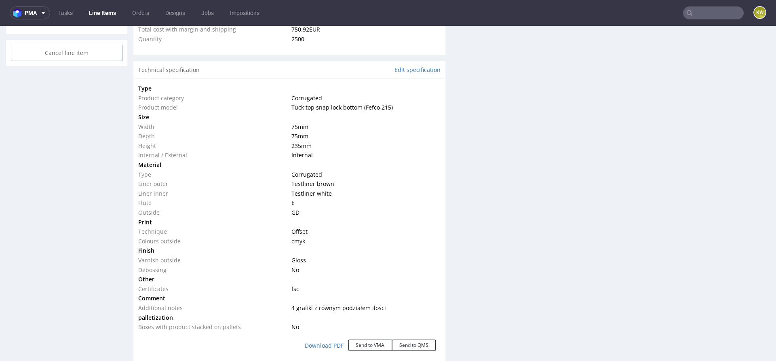
scroll to position [648, 0]
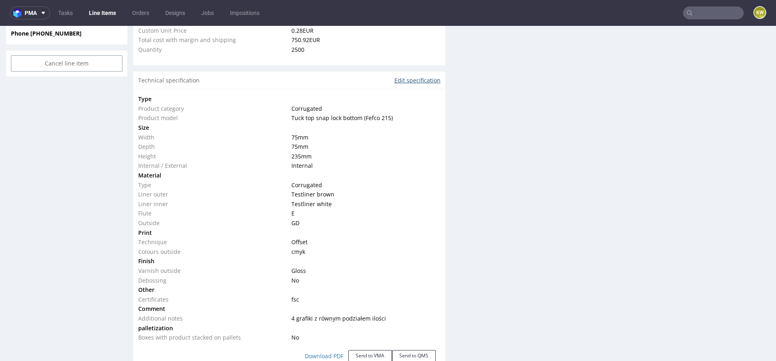
click at [410, 79] on link "Edit specification" at bounding box center [418, 80] width 46 height 8
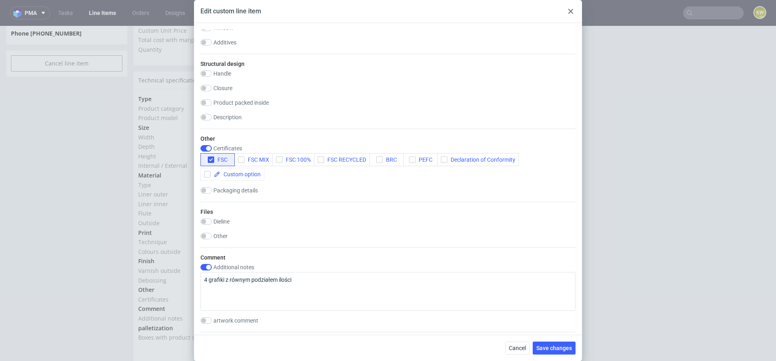
scroll to position [764, 0]
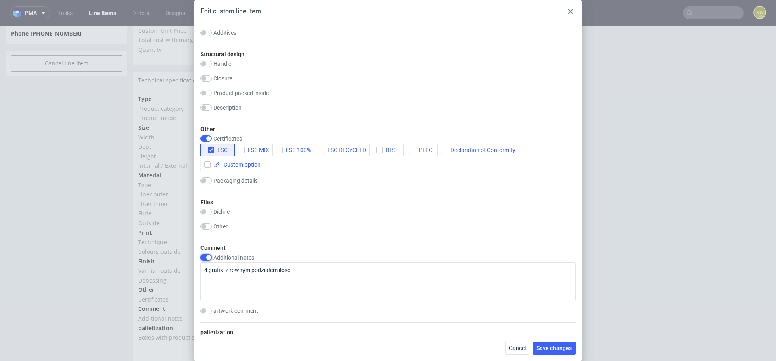
click at [207, 259] on input "checkbox" at bounding box center [205, 257] width 11 height 6
checkbox input "false"
click at [547, 350] on span "Save changes" at bounding box center [554, 348] width 36 height 6
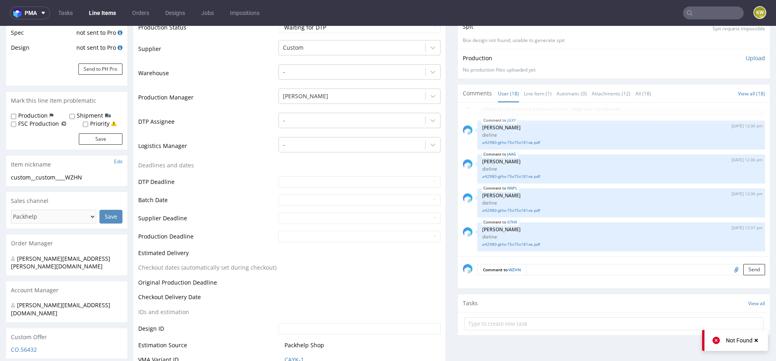
scroll to position [150, 0]
click at [44, 123] on label "FSC Production" at bounding box center [38, 124] width 41 height 8
click at [16, 123] on input "FSC Production" at bounding box center [13, 125] width 5 height 6
checkbox input "true"
click at [104, 145] on button "Save" at bounding box center [101, 139] width 44 height 11
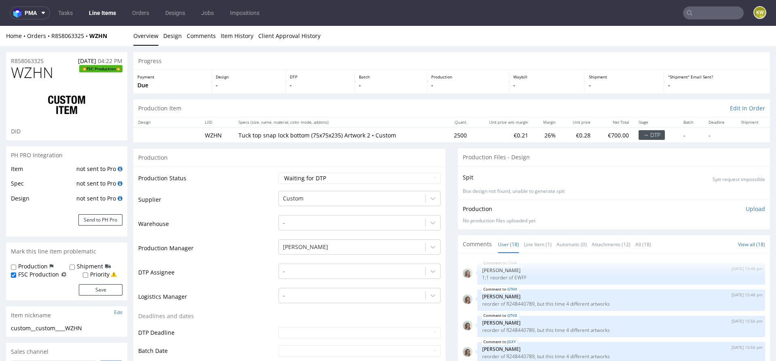
scroll to position [421, 0]
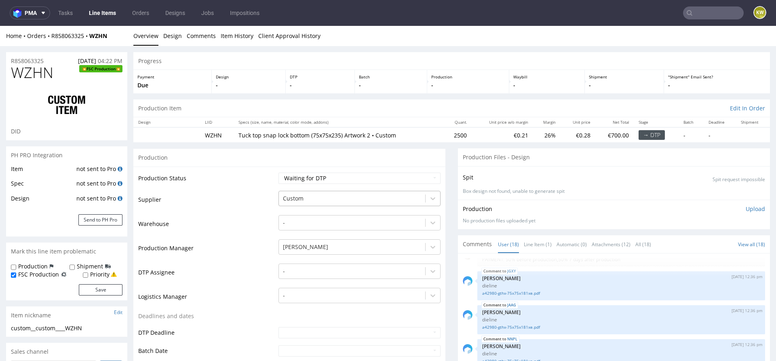
click at [299, 203] on div "Custom" at bounding box center [352, 198] width 146 height 13
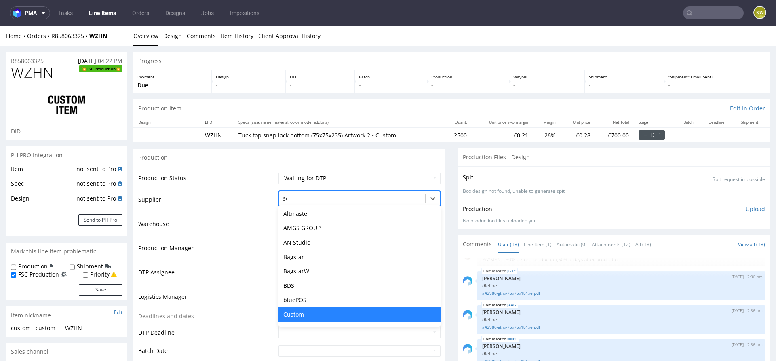
scroll to position [0, 0]
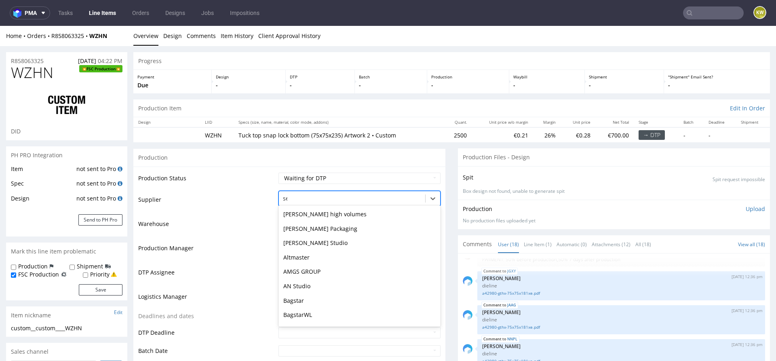
type input "ser"
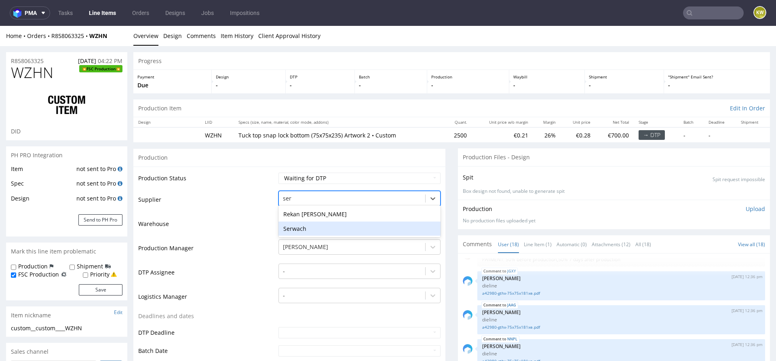
click at [293, 229] on div "Serwach" at bounding box center [359, 229] width 162 height 15
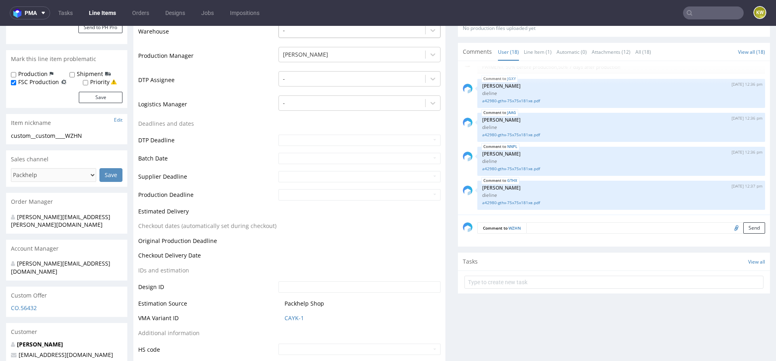
scroll to position [220, 0]
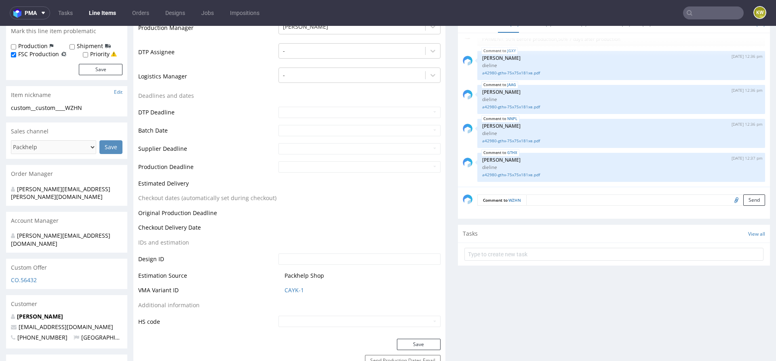
click at [415, 260] on input "text" at bounding box center [359, 258] width 162 height 11
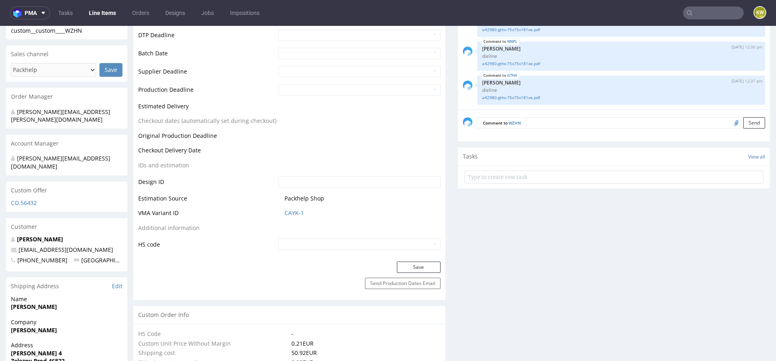
scroll to position [309, 0]
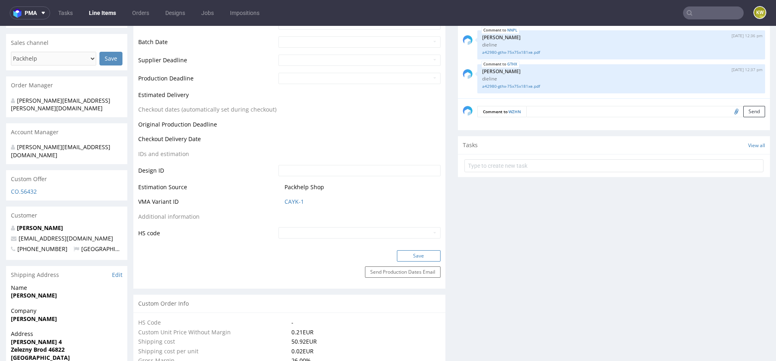
click at [411, 258] on button "Save" at bounding box center [419, 255] width 44 height 11
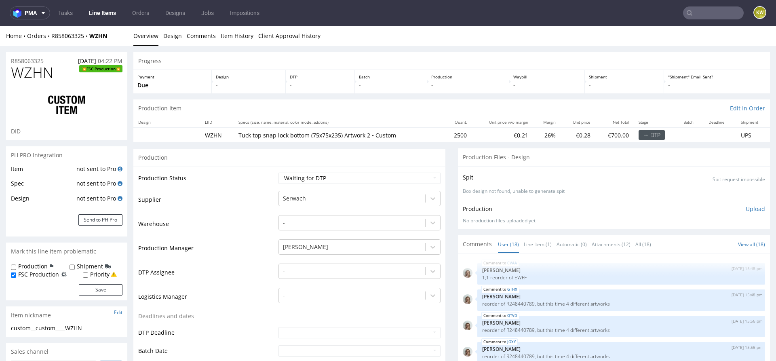
scroll to position [421, 0]
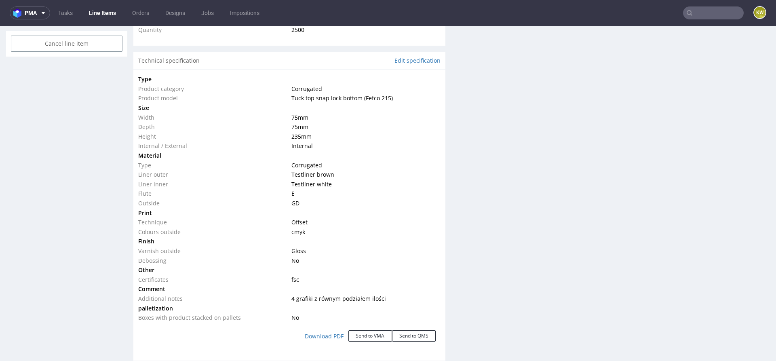
scroll to position [666, 0]
click at [410, 60] on link "Edit specification" at bounding box center [418, 63] width 46 height 8
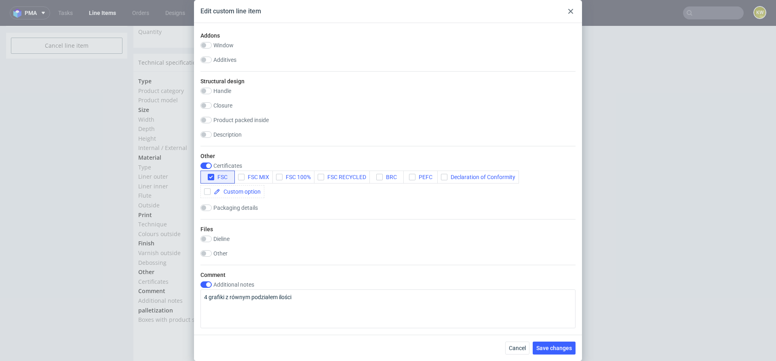
scroll to position [738, 0]
click at [212, 280] on div "Additional notes" at bounding box center [387, 283] width 375 height 6
click at [211, 280] on input "checkbox" at bounding box center [205, 283] width 11 height 6
checkbox input "false"
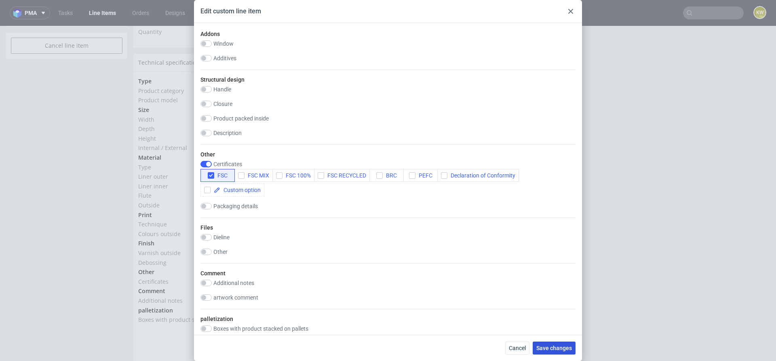
click at [545, 345] on span "Save changes" at bounding box center [554, 348] width 36 height 6
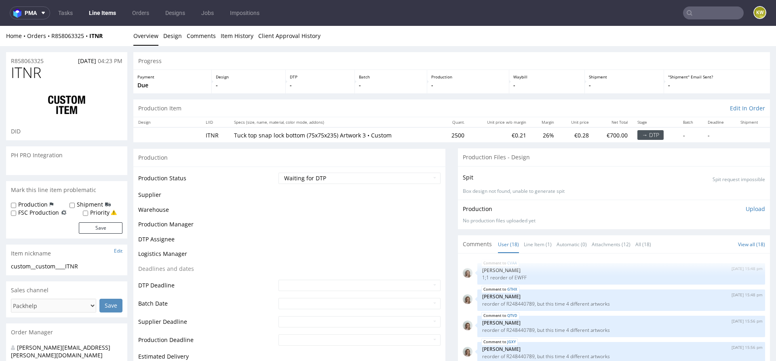
scroll to position [421, 0]
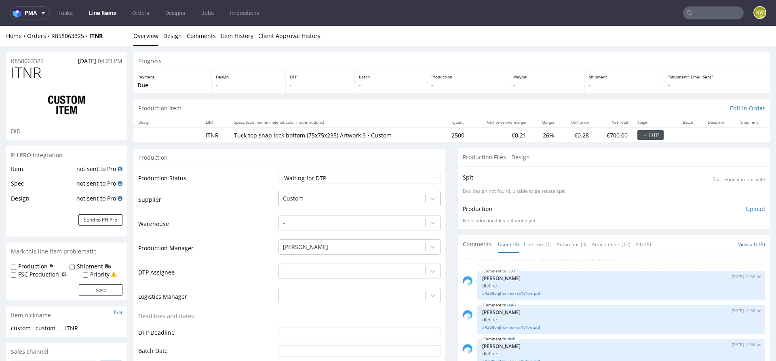
click at [304, 192] on div "Custom" at bounding box center [352, 198] width 146 height 13
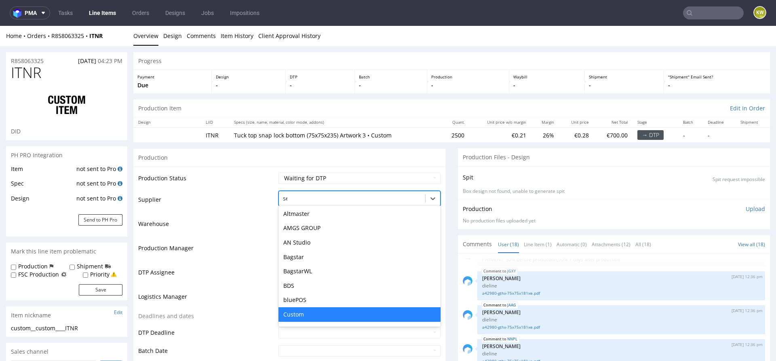
scroll to position [0, 0]
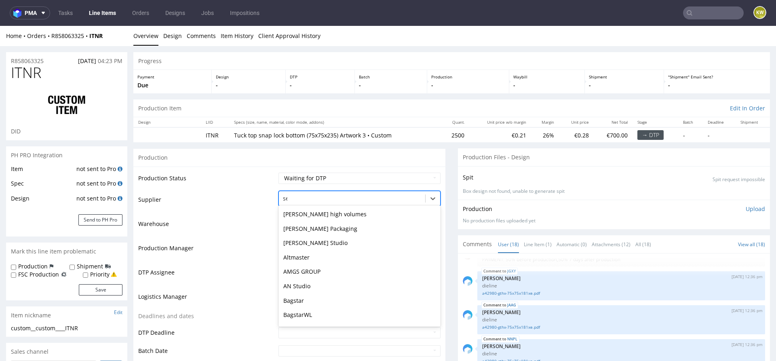
type input "ser"
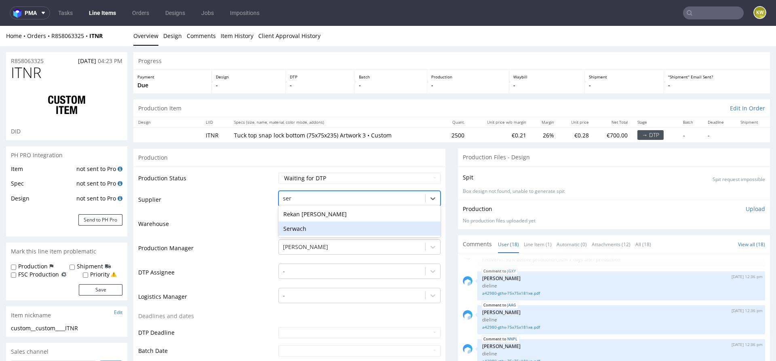
click at [294, 225] on div "Serwach" at bounding box center [359, 229] width 162 height 15
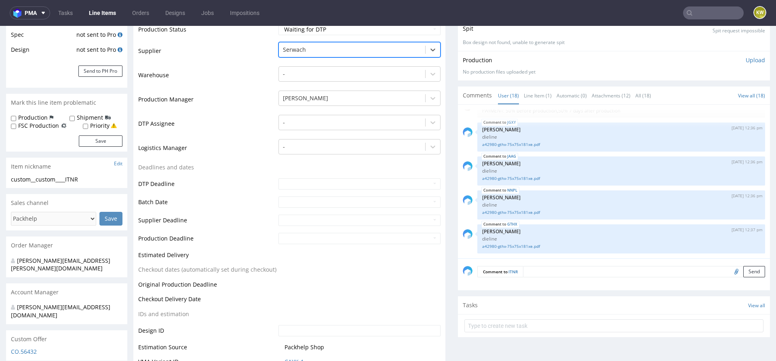
scroll to position [159, 0]
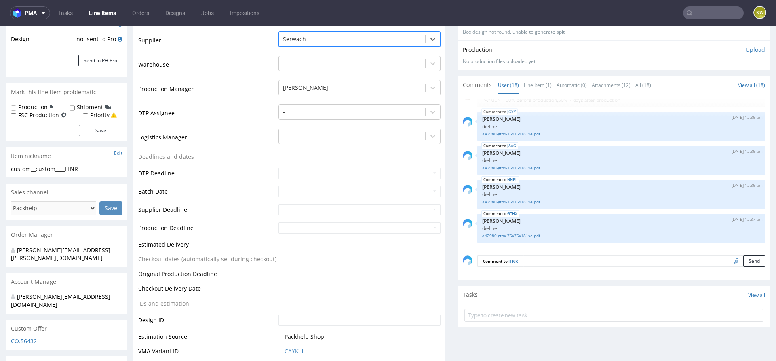
click at [42, 112] on label "FSC Production" at bounding box center [38, 115] width 41 height 8
click at [16, 113] on input "FSC Production" at bounding box center [13, 116] width 5 height 6
checkbox input "true"
click at [85, 125] on button "Save" at bounding box center [101, 130] width 44 height 11
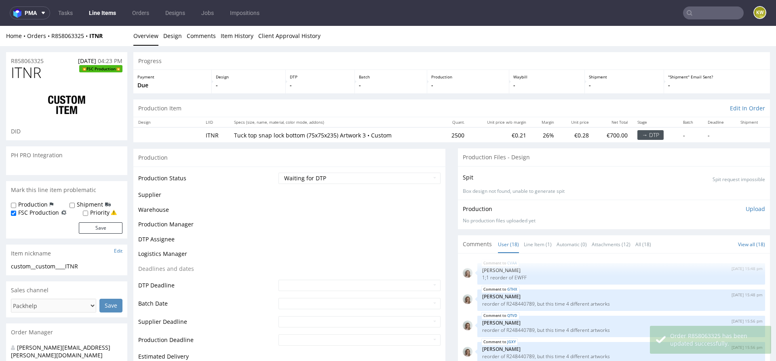
scroll to position [421, 0]
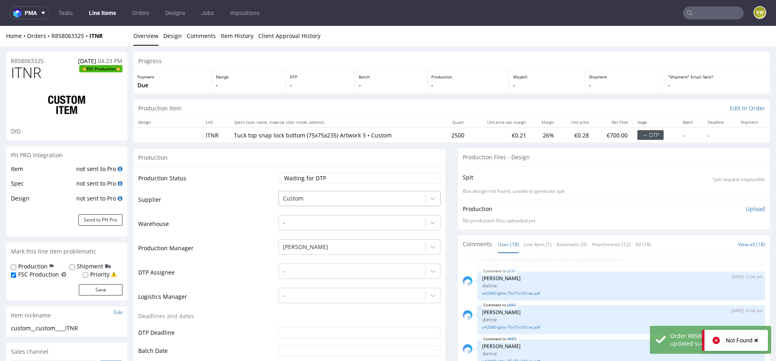
click at [297, 200] on div at bounding box center [352, 199] width 138 height 10
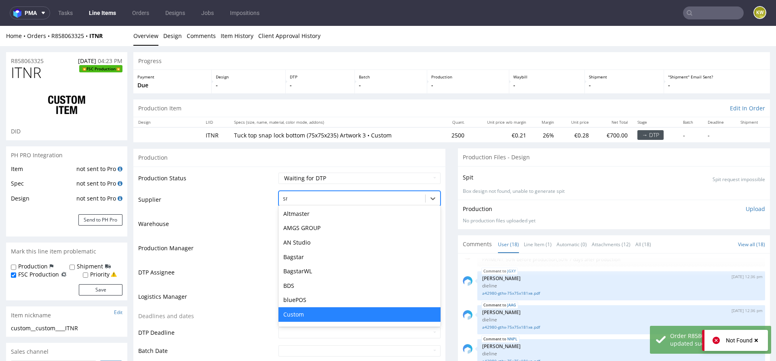
scroll to position [0, 0]
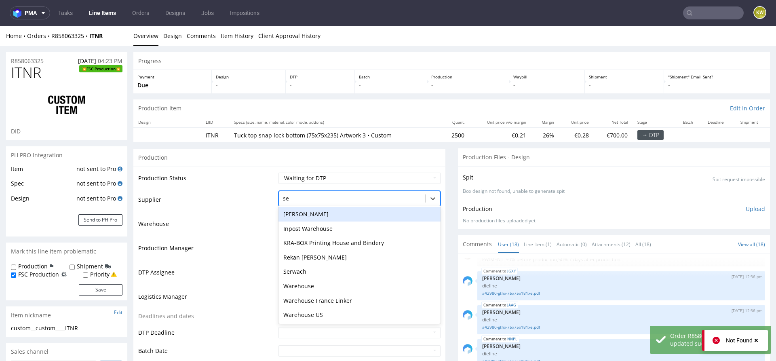
type input "ser"
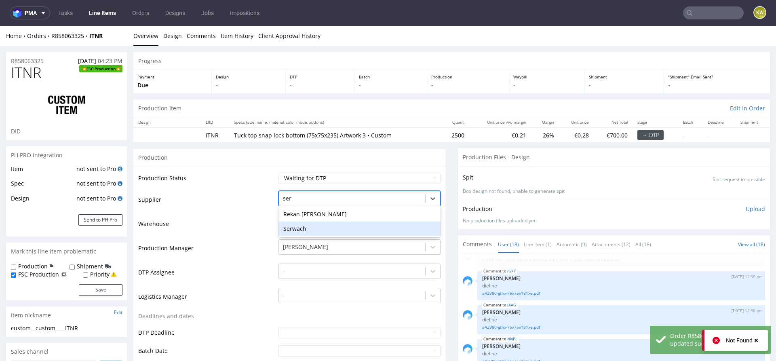
click at [298, 230] on div "Serwach" at bounding box center [359, 229] width 162 height 15
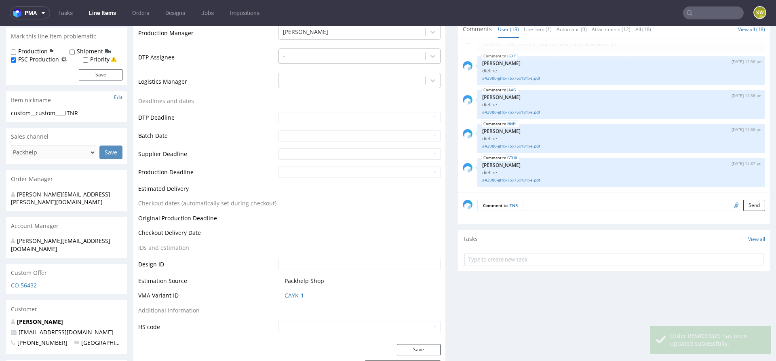
scroll to position [264, 0]
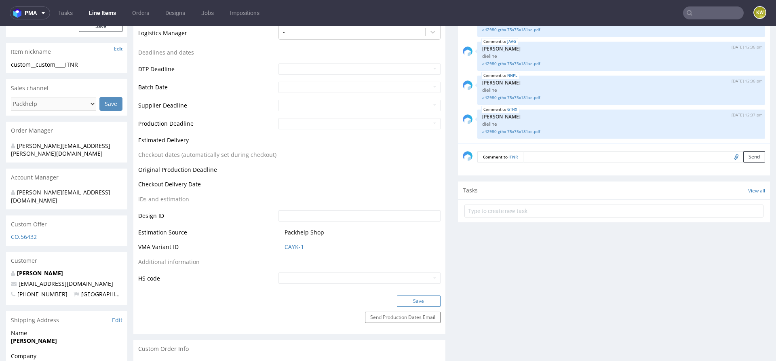
click at [424, 300] on button "Save" at bounding box center [419, 300] width 44 height 11
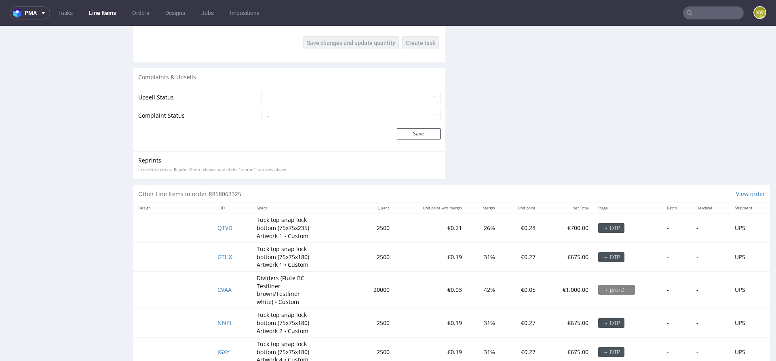
scroll to position [1327, 0]
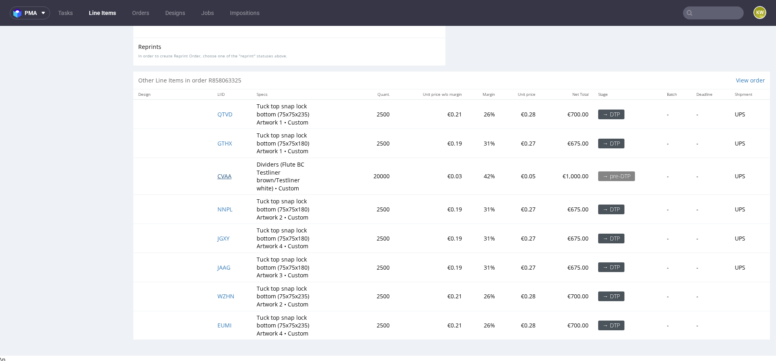
click at [226, 175] on span "CVAA" at bounding box center [224, 176] width 14 height 8
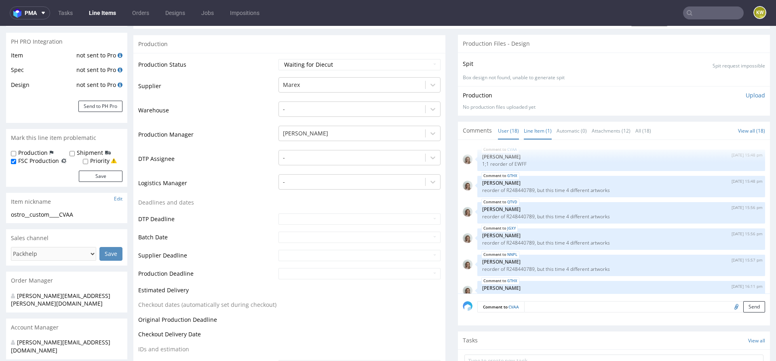
click at [531, 132] on link "Line Item (1)" at bounding box center [538, 130] width 28 height 17
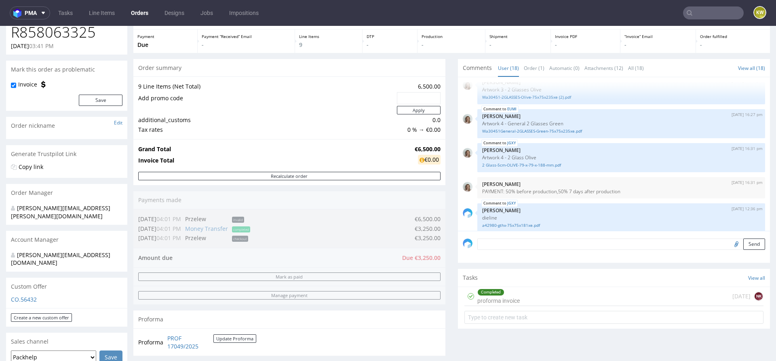
scroll to position [314, 0]
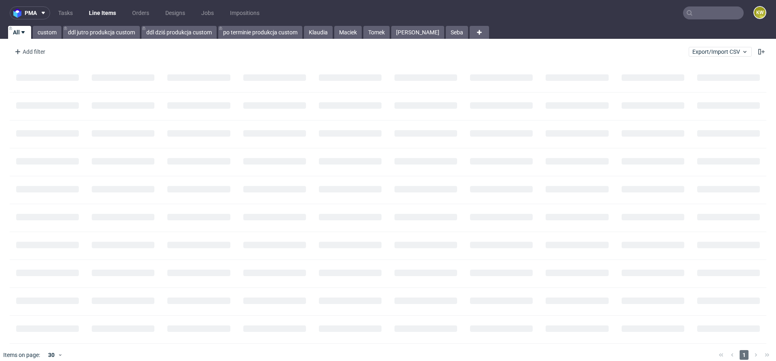
click at [699, 16] on input "text" at bounding box center [713, 12] width 61 height 13
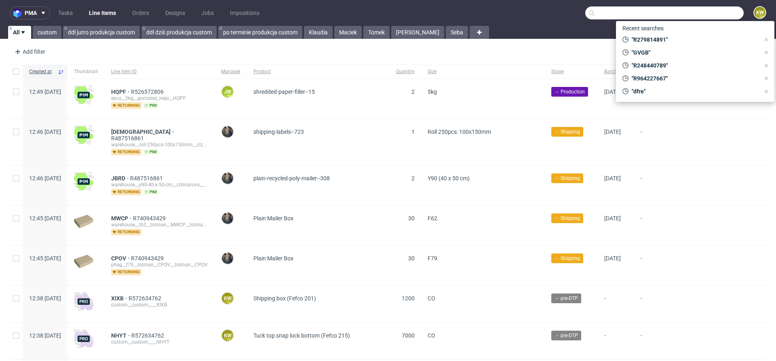
paste input "OQAV"
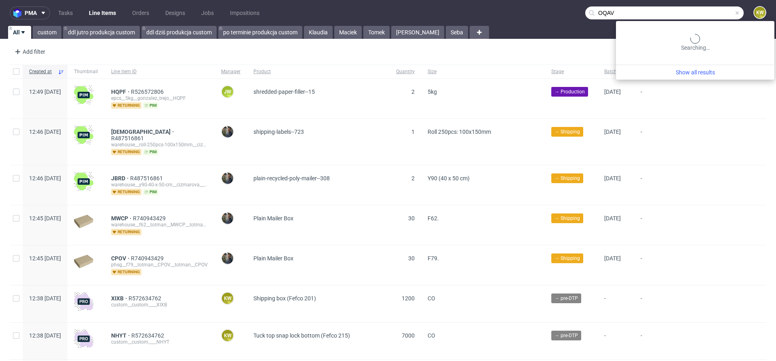
type input "OQAV"
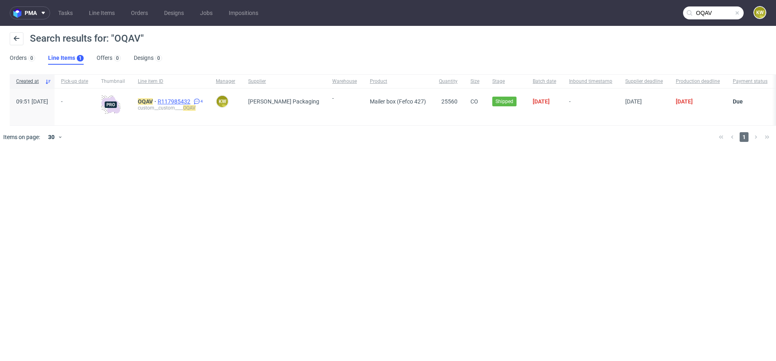
click at [192, 101] on span "R117985432" at bounding box center [175, 101] width 34 height 6
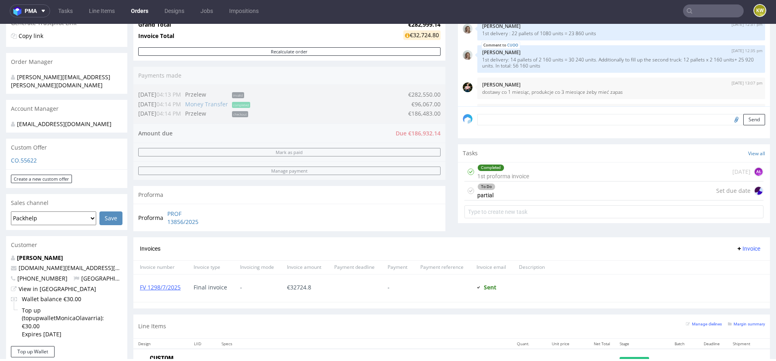
scroll to position [134, 0]
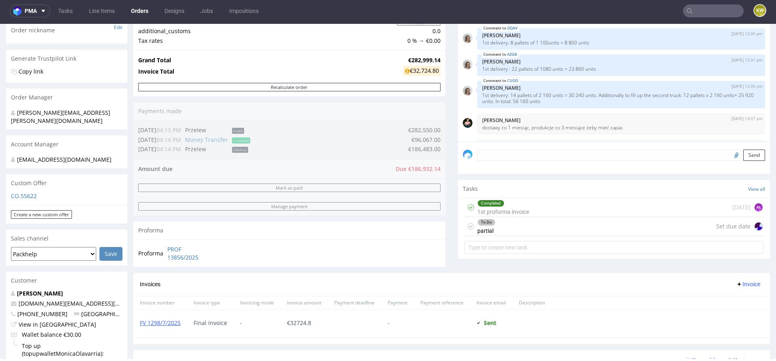
click at [669, 224] on div "To Do partial Set due date" at bounding box center [613, 226] width 299 height 19
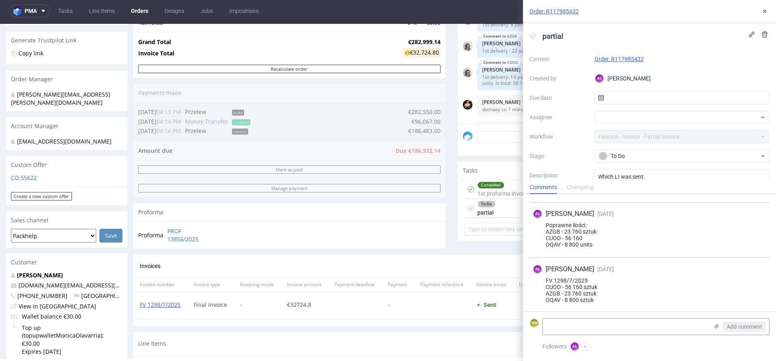
scroll to position [133, 0]
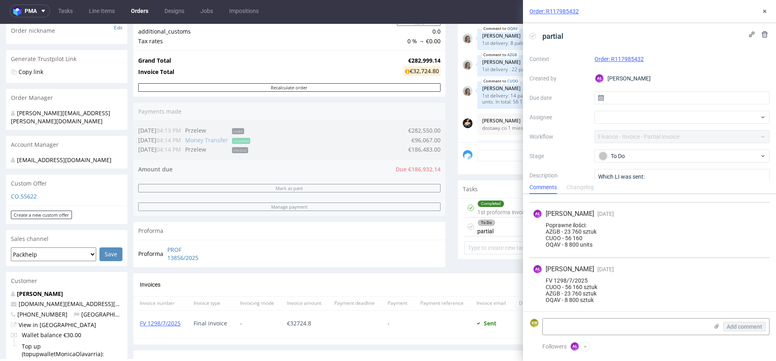
click at [432, 241] on div "Proforma PROF 13856/2025" at bounding box center [289, 253] width 312 height 27
click at [463, 188] on span "Tasks" at bounding box center [470, 189] width 15 height 8
click at [445, 188] on div "Progress Payment Due Payment “Received” Email - Line Items 10 DTP - Production …" at bounding box center [451, 281] width 637 height 728
click at [499, 220] on div "To Do partial Set due date" at bounding box center [613, 226] width 299 height 19
click at [503, 204] on div "Completed" at bounding box center [503, 203] width 51 height 6
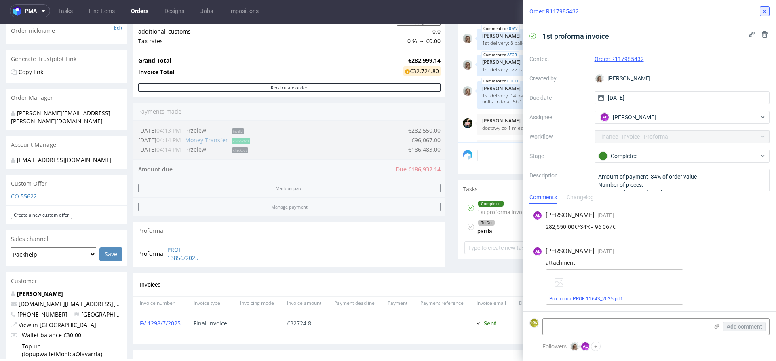
click at [762, 9] on icon at bounding box center [765, 11] width 6 height 6
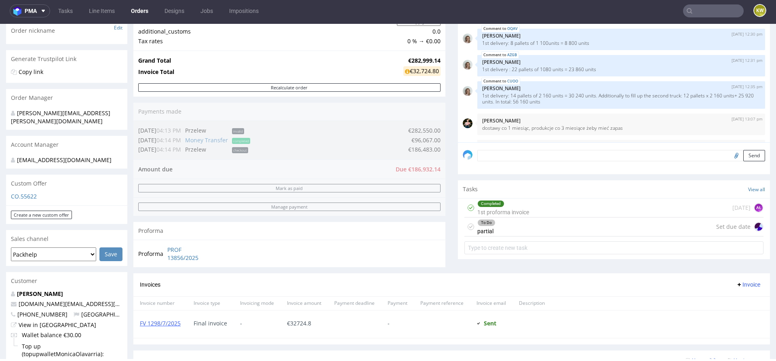
click at [587, 224] on div "To Do partial Set due date" at bounding box center [613, 226] width 299 height 19
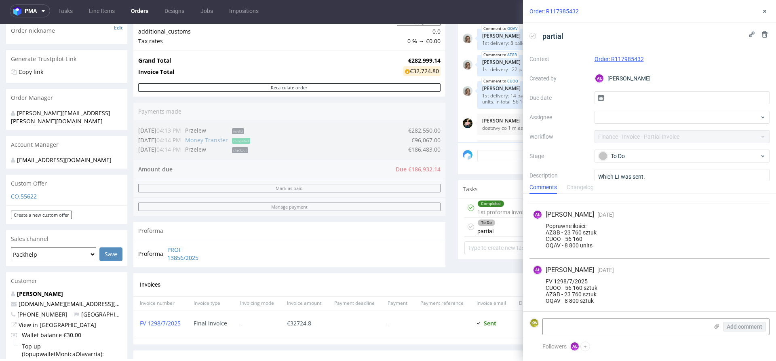
scroll to position [106, 0]
click at [161, 321] on link "FV 1298/7/2025" at bounding box center [160, 323] width 41 height 8
click at [414, 271] on div "Order summary 10 Line Items (Net Total) 282,999.14 Add promo code Apply additio…" at bounding box center [289, 121] width 312 height 303
click at [373, 248] on div "Proforma PROF 13856/2025" at bounding box center [289, 253] width 312 height 27
click at [765, 12] on use at bounding box center [764, 11] width 3 height 3
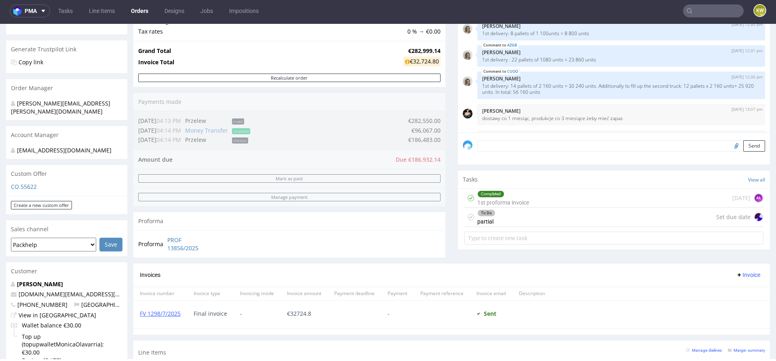
scroll to position [116, 0]
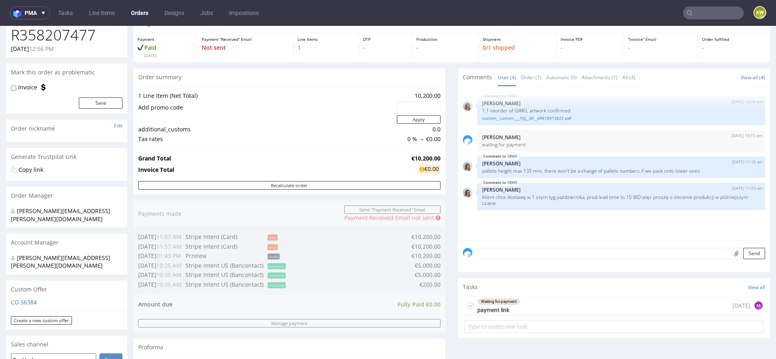
scroll to position [47, 0]
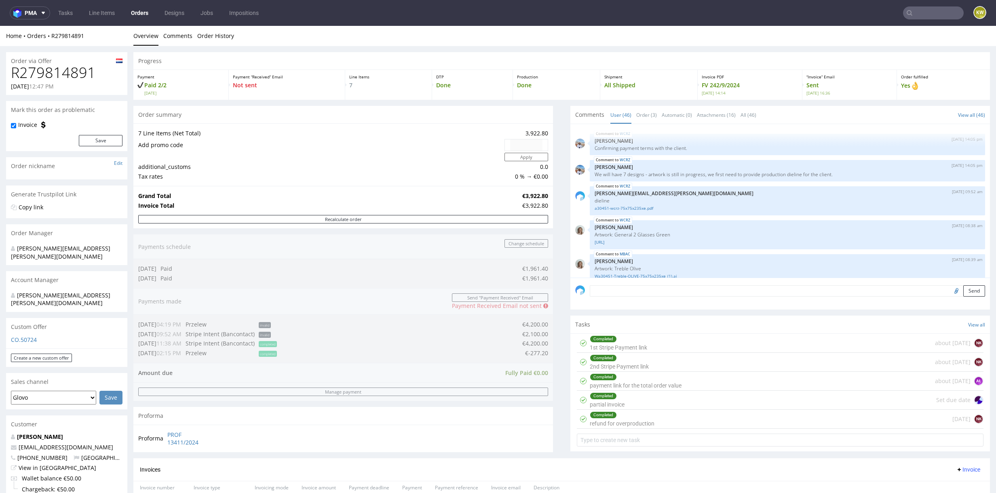
scroll to position [1200, 0]
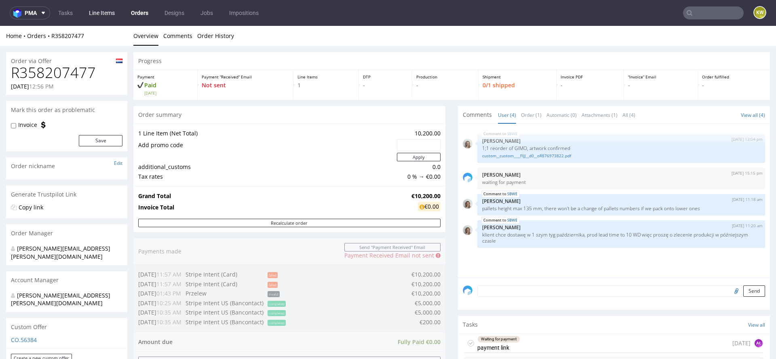
click at [112, 13] on link "Line Items" at bounding box center [102, 12] width 36 height 13
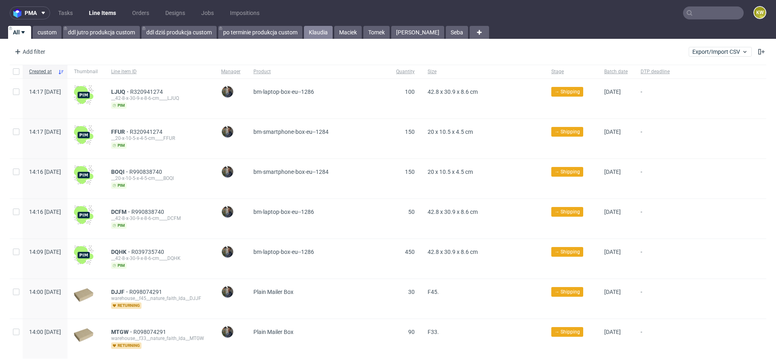
click at [319, 33] on link "Klaudia" at bounding box center [318, 32] width 29 height 13
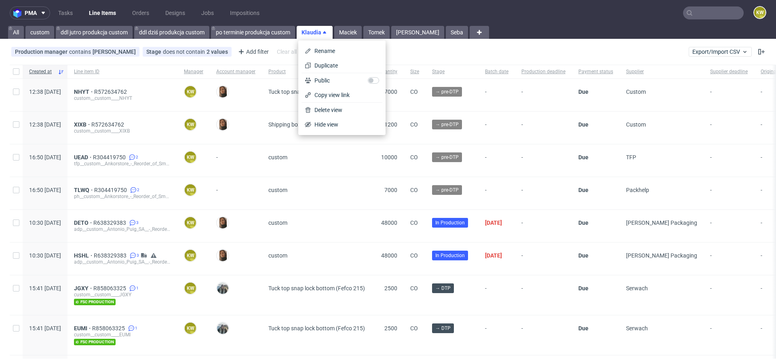
click at [256, 178] on div "-" at bounding box center [236, 193] width 52 height 32
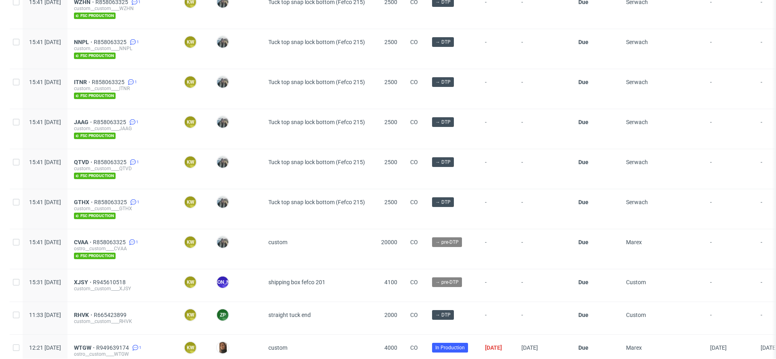
scroll to position [364, 0]
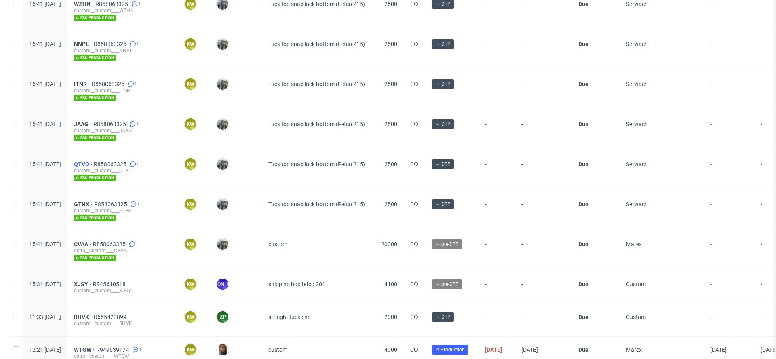
click at [94, 161] on span "QTVD" at bounding box center [84, 164] width 20 height 6
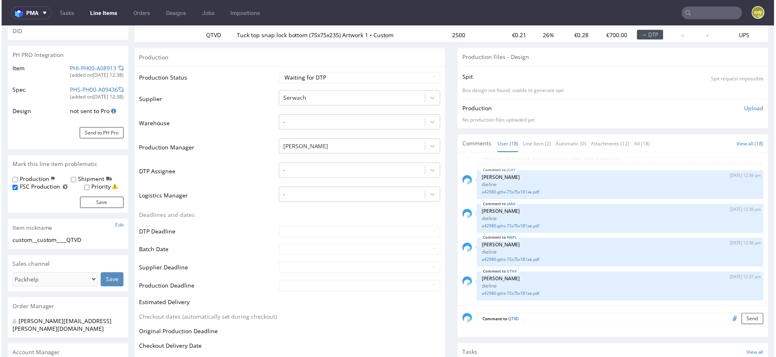
scroll to position [101, 0]
click at [531, 143] on link "Line Item (2)" at bounding box center [538, 143] width 28 height 17
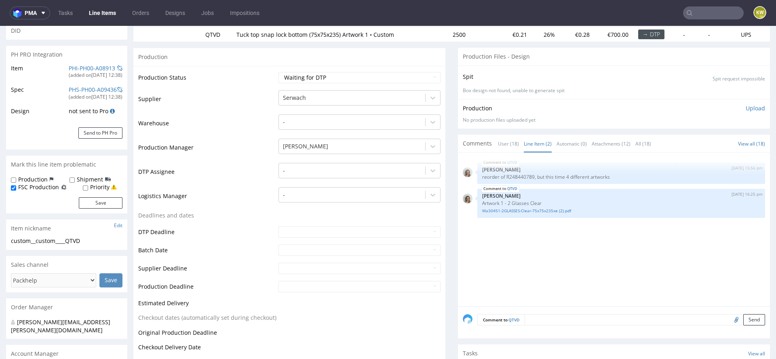
click at [730, 318] on input "file" at bounding box center [735, 319] width 11 height 11
type input "C:\fakepath\a42979-qtvd-75x75x235xe.pdf"
click at [580, 311] on div "Comment to QTVD Send" at bounding box center [614, 322] width 312 height 32
click at [578, 318] on textarea at bounding box center [645, 319] width 241 height 11
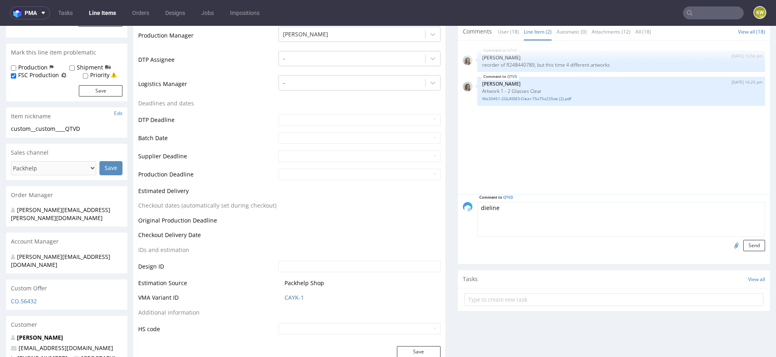
scroll to position [235, 0]
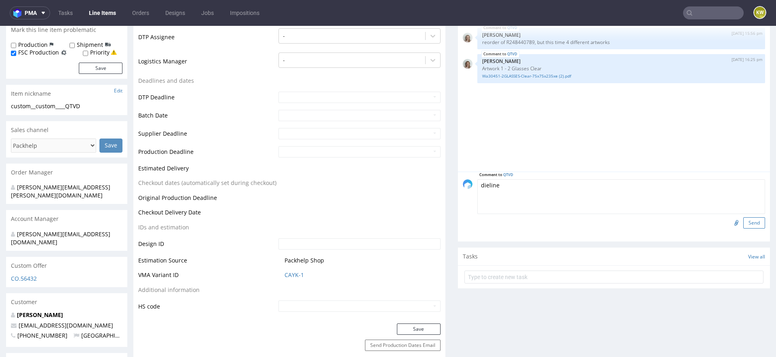
type textarea "dieline"
click at [743, 219] on button "Send" at bounding box center [754, 222] width 22 height 11
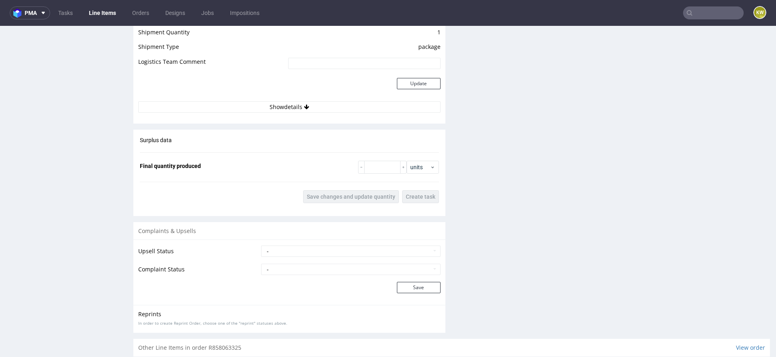
scroll to position [1387, 0]
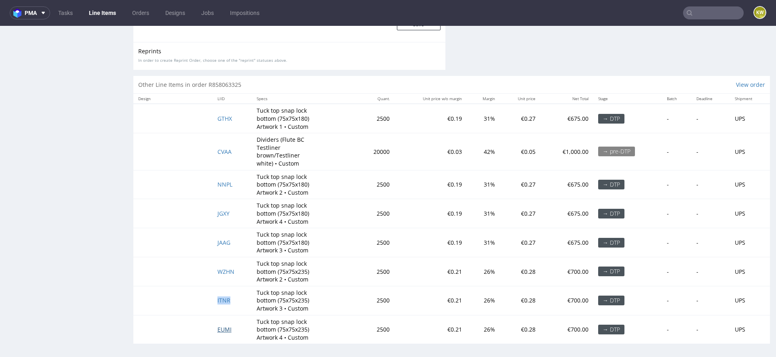
click at [224, 326] on span "EUMI" at bounding box center [224, 330] width 14 height 8
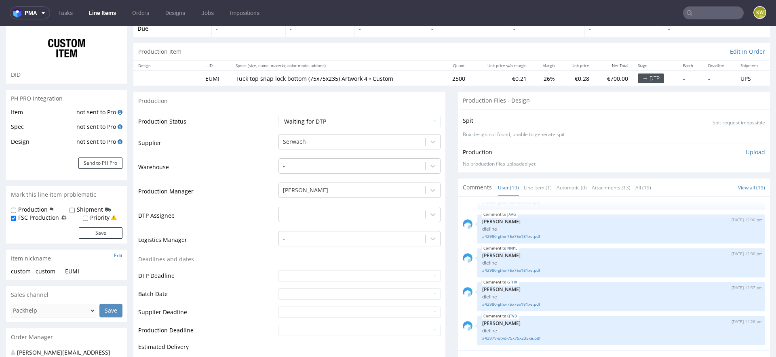
scroll to position [68, 0]
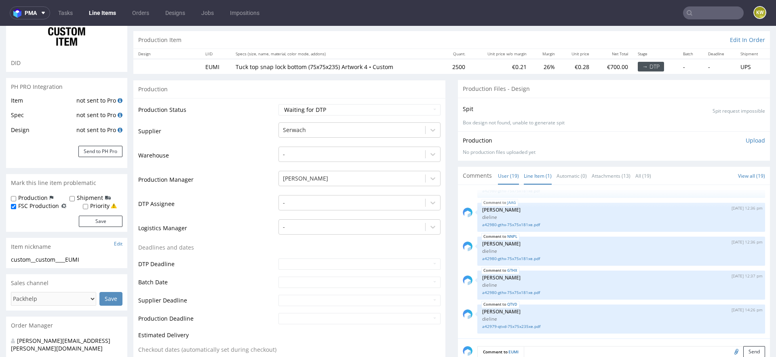
click at [533, 173] on link "Line Item (1)" at bounding box center [538, 175] width 28 height 17
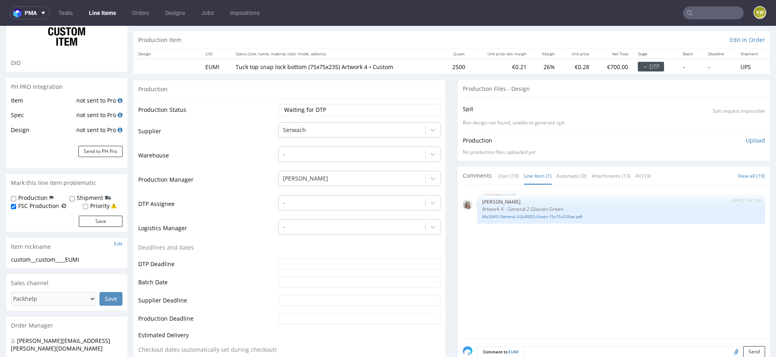
scroll to position [107, 0]
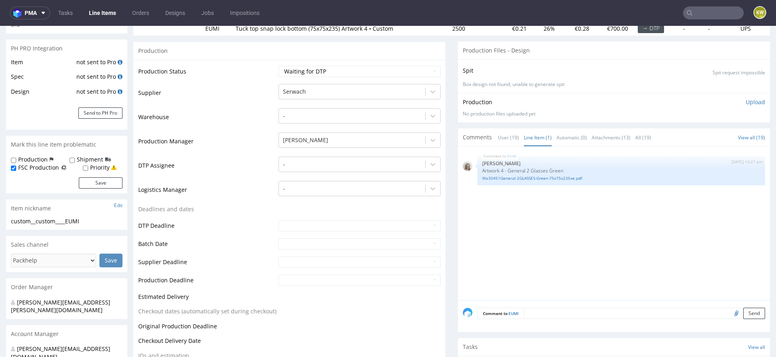
click at [730, 314] on input "file" at bounding box center [735, 313] width 11 height 11
type input "C:\fakepath\a42979-qtvd-75x75x235xe.pdf"
click at [595, 315] on textarea at bounding box center [644, 313] width 241 height 11
type textarea "dieline"
click at [745, 349] on button "Send" at bounding box center [754, 351] width 22 height 11
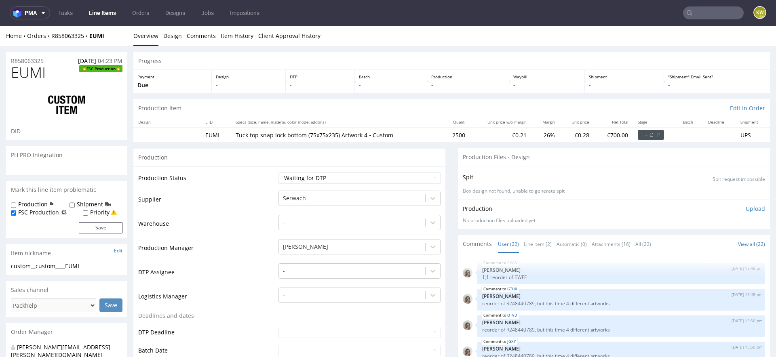
scroll to position [557, 0]
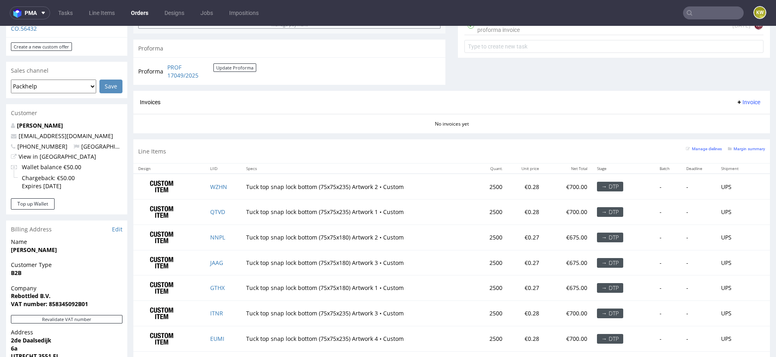
scroll to position [442, 0]
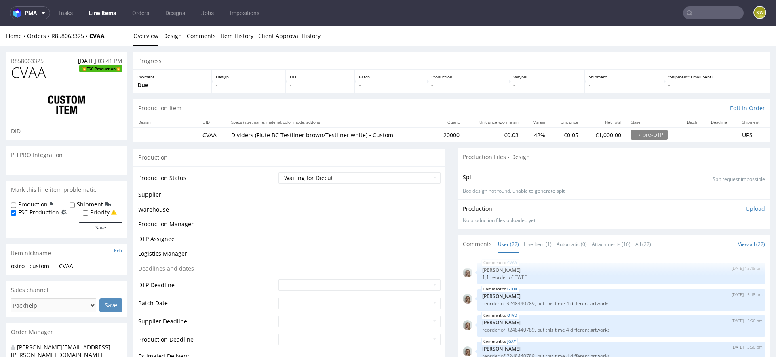
scroll to position [557, 0]
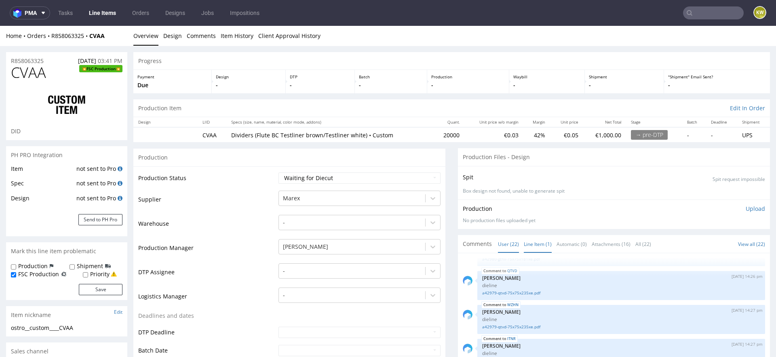
click at [544, 241] on link "Line Item (1)" at bounding box center [538, 244] width 28 height 17
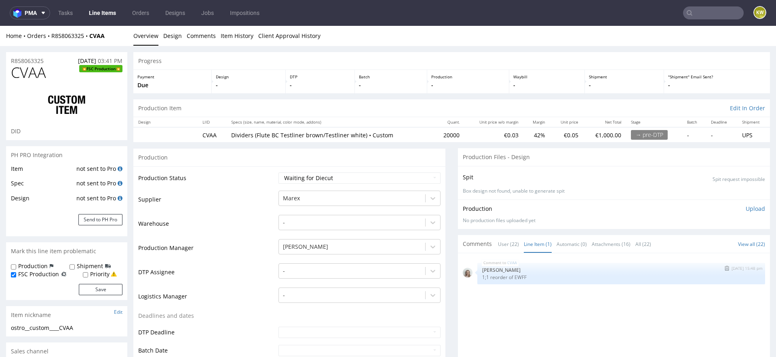
click at [515, 277] on p "1;1 reorder of EWFF" at bounding box center [621, 277] width 278 height 6
copy p "EWFF"
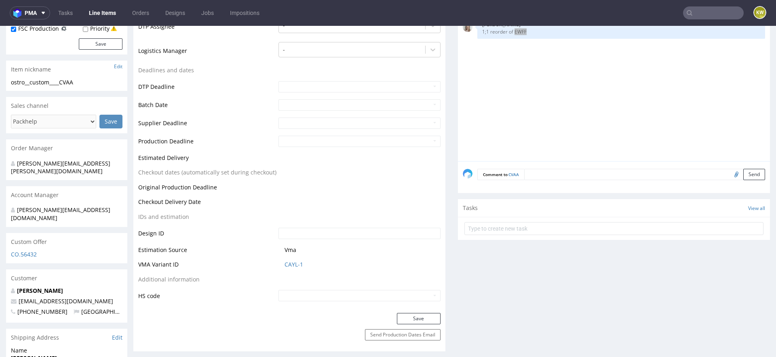
scroll to position [253, 0]
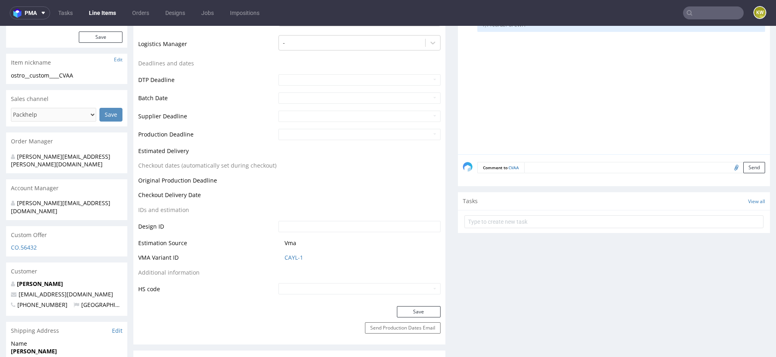
click at [289, 253] on td "CAYL-1" at bounding box center [358, 260] width 164 height 15
click at [289, 257] on link "CAYL-1" at bounding box center [294, 258] width 19 height 8
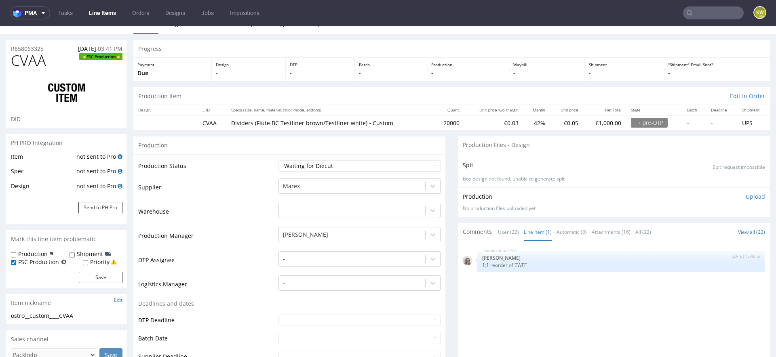
scroll to position [0, 0]
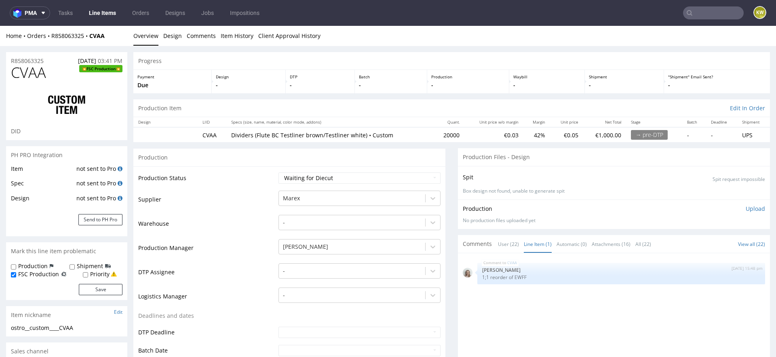
click at [33, 75] on span "CVAA" at bounding box center [28, 73] width 35 height 16
copy span "CVAA"
click at [345, 177] on select "Waiting for Artwork Waiting for Diecut Waiting for Mockup Waiting for DTP Waiti…" at bounding box center [359, 178] width 162 height 11
select select "production_in_process"
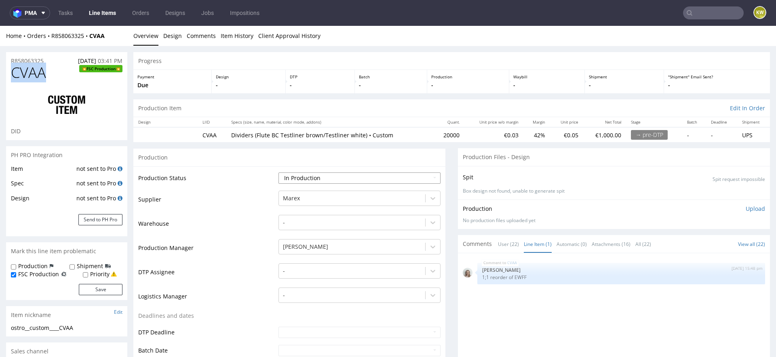
scroll to position [51, 0]
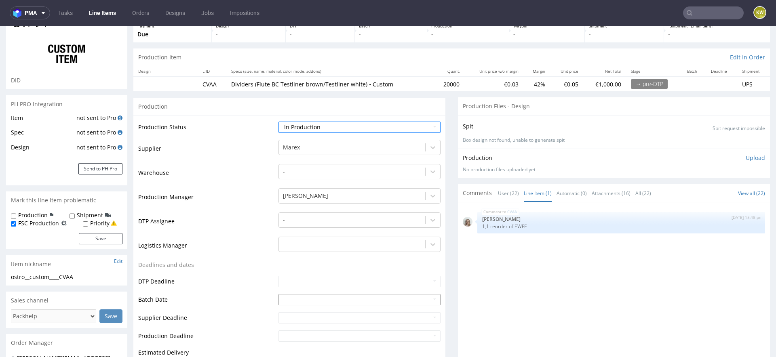
click at [280, 298] on input "text" at bounding box center [359, 299] width 162 height 11
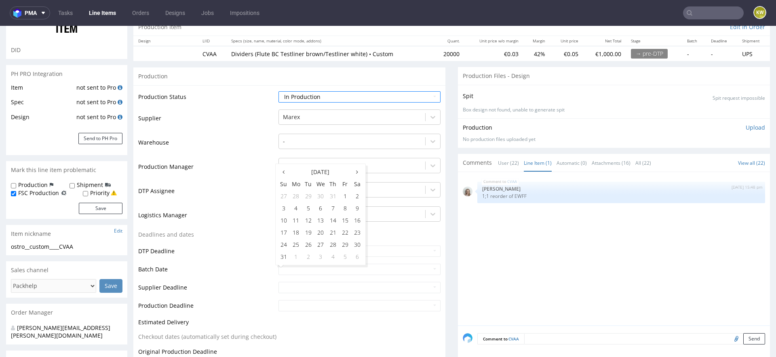
scroll to position [83, 0]
click at [309, 217] on td "12" at bounding box center [308, 219] width 12 height 12
type input "[DATE]"
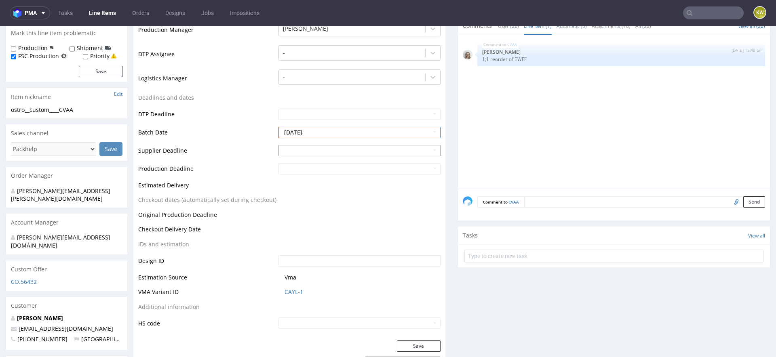
scroll to position [245, 0]
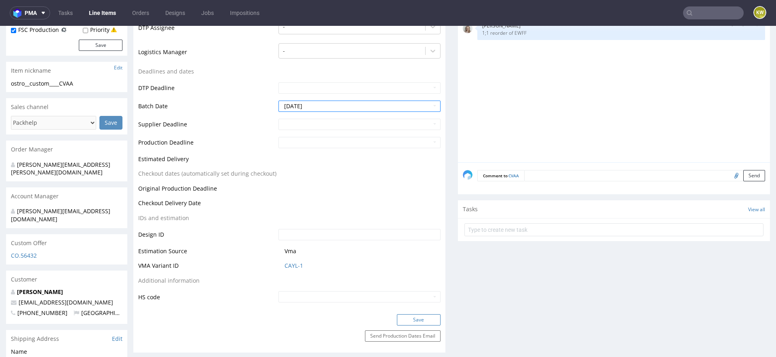
click at [412, 319] on button "Save" at bounding box center [419, 319] width 44 height 11
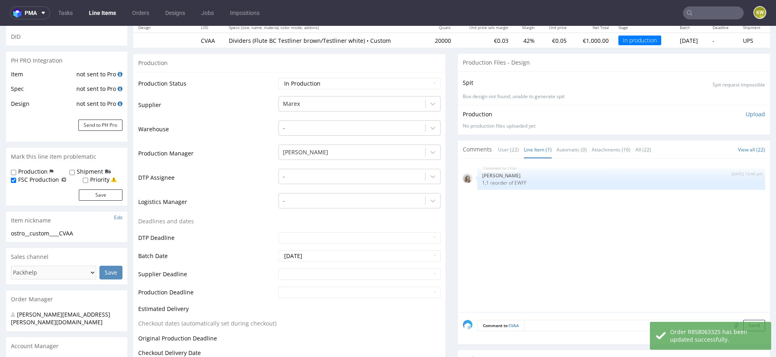
scroll to position [0, 0]
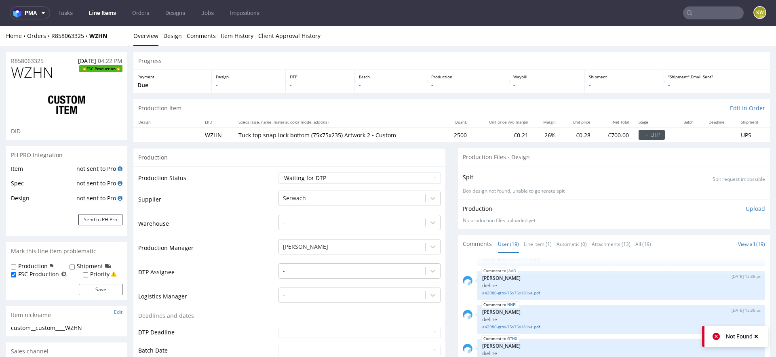
scroll to position [135, 0]
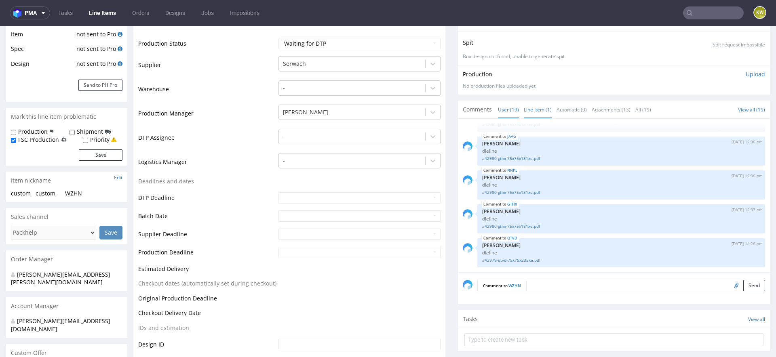
click at [527, 110] on link "Line Item (1)" at bounding box center [538, 109] width 28 height 17
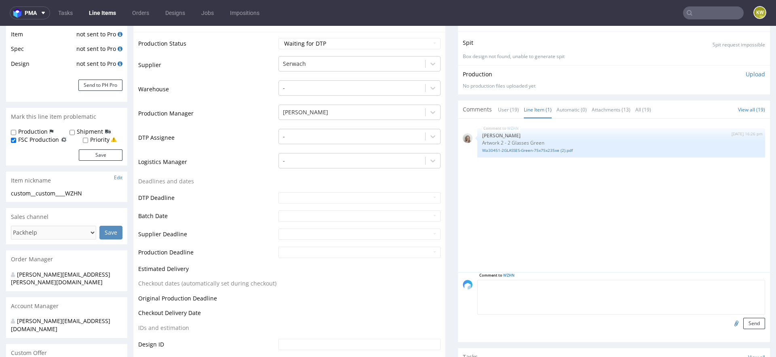
click at [556, 287] on textarea at bounding box center [621, 297] width 288 height 35
click at [730, 327] on input "file" at bounding box center [735, 323] width 11 height 11
type input "C:\fakepath\a42979-qtvd-75x75x235xe.pdf"
click at [558, 290] on textarea at bounding box center [621, 297] width 288 height 35
type textarea "dieline"
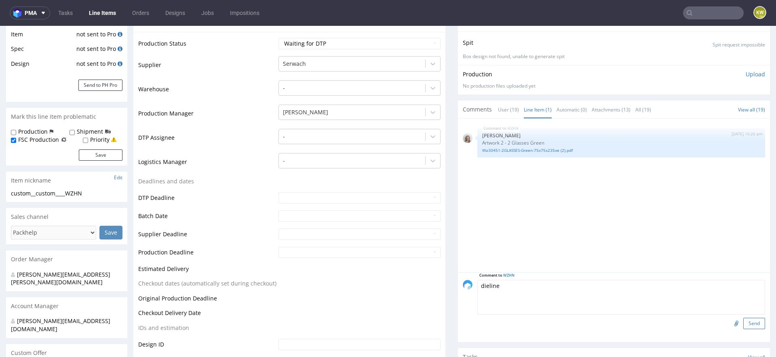
click at [748, 321] on button "Send" at bounding box center [754, 323] width 22 height 11
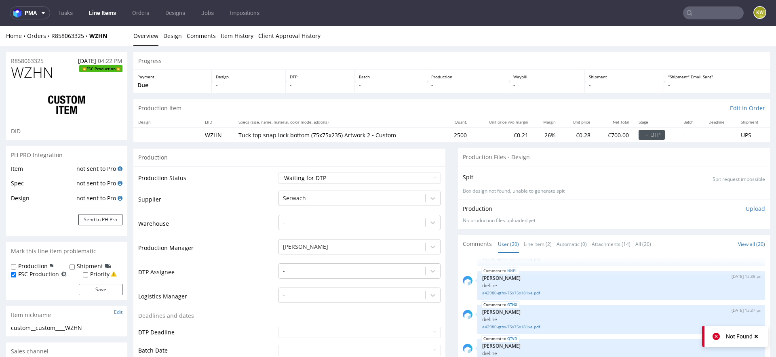
scroll to position [134, 0]
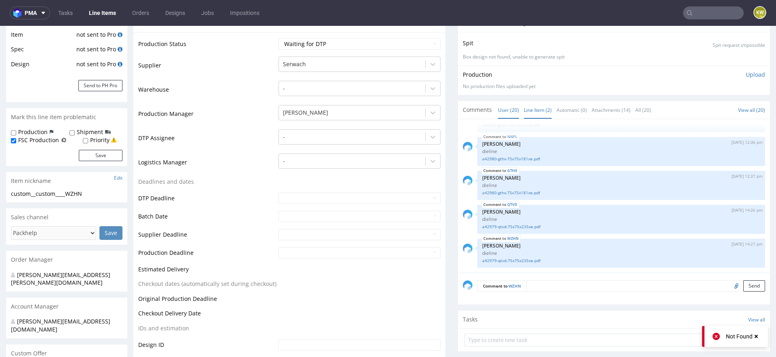
click at [525, 112] on link "Line Item (2)" at bounding box center [538, 109] width 28 height 17
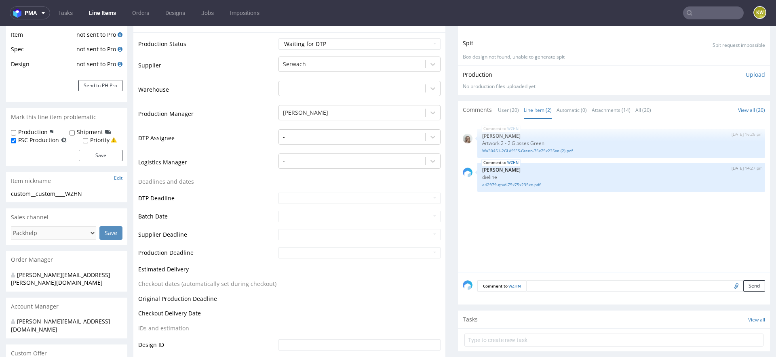
click at [105, 17] on link "Line Items" at bounding box center [102, 12] width 37 height 13
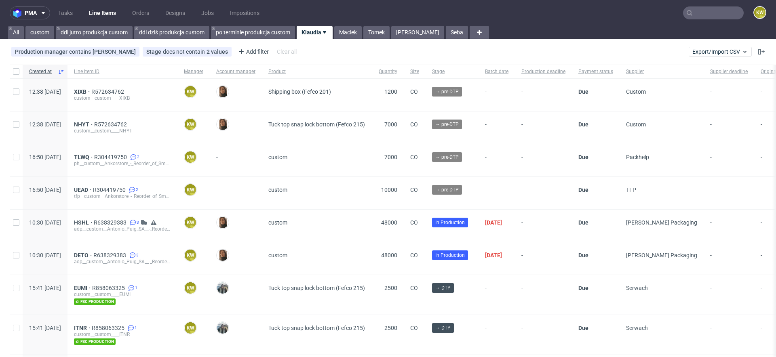
click at [717, 13] on input "text" at bounding box center [713, 12] width 61 height 13
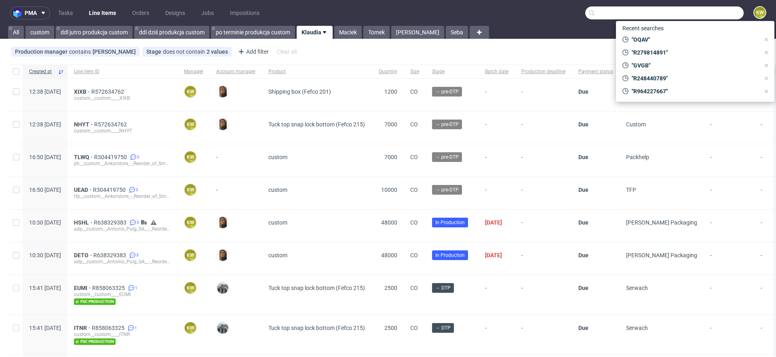
paste input "DETO"
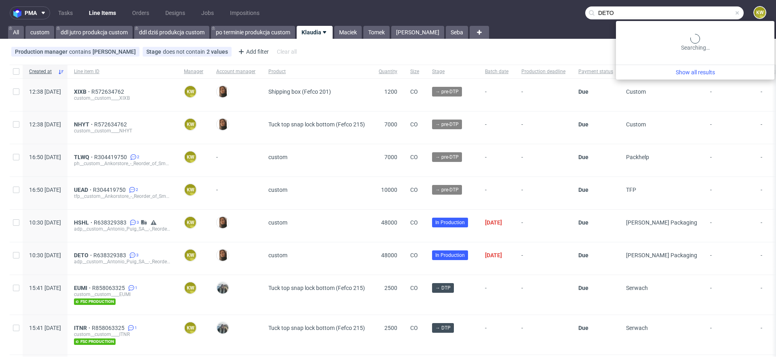
type input "DETO"
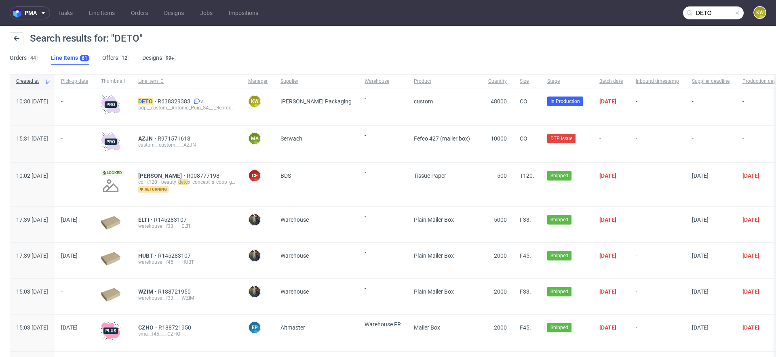
click at [153, 100] on mark "DETO" at bounding box center [145, 101] width 15 height 6
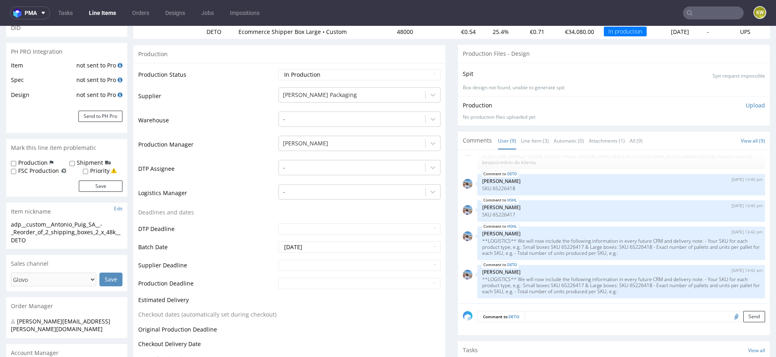
scroll to position [104, 0]
click at [310, 264] on input "text" at bounding box center [359, 264] width 162 height 11
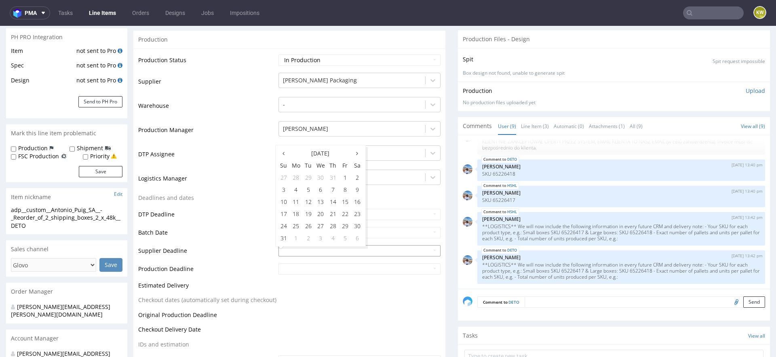
scroll to position [119, 0]
click at [342, 227] on td "29" at bounding box center [345, 225] width 12 height 12
type input "2025-08-29"
click at [321, 266] on input "text" at bounding box center [359, 268] width 162 height 11
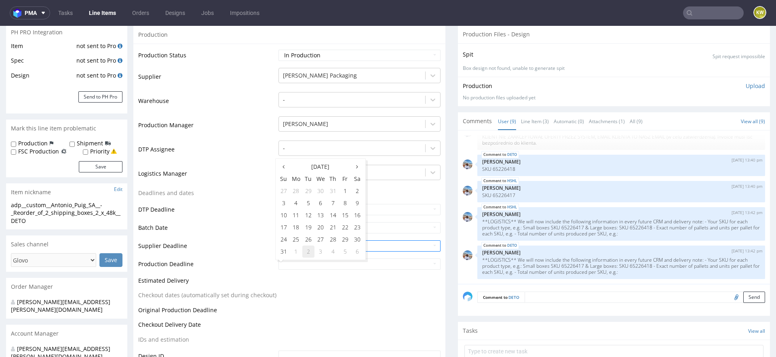
click at [307, 255] on td "2" at bounding box center [308, 252] width 12 height 12
type input "[DATE]"
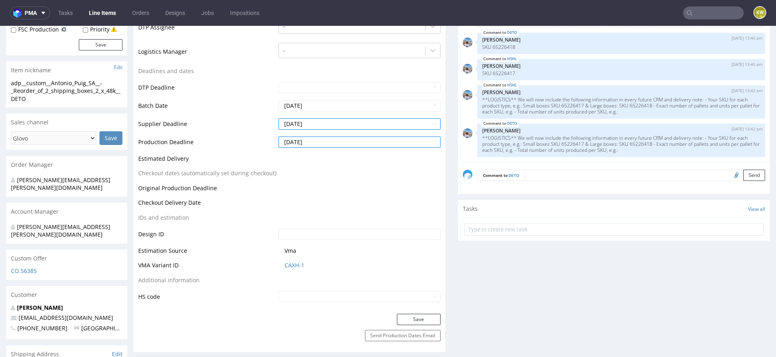
scroll to position [253, 0]
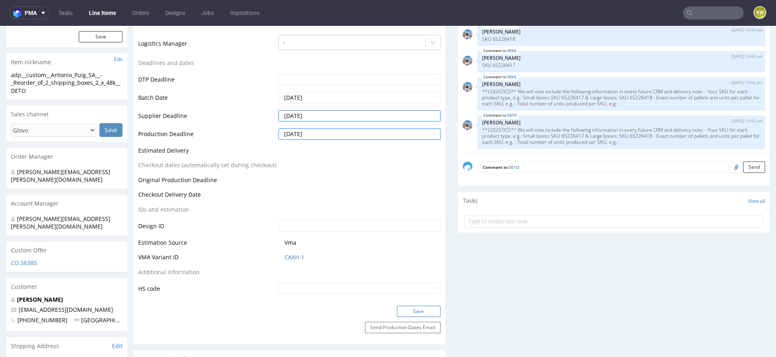
click at [416, 310] on button "Save" at bounding box center [419, 311] width 44 height 11
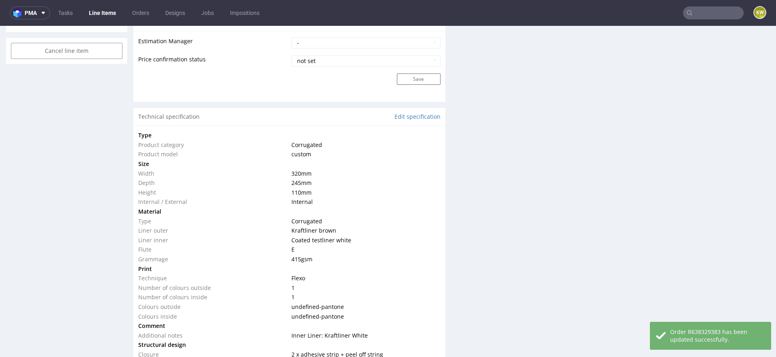
scroll to position [1177, 0]
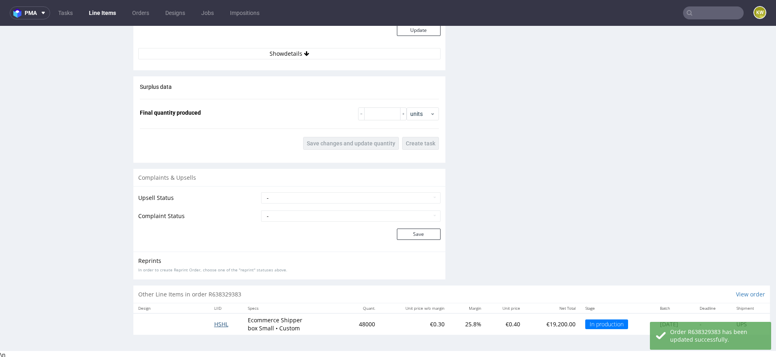
click at [216, 323] on span "HSHL" at bounding box center [221, 325] width 14 height 8
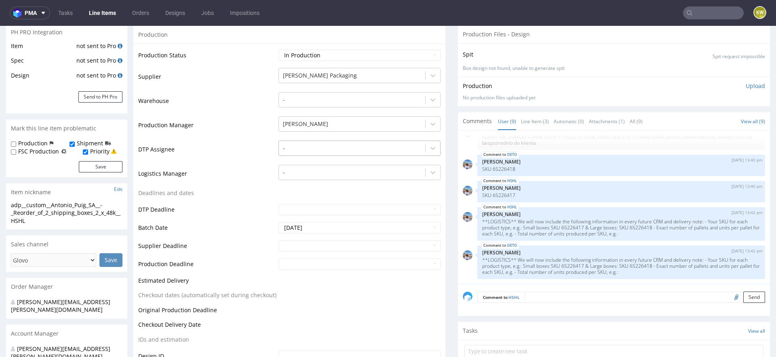
scroll to position [148, 0]
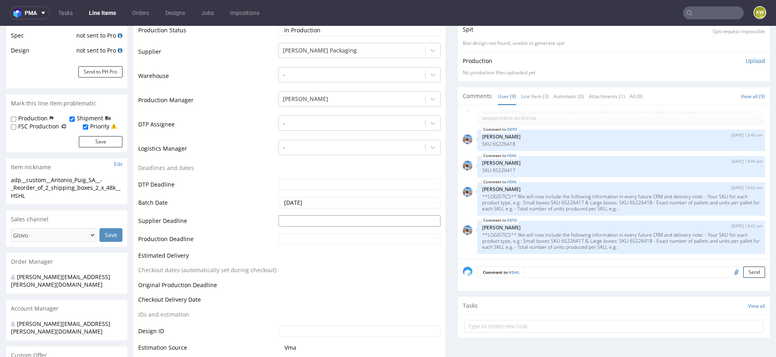
click at [302, 222] on input "text" at bounding box center [359, 220] width 162 height 11
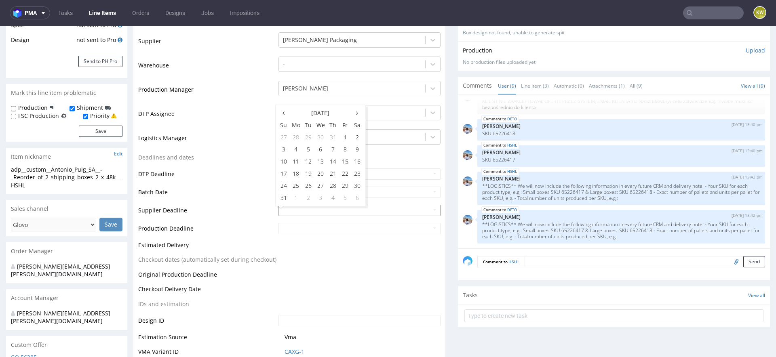
scroll to position [161, 0]
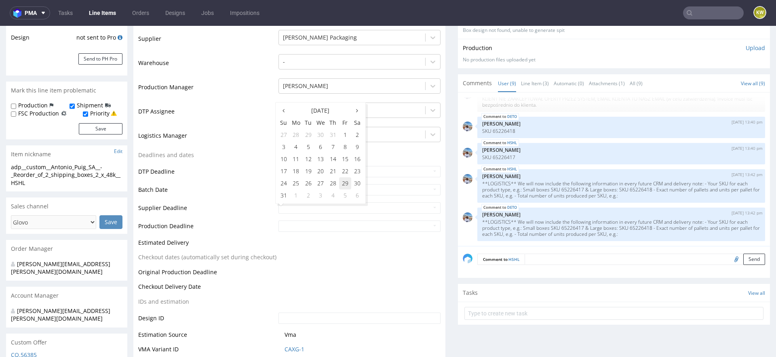
click at [344, 186] on td "29" at bounding box center [345, 183] width 12 height 12
type input "2025-08-29"
click at [314, 227] on input "text" at bounding box center [359, 226] width 162 height 11
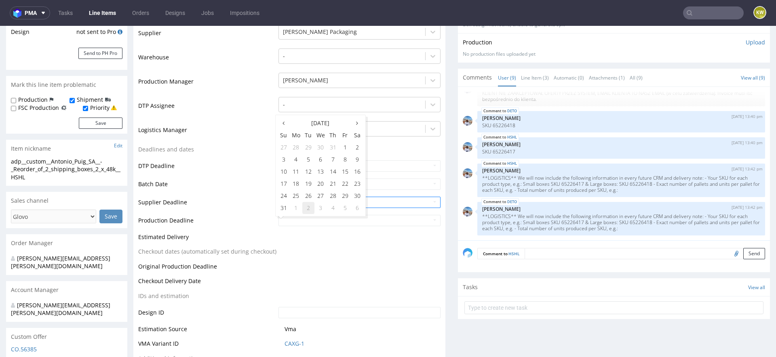
click at [307, 212] on td "2" at bounding box center [308, 208] width 12 height 12
type input "2025-09-02"
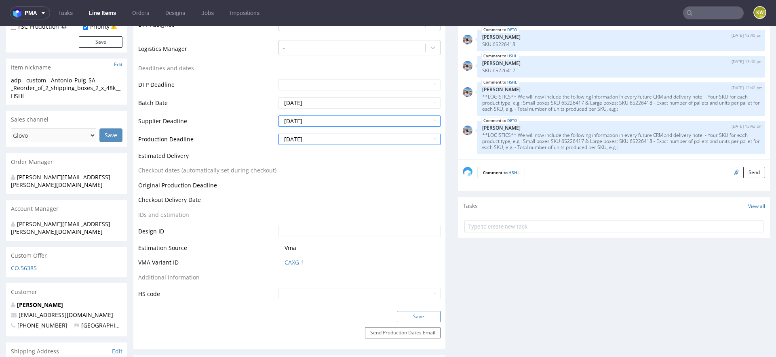
click at [407, 313] on button "Save" at bounding box center [419, 316] width 44 height 11
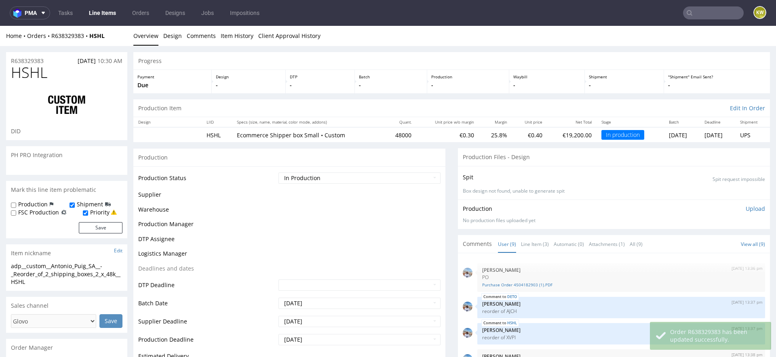
scroll to position [131, 0]
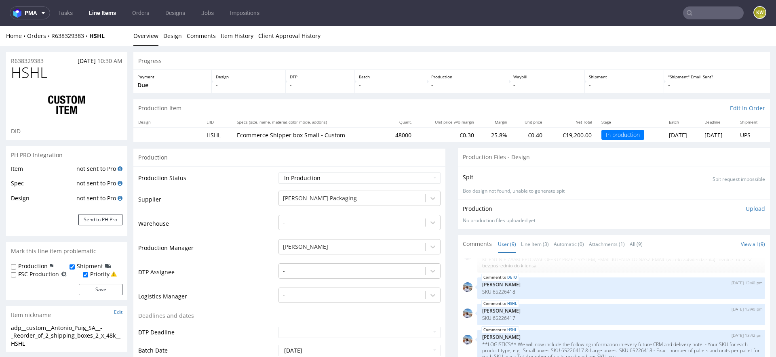
click at [103, 19] on link "Line Items" at bounding box center [102, 12] width 37 height 13
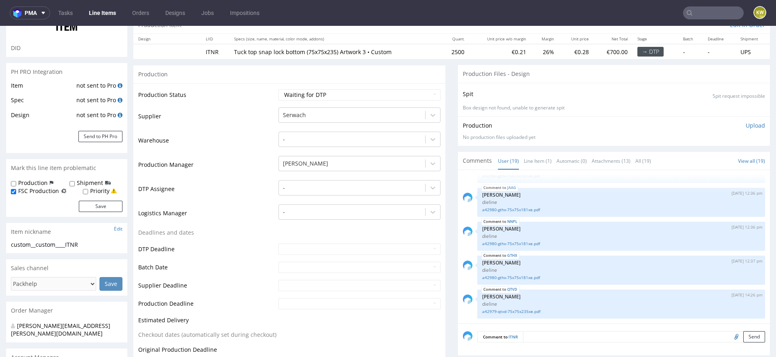
scroll to position [96, 0]
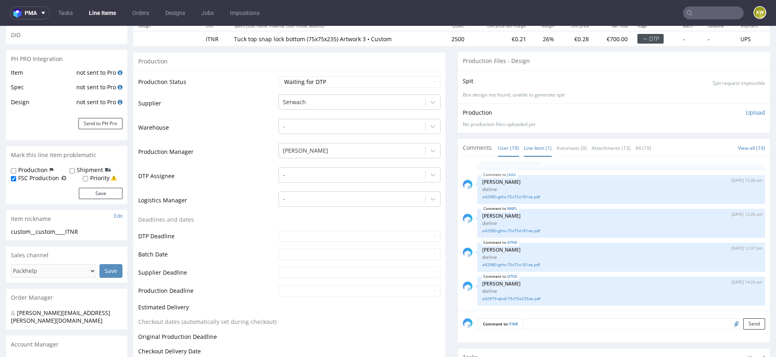
click at [532, 154] on link "Line Item (1)" at bounding box center [538, 147] width 28 height 17
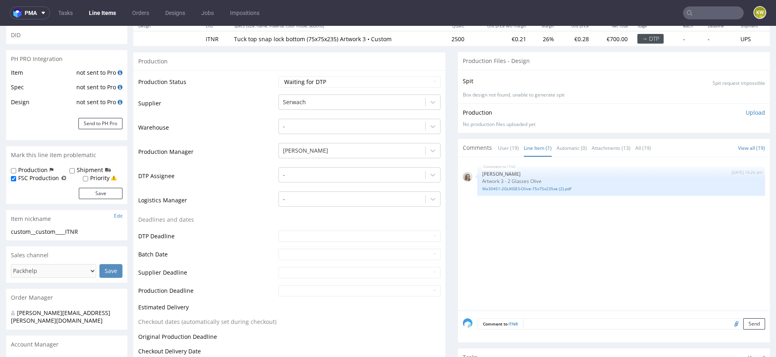
click at [730, 325] on input "file" at bounding box center [735, 324] width 11 height 11
type input "C:\fakepath\a42979-qtvd-75x75x235xe.pdf"
click at [611, 323] on textarea at bounding box center [644, 324] width 242 height 11
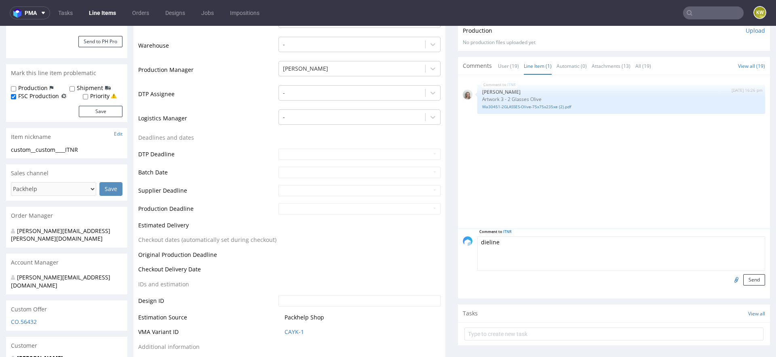
scroll to position [199, 0]
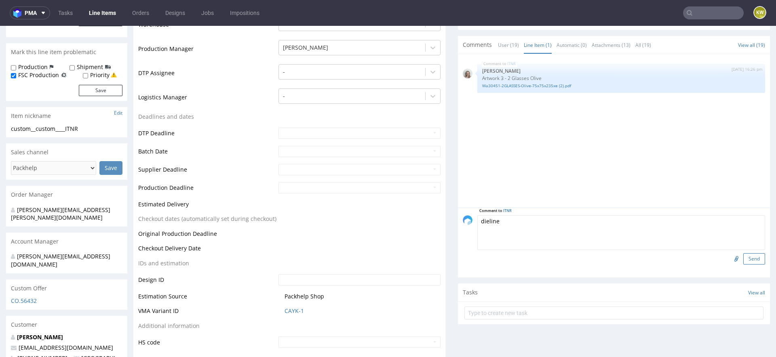
type textarea "dieline"
click at [747, 255] on button "Send" at bounding box center [754, 258] width 22 height 11
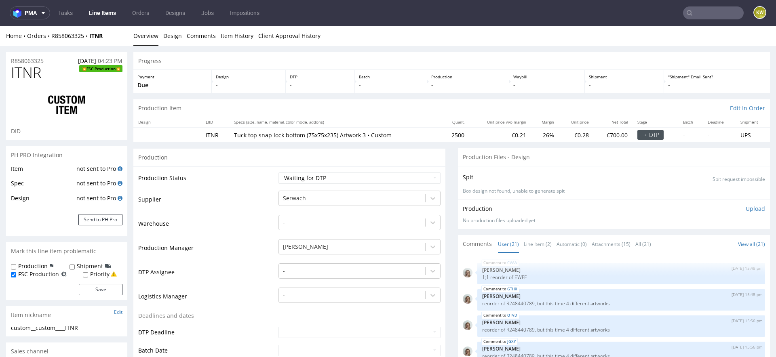
scroll to position [523, 0]
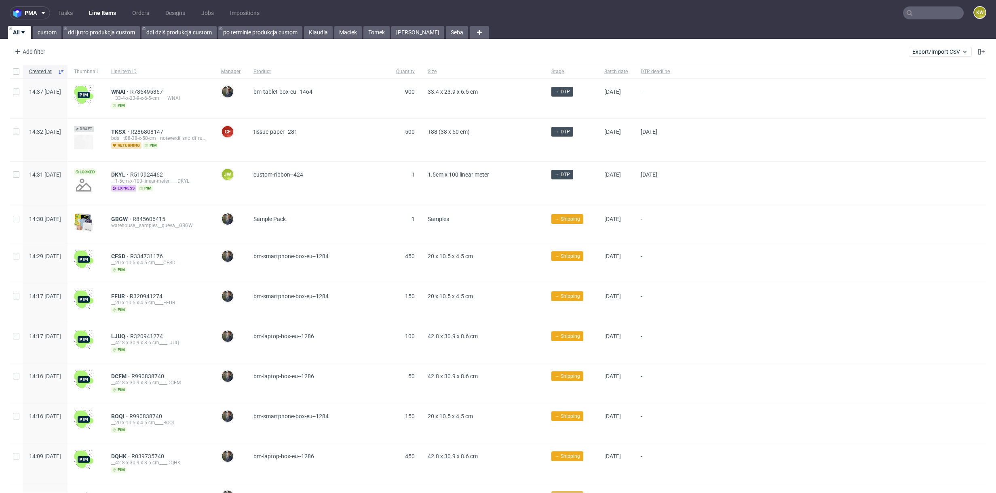
click at [913, 21] on nav "pma Tasks Line Items Orders Designs Jobs Impositions KW" at bounding box center [498, 13] width 996 height 26
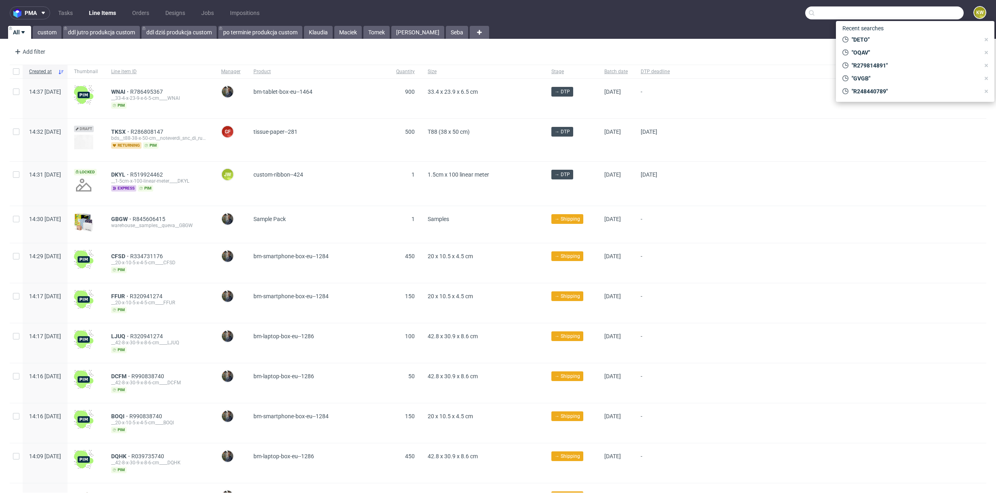
click at [929, 15] on input "text" at bounding box center [884, 12] width 158 height 13
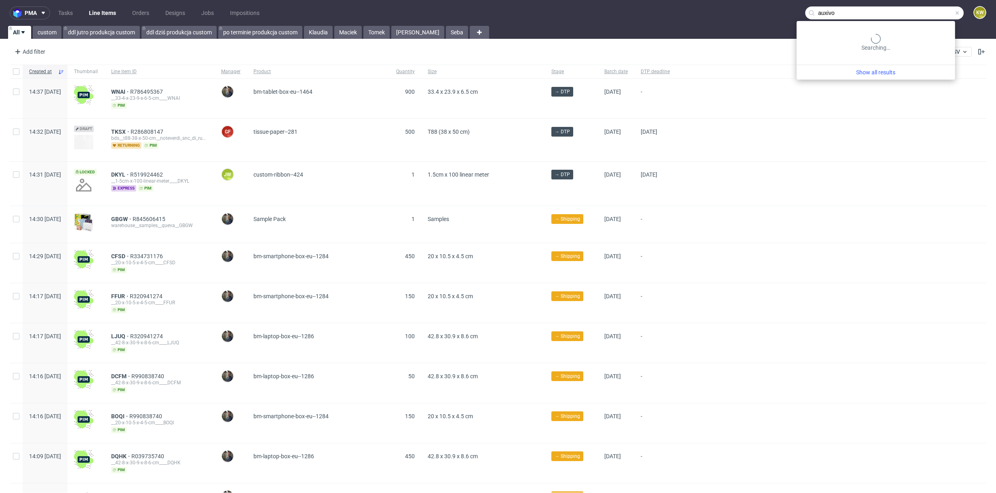
type input "auxivo"
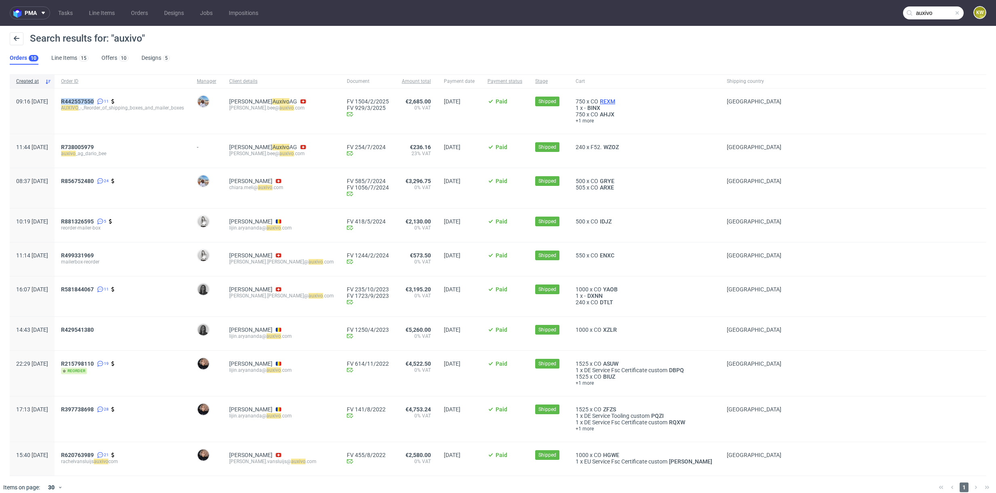
click at [598, 98] on span "REXM" at bounding box center [607, 101] width 19 height 6
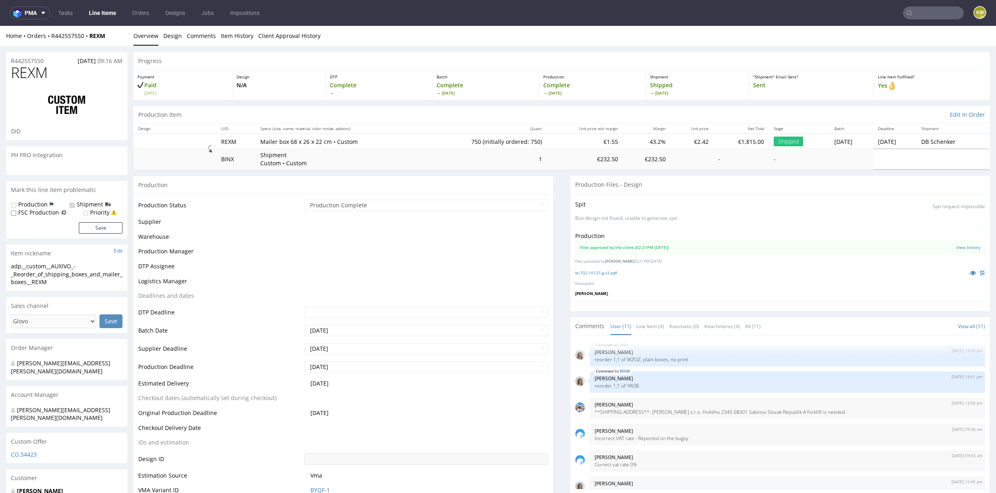
scroll to position [188, 0]
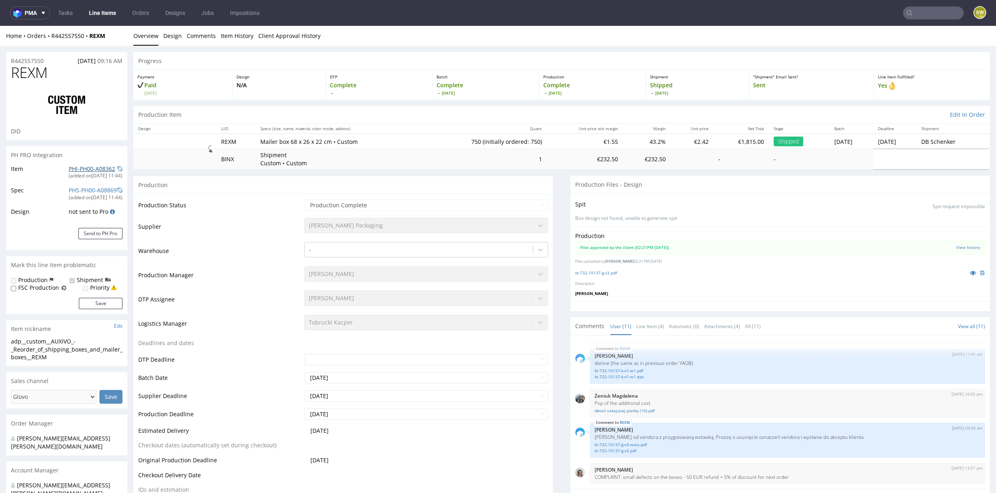
click at [81, 169] on link "PHI-PH00-A08362" at bounding box center [92, 169] width 46 height 8
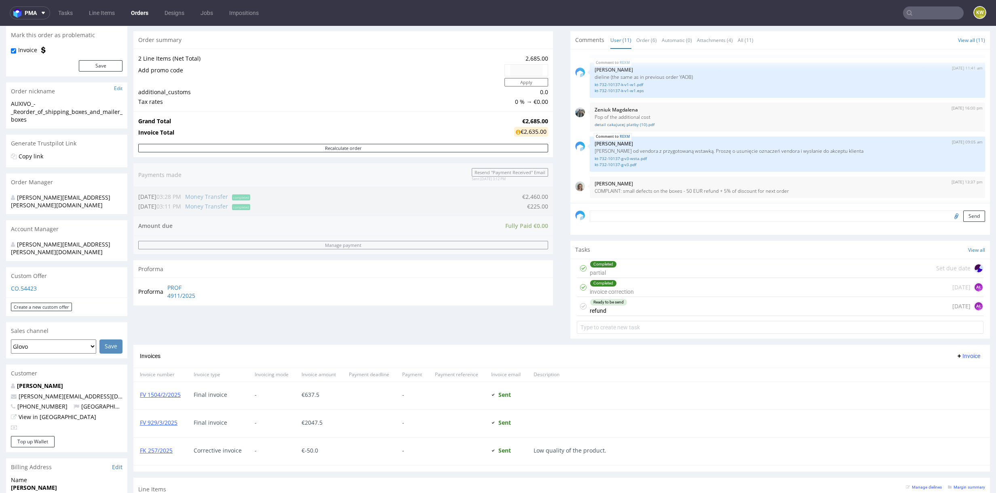
scroll to position [31, 0]
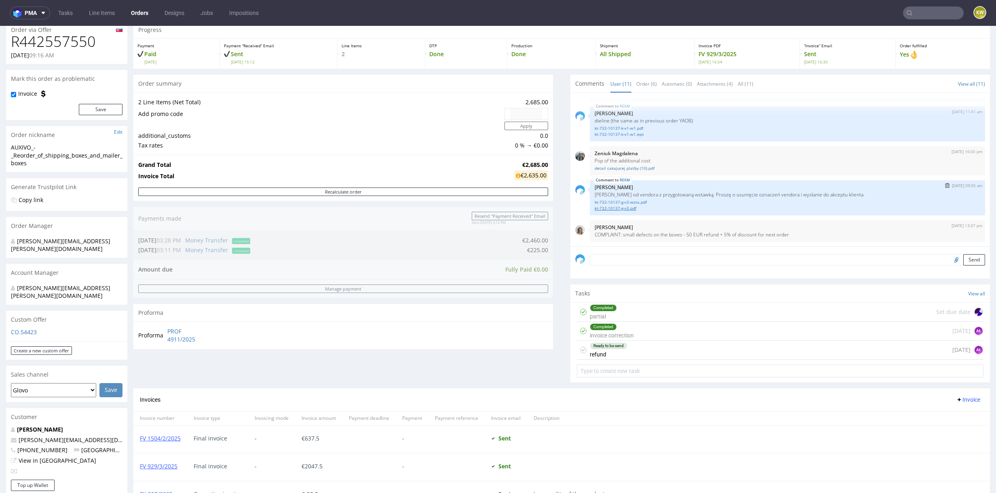
click at [602, 206] on link "kt-732-10137-g-v3.pdf" at bounding box center [788, 208] width 386 height 6
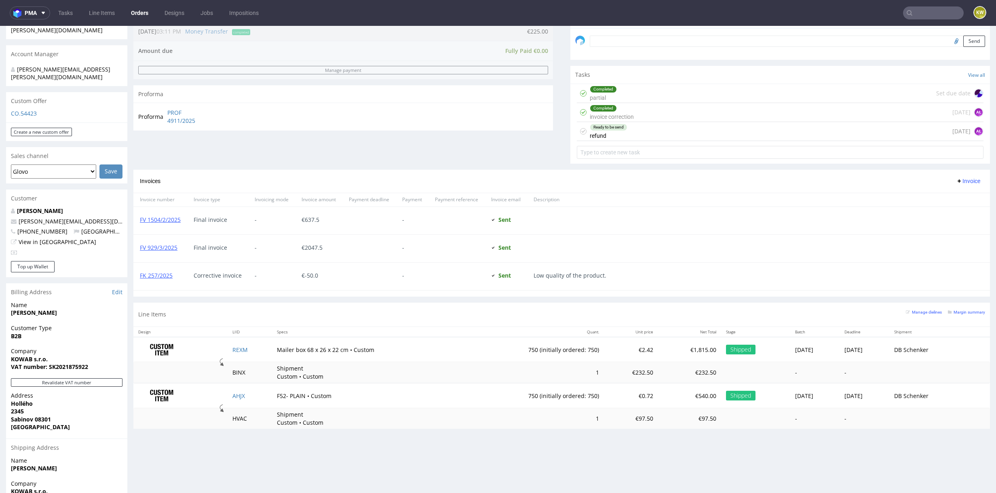
scroll to position [315, 0]
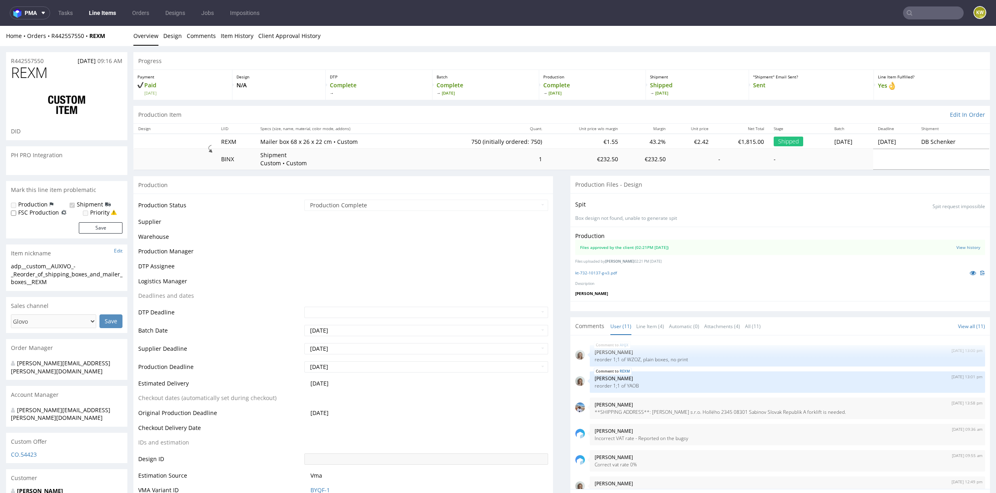
scroll to position [188, 0]
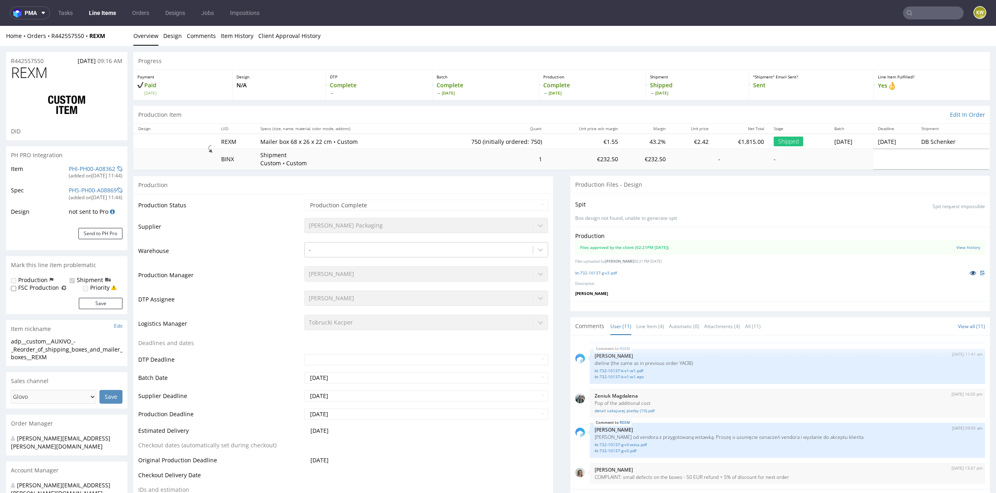
click at [968, 274] on link at bounding box center [973, 272] width 15 height 9
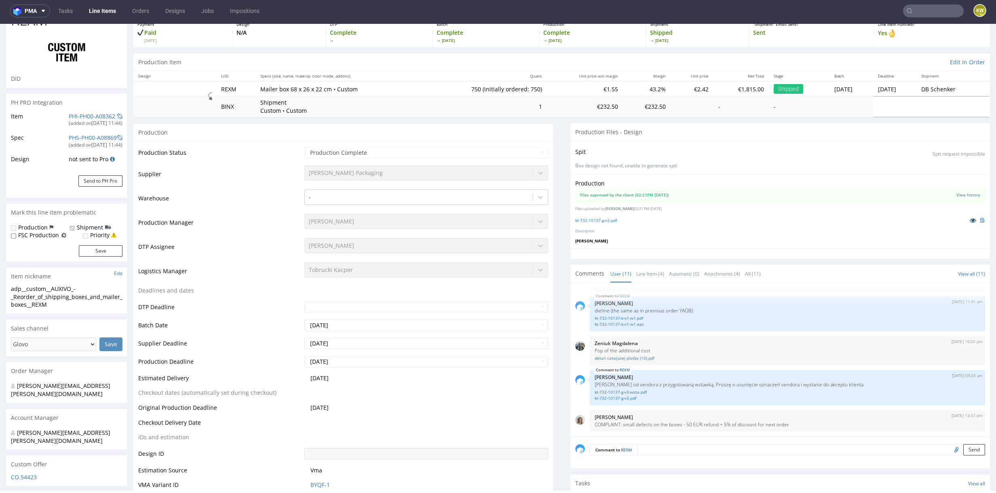
scroll to position [72, 0]
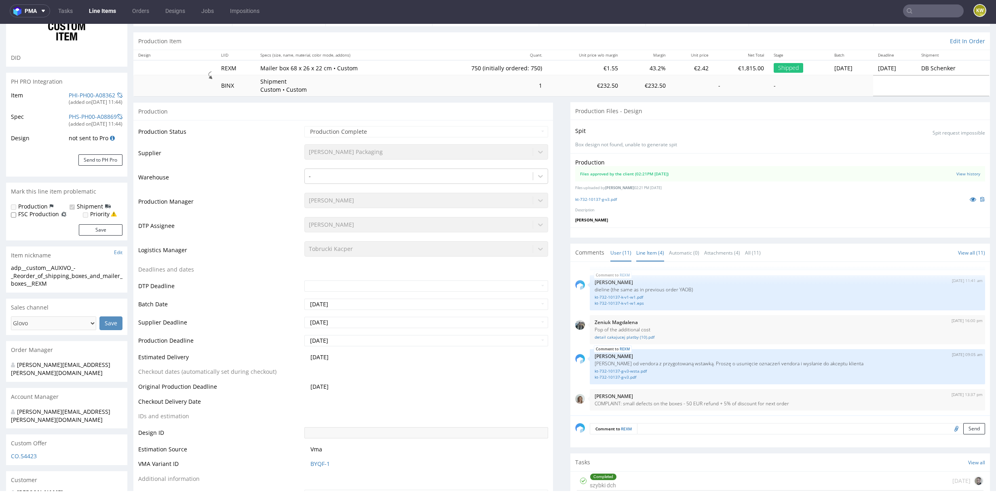
click at [649, 255] on link "Line Item (4)" at bounding box center [650, 252] width 28 height 17
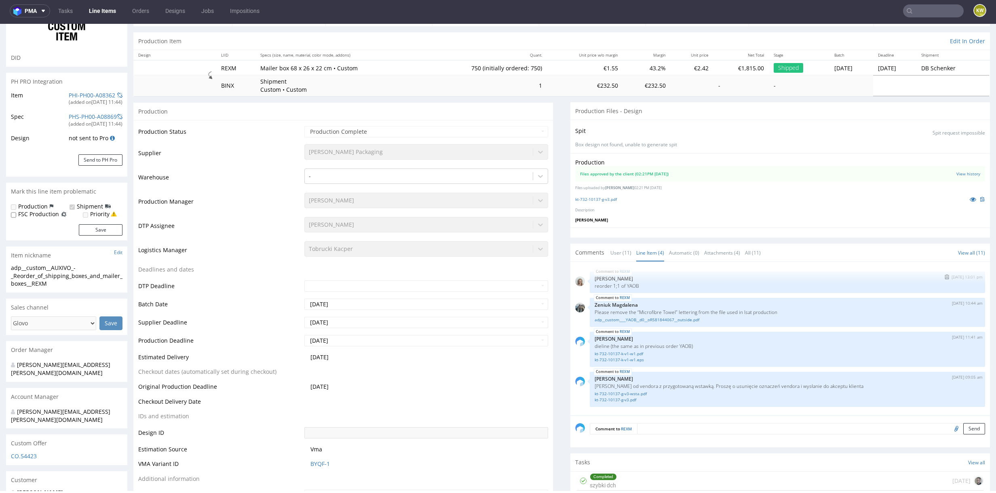
click at [626, 284] on p "reorder 1;1 of YAOB" at bounding box center [788, 286] width 386 height 6
click at [626, 285] on p "reorder 1;1 of YAOB" at bounding box center [788, 286] width 386 height 6
copy p "YAOB"
click at [926, 11] on input "text" at bounding box center [933, 10] width 61 height 13
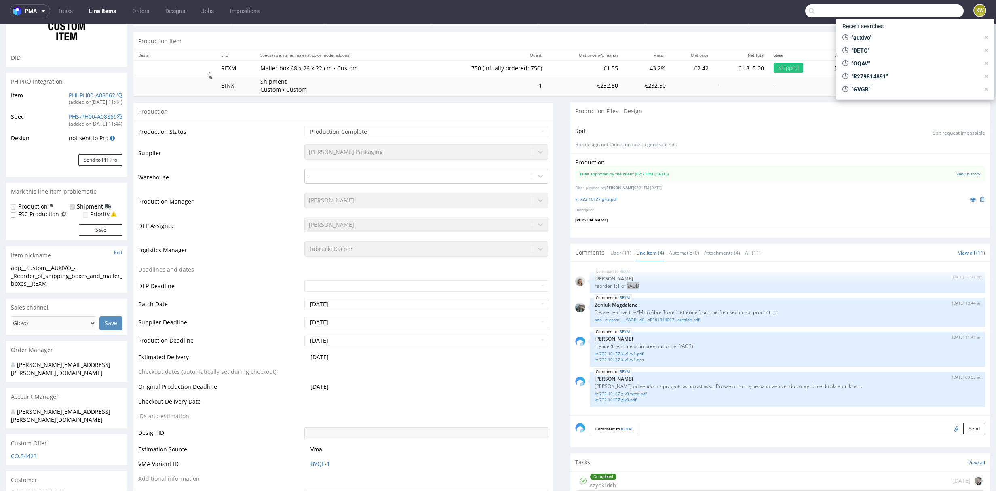
paste input "YAOB"
type input "YAOB"
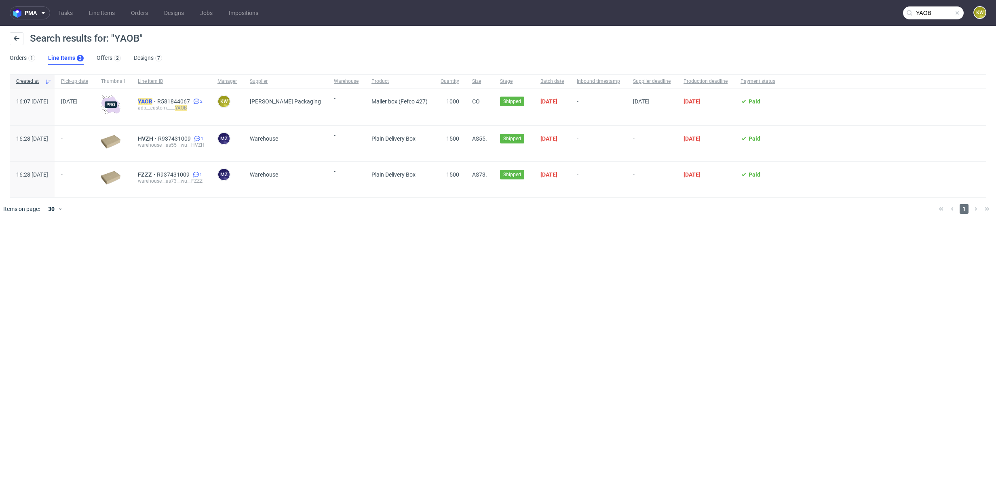
click at [152, 101] on mark "YAOB" at bounding box center [145, 101] width 15 height 6
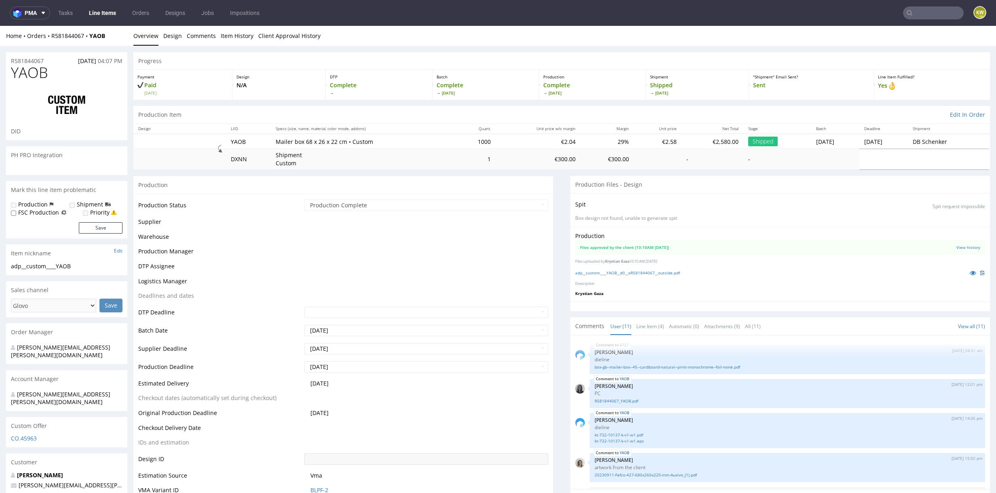
scroll to position [227, 0]
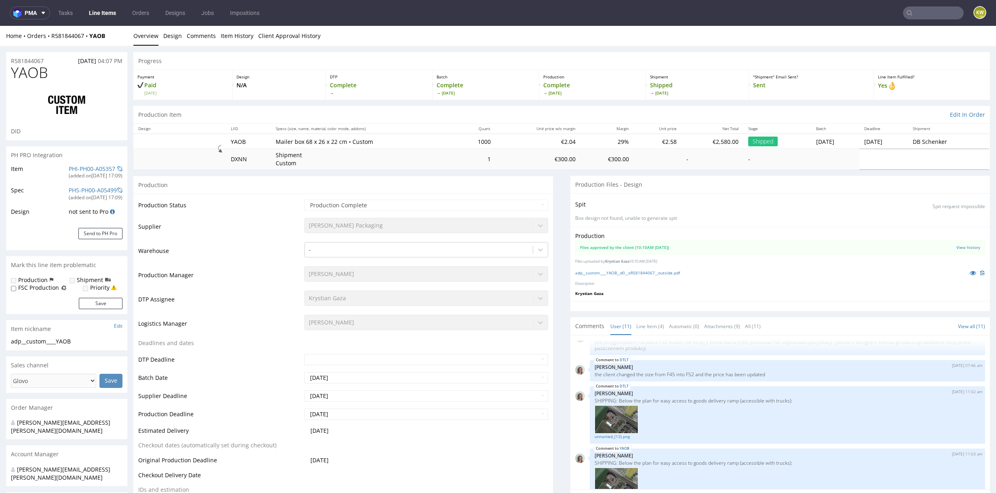
select select "in_progress"
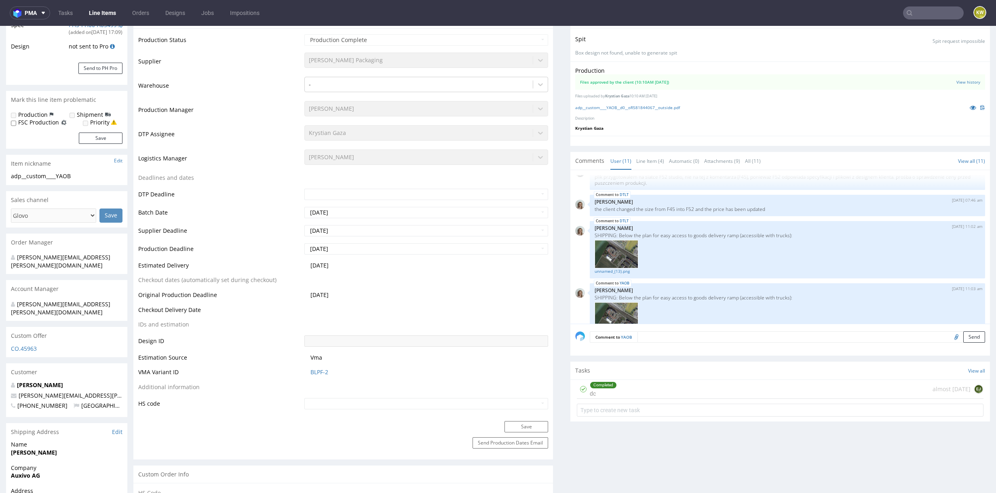
scroll to position [167, 0]
click at [641, 162] on link "Line Item (4)" at bounding box center [650, 159] width 28 height 17
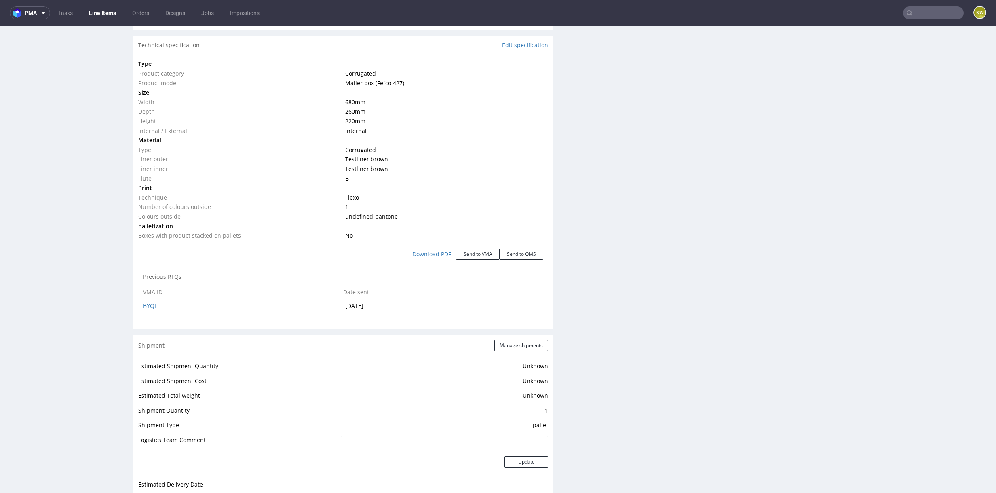
scroll to position [803, 0]
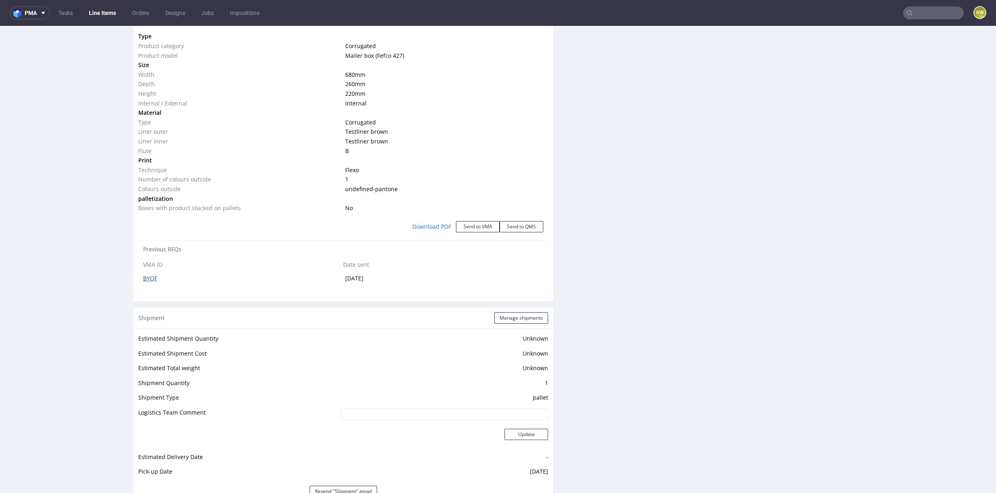
click at [150, 275] on link "BYQF" at bounding box center [150, 278] width 14 height 8
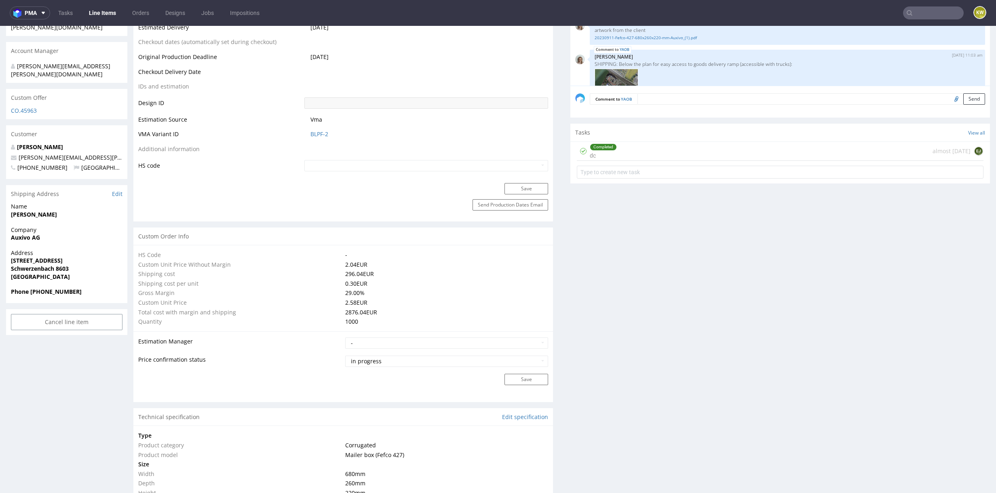
scroll to position [0, 0]
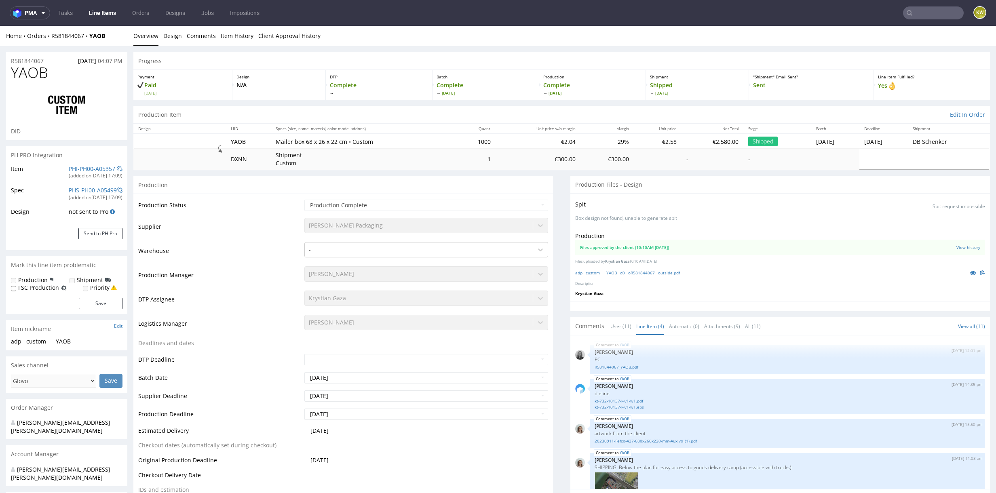
click at [70, 162] on div "PH PRO Integration" at bounding box center [66, 155] width 121 height 18
click at [70, 165] on link "PHI-PH00-A05357" at bounding box center [92, 169] width 46 height 8
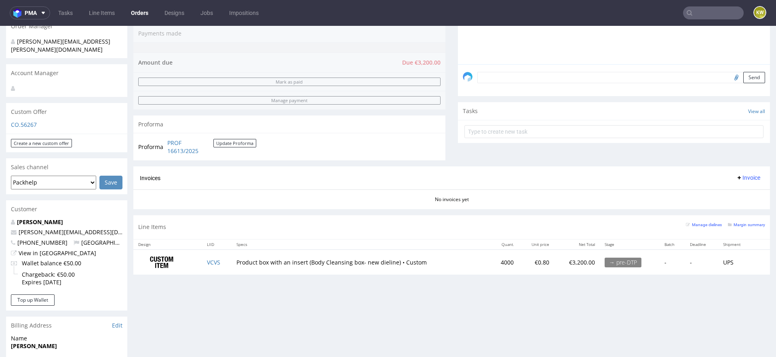
scroll to position [214, 0]
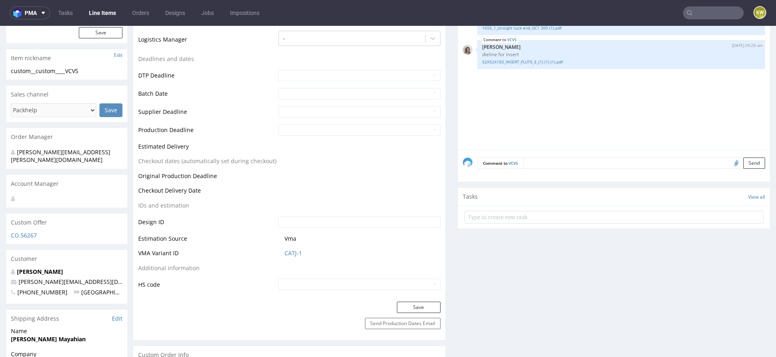
scroll to position [98, 0]
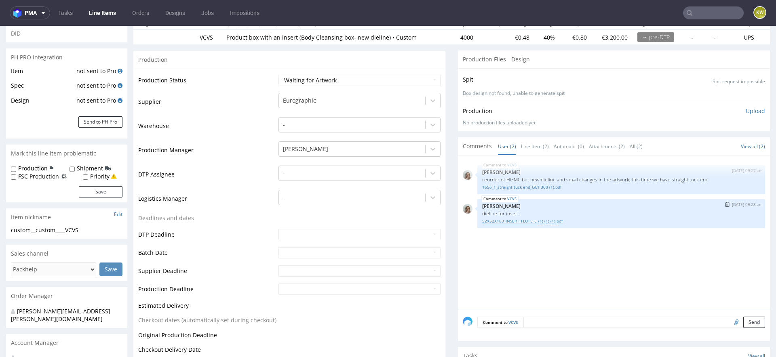
click at [516, 219] on link "52X52X183_INSERT_FLUTE_E_(1) (1) (1).pdf" at bounding box center [621, 221] width 278 height 6
click at [523, 184] on link "1656_1_straight tuck end_GC1 300 (1).pdf" at bounding box center [621, 187] width 278 height 6
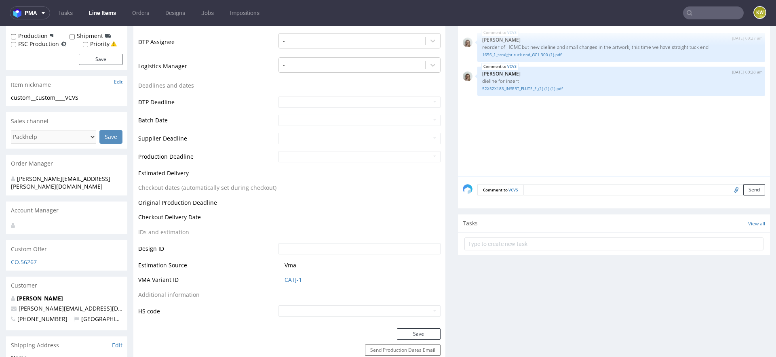
scroll to position [251, 0]
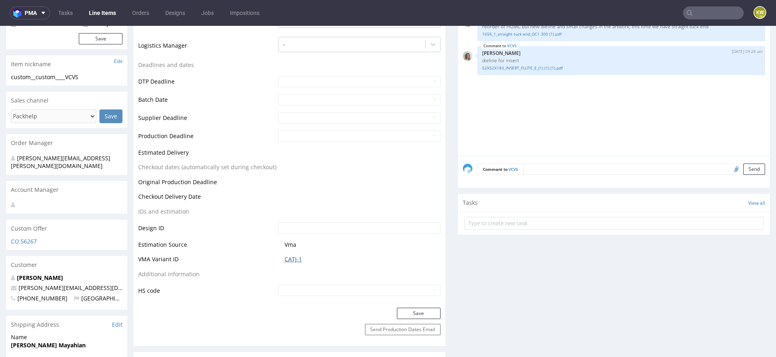
click at [285, 257] on link "CATJ-1" at bounding box center [293, 259] width 17 height 8
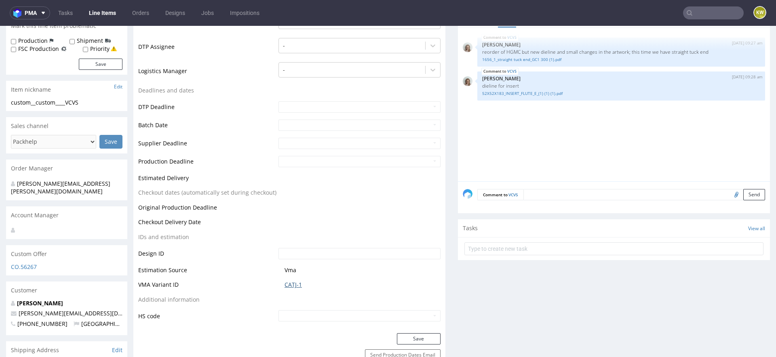
scroll to position [0, 0]
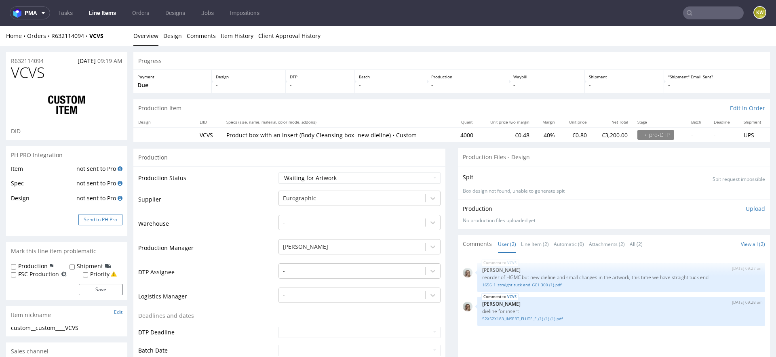
click at [101, 222] on button "Send to PH Pro" at bounding box center [100, 219] width 44 height 11
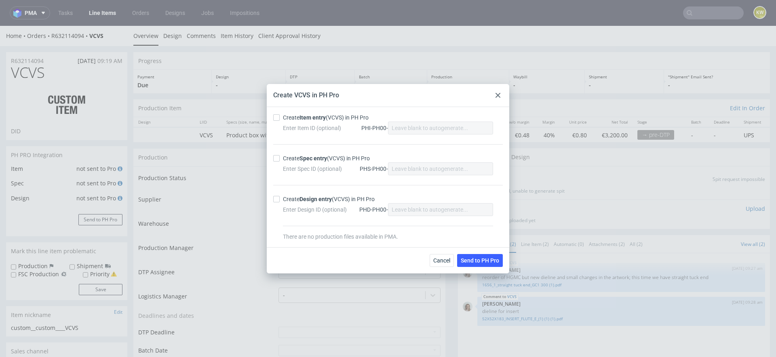
click at [274, 113] on div "Create Item entry (VCVS) in PH Pro Enter Item ID (optional) PHI-PH00- Create Sp…" at bounding box center [388, 177] width 243 height 140
click at [274, 156] on input "Create Spec entry (VCVS) in PH Pro" at bounding box center [276, 158] width 6 height 6
checkbox input "true"
click at [278, 120] on input "Create Item entry (VCVS) in PH Pro" at bounding box center [276, 117] width 6 height 6
checkbox input "true"
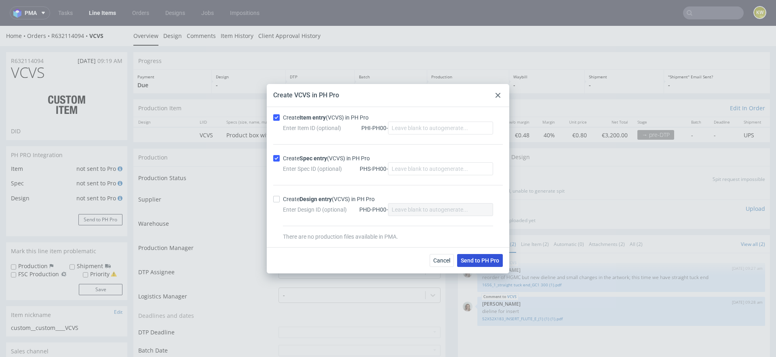
click at [483, 261] on span "Send to PH Pro" at bounding box center [480, 261] width 38 height 6
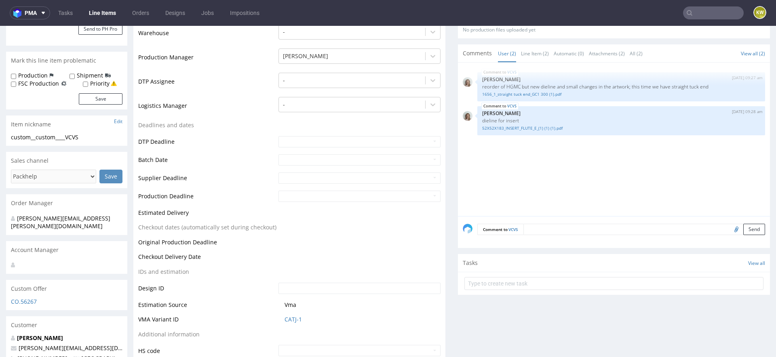
scroll to position [259, 0]
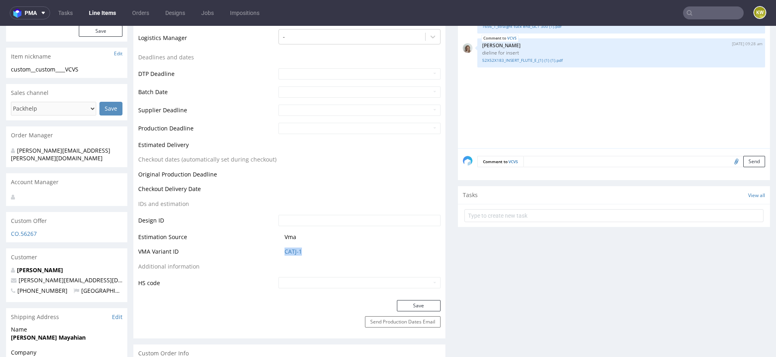
drag, startPoint x: 312, startPoint y: 253, endPoint x: 279, endPoint y: 252, distance: 33.6
click at [278, 253] on td "CATJ-1" at bounding box center [358, 254] width 164 height 15
copy link "CATJ-1"
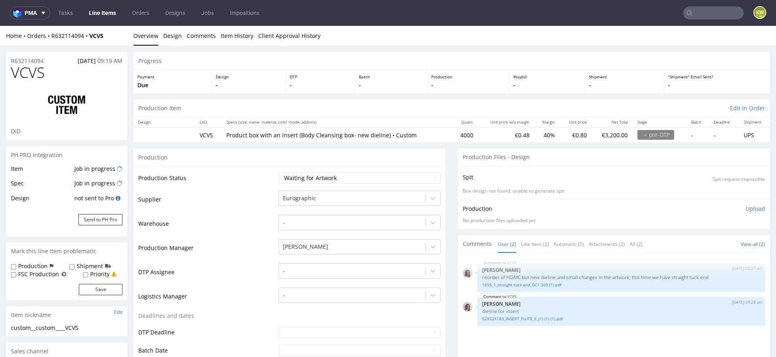
scroll to position [13, 0]
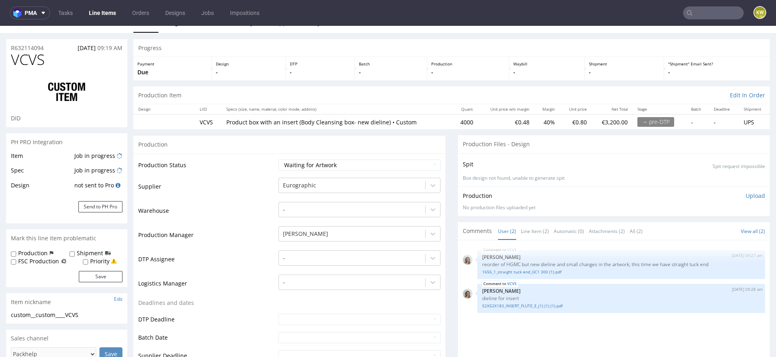
click at [127, 156] on div "Item Job in progress Spec Job in progress Design not sent to Pro Send to PH Pro" at bounding box center [66, 187] width 121 height 73
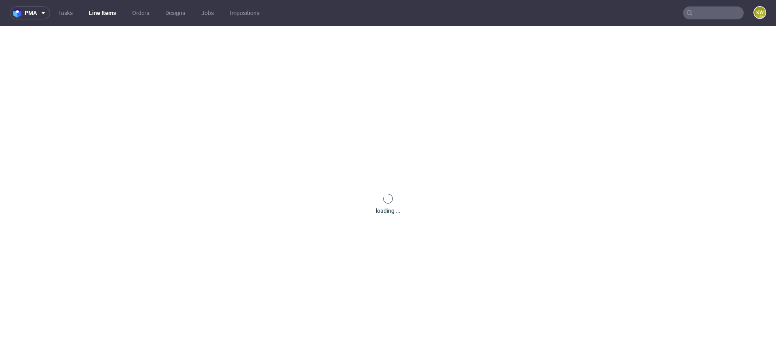
scroll to position [0, 0]
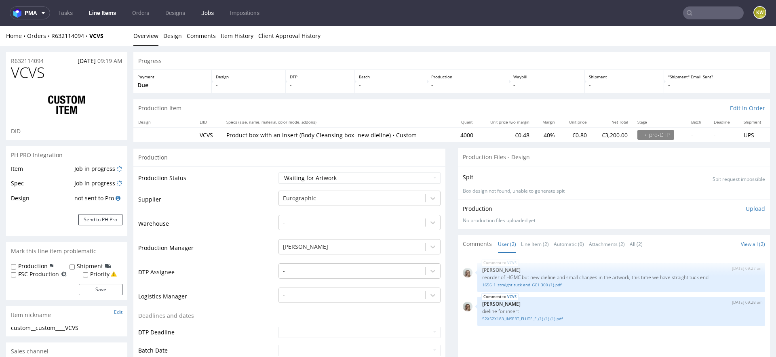
click at [210, 15] on link "Jobs" at bounding box center [207, 12] width 22 height 13
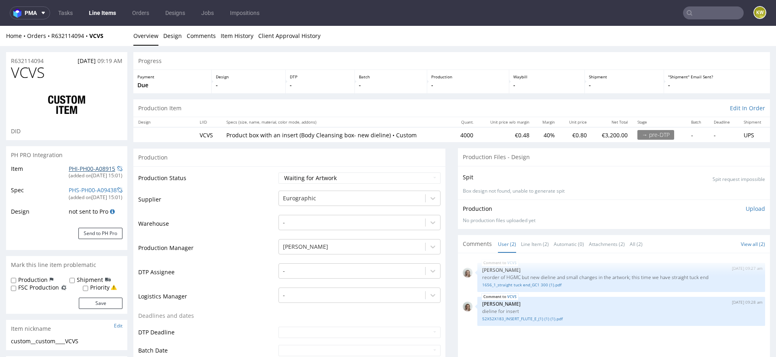
click at [91, 166] on link "PHI-PH00-A08915" at bounding box center [92, 169] width 46 height 8
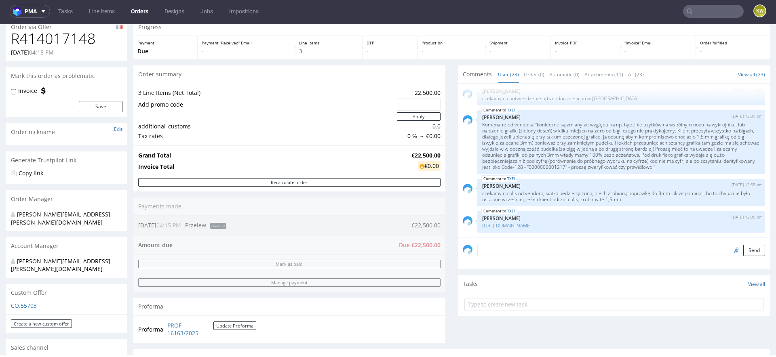
scroll to position [33, 0]
click at [17, 92] on div "Invoice" at bounding box center [28, 90] width 34 height 8
click at [21, 90] on label "Invoice" at bounding box center [27, 90] width 19 height 8
click at [16, 90] on input "Invoice" at bounding box center [13, 91] width 5 height 6
checkbox input "true"
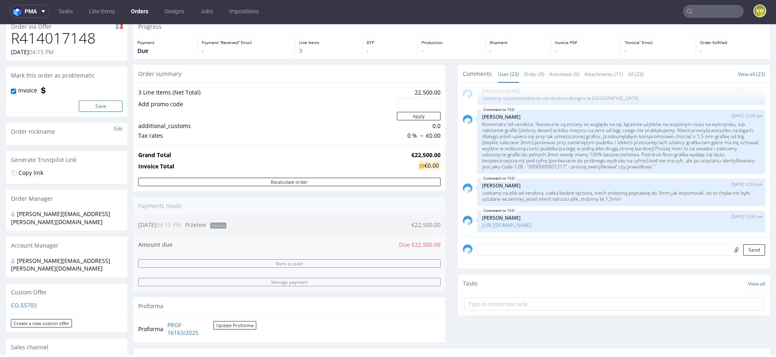
click at [95, 107] on button "Save" at bounding box center [101, 106] width 44 height 11
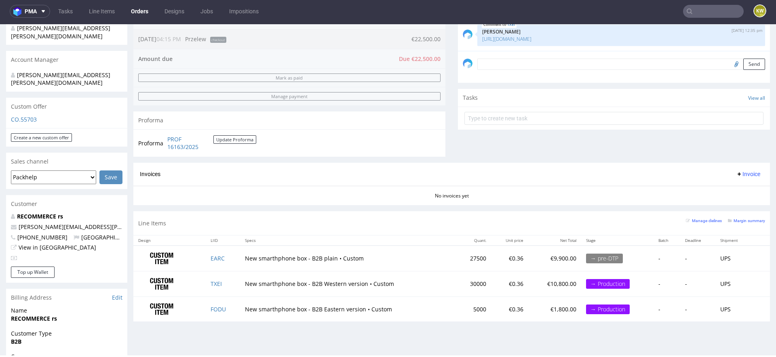
scroll to position [405, 0]
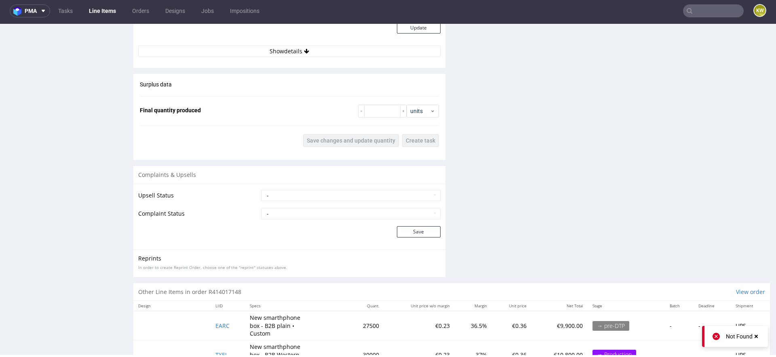
scroll to position [1114, 0]
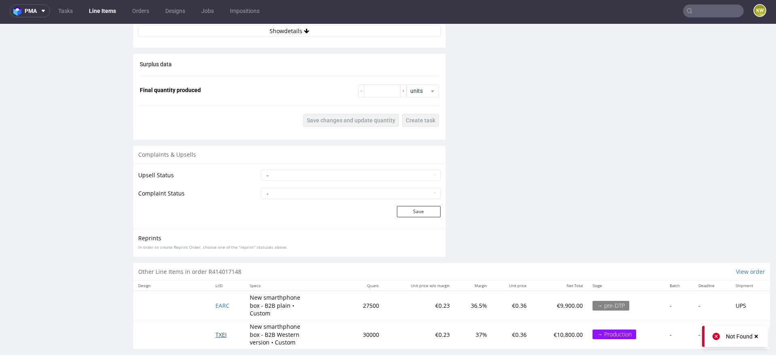
click at [217, 331] on span "TXEI" at bounding box center [220, 335] width 11 height 8
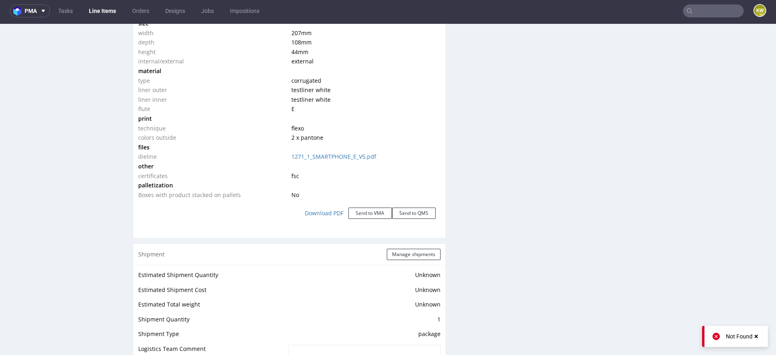
scroll to position [1114, 0]
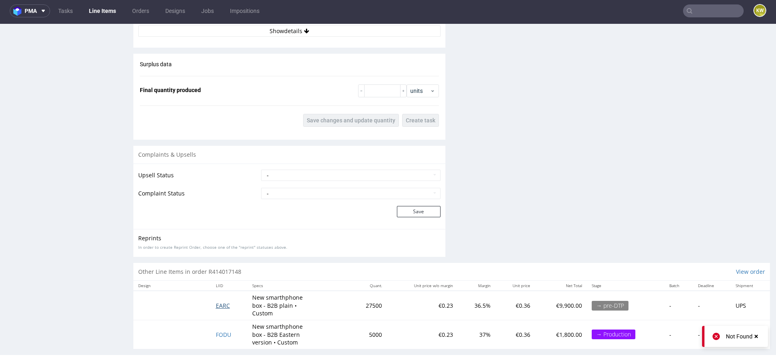
click at [220, 302] on span "EARC" at bounding box center [223, 306] width 14 height 8
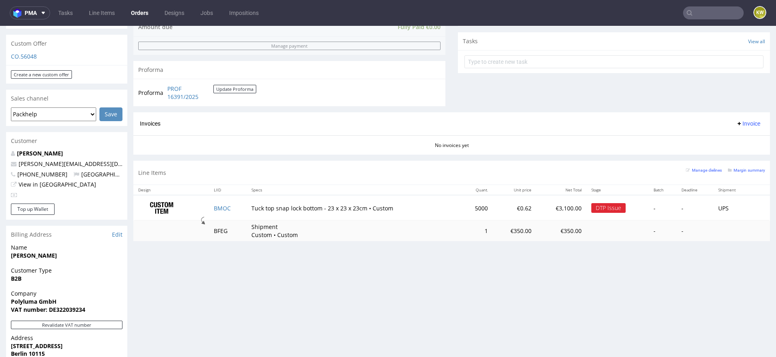
scroll to position [312, 0]
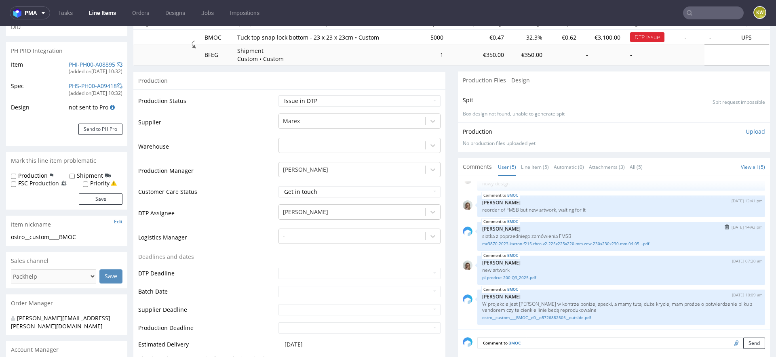
scroll to position [111, 0]
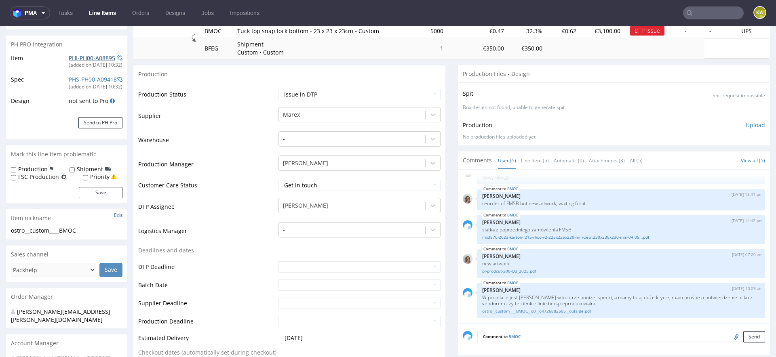
click at [96, 58] on link "PHI-PH00-A08895" at bounding box center [92, 58] width 46 height 8
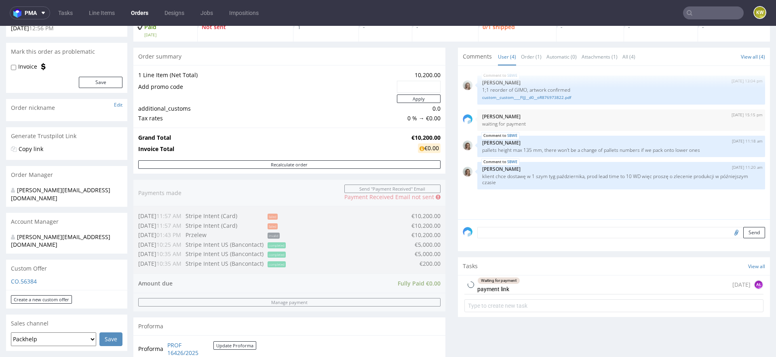
scroll to position [57, 0]
click at [485, 232] on textarea at bounding box center [621, 233] width 288 height 11
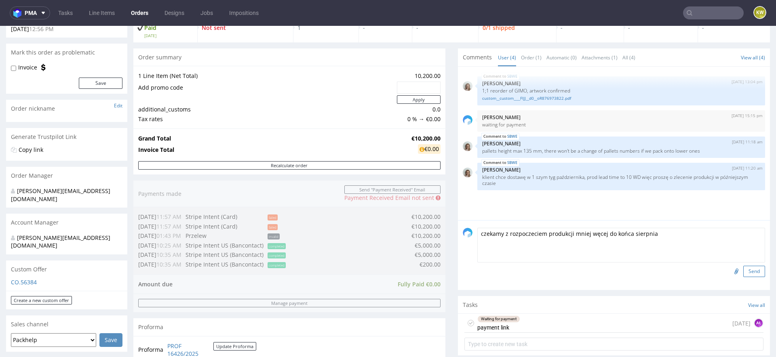
type textarea "czekamy z rozpoczeciem produkcji mniej węcej do końca sierpnia"
click at [750, 273] on button "Send" at bounding box center [754, 271] width 22 height 11
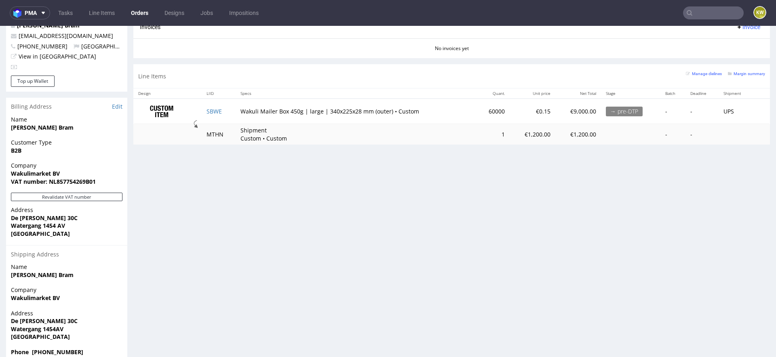
scroll to position [0, 0]
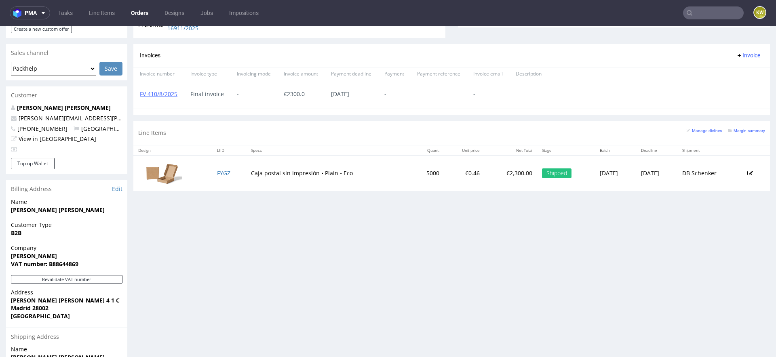
scroll to position [333, 0]
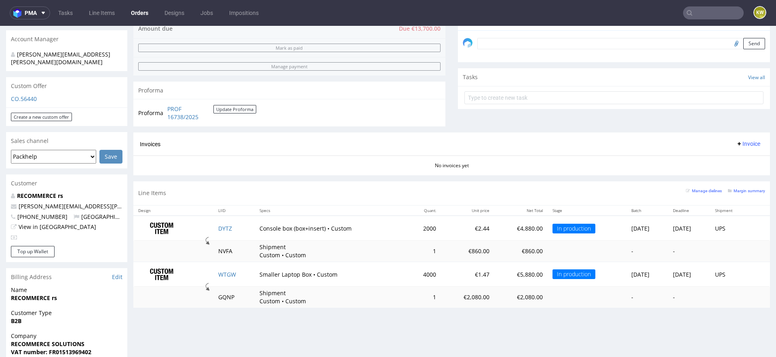
scroll to position [242, 0]
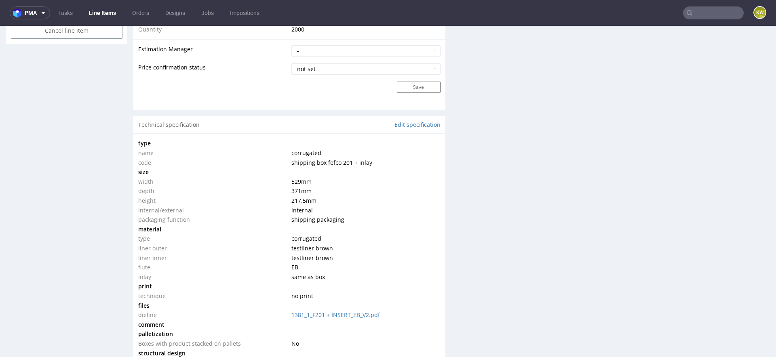
scroll to position [1219, 0]
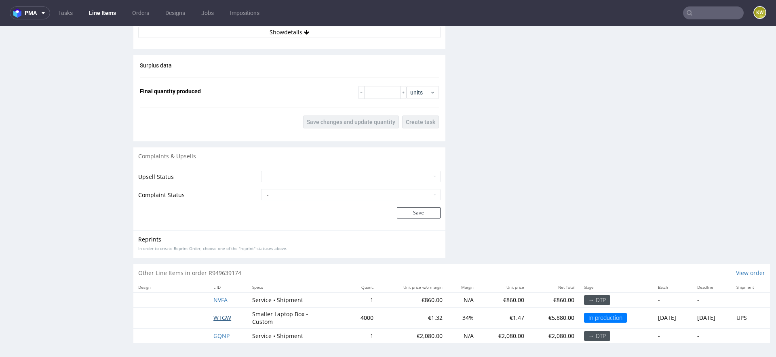
click at [215, 314] on span "WTGW" at bounding box center [222, 318] width 18 height 8
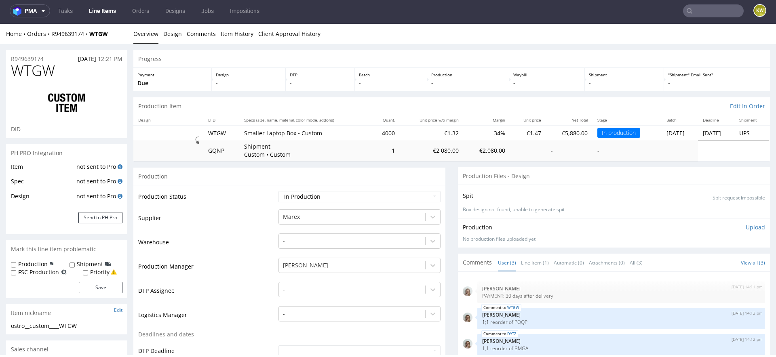
click at [96, 11] on link "Line Items" at bounding box center [102, 10] width 37 height 13
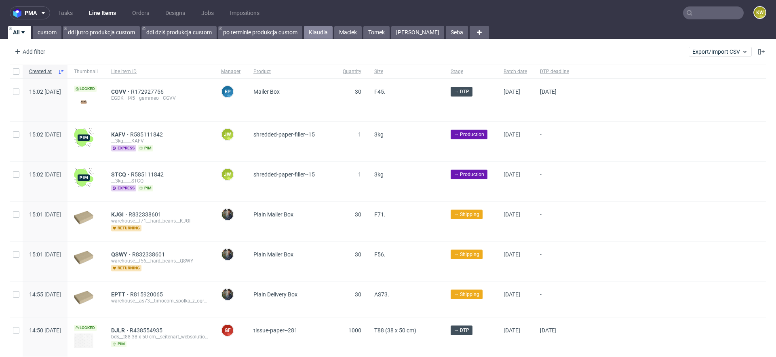
click at [310, 33] on link "Klaudia" at bounding box center [318, 32] width 29 height 13
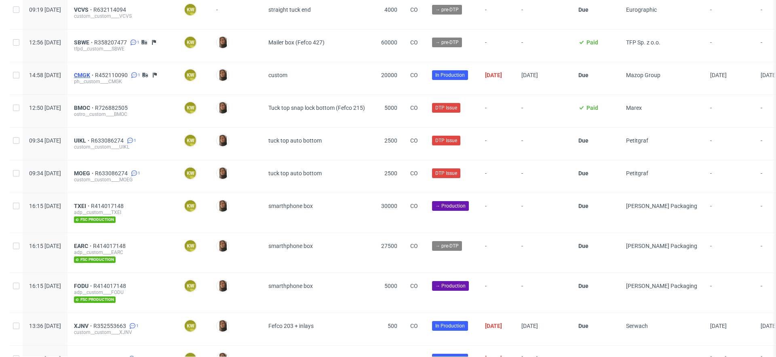
click at [95, 72] on span "CMGK" at bounding box center [84, 75] width 21 height 6
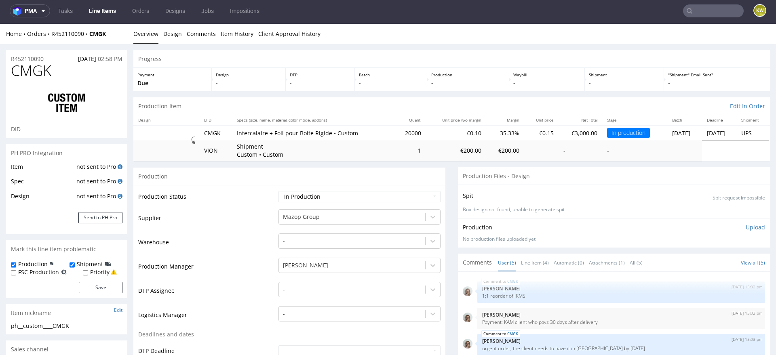
click at [30, 68] on span "CMGK" at bounding box center [31, 71] width 40 height 16
copy span "CMGK"
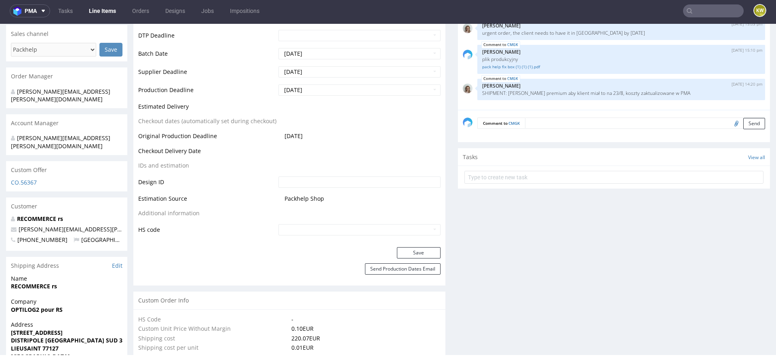
scroll to position [319, 0]
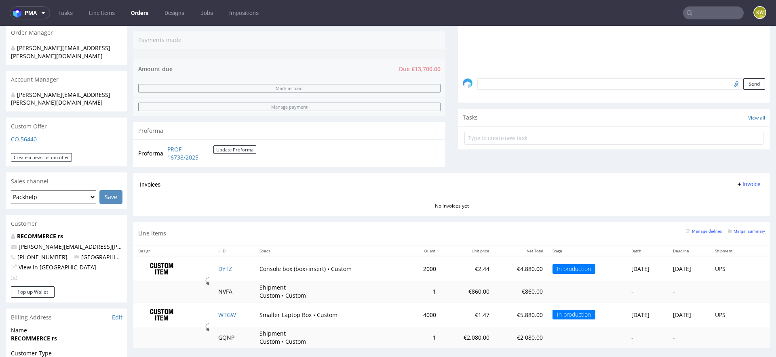
scroll to position [207, 0]
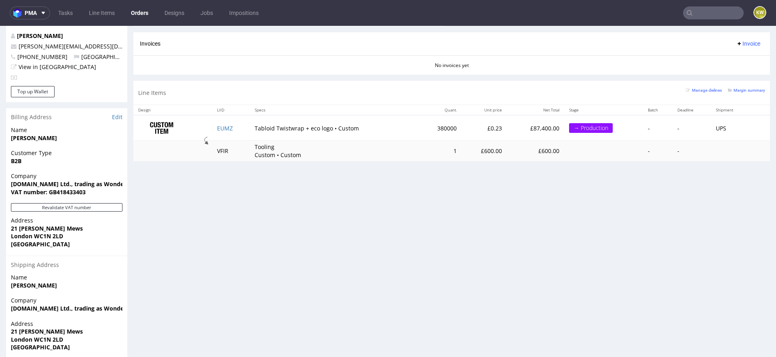
scroll to position [403, 0]
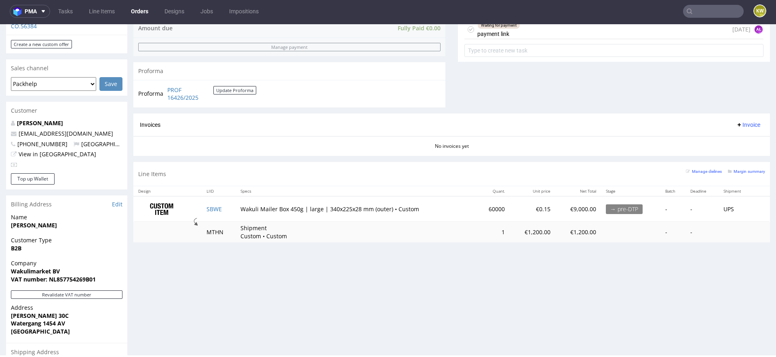
scroll to position [296, 0]
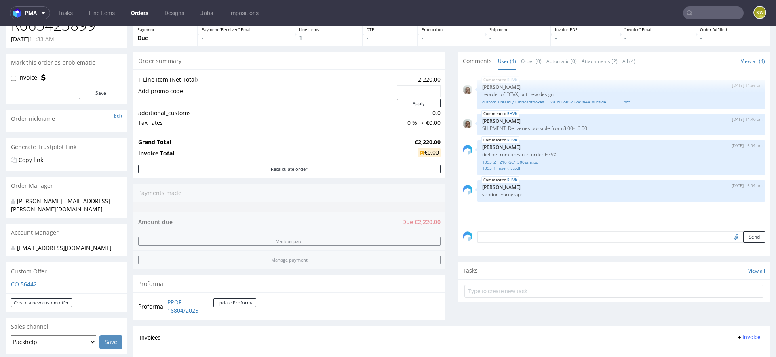
scroll to position [167, 0]
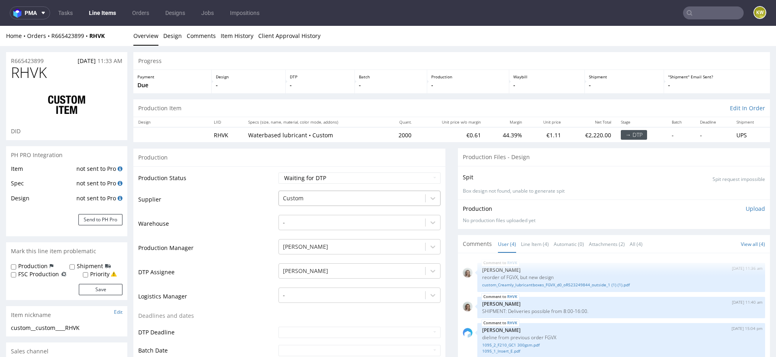
click at [289, 202] on div "Custom" at bounding box center [359, 196] width 162 height 11
type input "eur"
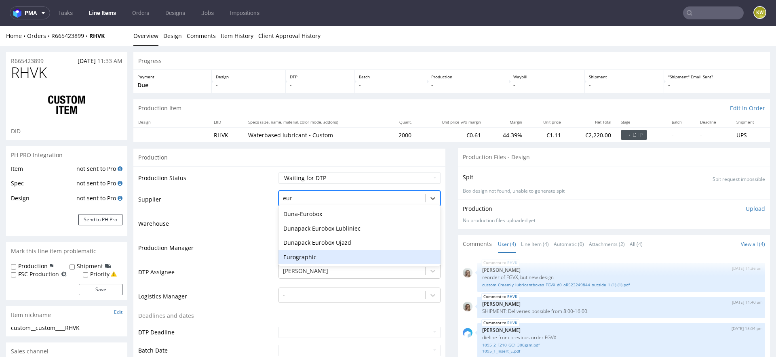
click at [311, 256] on div "Eurographic" at bounding box center [359, 257] width 162 height 15
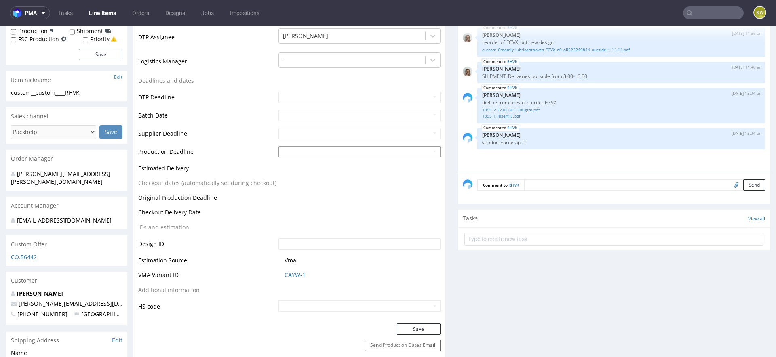
scroll to position [237, 0]
click at [414, 326] on button "Save" at bounding box center [419, 327] width 44 height 11
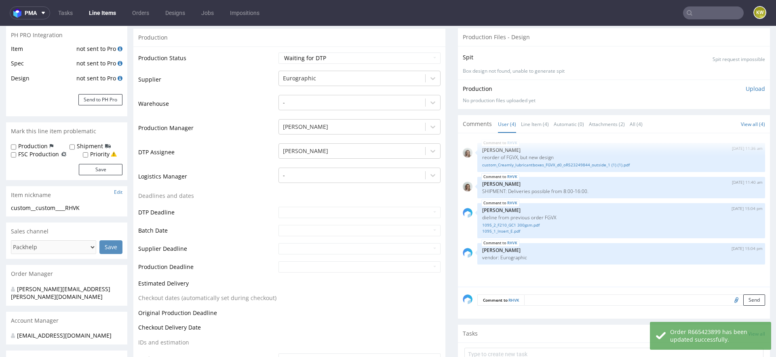
scroll to position [138, 0]
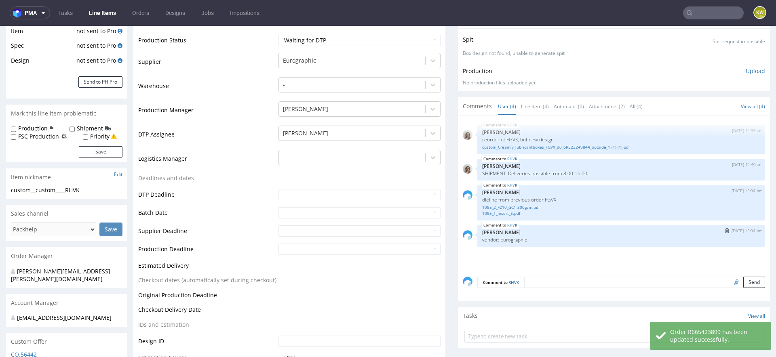
click at [725, 230] on img "submit" at bounding box center [727, 230] width 4 height 5
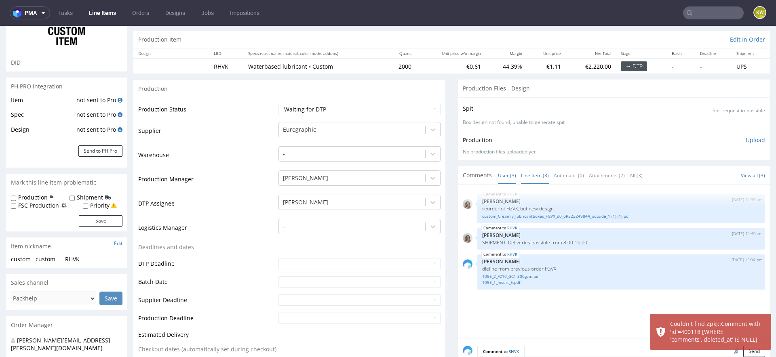
scroll to position [73, 0]
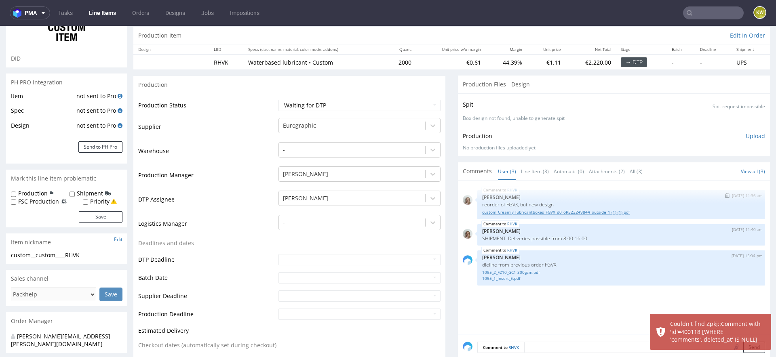
click at [546, 211] on link "custom_Creamly_lubricantboxes_FGVX_d0_oR523249844_outside_1 (1) (1).pdf" at bounding box center [621, 212] width 278 height 6
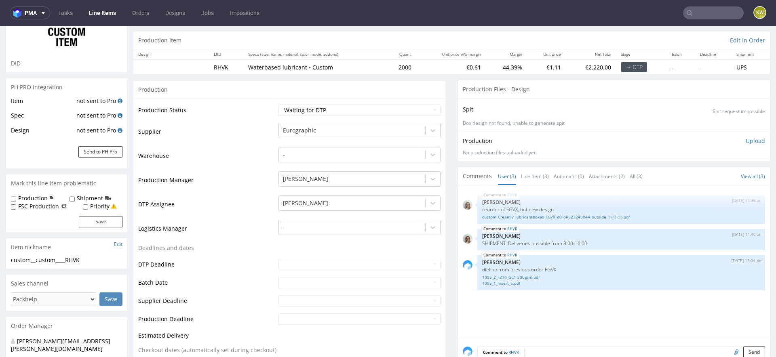
scroll to position [0, 0]
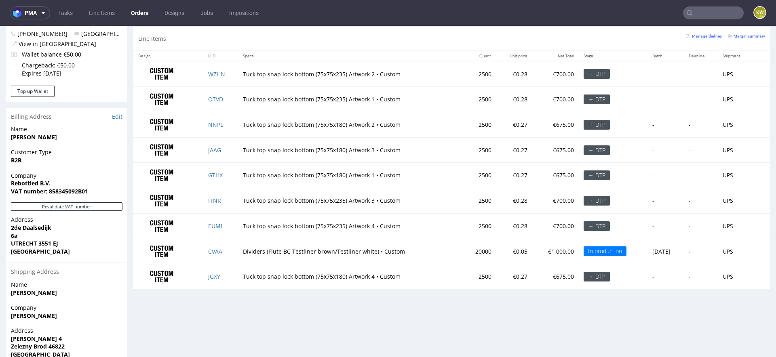
scroll to position [432, 0]
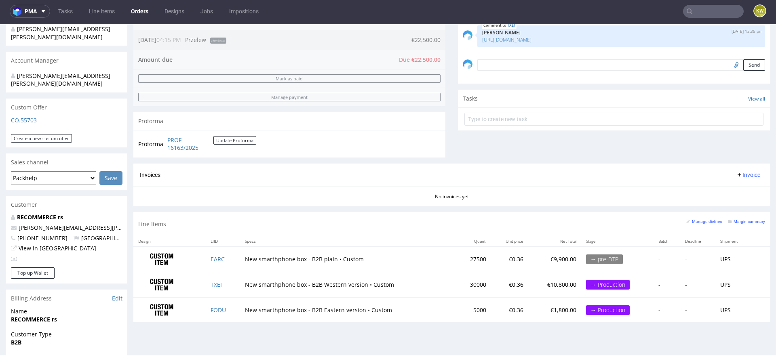
scroll to position [216, 0]
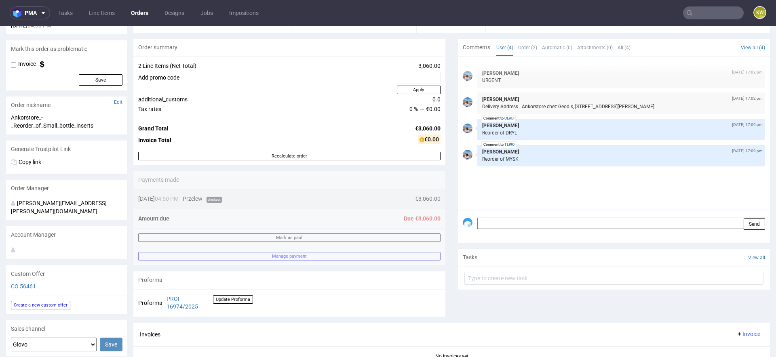
scroll to position [61, 0]
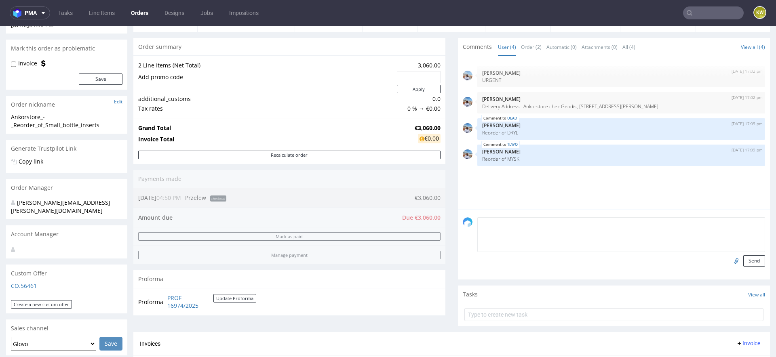
click at [481, 224] on textarea at bounding box center [621, 234] width 288 height 35
type textarea "e"
type textarea "waiting for payment"
click at [751, 263] on button "Send" at bounding box center [754, 260] width 22 height 11
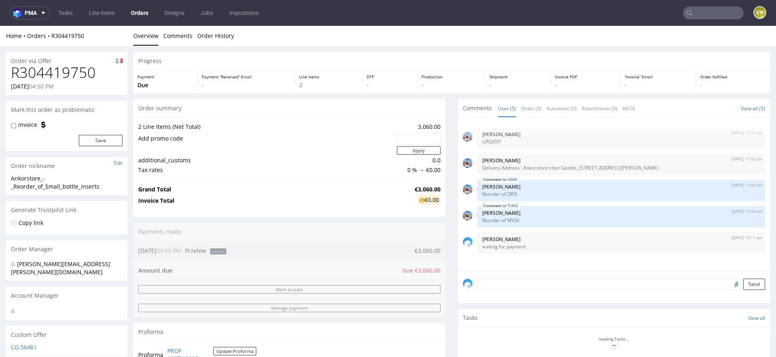
scroll to position [0, 0]
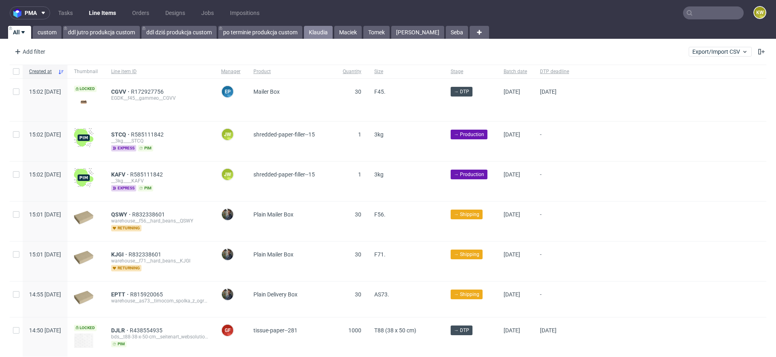
click at [311, 34] on link "Klaudia" at bounding box center [318, 32] width 29 height 13
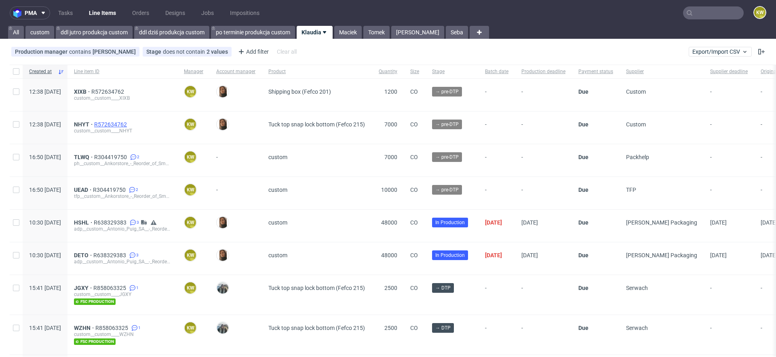
click at [129, 122] on span "R572634762" at bounding box center [111, 124] width 34 height 6
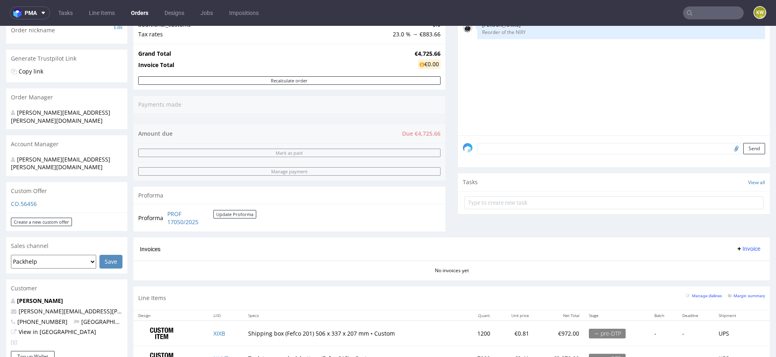
scroll to position [158, 0]
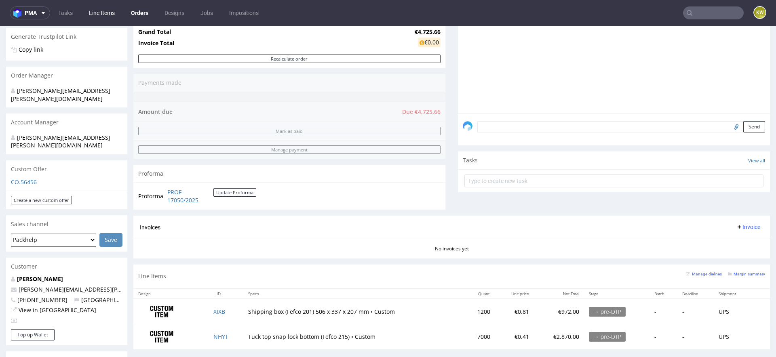
click at [107, 17] on link "Line Items" at bounding box center [102, 12] width 36 height 13
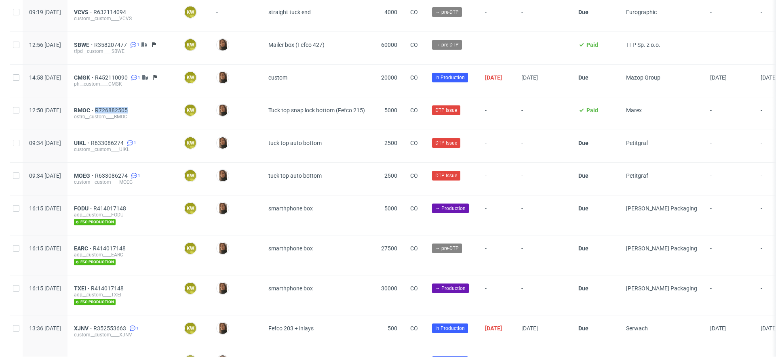
scroll to position [741, 0]
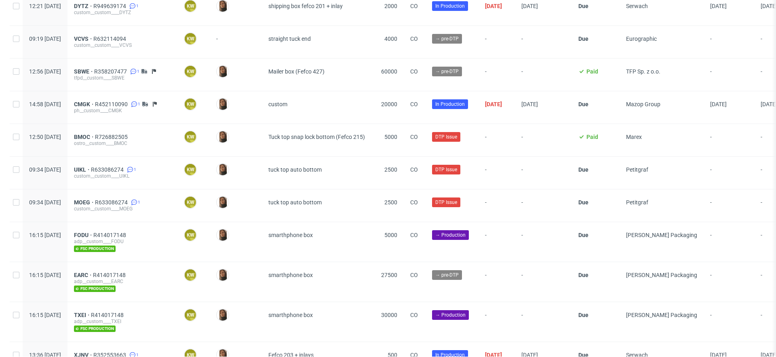
click at [177, 126] on div "BMOC R726882505 ostro__custom____BMOC" at bounding box center [123, 140] width 110 height 32
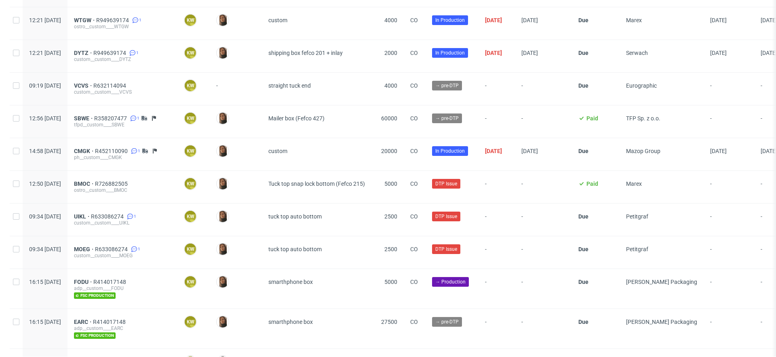
scroll to position [692, 0]
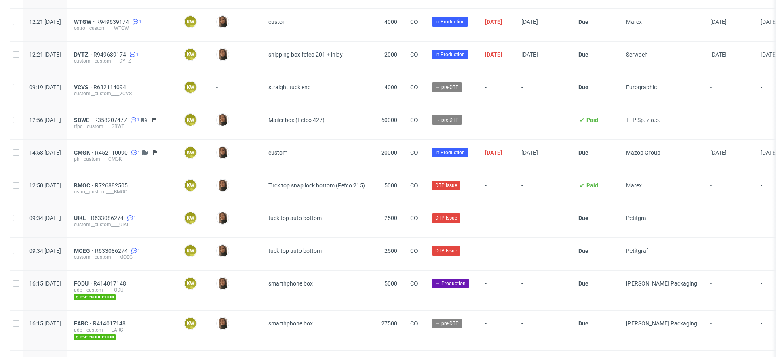
click at [177, 173] on div "BMOC R726882505 ostro__custom____BMOC" at bounding box center [123, 189] width 110 height 32
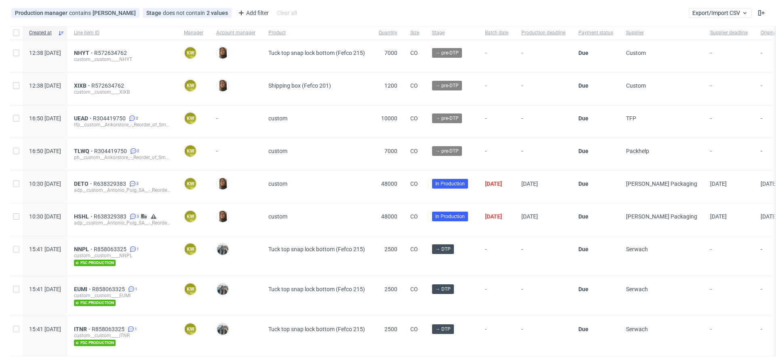
scroll to position [30, 0]
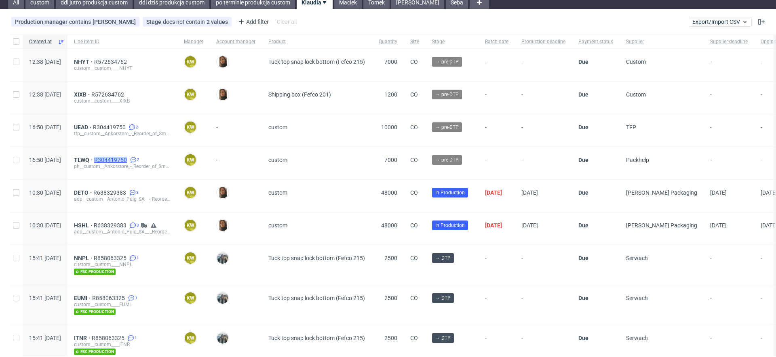
copy span "R304419750"
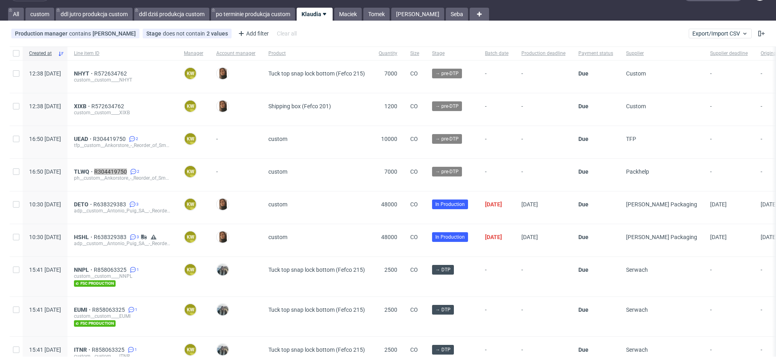
scroll to position [0, 0]
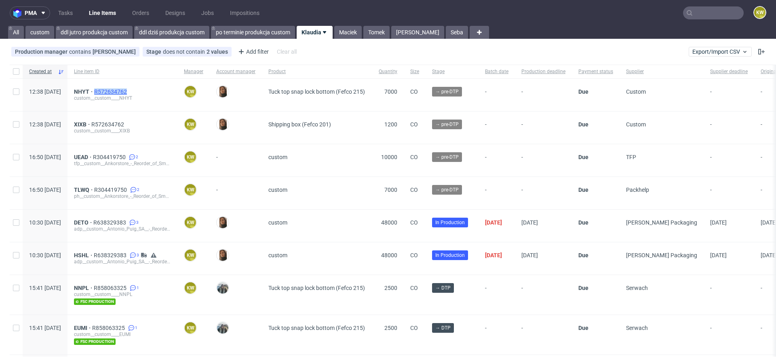
copy span "R572634762"
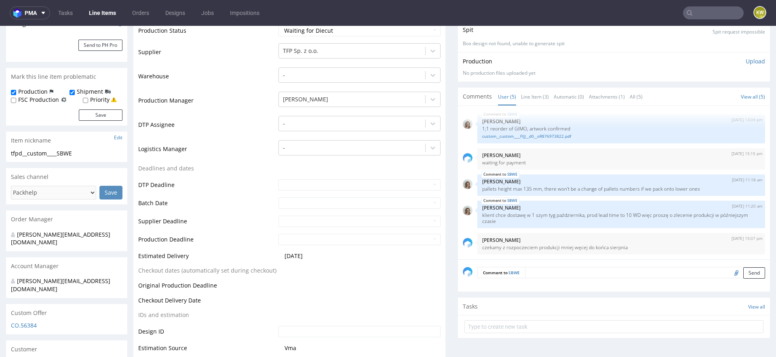
scroll to position [173, 0]
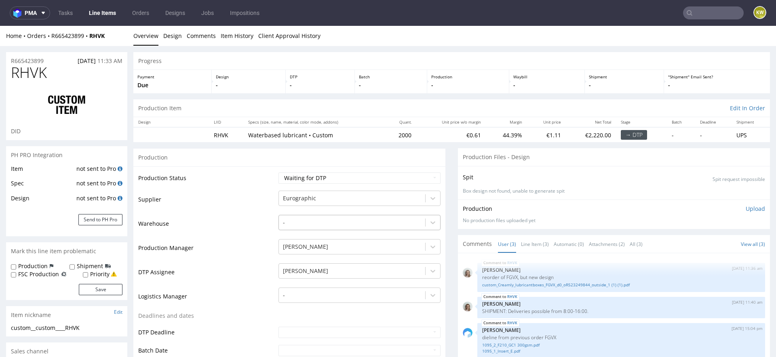
scroll to position [68, 0]
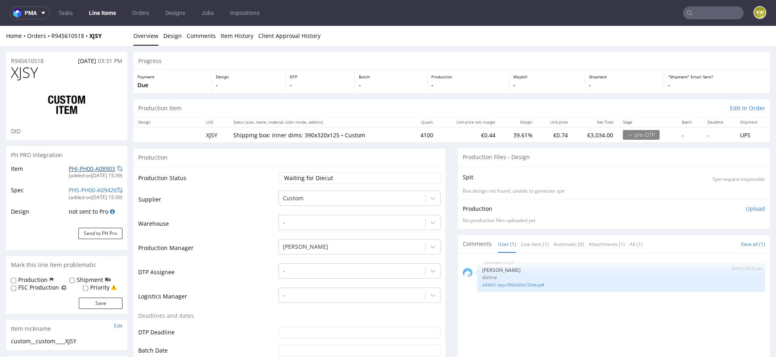
click at [90, 165] on link "PHI-PH00-A08903" at bounding box center [92, 169] width 46 height 8
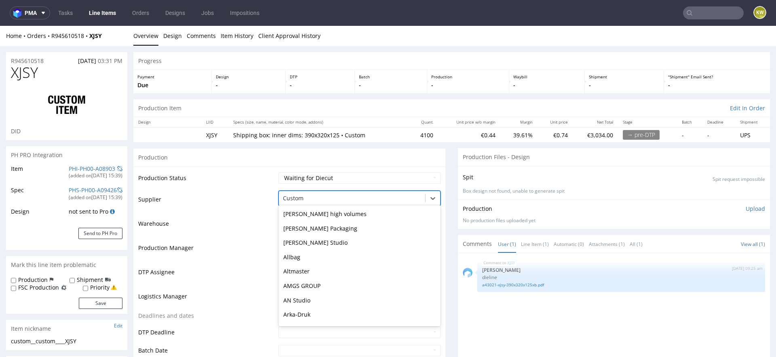
click at [300, 191] on div "Custom" at bounding box center [359, 198] width 162 height 15
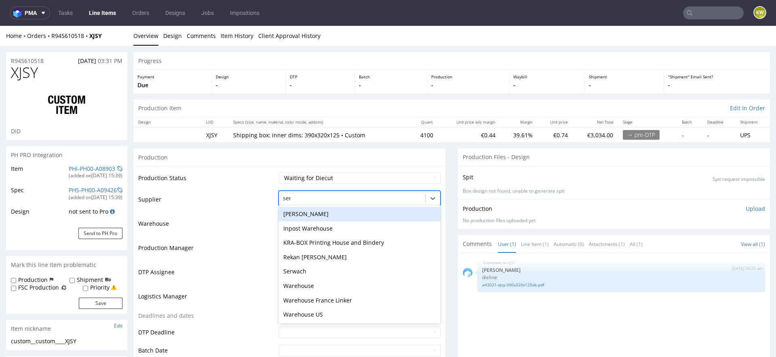
type input "serw"
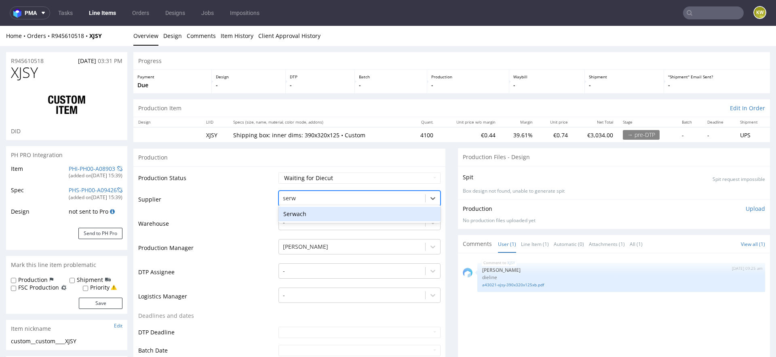
click at [308, 215] on div "Serwach" at bounding box center [359, 214] width 162 height 15
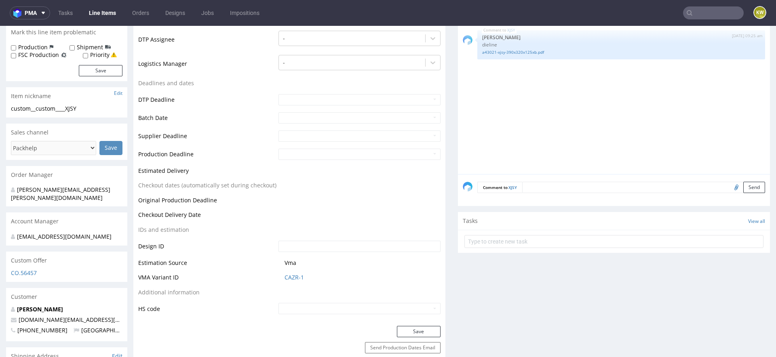
scroll to position [286, 0]
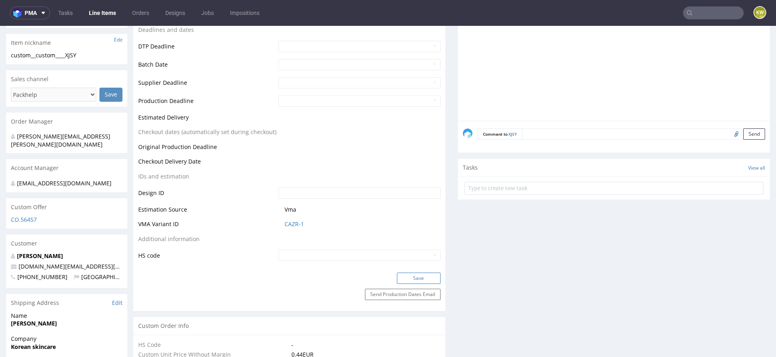
click at [416, 280] on button "Save" at bounding box center [419, 278] width 44 height 11
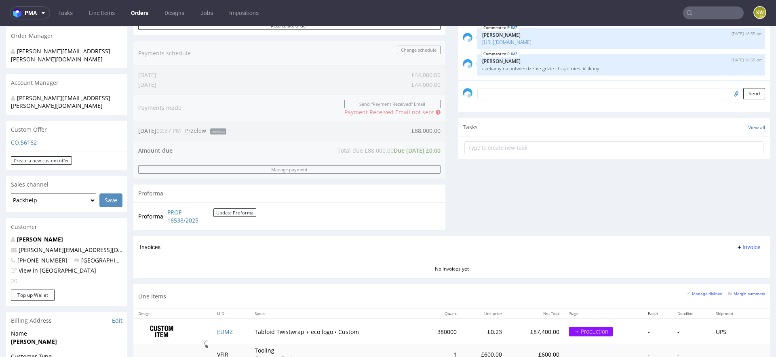
scroll to position [289, 0]
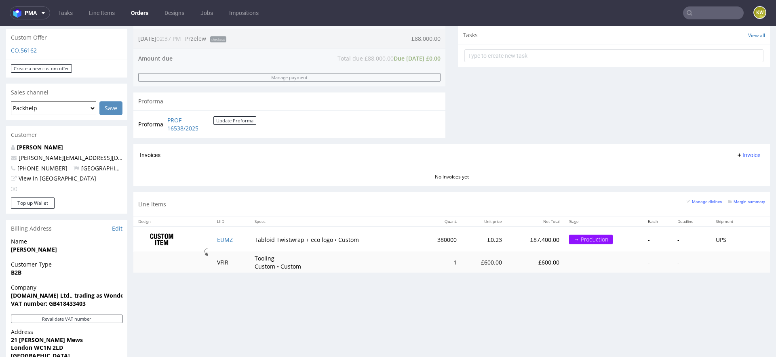
click at [214, 235] on td "EUMZ" at bounding box center [231, 239] width 38 height 25
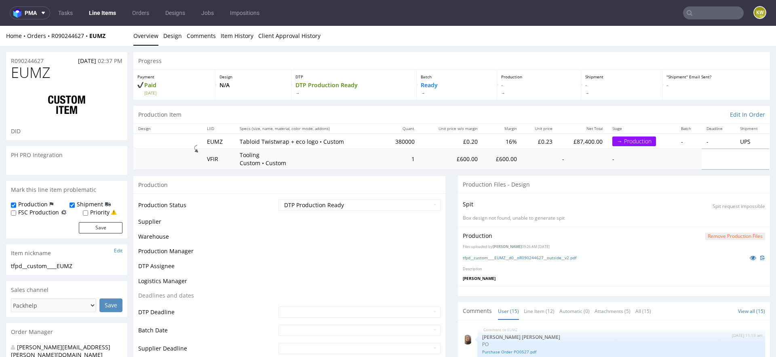
scroll to position [358, 0]
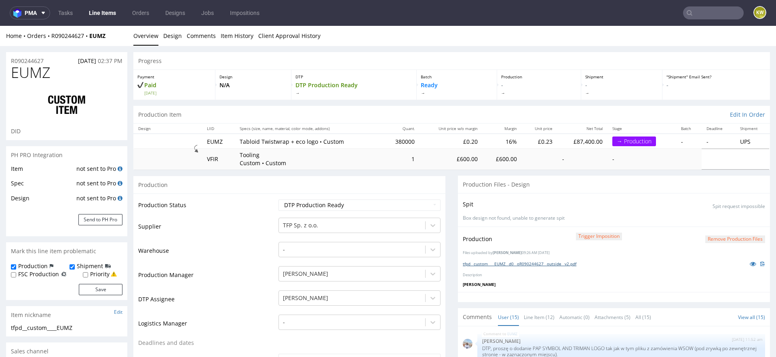
click at [544, 265] on link "tfpd__custom____EUMZ__d0__oR090244627__outside__v2.pdf" at bounding box center [520, 264] width 114 height 6
click at [99, 8] on link "Line Items" at bounding box center [102, 12] width 37 height 13
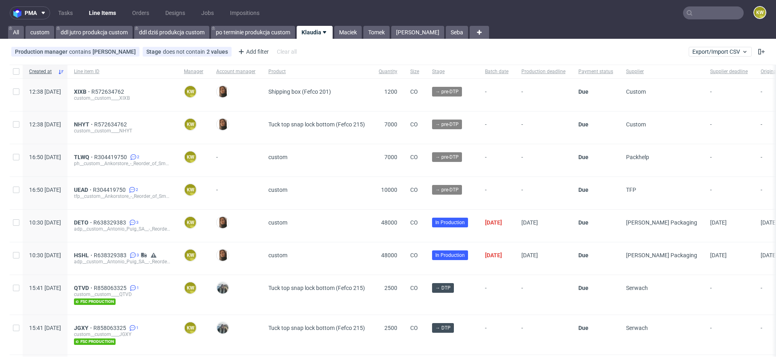
click at [715, 17] on input "text" at bounding box center [713, 12] width 61 height 13
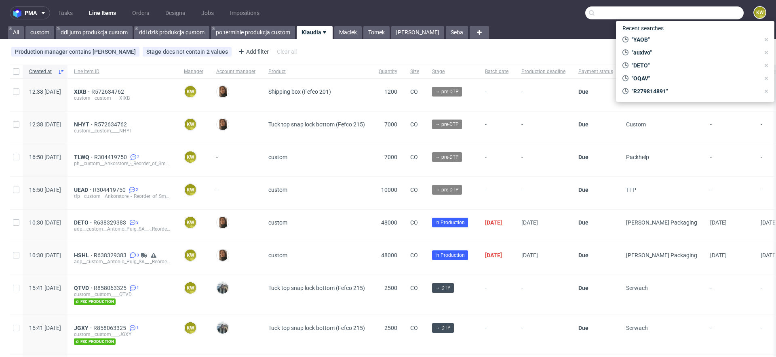
paste input "R256346489"
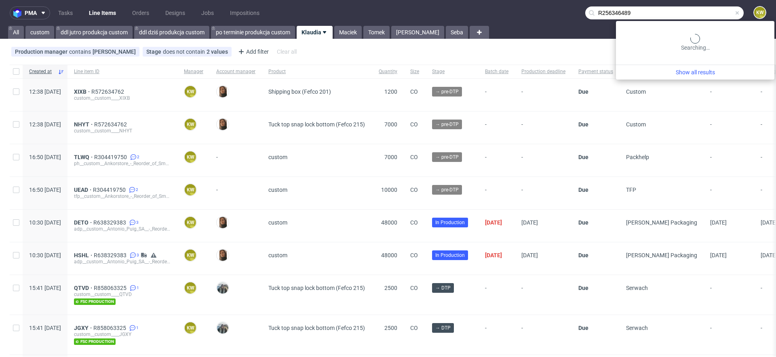
type input "R256346489"
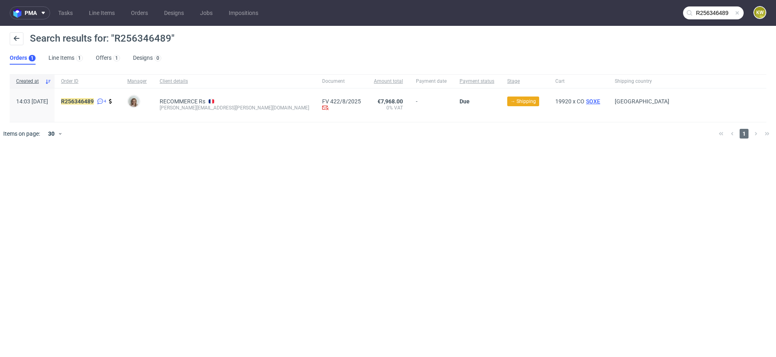
click at [584, 100] on span "SOXE" at bounding box center [592, 101] width 17 height 6
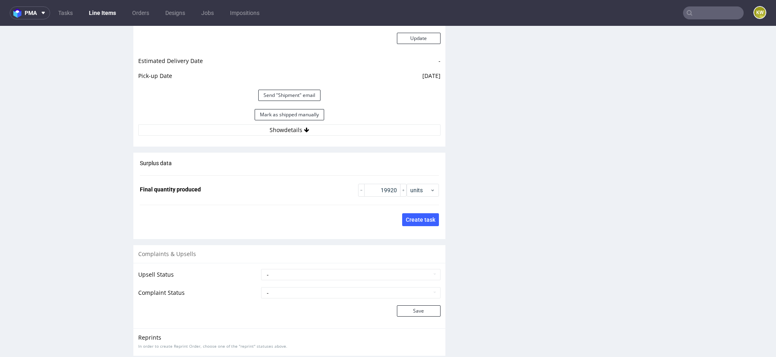
scroll to position [1146, 0]
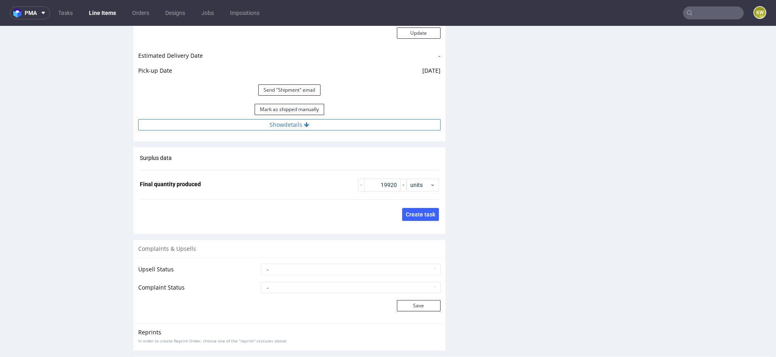
click at [343, 122] on button "Show details" at bounding box center [289, 124] width 302 height 11
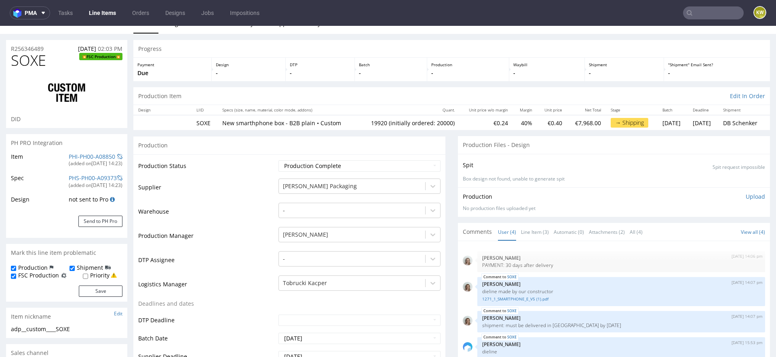
scroll to position [0, 0]
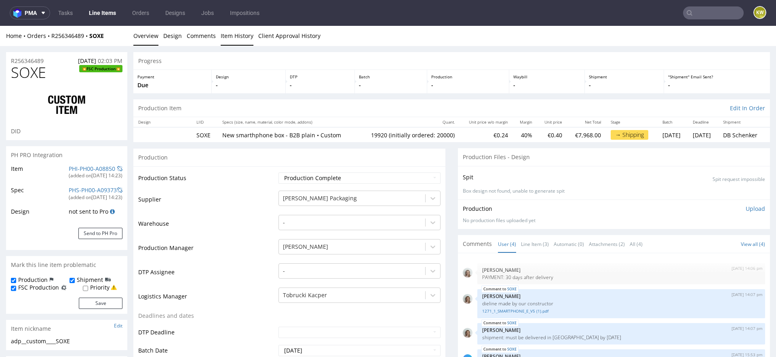
click at [237, 37] on link "Item History" at bounding box center [237, 36] width 33 height 20
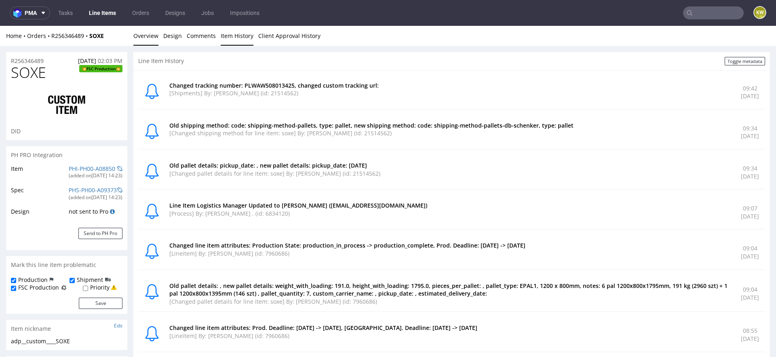
click at [137, 35] on link "Overview" at bounding box center [145, 36] width 25 height 20
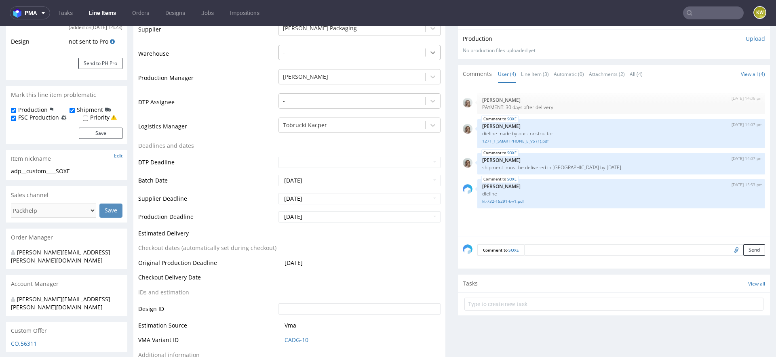
scroll to position [162, 0]
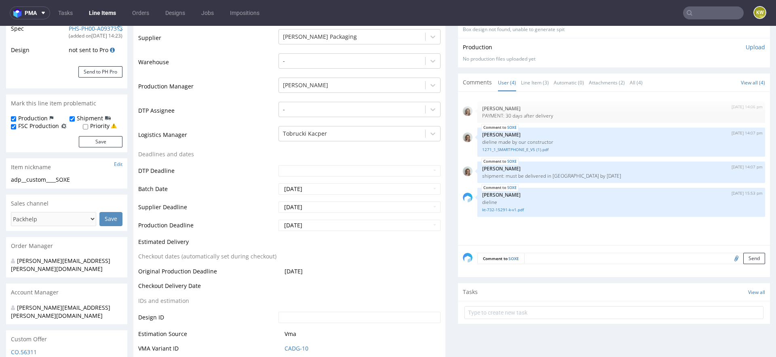
click at [694, 14] on input "text" at bounding box center [713, 12] width 61 height 13
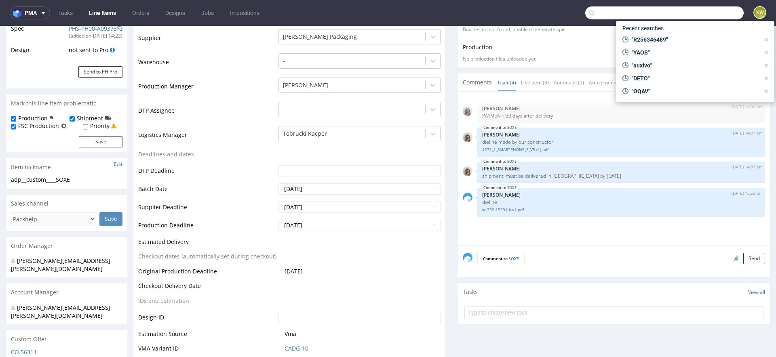
click at [694, 14] on input "text" at bounding box center [664, 12] width 158 height 13
type input "R452110090"
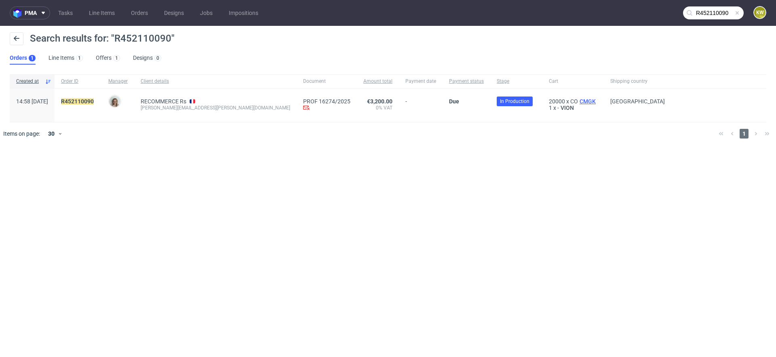
click at [578, 101] on span "CMGK" at bounding box center [587, 101] width 19 height 6
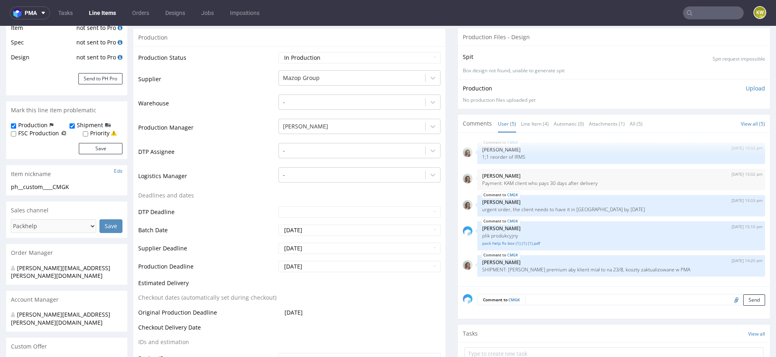
scroll to position [219, 0]
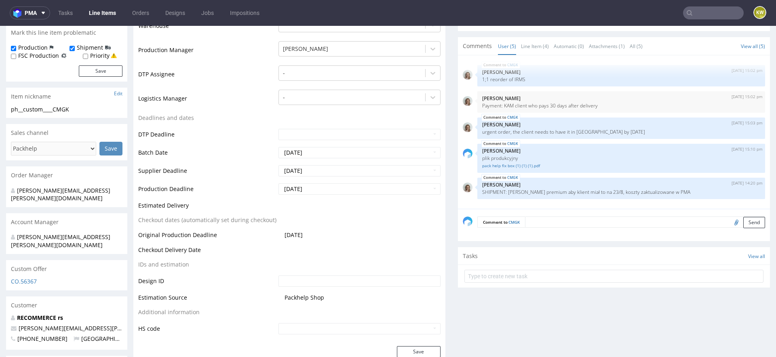
click at [102, 9] on link "Line Items" at bounding box center [102, 12] width 37 height 13
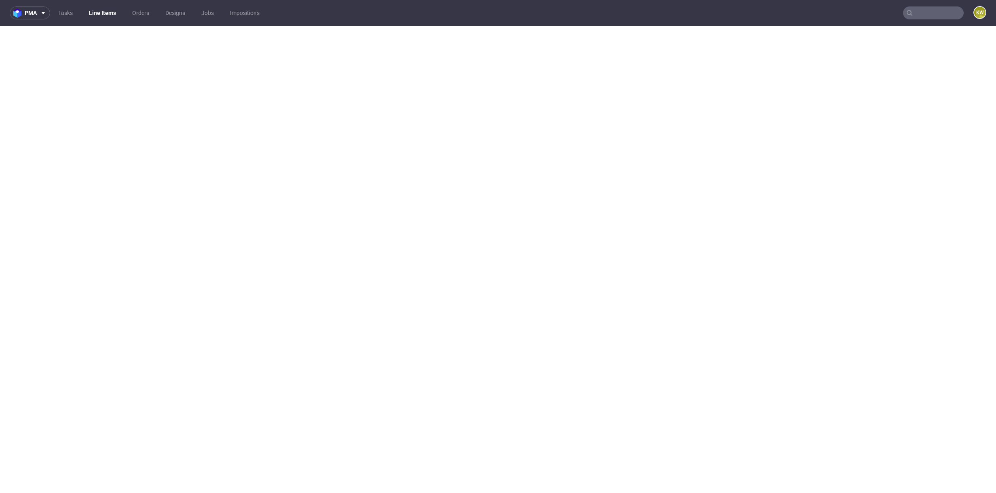
select select "in_progress"
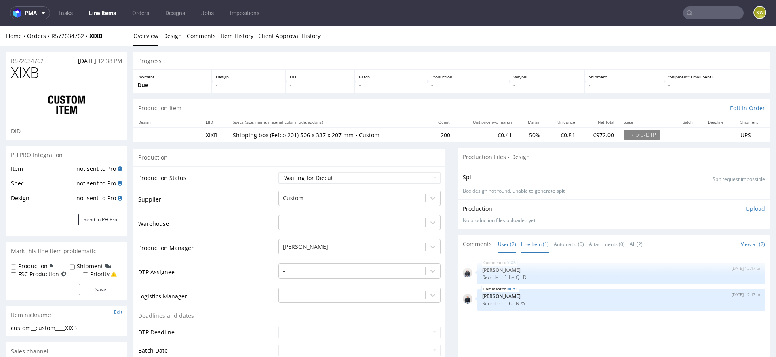
click at [530, 243] on link "Line Item (1)" at bounding box center [535, 244] width 28 height 17
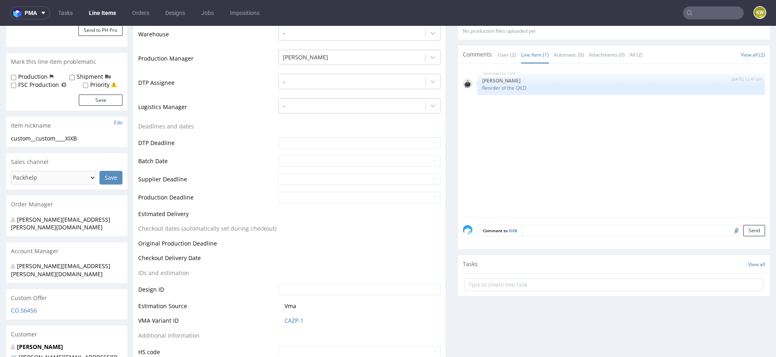
scroll to position [213, 0]
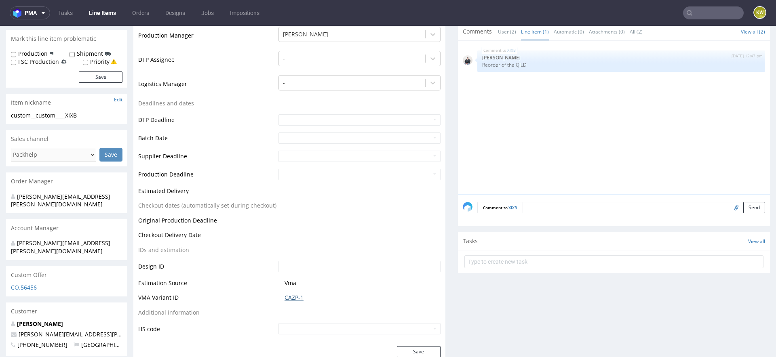
click at [286, 297] on link "CAZP-1" at bounding box center [294, 298] width 19 height 8
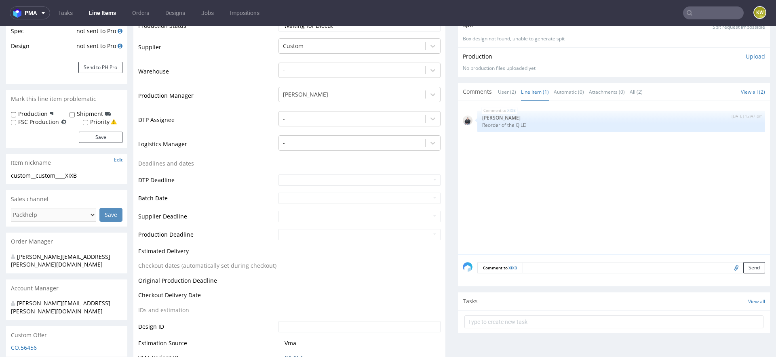
scroll to position [0, 0]
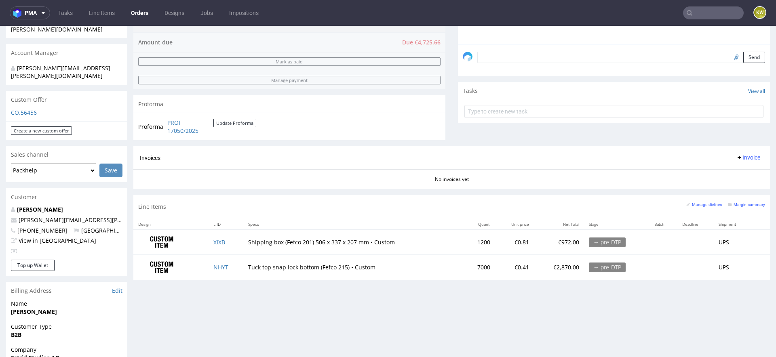
scroll to position [259, 0]
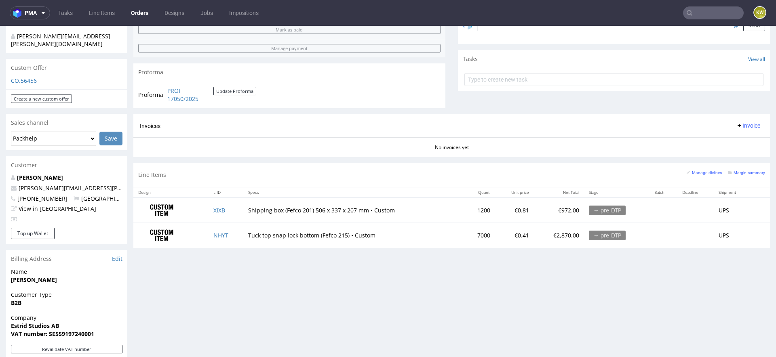
click at [232, 208] on td "XIXB" at bounding box center [226, 210] width 35 height 25
click at [230, 236] on td "NHYT" at bounding box center [226, 235] width 35 height 25
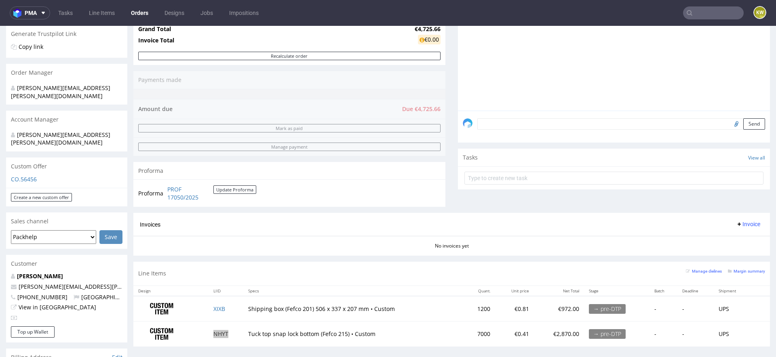
scroll to position [168, 0]
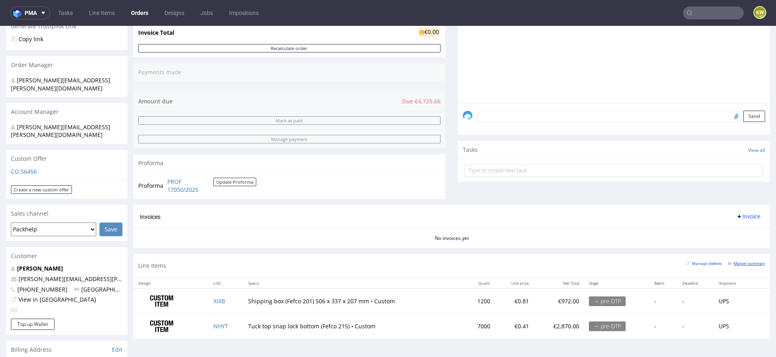
click at [748, 264] on small "Margin summary" at bounding box center [746, 264] width 37 height 4
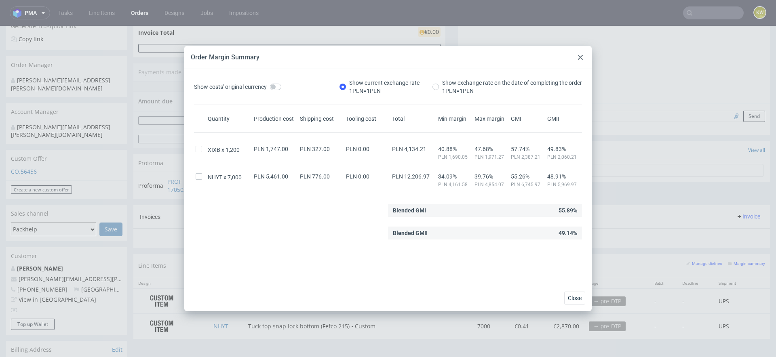
scroll to position [3, 0]
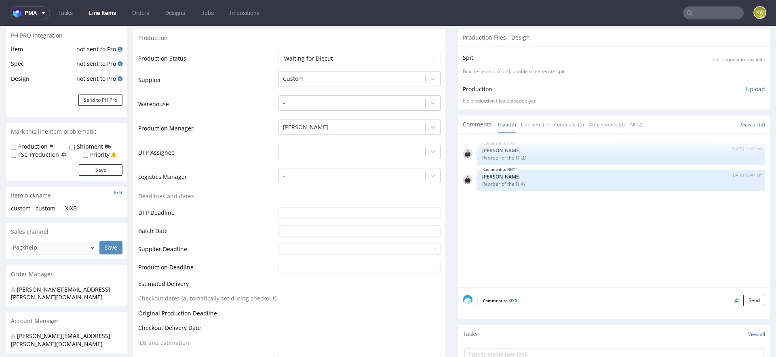
scroll to position [120, 0]
click at [293, 81] on div at bounding box center [352, 78] width 138 height 10
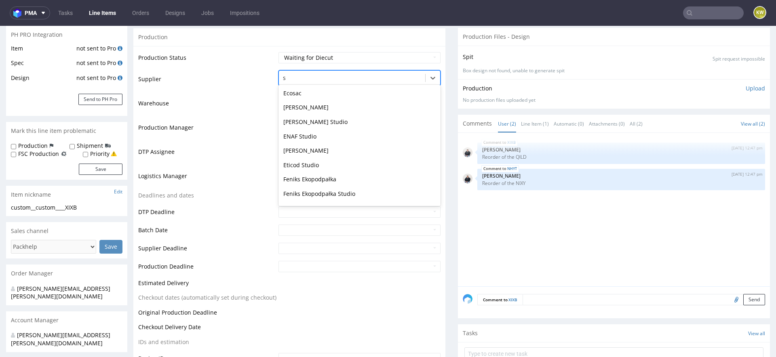
scroll to position [0, 0]
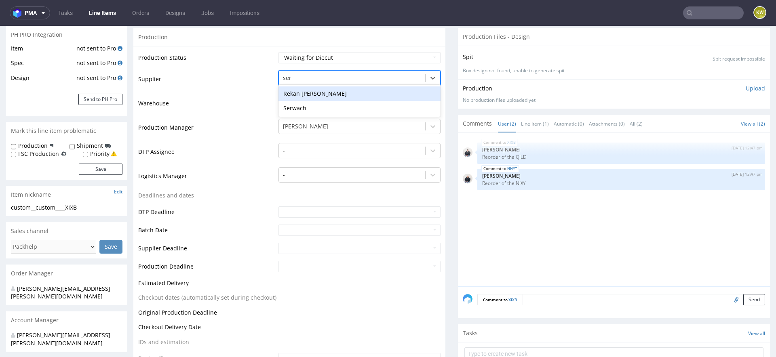
type input "serw"
click at [293, 90] on div "Serwach" at bounding box center [359, 93] width 162 height 15
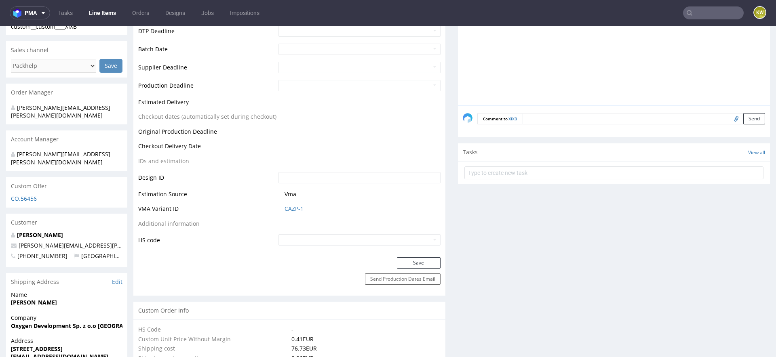
scroll to position [335, 0]
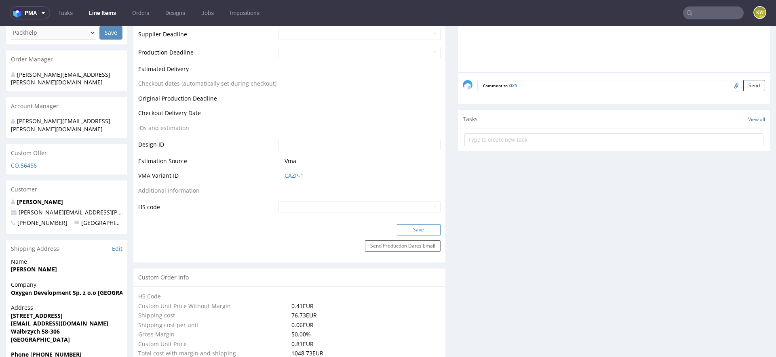
click at [426, 228] on button "Save" at bounding box center [419, 229] width 44 height 11
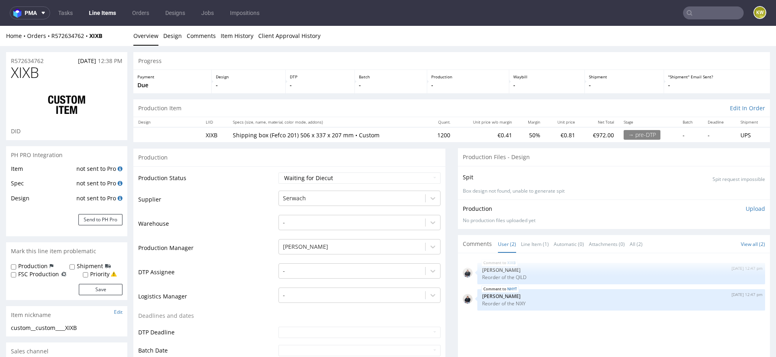
scroll to position [0, 0]
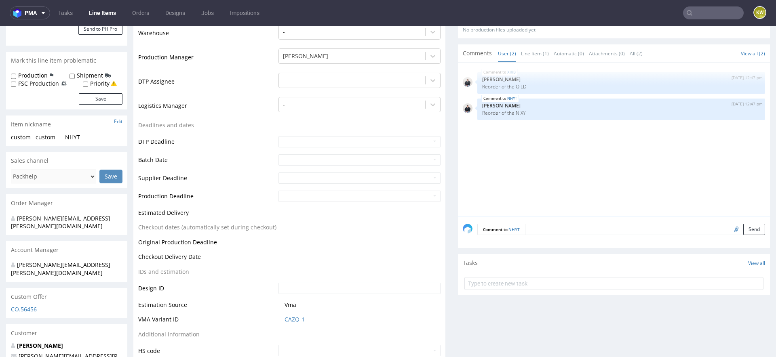
scroll to position [199, 0]
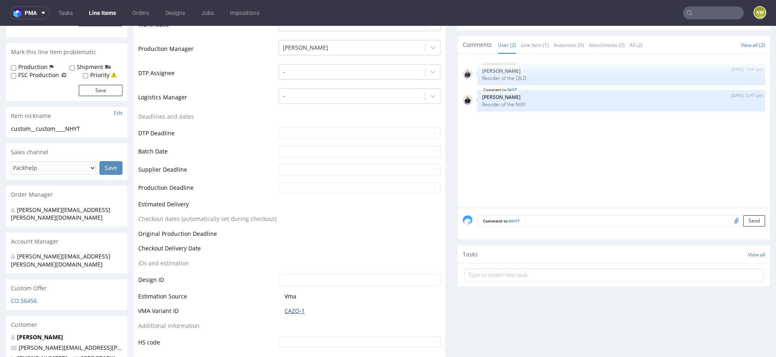
click at [293, 310] on link "CAZQ-1" at bounding box center [295, 311] width 20 height 8
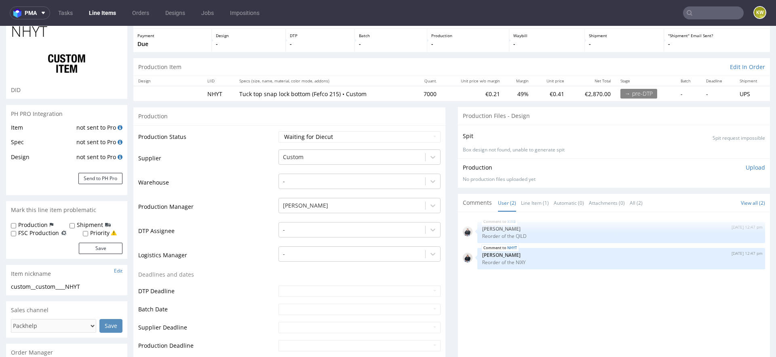
scroll to position [0, 0]
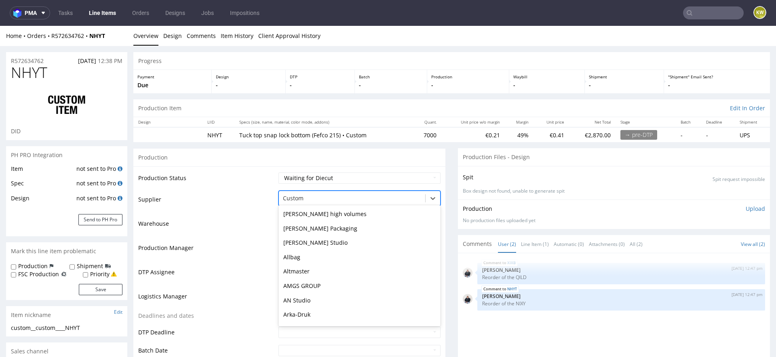
click at [296, 195] on div at bounding box center [352, 199] width 138 height 10
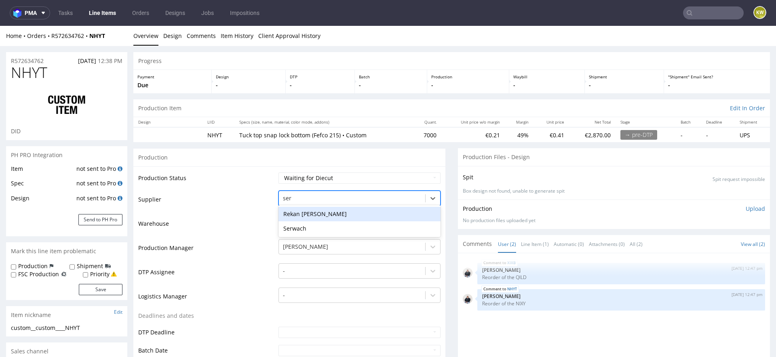
type input "serw"
click at [290, 210] on div "Serwach" at bounding box center [359, 214] width 162 height 15
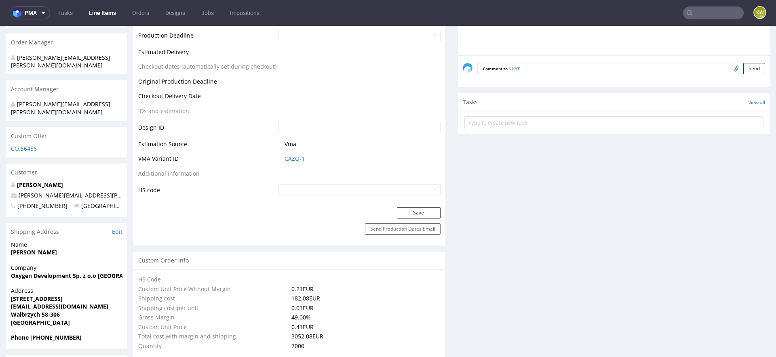
scroll to position [354, 0]
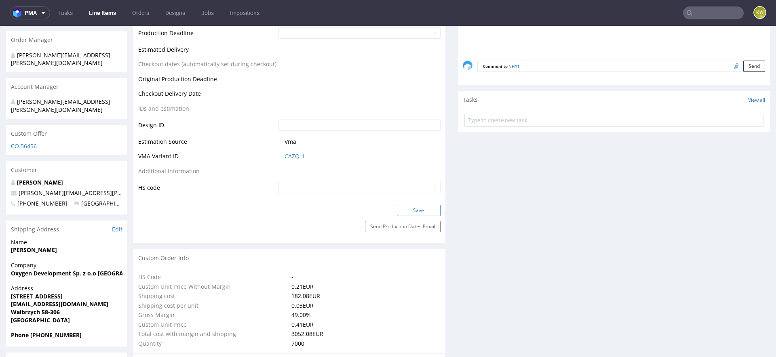
click at [407, 209] on button "Save" at bounding box center [419, 210] width 44 height 11
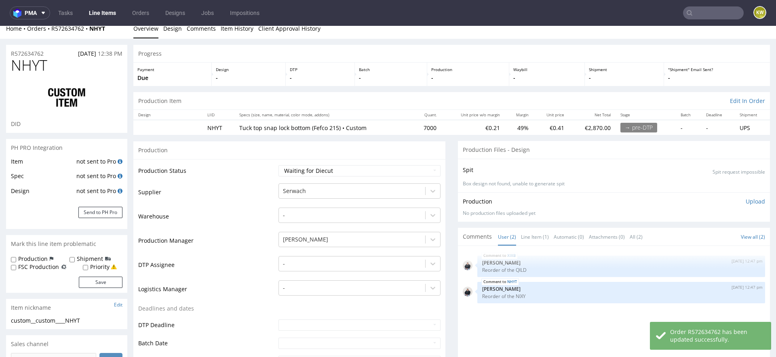
scroll to position [9, 0]
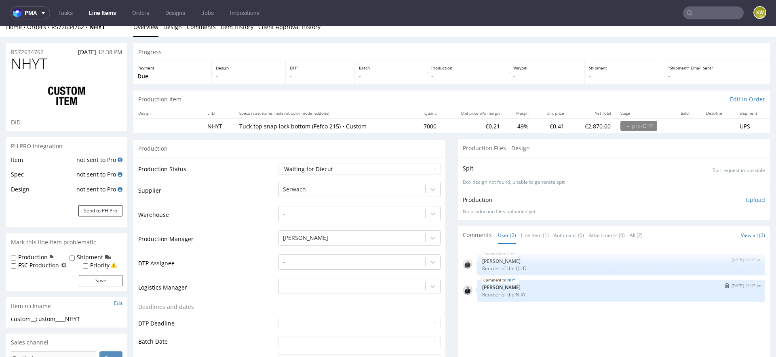
click at [519, 295] on p "Reorder of the NIXY" at bounding box center [621, 295] width 278 height 6
copy p "NIXY"
